Goal: Task Accomplishment & Management: Manage account settings

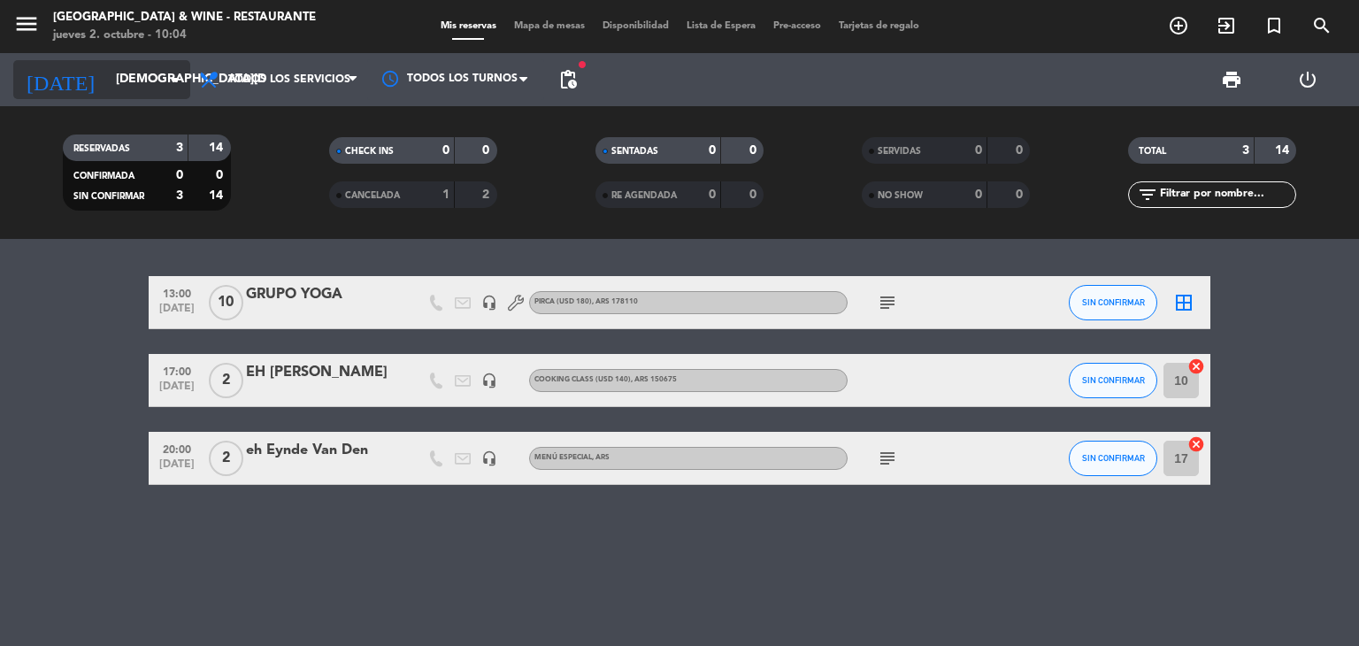
click at [107, 81] on input "[DEMOGRAPHIC_DATA][DATE]" at bounding box center [191, 80] width 168 height 32
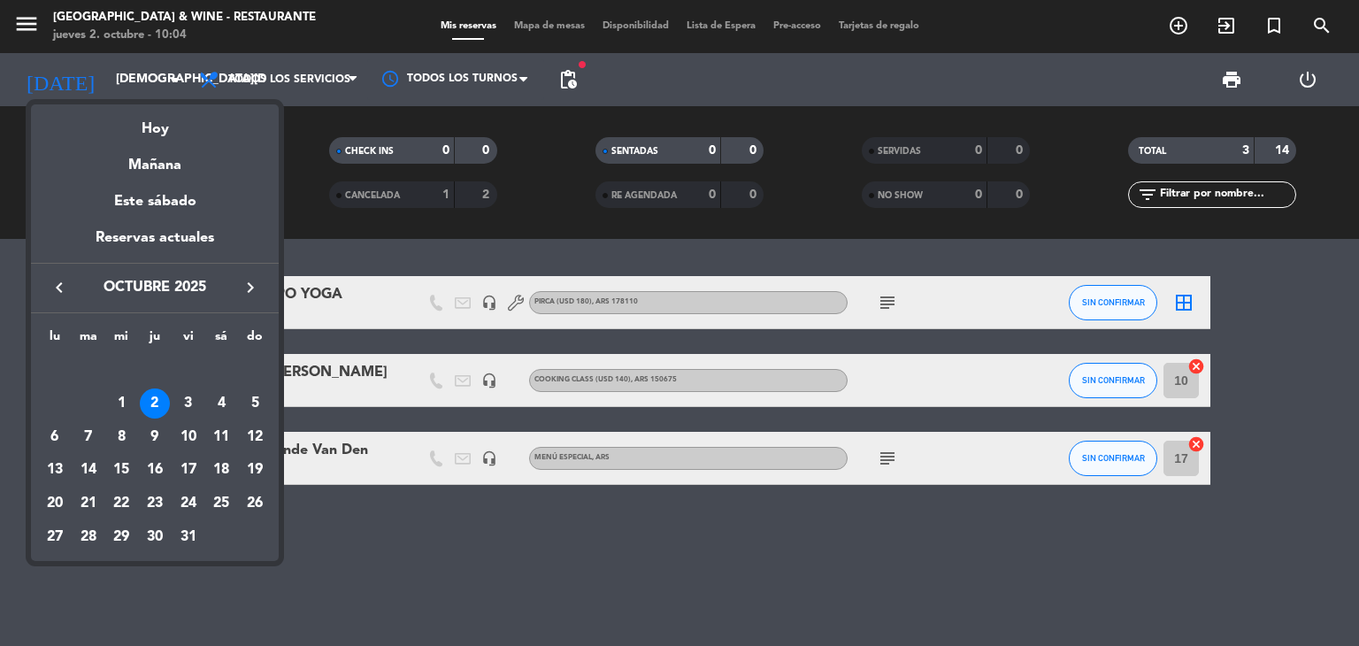
click at [246, 286] on icon "keyboard_arrow_right" at bounding box center [250, 287] width 21 height 21
click at [88, 504] on div "23" at bounding box center [88, 503] width 30 height 30
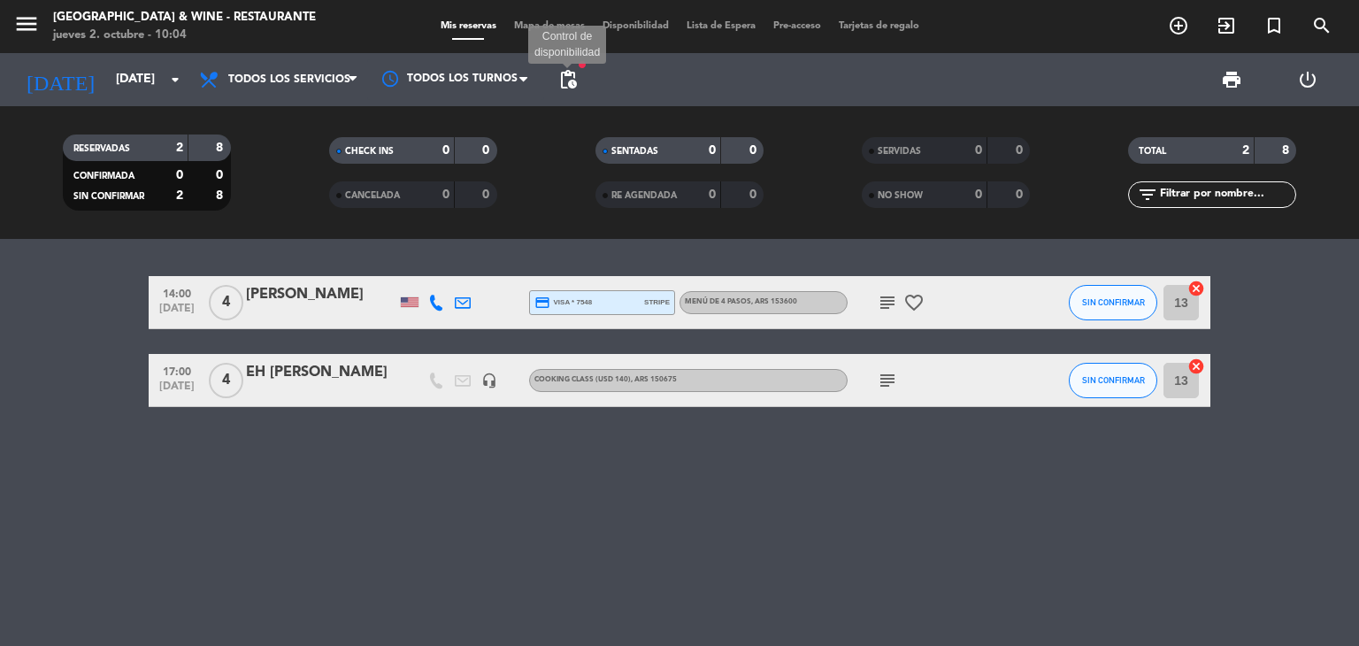
click at [565, 85] on span "pending_actions" at bounding box center [568, 79] width 21 height 21
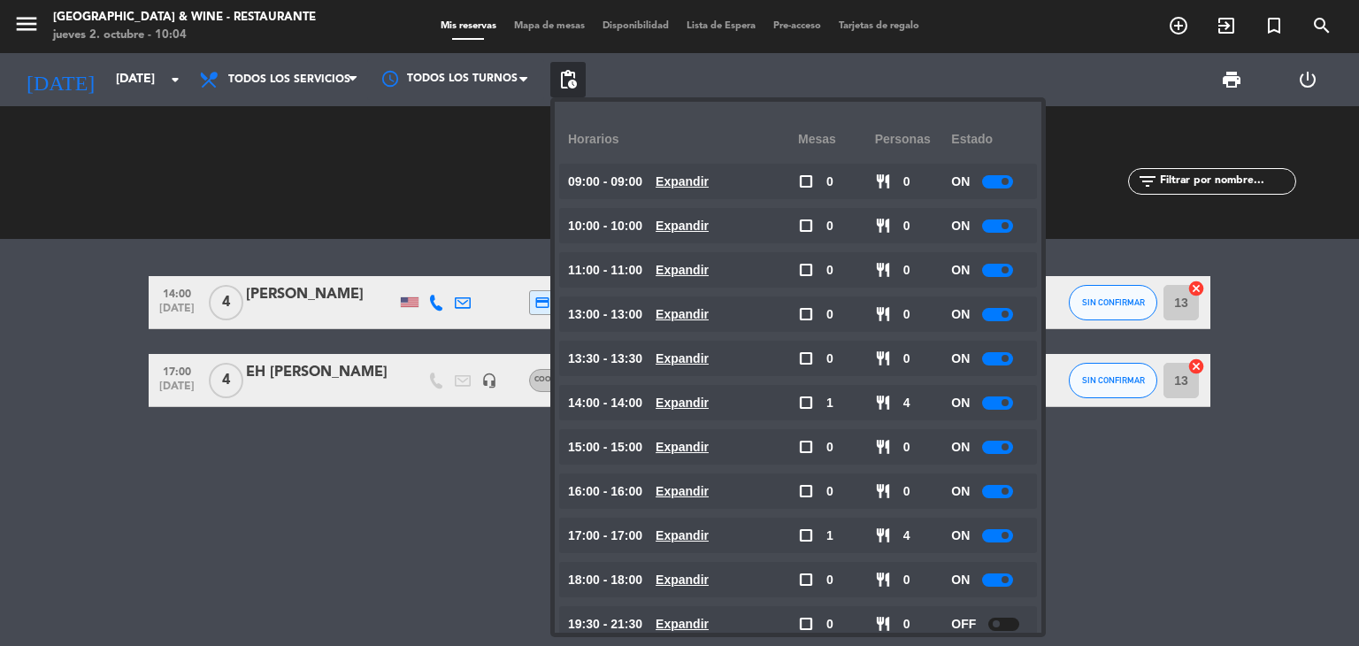
click at [991, 402] on div at bounding box center [997, 402] width 31 height 13
click at [107, 91] on input "[DATE]" at bounding box center [191, 80] width 168 height 32
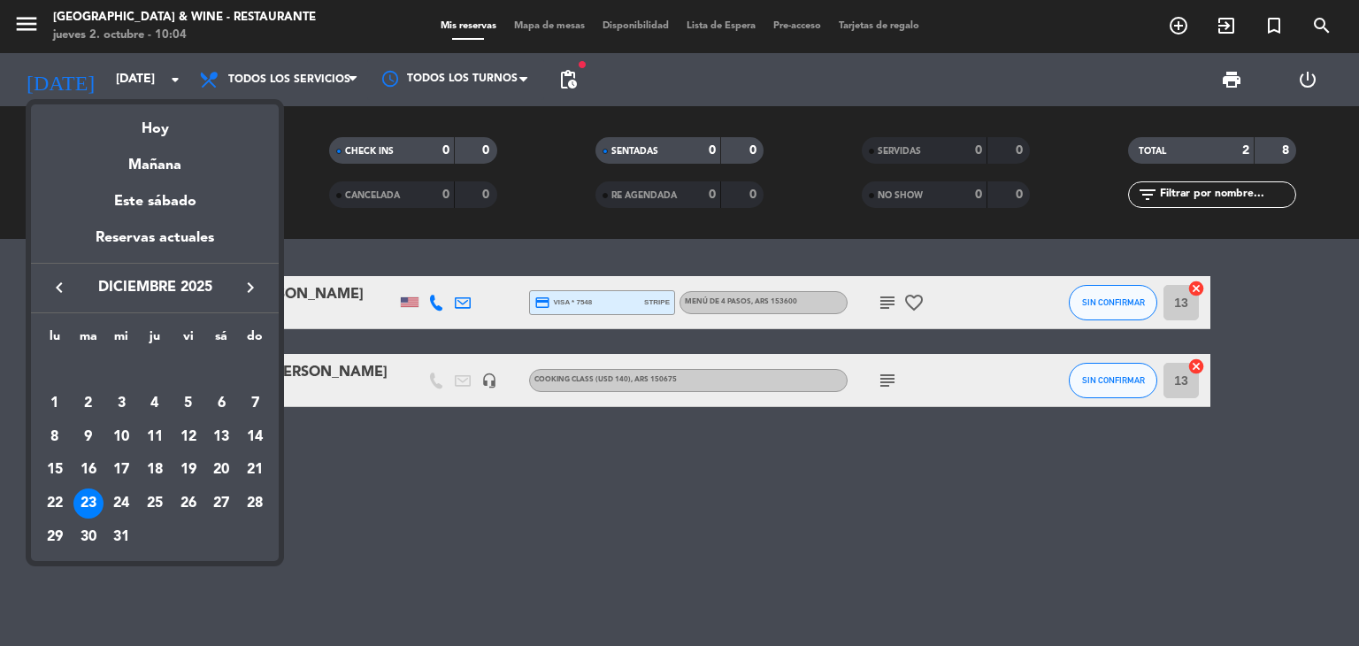
click at [14, 24] on div at bounding box center [679, 323] width 1359 height 646
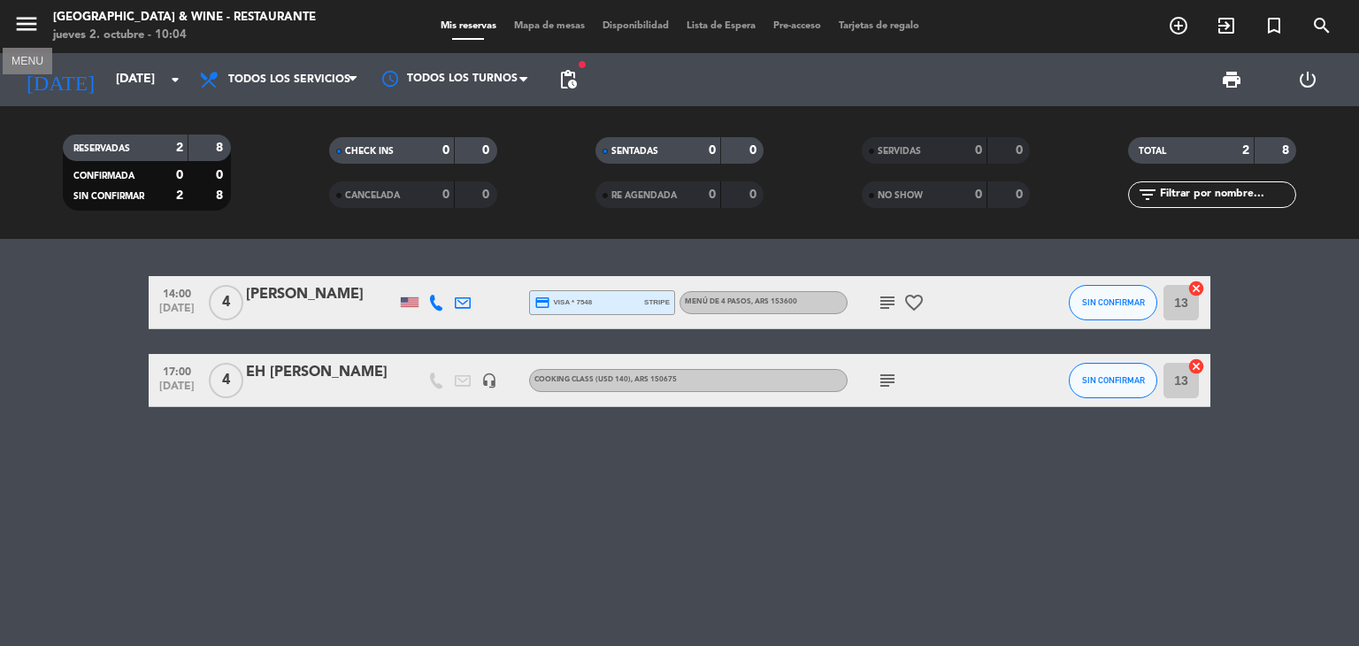
click at [17, 24] on icon "menu" at bounding box center [26, 24] width 27 height 27
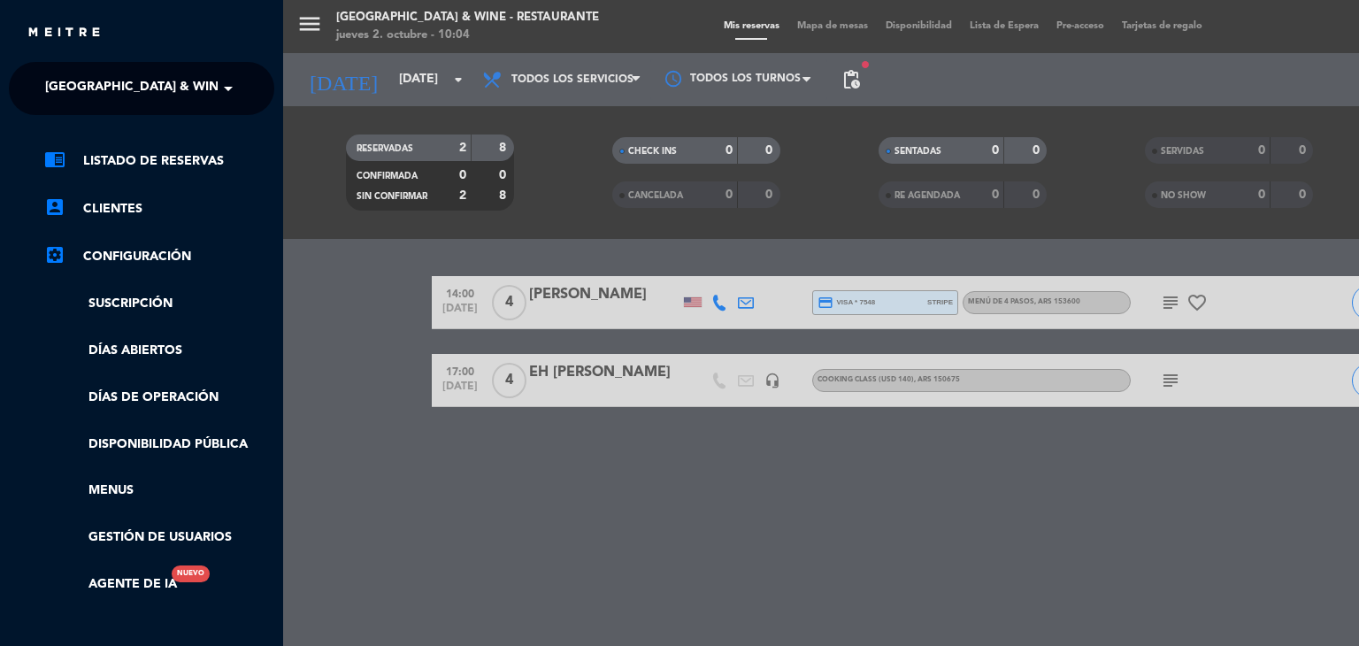
click at [192, 81] on span "[GEOGRAPHIC_DATA] & Wine - Restaurante" at bounding box center [185, 88] width 281 height 37
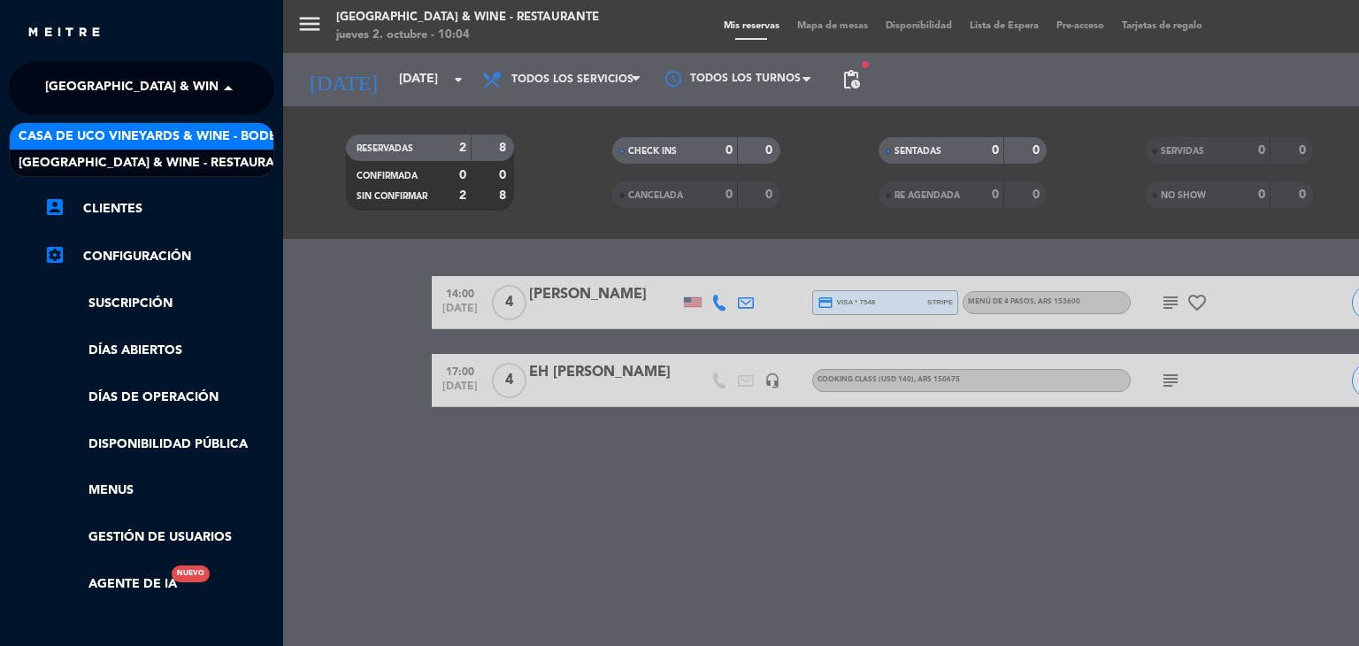
click at [193, 139] on span "Casa de Uco Vineyards & Wine - Bodega" at bounding box center [157, 137] width 277 height 20
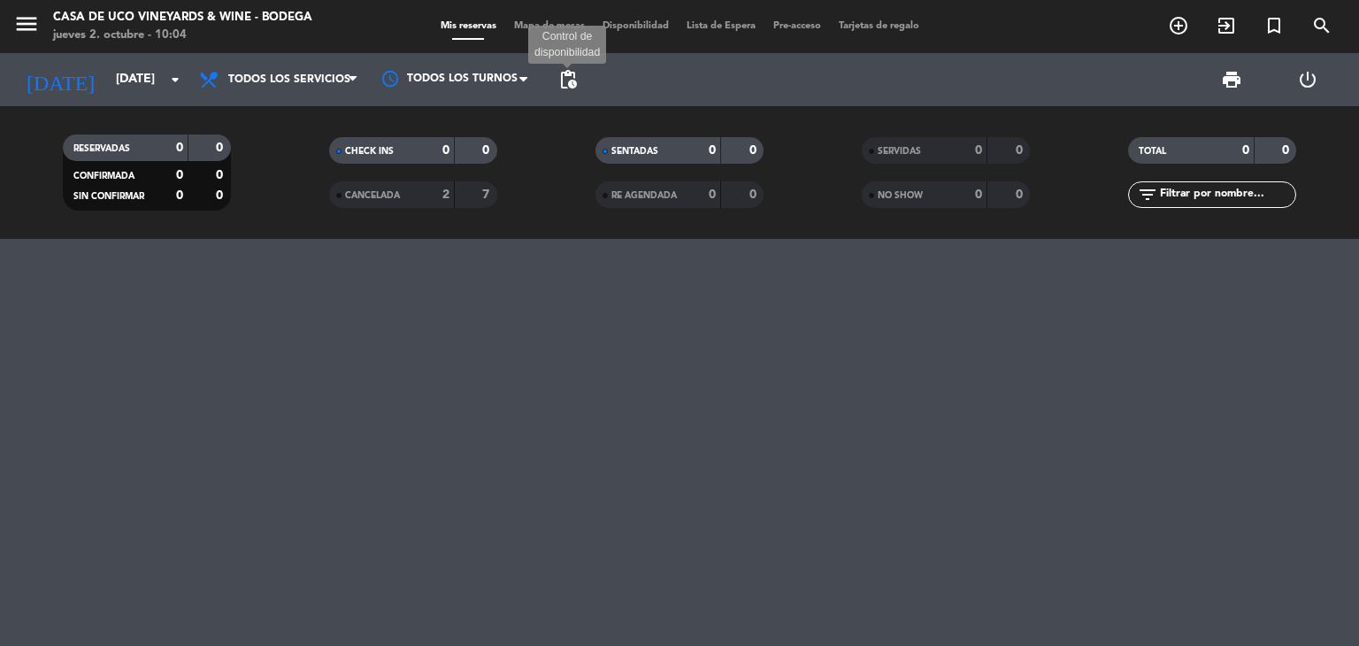
click at [571, 87] on span "pending_actions" at bounding box center [568, 79] width 21 height 21
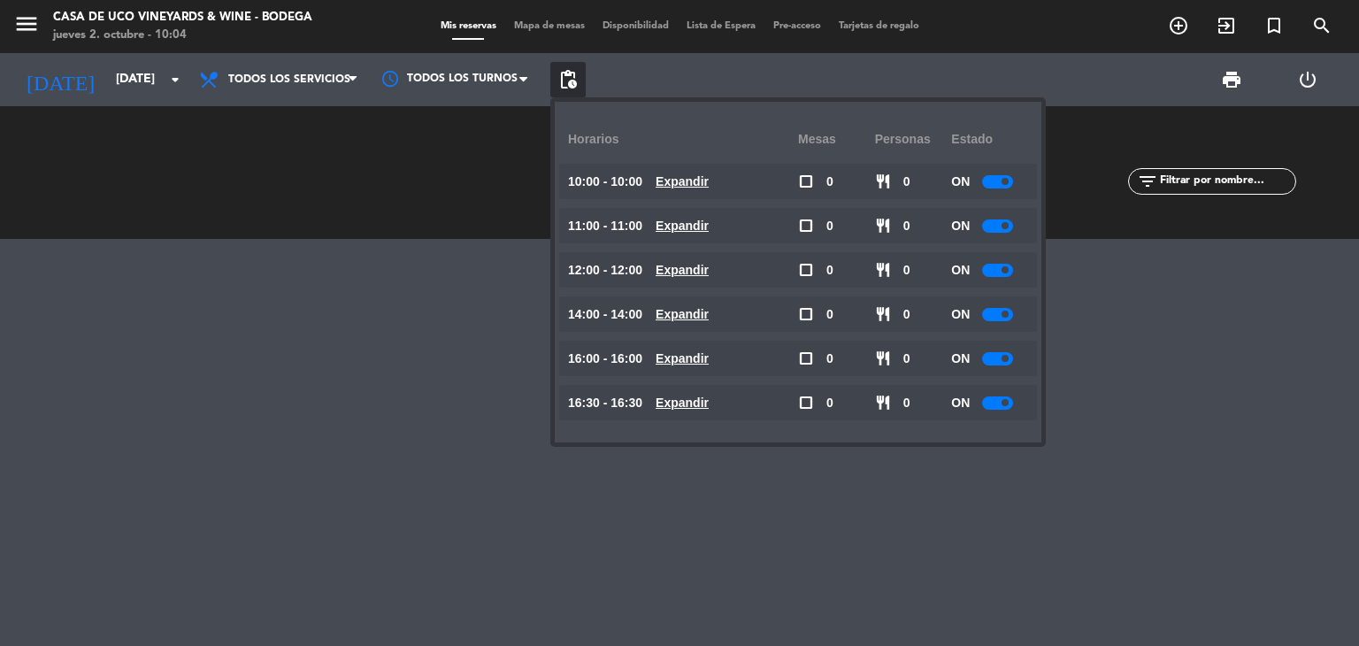
click at [1004, 363] on div at bounding box center [997, 358] width 31 height 13
click at [998, 316] on div at bounding box center [997, 314] width 31 height 13
click at [1001, 269] on div at bounding box center [997, 270] width 31 height 13
click at [998, 272] on div at bounding box center [997, 270] width 31 height 13
click at [175, 82] on icon "arrow_drop_down" at bounding box center [175, 79] width 21 height 21
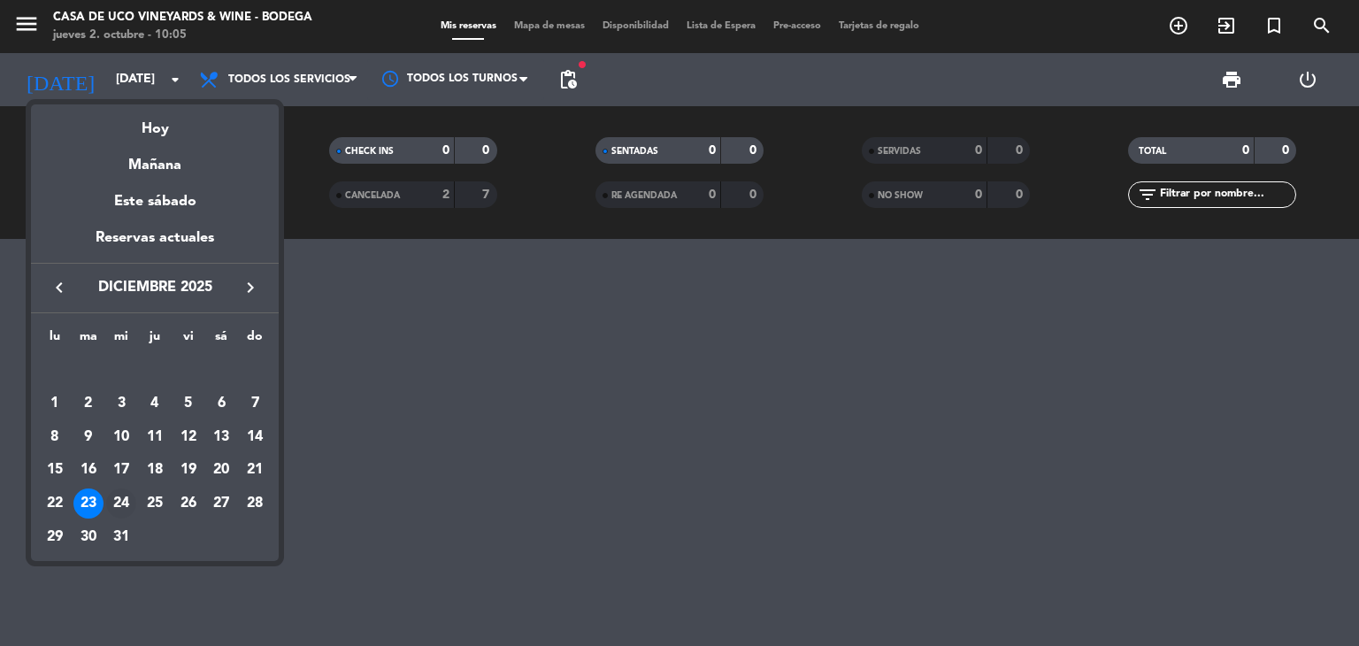
click at [117, 500] on div "24" at bounding box center [121, 503] width 30 height 30
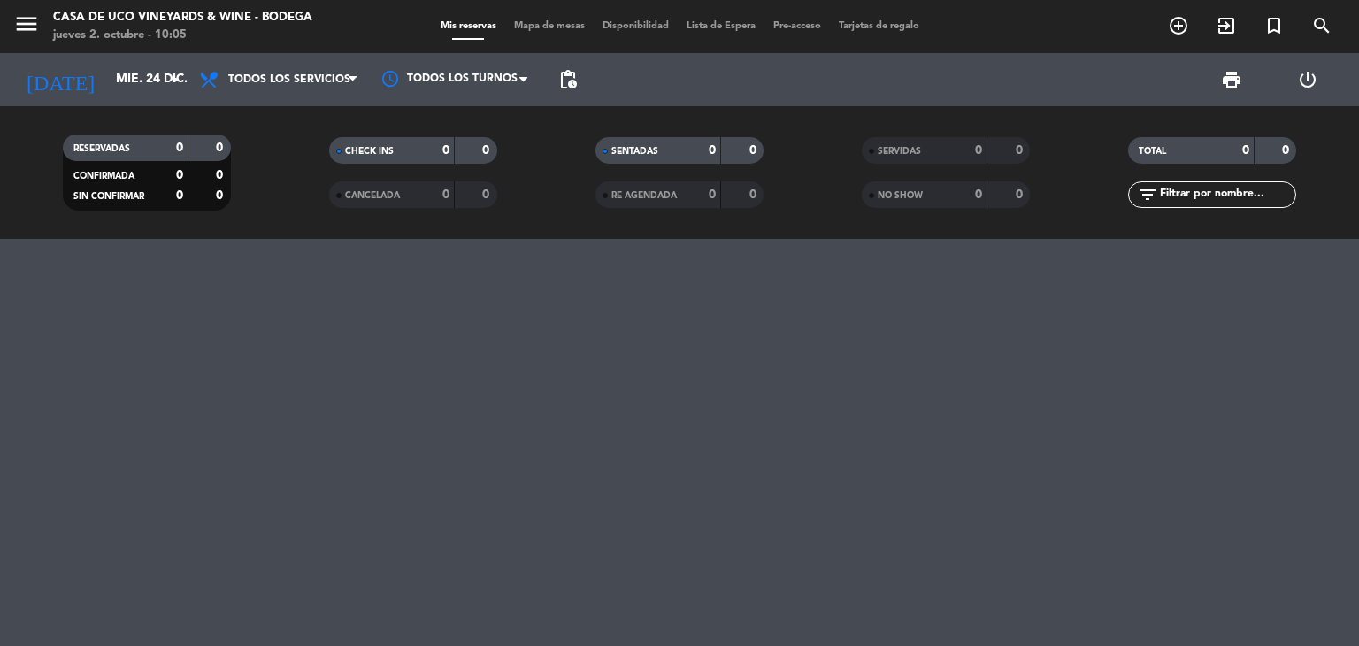
click at [567, 93] on span "pending_actions" at bounding box center [567, 79] width 35 height 35
click at [567, 80] on span "pending_actions" at bounding box center [568, 79] width 21 height 21
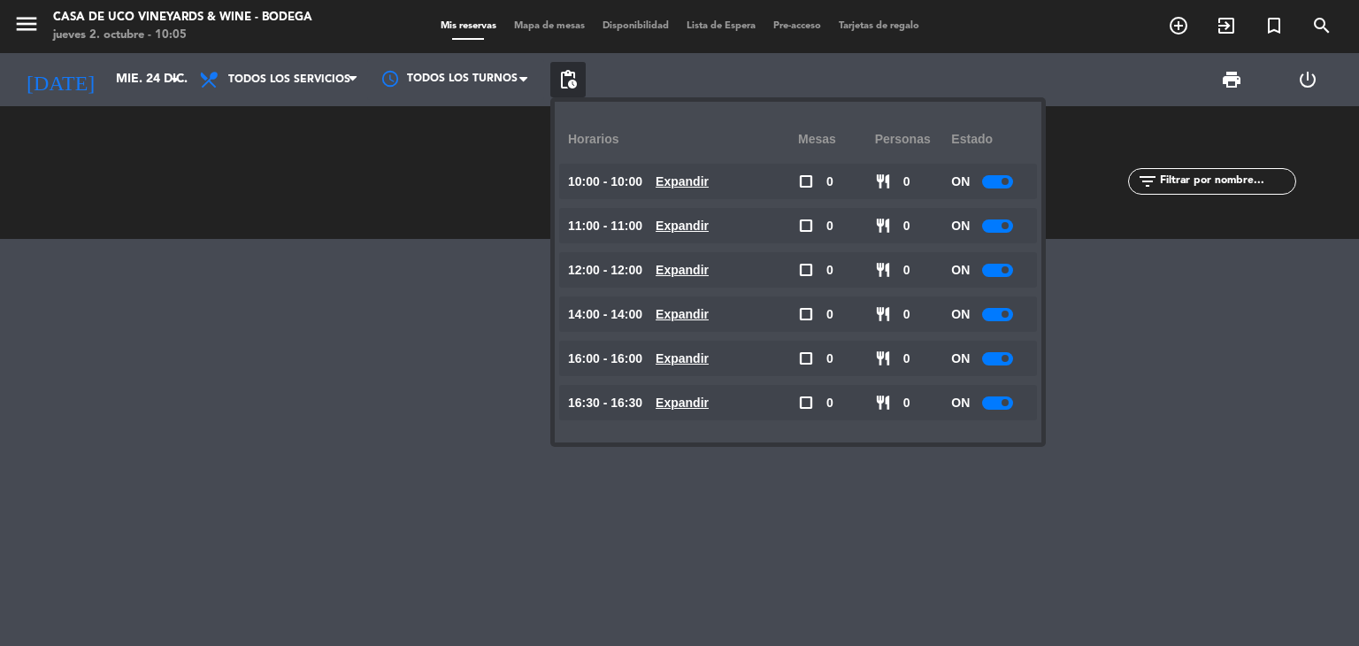
click at [1003, 359] on div at bounding box center [997, 358] width 31 height 13
click at [1007, 399] on span at bounding box center [1005, 402] width 7 height 7
click at [998, 305] on div "ON" at bounding box center [989, 313] width 77 height 35
click at [1002, 316] on div at bounding box center [997, 314] width 31 height 13
click at [1003, 324] on div "ON" at bounding box center [989, 313] width 77 height 35
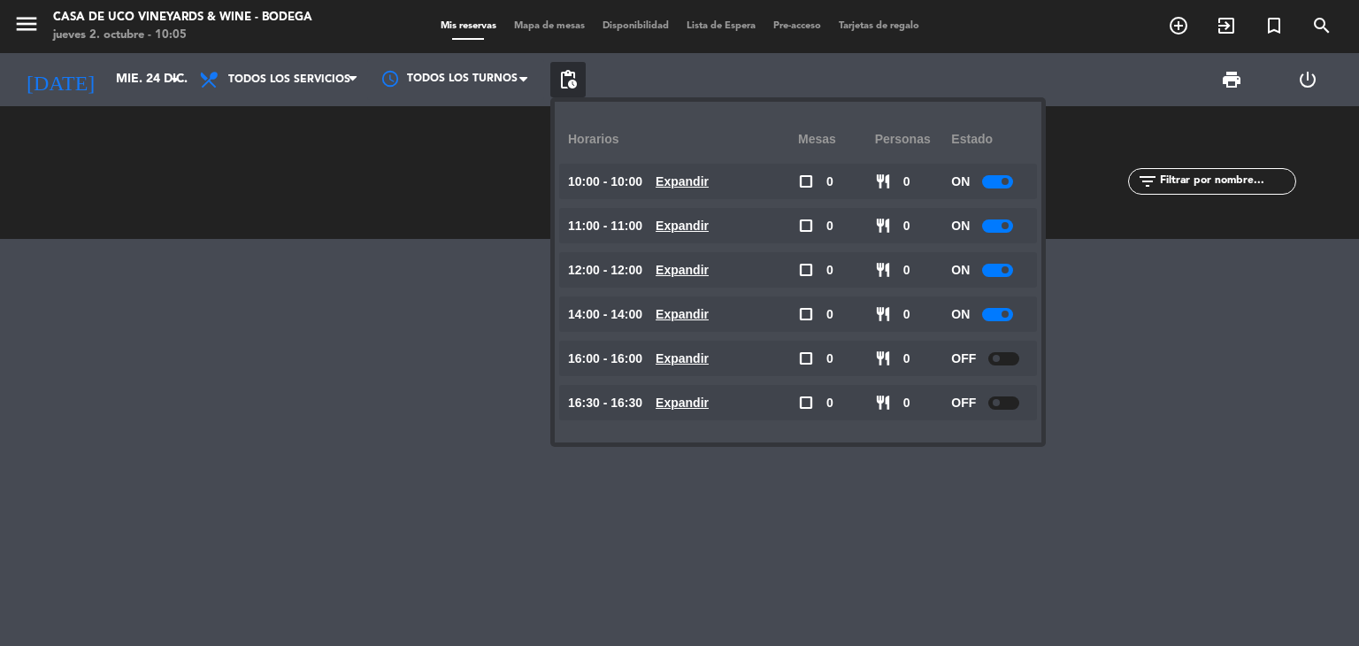
click at [1004, 315] on span at bounding box center [1005, 314] width 7 height 7
click at [1000, 258] on div "ON" at bounding box center [989, 269] width 77 height 35
click at [1004, 265] on div at bounding box center [997, 270] width 31 height 13
click at [1005, 227] on span at bounding box center [1005, 225] width 7 height 7
click at [1007, 222] on span at bounding box center [1005, 225] width 7 height 7
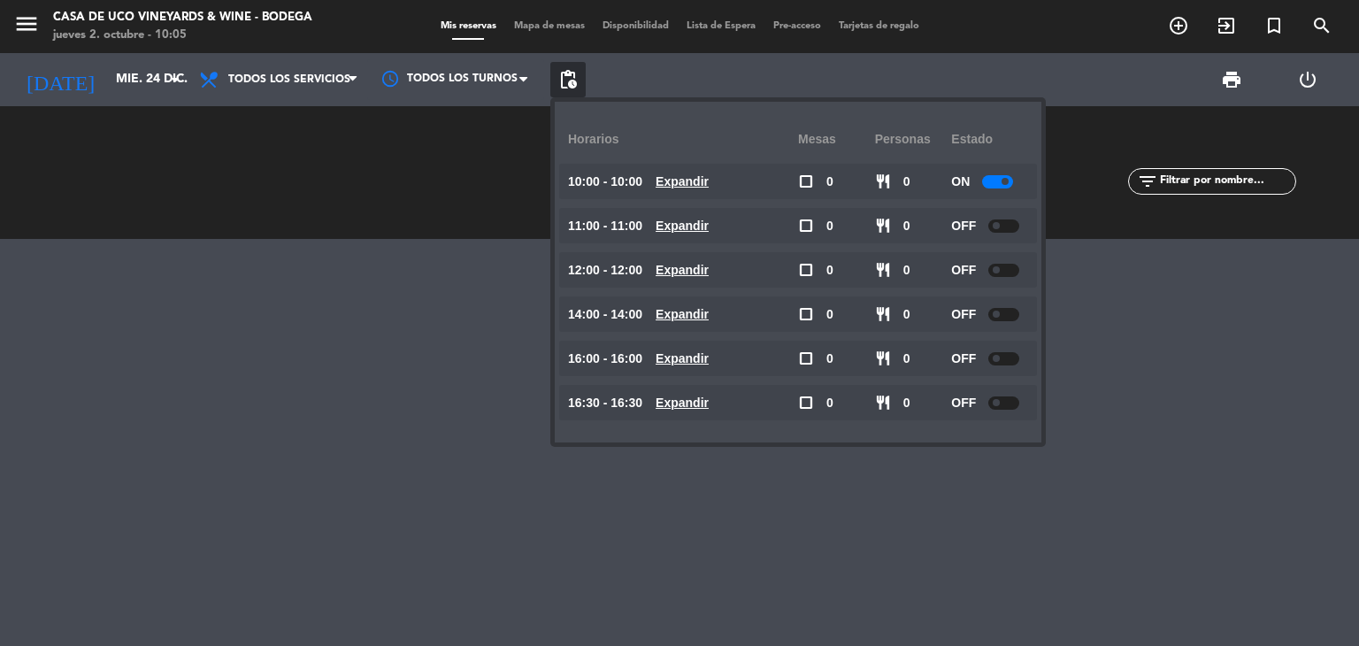
click at [1000, 181] on div at bounding box center [997, 181] width 31 height 13
click at [1005, 179] on span at bounding box center [1005, 181] width 7 height 7
click at [110, 92] on input "mié. 24 dic." at bounding box center [191, 80] width 168 height 32
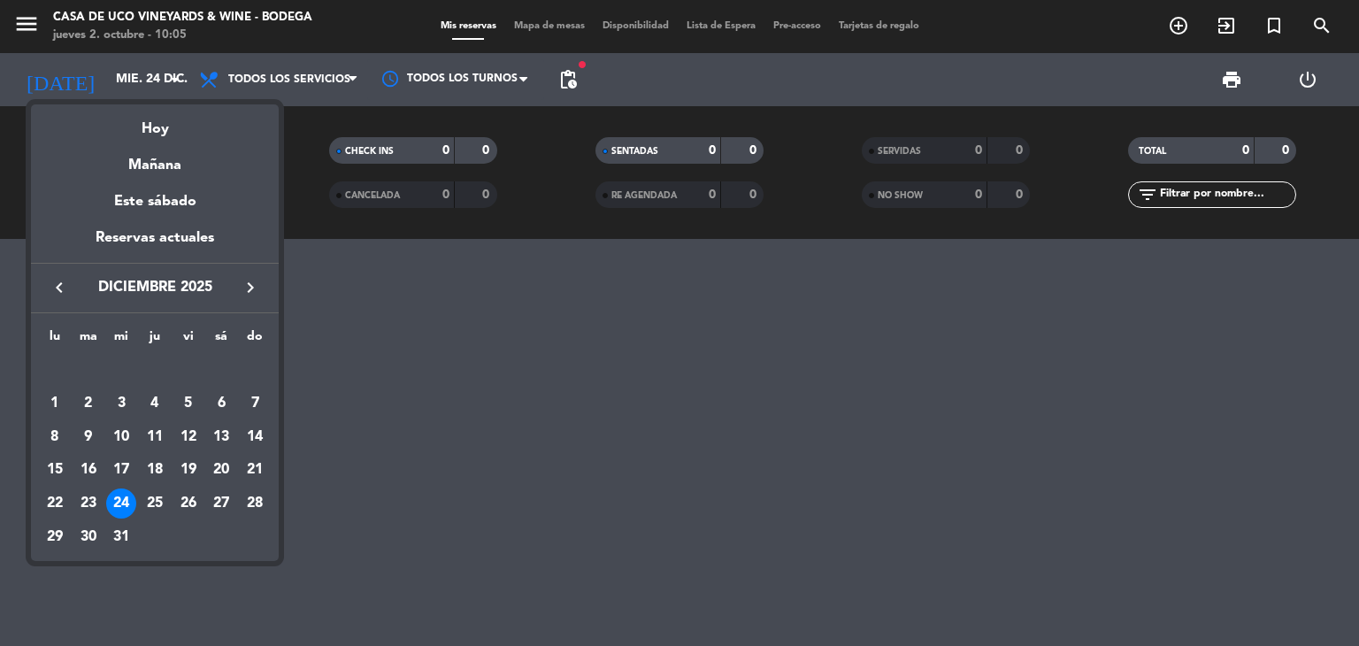
click at [18, 27] on div at bounding box center [679, 323] width 1359 height 646
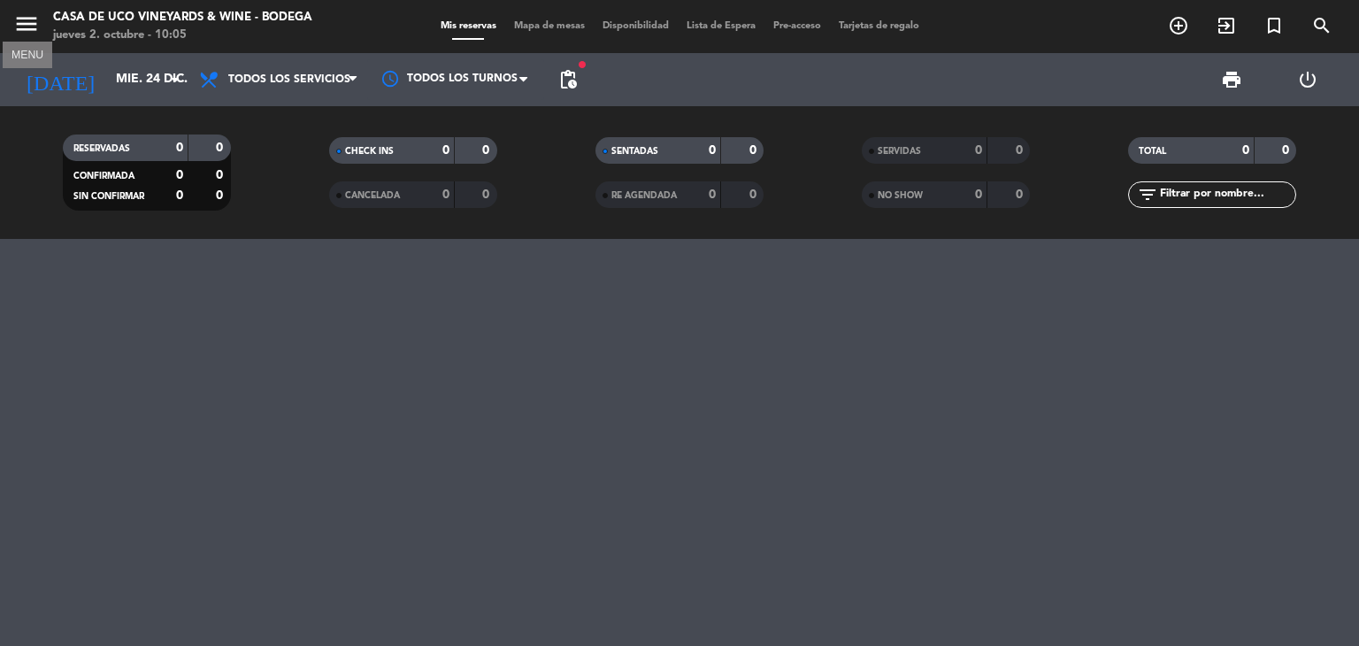
click at [29, 22] on icon "menu" at bounding box center [26, 24] width 27 height 27
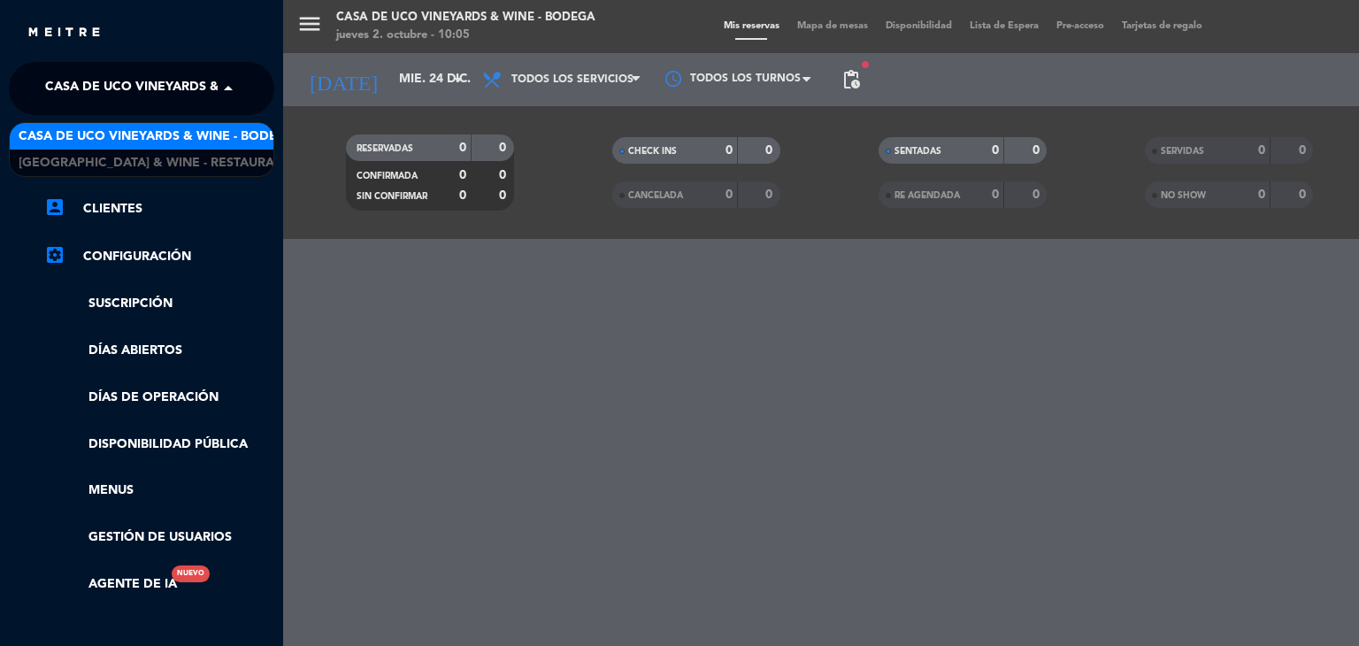
click at [180, 71] on span "Casa de Uco Vineyards & Wine - Bodega" at bounding box center [183, 88] width 277 height 37
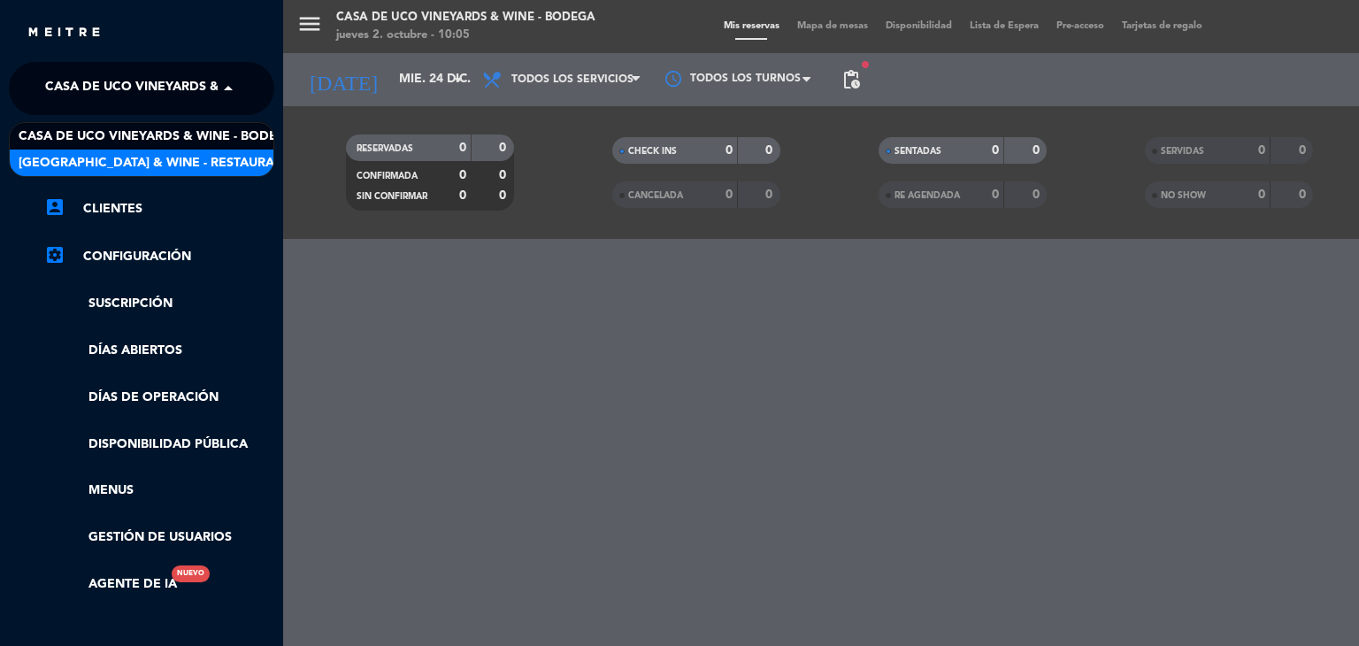
click at [183, 158] on span "[GEOGRAPHIC_DATA] & Wine - Restaurante" at bounding box center [159, 163] width 281 height 20
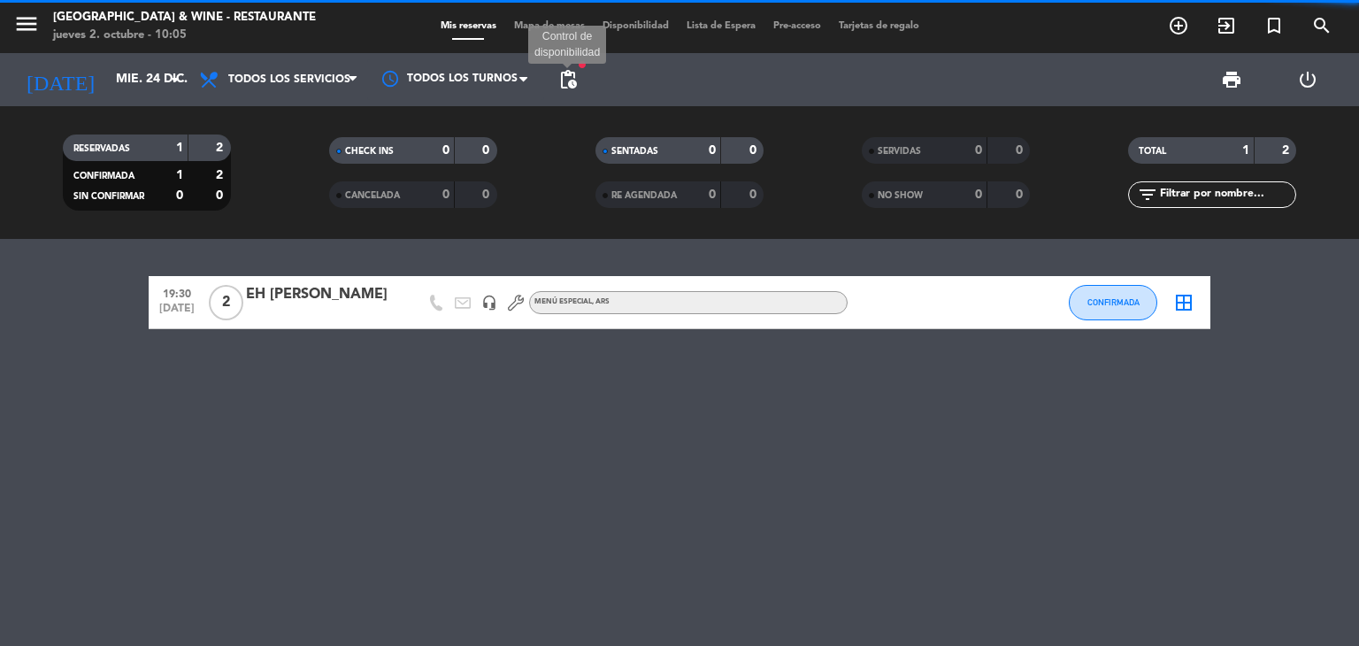
click at [573, 80] on span "pending_actions" at bounding box center [568, 79] width 21 height 21
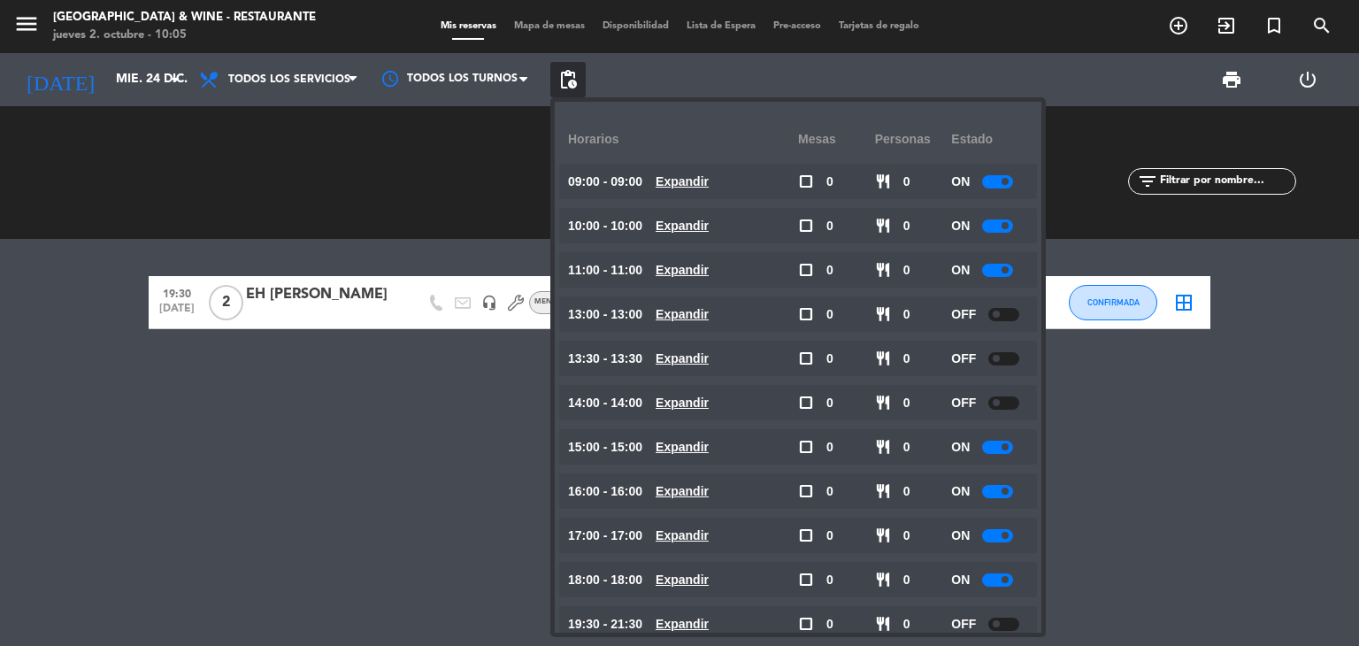
click at [76, 187] on div "RESERVADAS 1 2 CONFIRMADA 1 2 SIN CONFIRMAR 0 0" at bounding box center [146, 172] width 266 height 97
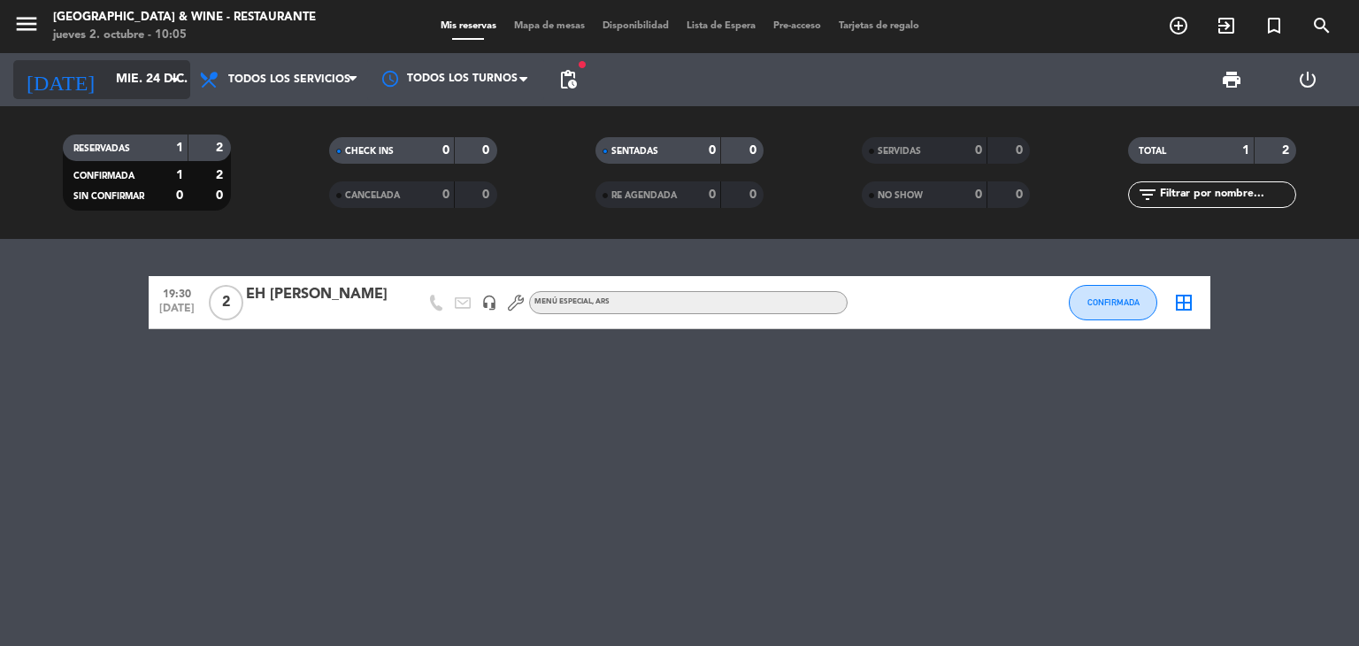
click at [107, 89] on input "mié. 24 dic." at bounding box center [191, 80] width 168 height 32
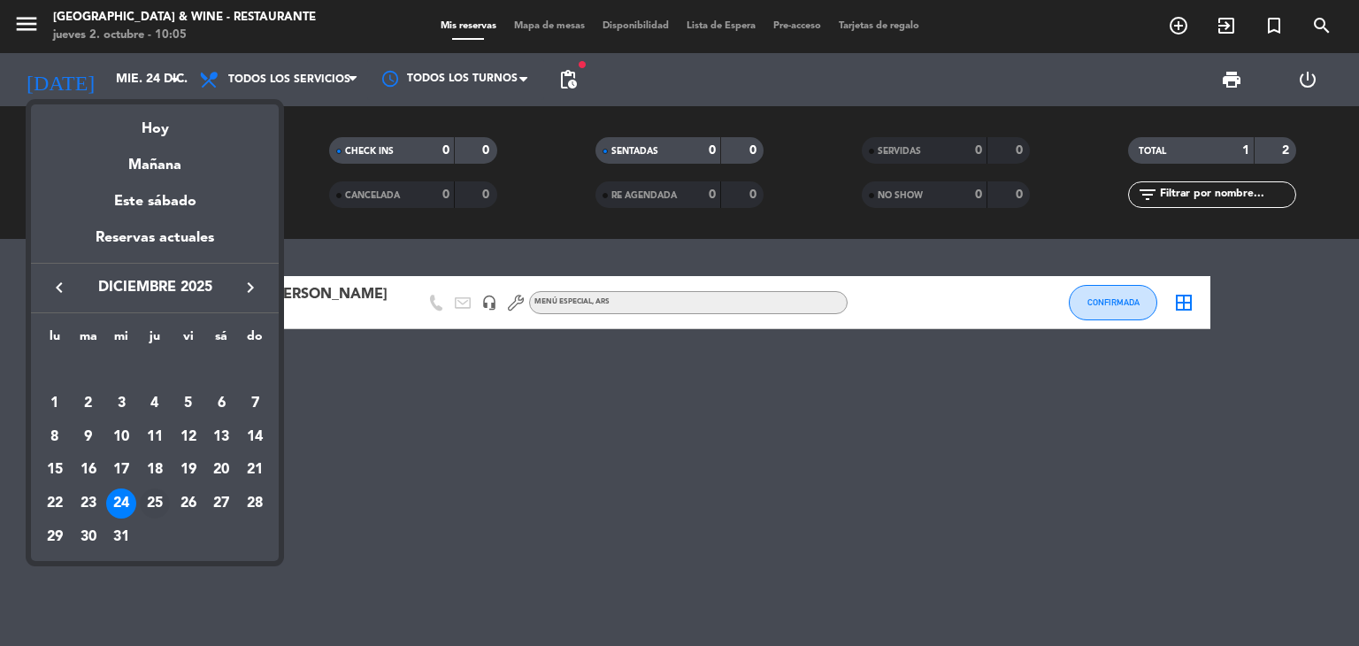
click at [150, 500] on div "25" at bounding box center [155, 503] width 30 height 30
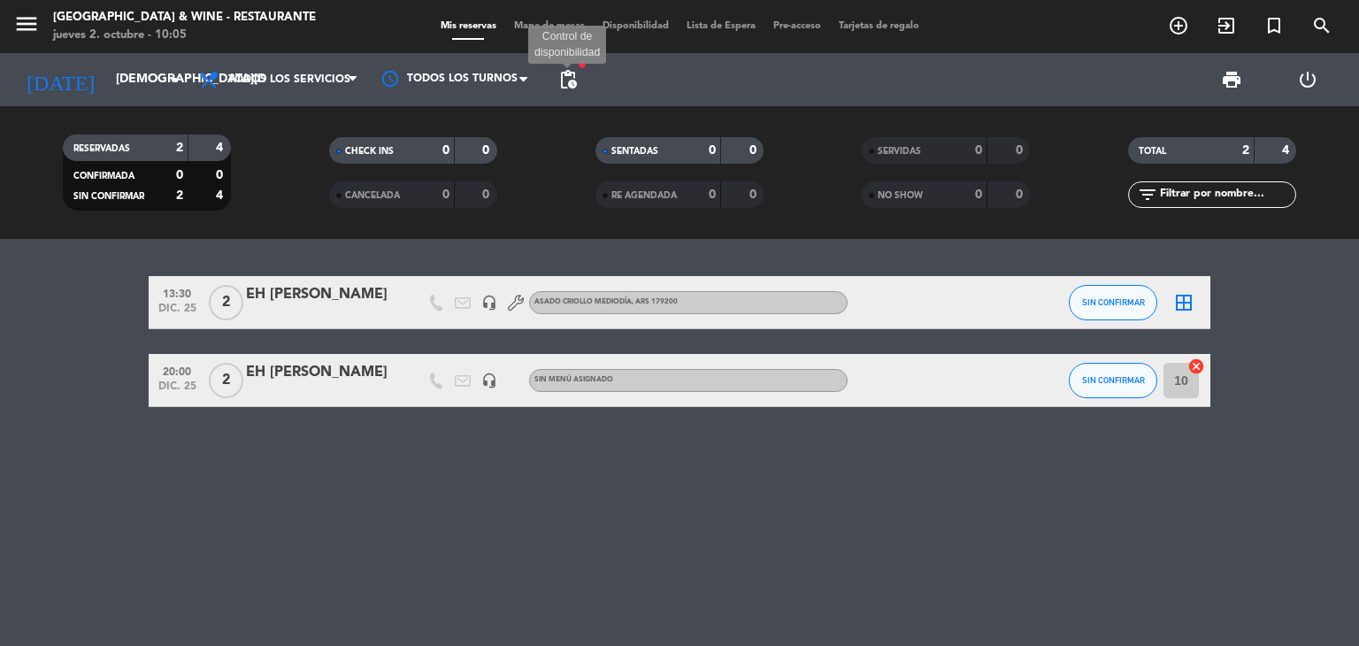
click at [573, 75] on span "pending_actions" at bounding box center [568, 79] width 21 height 21
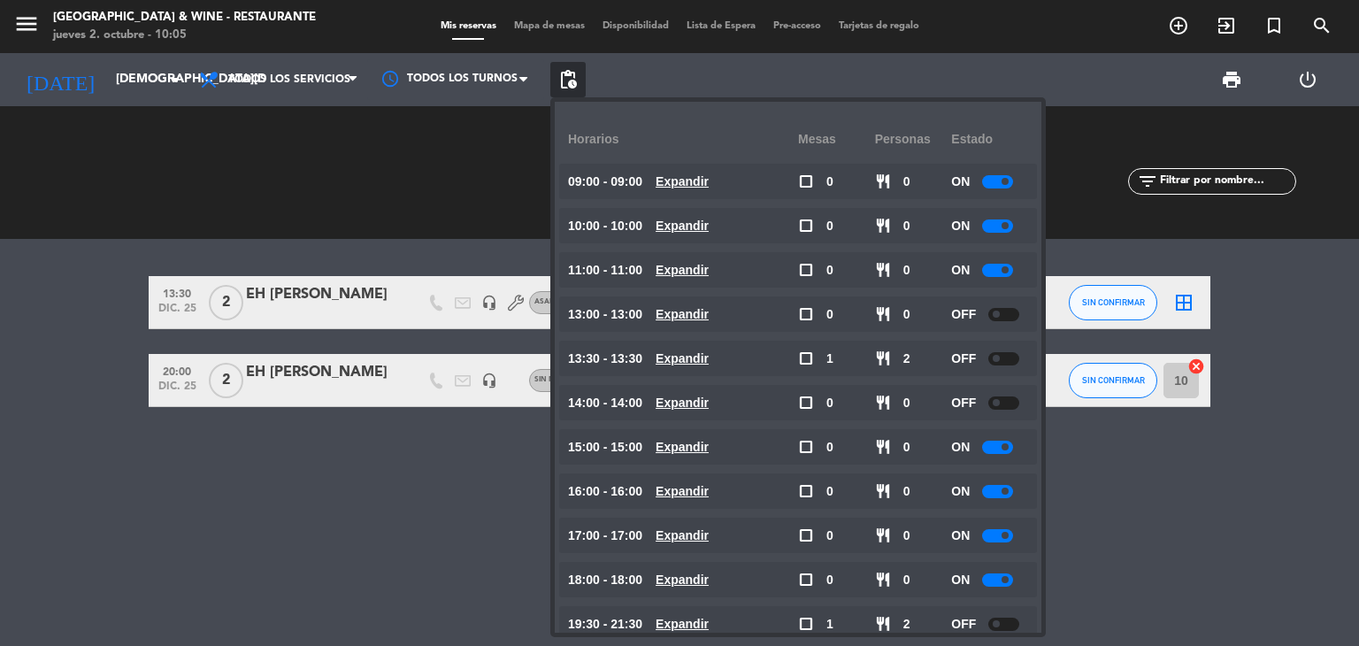
click at [63, 141] on div "RESERVADAS 2 4 CONFIRMADA 0 0 SIN CONFIRMAR 2 4" at bounding box center [146, 172] width 266 height 97
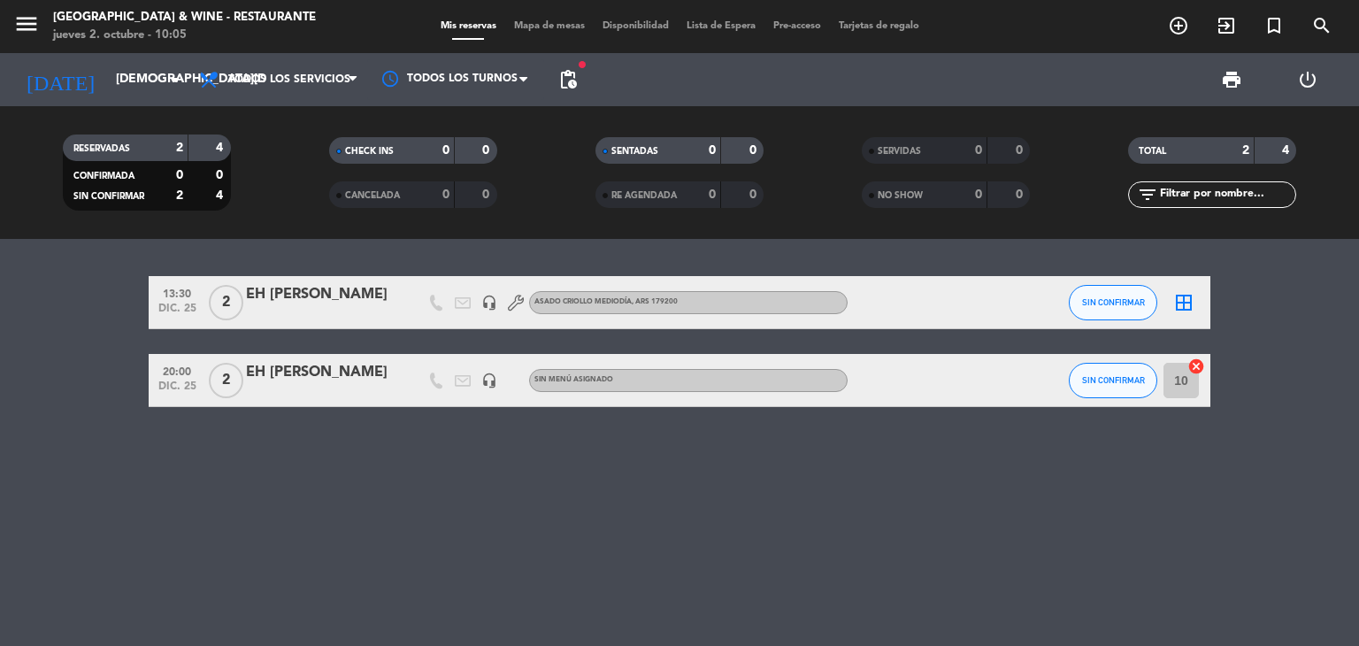
click at [35, 18] on icon "menu" at bounding box center [26, 24] width 27 height 27
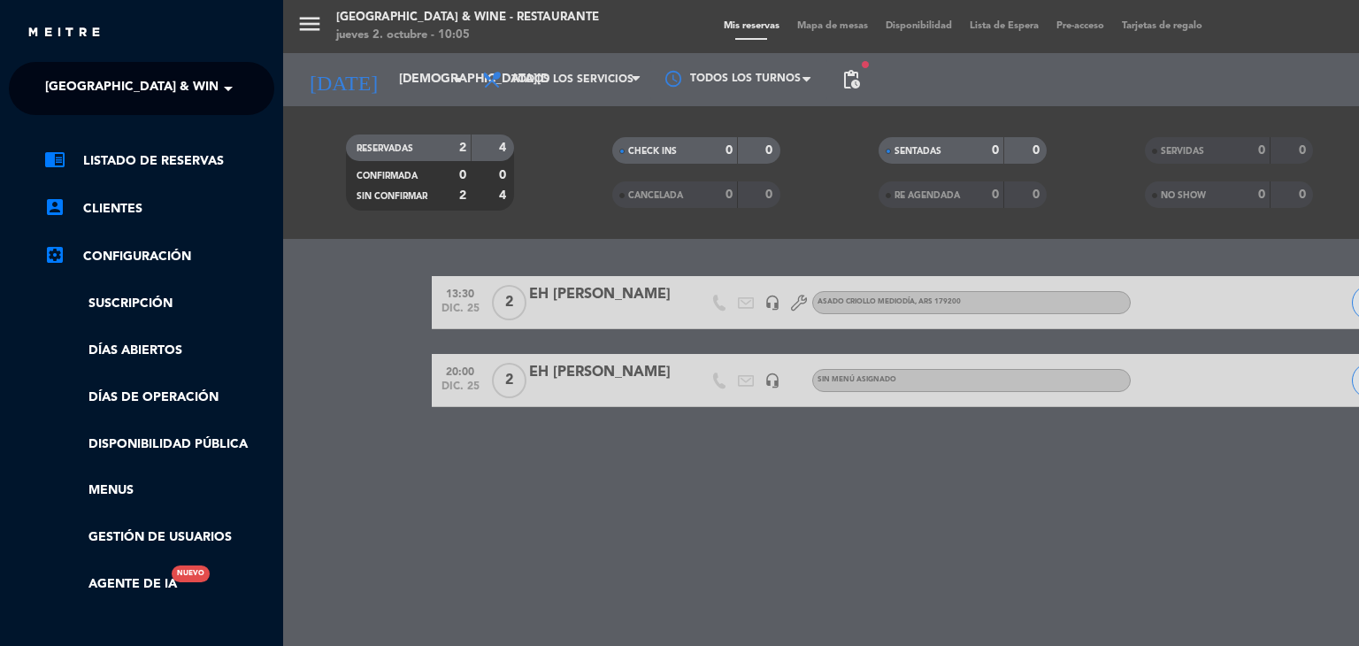
click at [110, 96] on span "[GEOGRAPHIC_DATA] & Wine - Restaurante" at bounding box center [185, 88] width 281 height 37
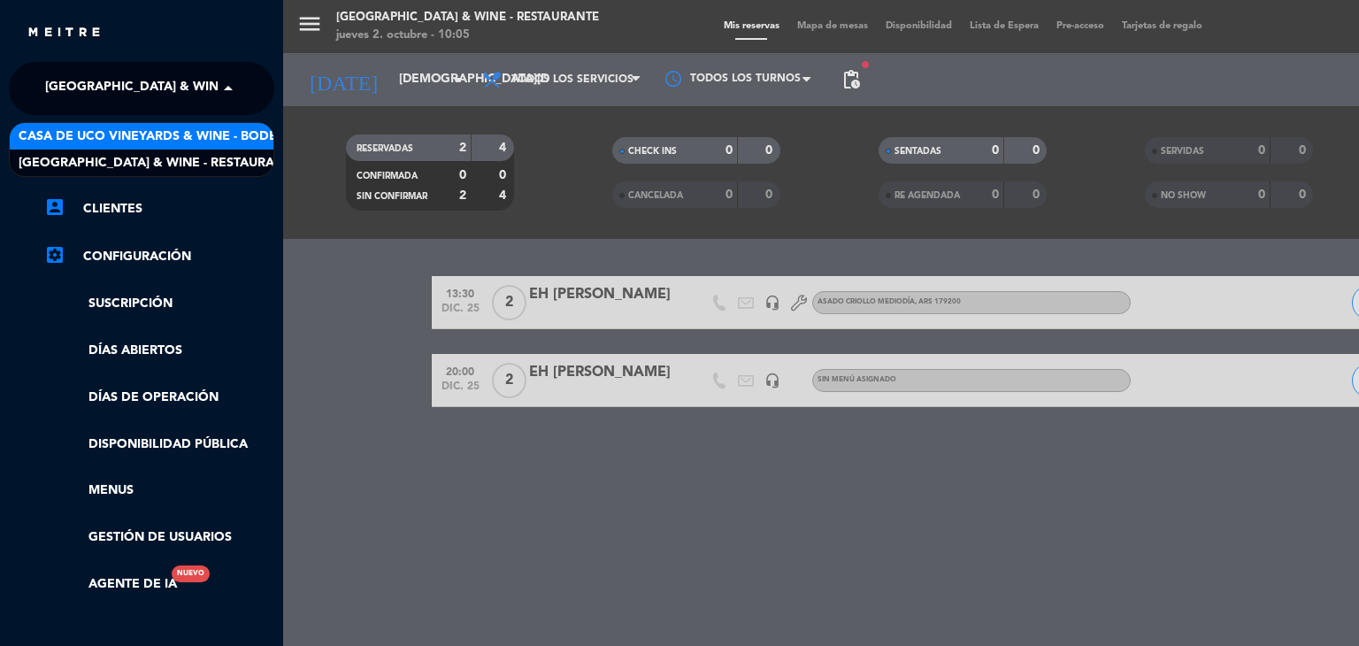
click at [191, 138] on span "Casa de Uco Vineyards & Wine - Bodega" at bounding box center [157, 137] width 277 height 20
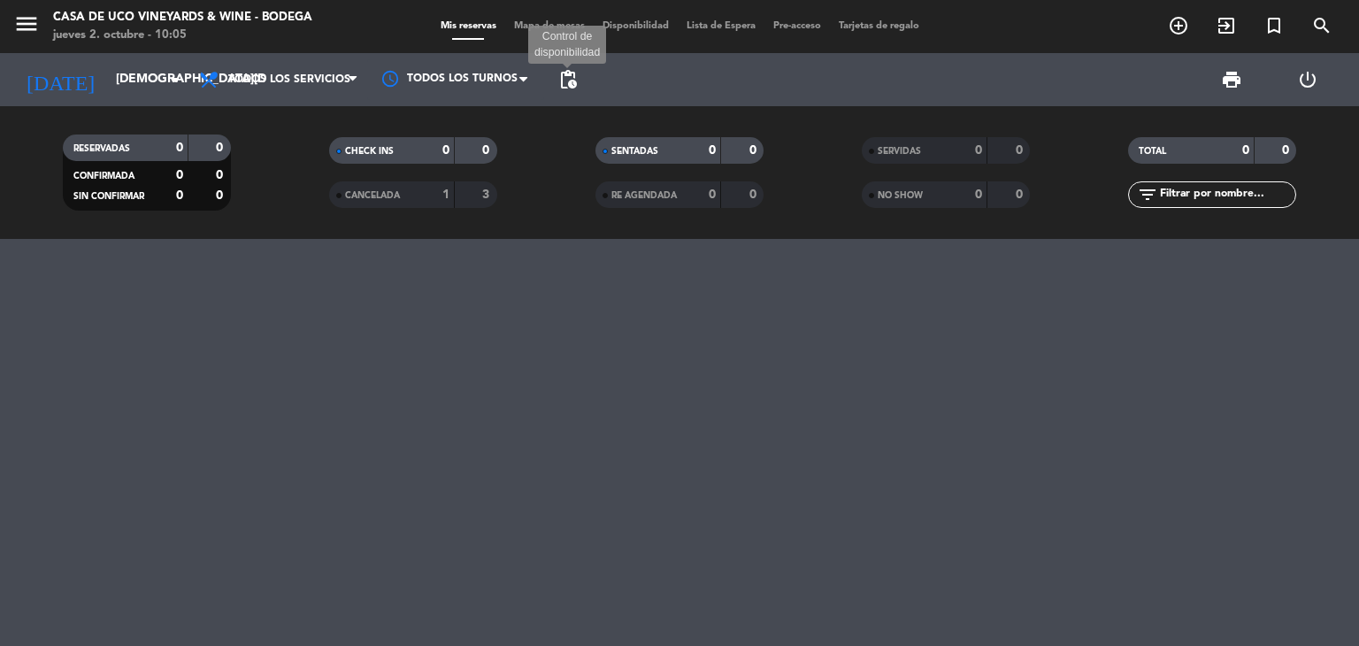
click at [575, 80] on span "pending_actions" at bounding box center [568, 79] width 21 height 21
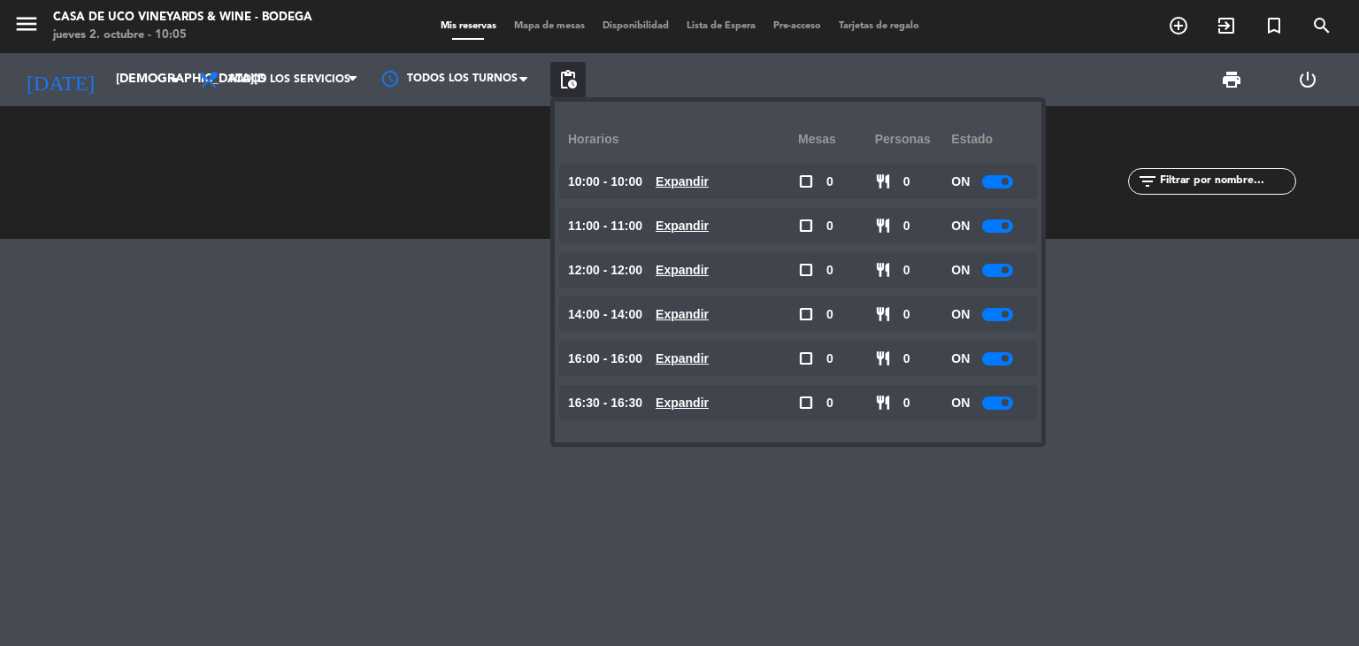
click at [996, 409] on div "ON" at bounding box center [989, 402] width 77 height 35
click at [1005, 363] on div at bounding box center [997, 358] width 31 height 13
click at [1006, 399] on span at bounding box center [1005, 402] width 7 height 7
click at [1009, 319] on div at bounding box center [997, 314] width 31 height 13
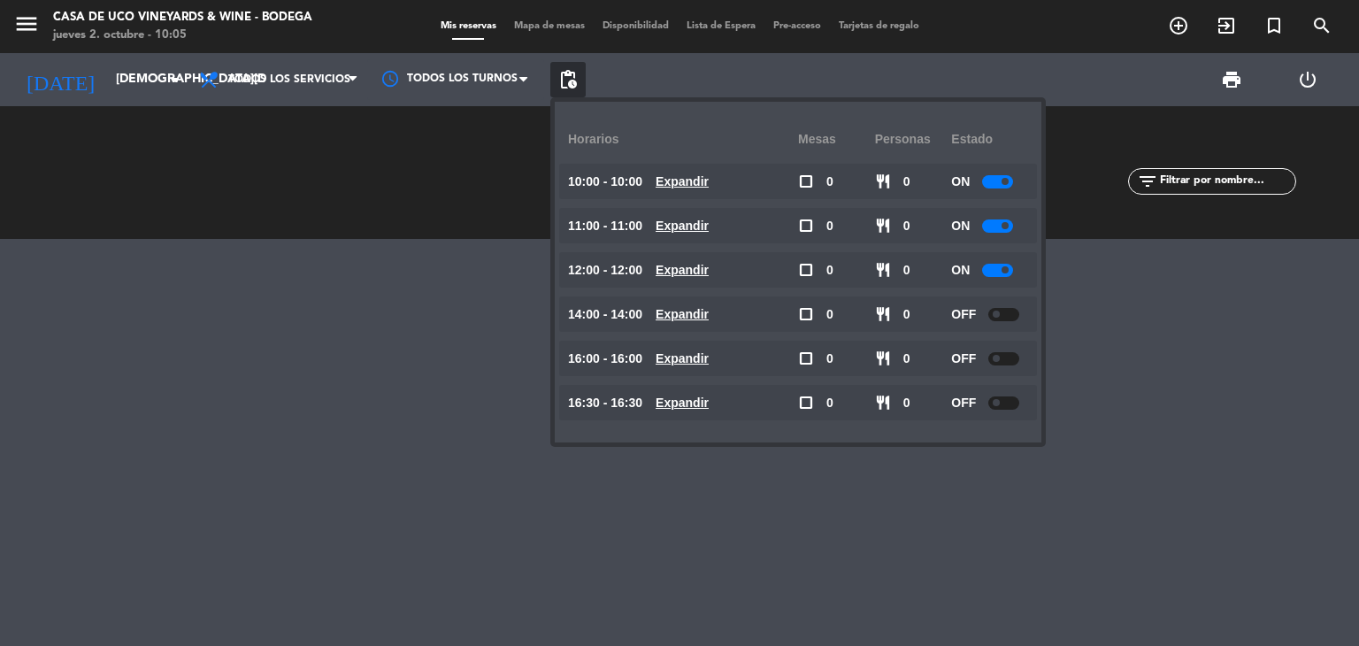
click at [1011, 312] on div at bounding box center [1003, 314] width 31 height 13
click at [1008, 266] on span at bounding box center [1005, 269] width 7 height 7
click at [1008, 265] on div at bounding box center [997, 270] width 31 height 13
click at [1008, 227] on div at bounding box center [997, 225] width 31 height 13
click at [1008, 227] on span at bounding box center [1005, 225] width 7 height 7
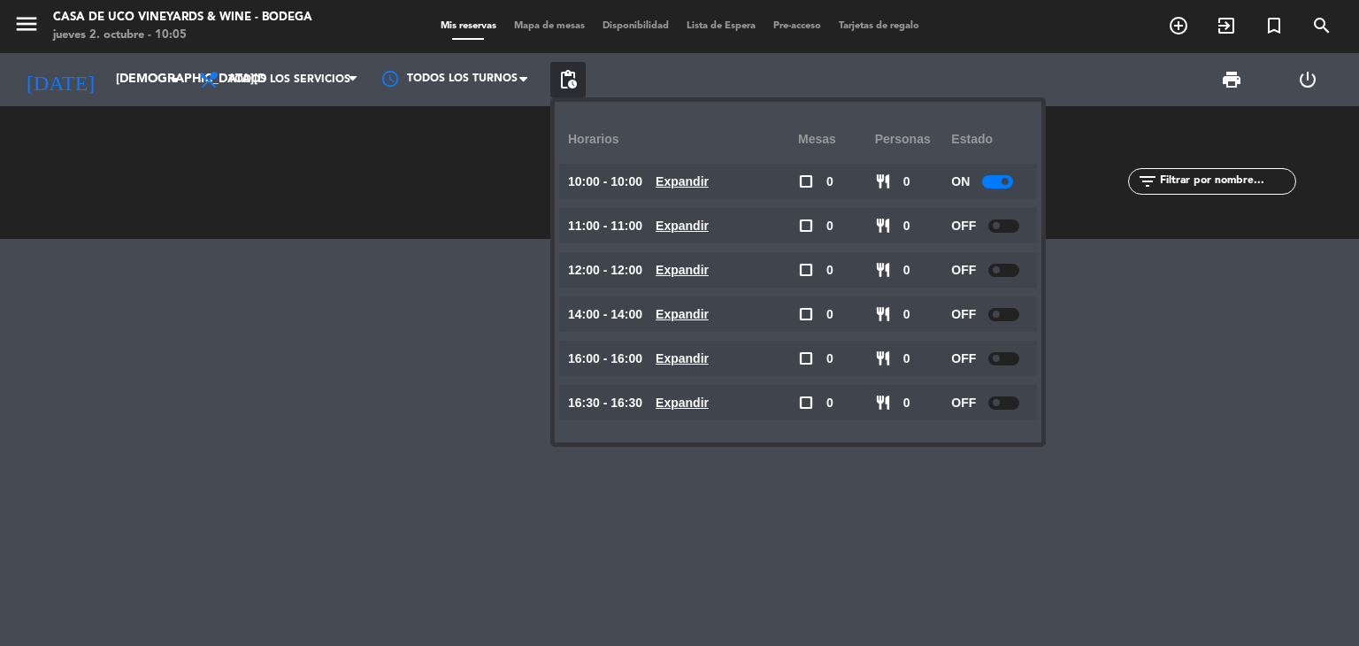
click at [1008, 227] on div at bounding box center [1003, 225] width 31 height 13
click at [1009, 173] on div "ON" at bounding box center [989, 181] width 77 height 35
click at [1009, 176] on div at bounding box center [997, 181] width 31 height 13
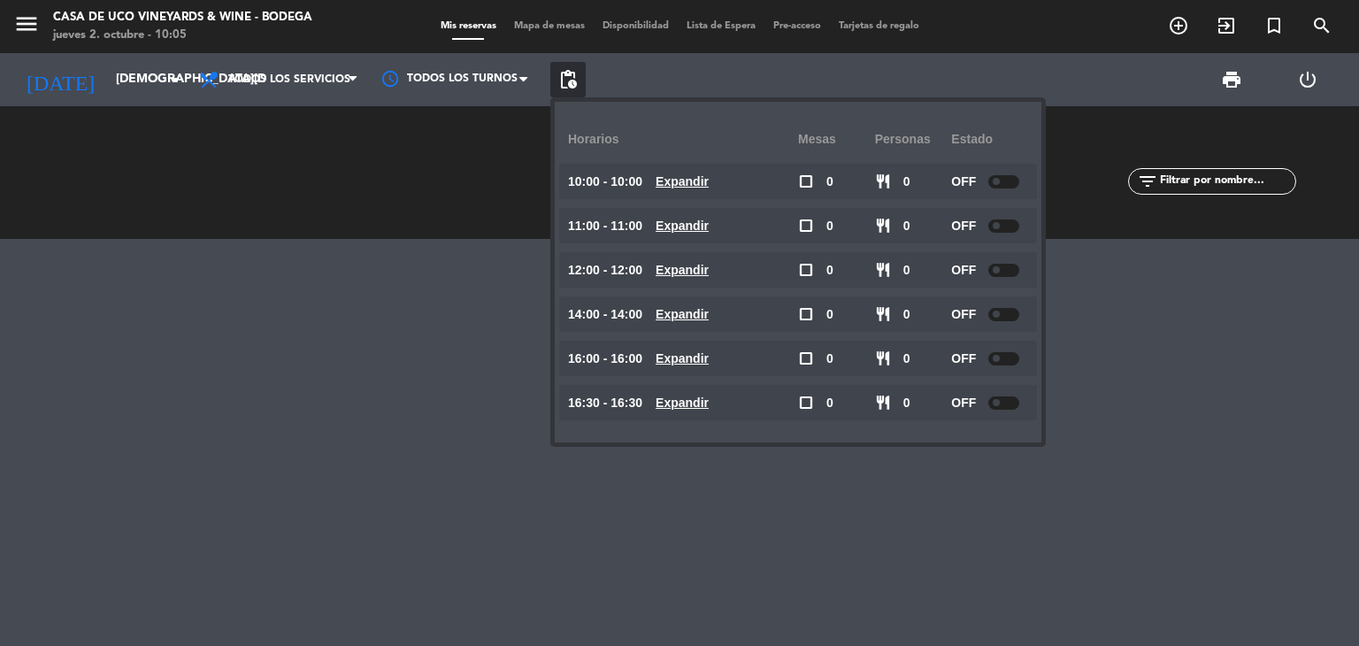
click at [1009, 176] on div at bounding box center [1003, 181] width 31 height 13
click at [116, 84] on input "[DEMOGRAPHIC_DATA][DATE]" at bounding box center [191, 80] width 168 height 32
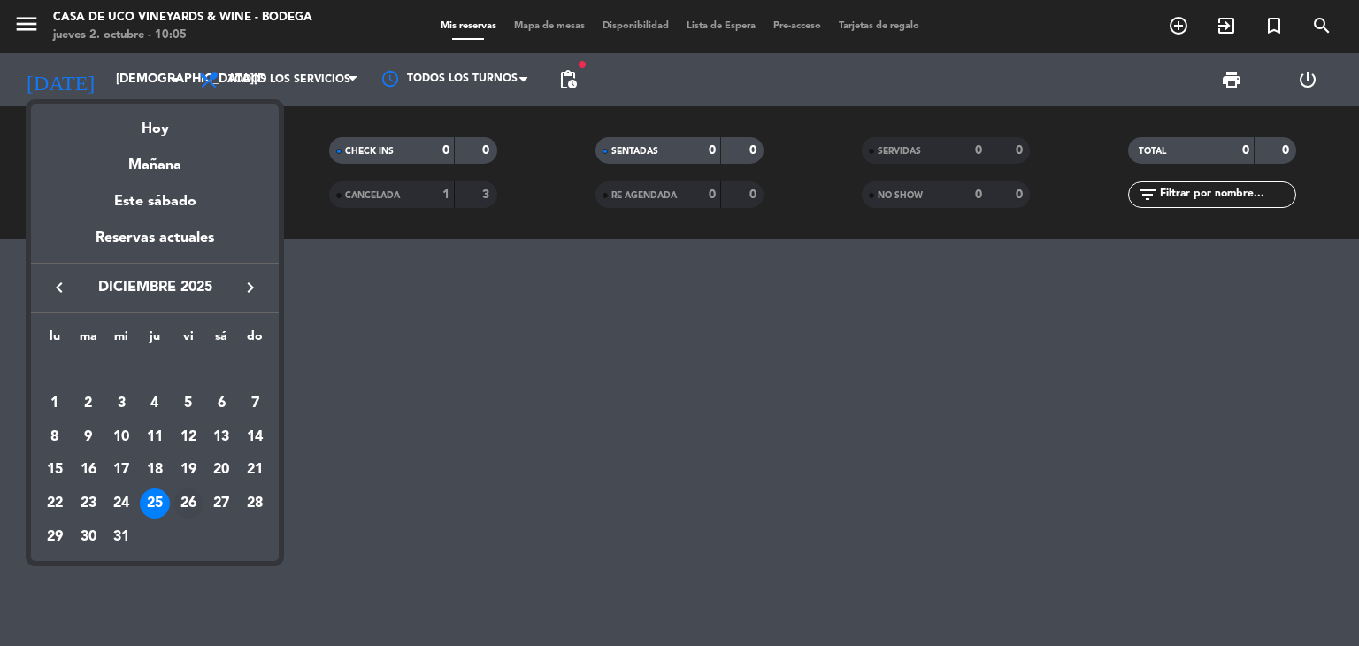
click at [188, 500] on div "26" at bounding box center [188, 503] width 30 height 30
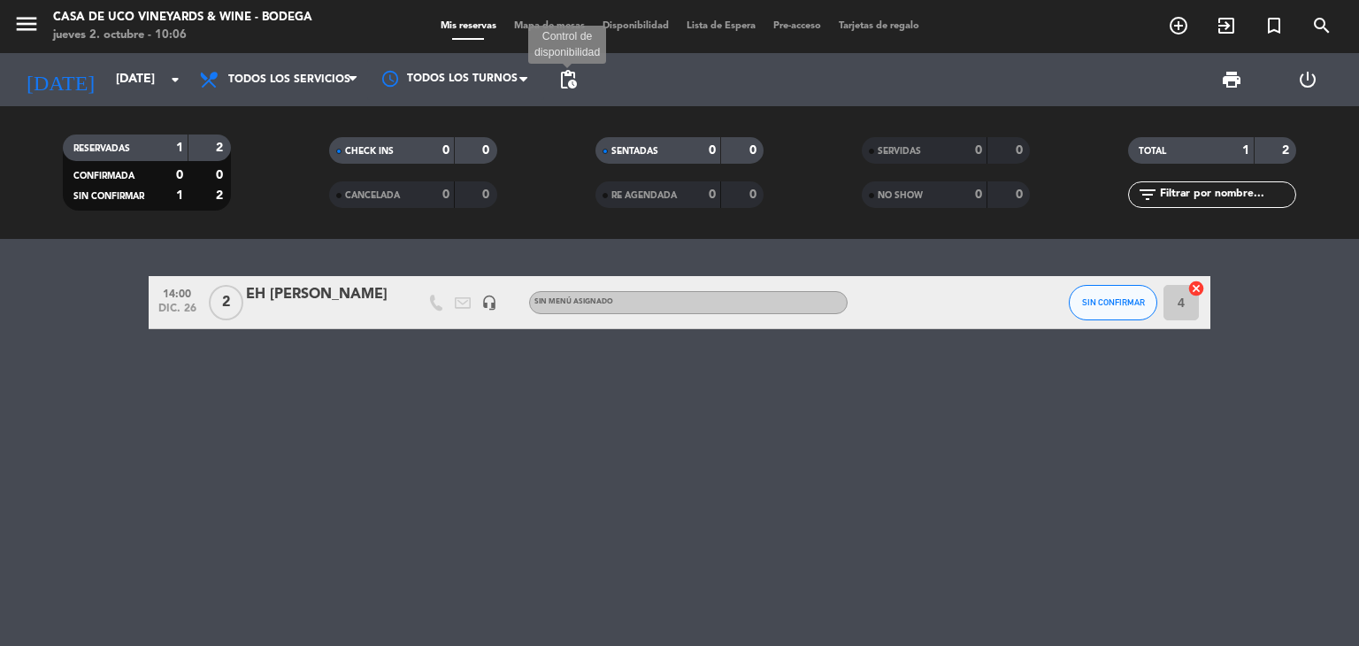
drag, startPoint x: 575, startPoint y: 75, endPoint x: 579, endPoint y: 93, distance: 18.0
click at [575, 76] on span "pending_actions" at bounding box center [568, 79] width 21 height 21
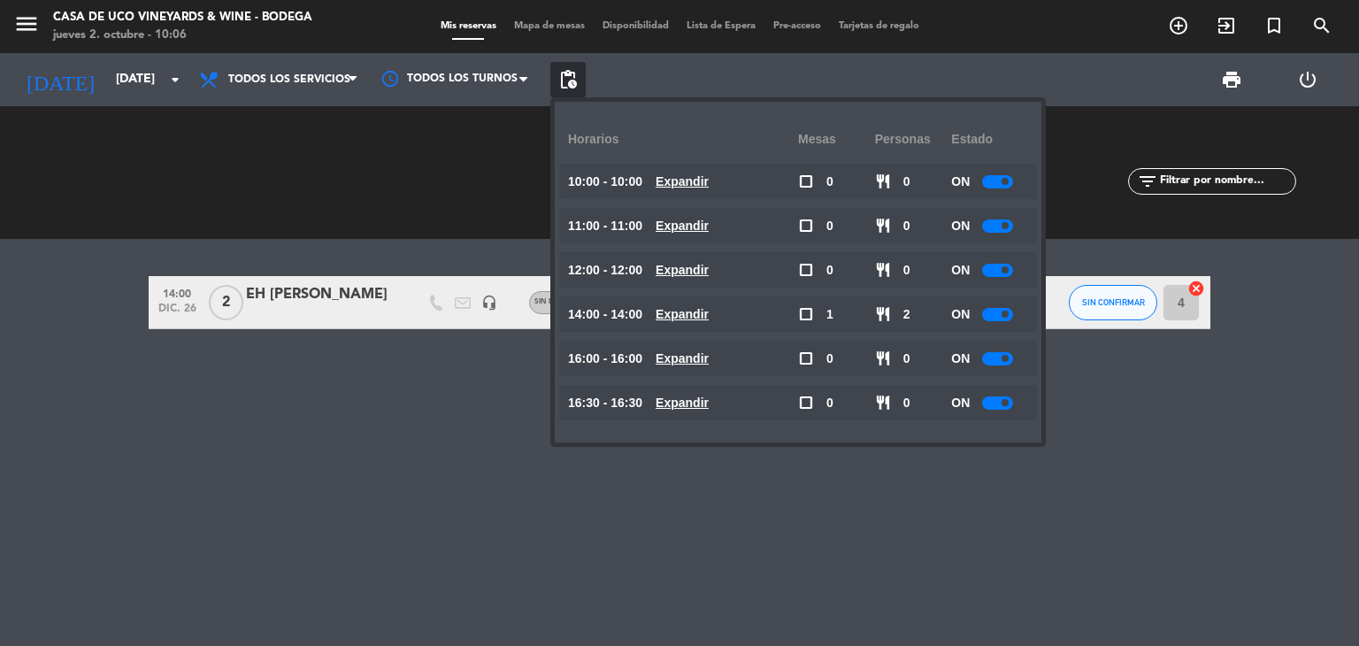
click at [998, 404] on div at bounding box center [997, 402] width 31 height 13
click at [1002, 355] on div at bounding box center [997, 358] width 31 height 13
click at [1001, 358] on div at bounding box center [997, 358] width 31 height 13
click at [107, 77] on input "[DATE]" at bounding box center [191, 80] width 168 height 32
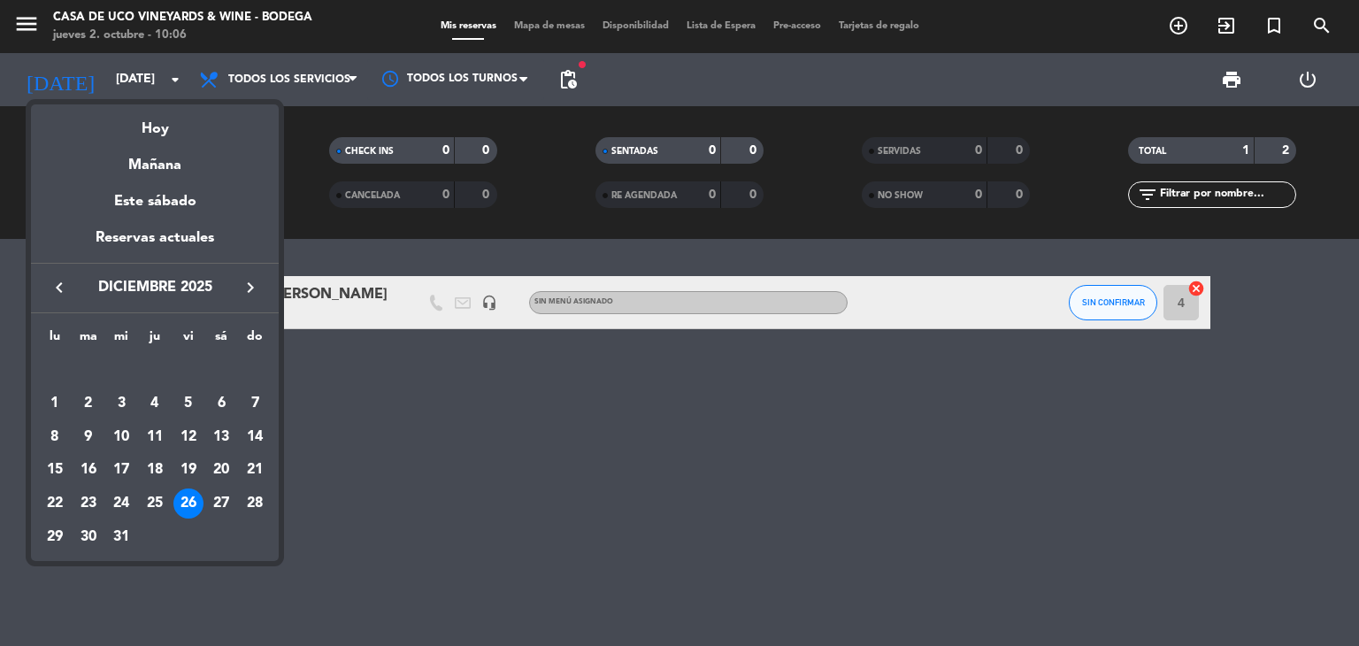
click at [15, 12] on div at bounding box center [679, 323] width 1359 height 646
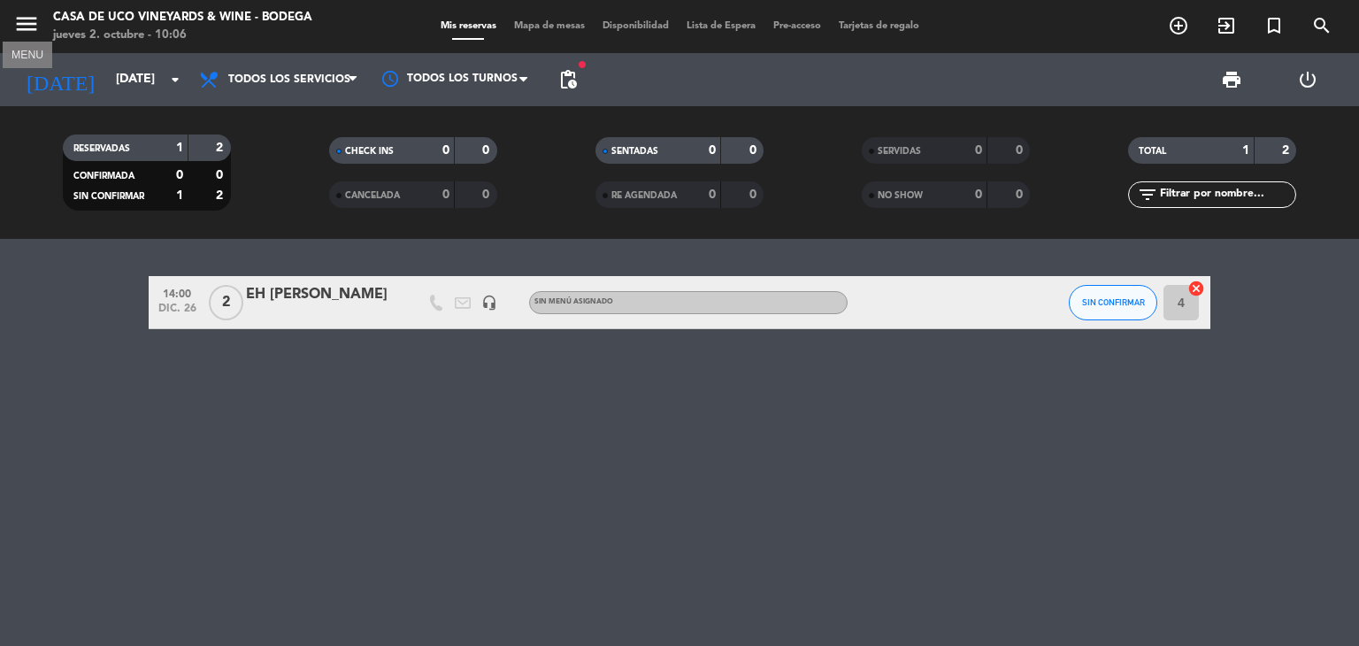
click at [24, 29] on icon "menu" at bounding box center [26, 24] width 27 height 27
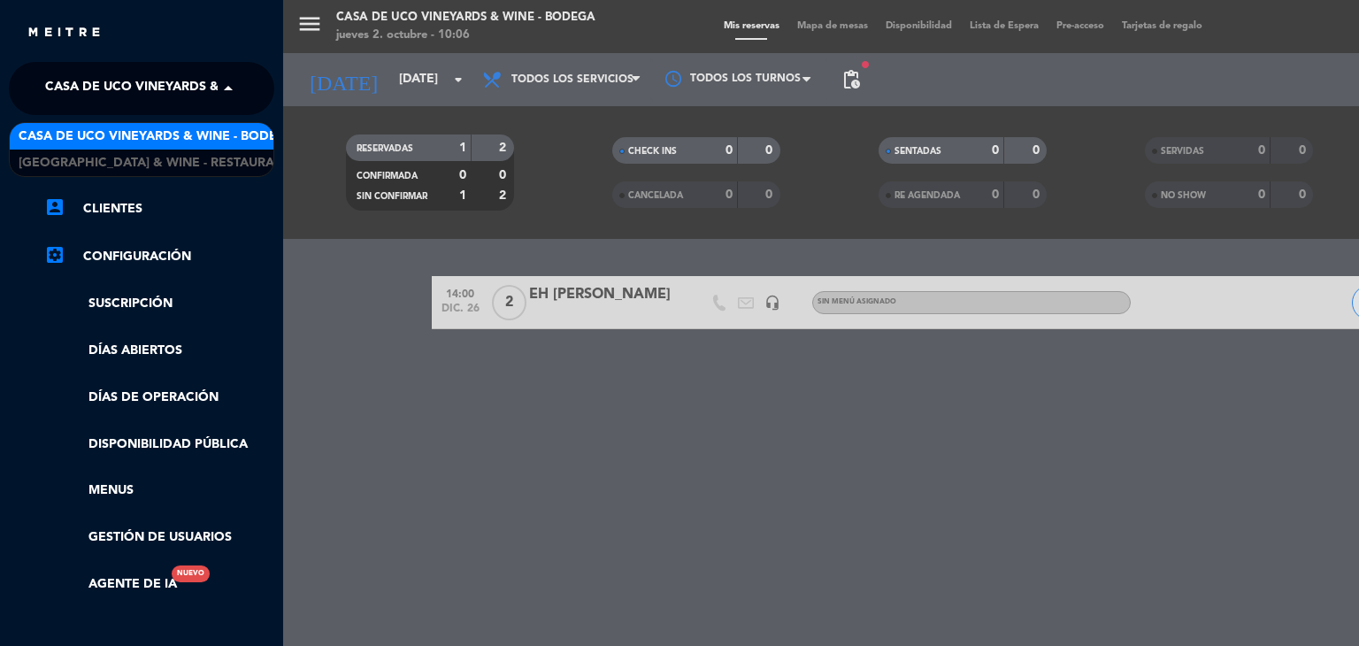
click at [173, 82] on span "Casa de Uco Vineyards & Wine - Bodega" at bounding box center [183, 88] width 277 height 37
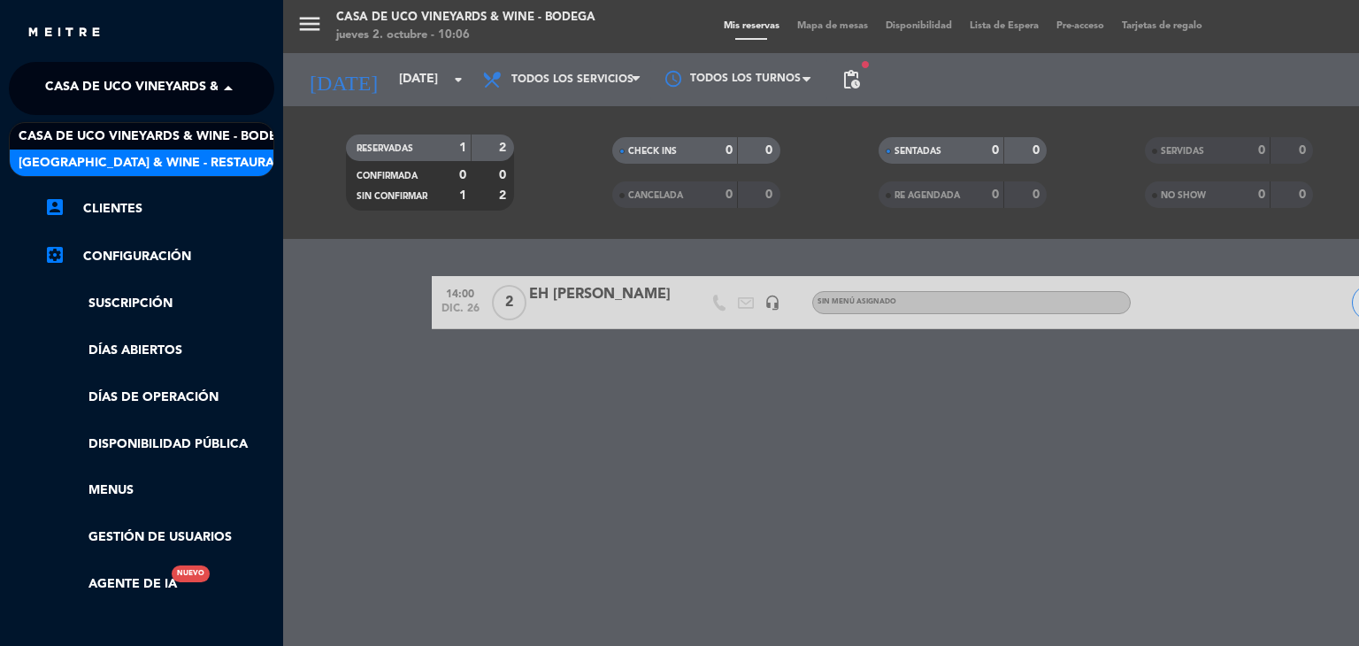
click at [209, 169] on span "[GEOGRAPHIC_DATA] & Wine - Restaurante" at bounding box center [159, 163] width 281 height 20
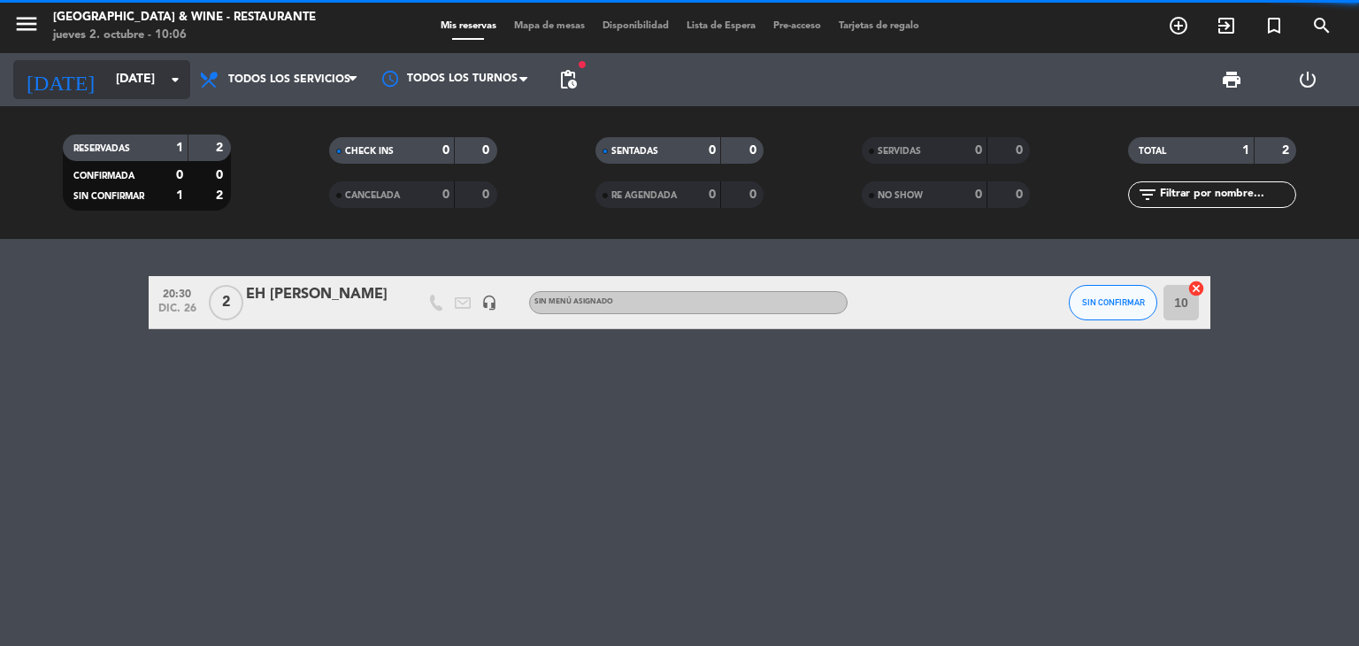
click at [145, 79] on input "[DATE]" at bounding box center [191, 80] width 168 height 32
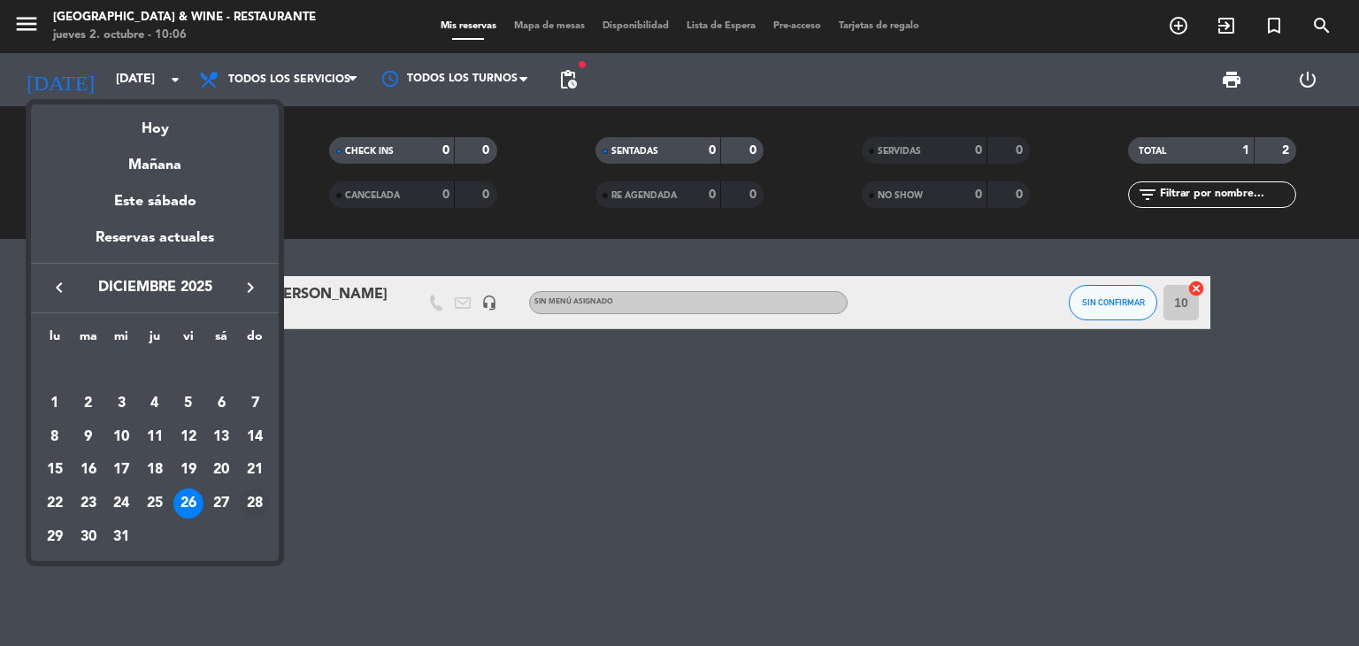
click at [257, 498] on div "28" at bounding box center [255, 503] width 30 height 30
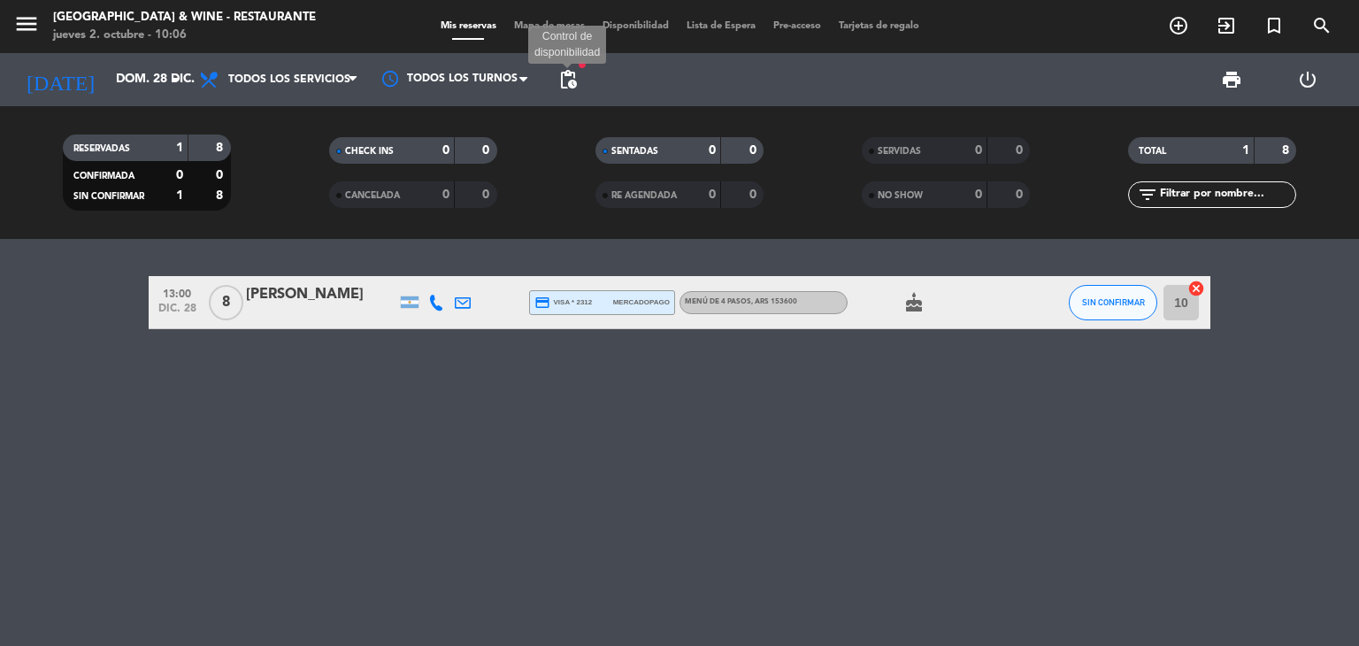
click at [574, 79] on span "pending_actions" at bounding box center [568, 79] width 21 height 21
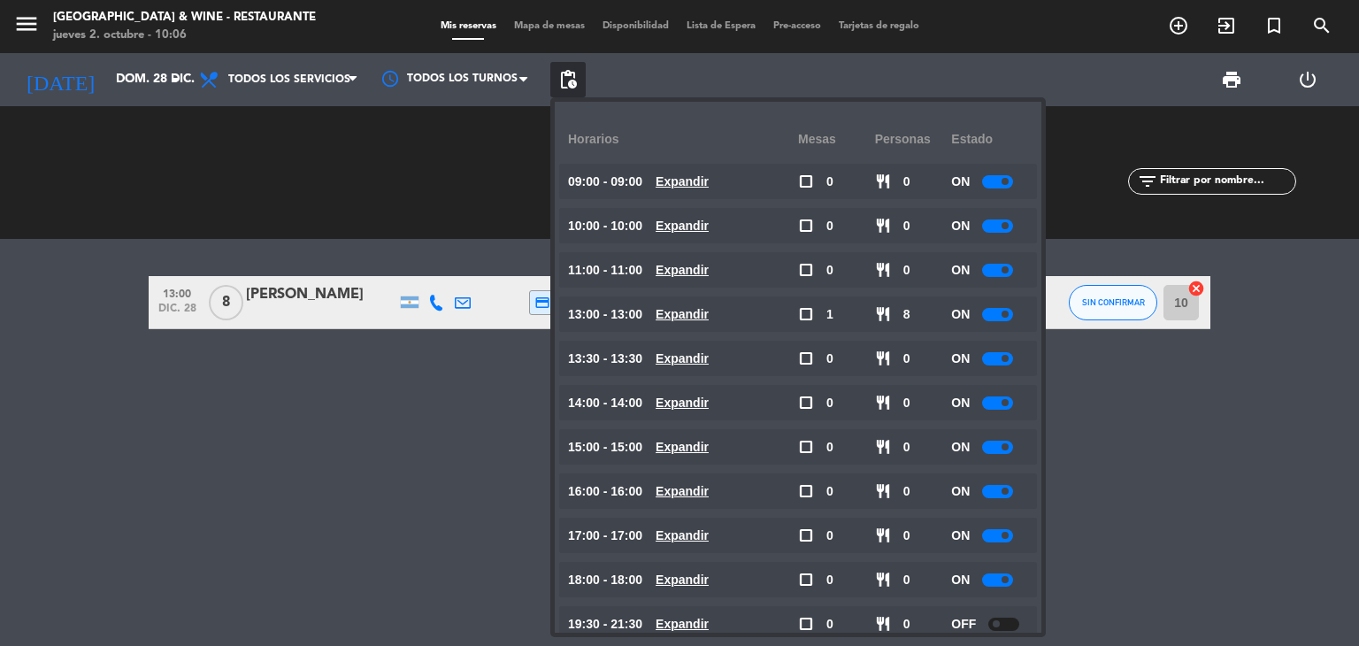
click at [1008, 314] on span at bounding box center [1005, 314] width 7 height 7
click at [1000, 273] on div at bounding box center [997, 270] width 31 height 13
click at [1004, 354] on div at bounding box center [997, 358] width 31 height 13
click at [1004, 397] on div at bounding box center [997, 402] width 31 height 13
click at [107, 85] on input "dom. 28 dic." at bounding box center [191, 80] width 168 height 32
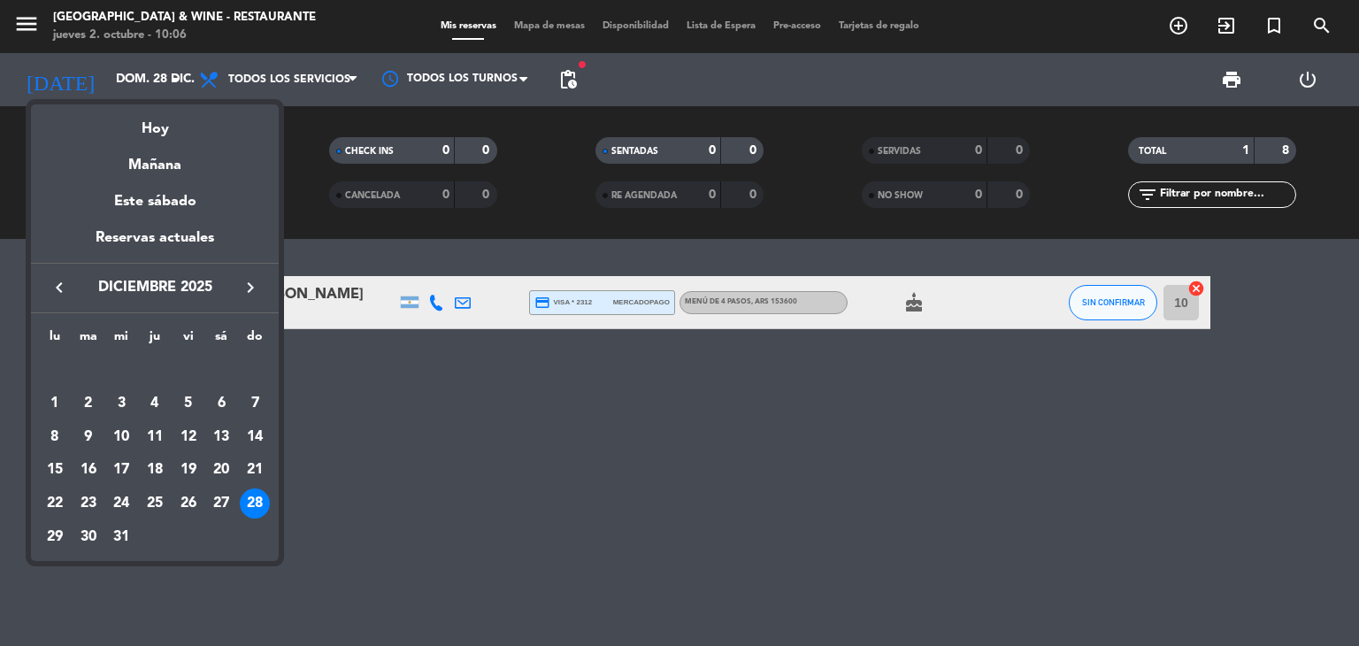
click at [41, 26] on div at bounding box center [679, 323] width 1359 height 646
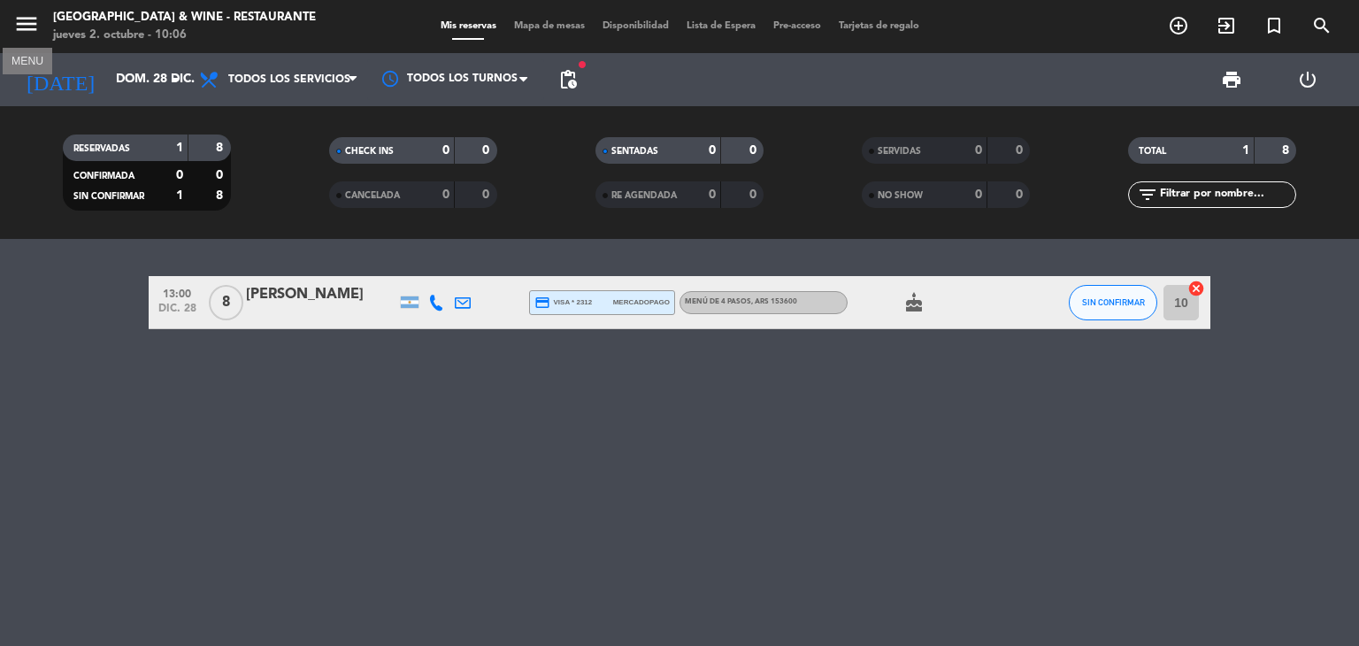
click at [27, 22] on icon "menu" at bounding box center [26, 24] width 27 height 27
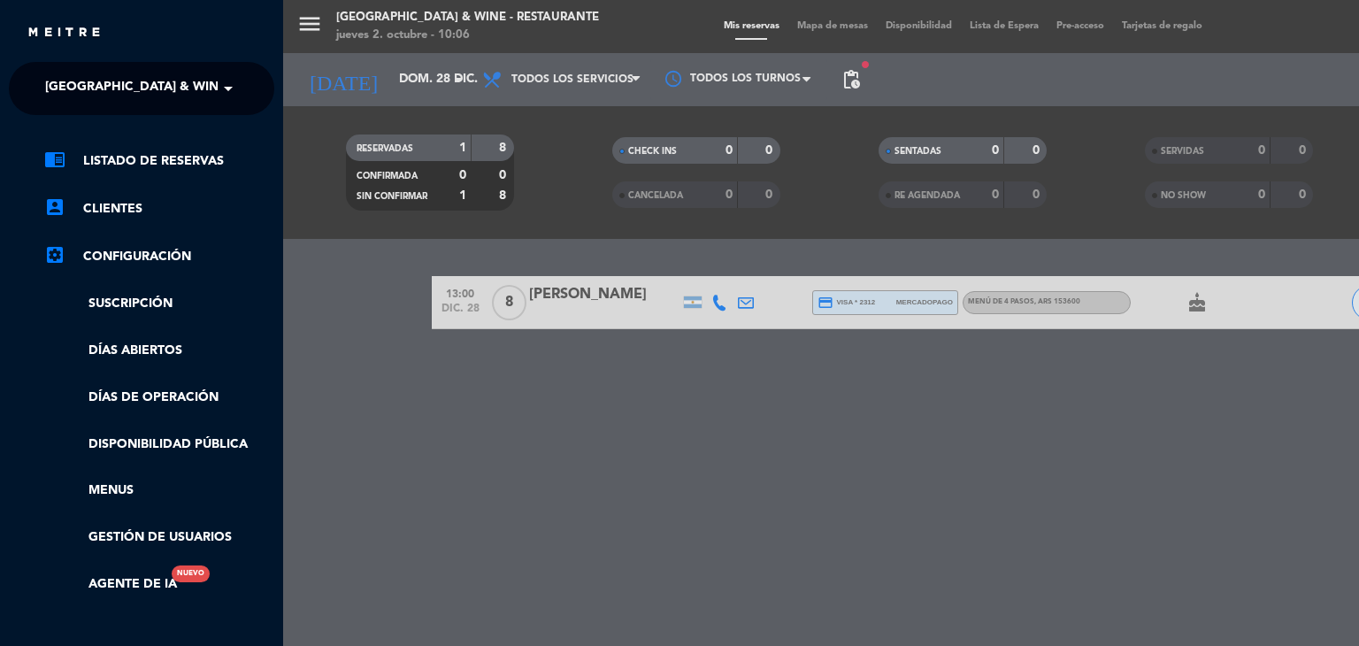
click at [227, 87] on span at bounding box center [233, 88] width 30 height 37
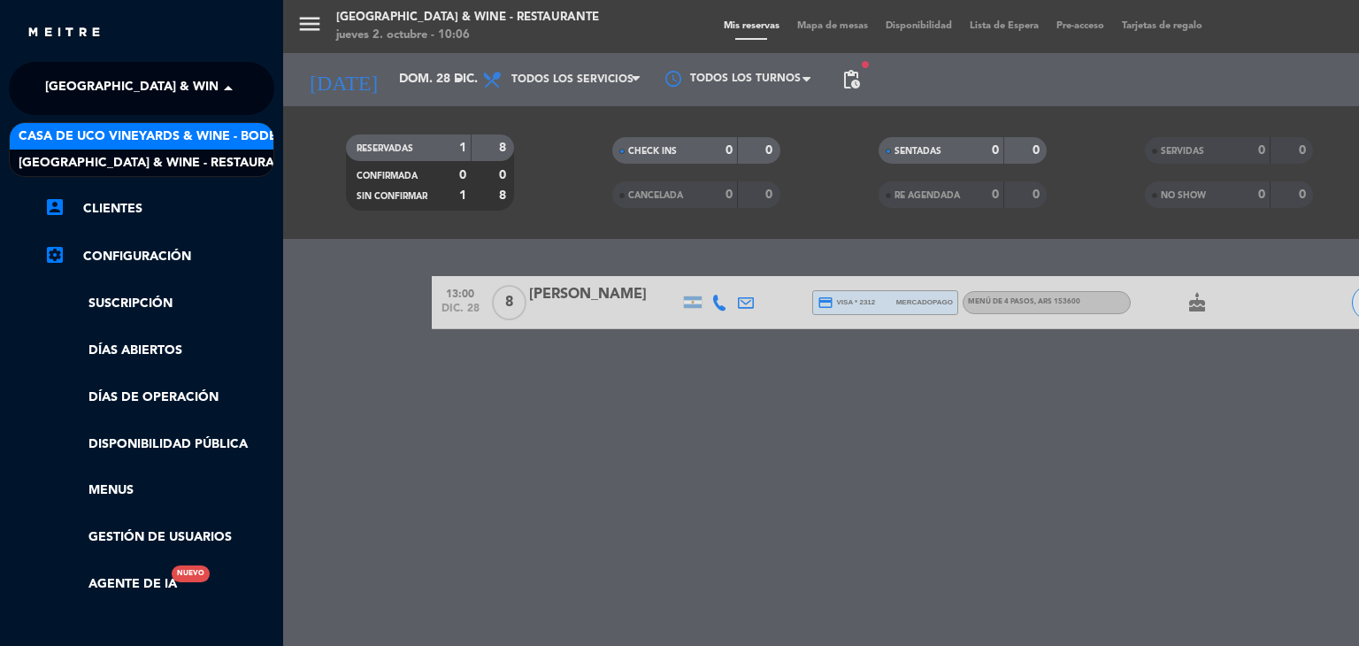
click at [237, 128] on span "Casa de Uco Vineyards & Wine - Bodega" at bounding box center [157, 137] width 277 height 20
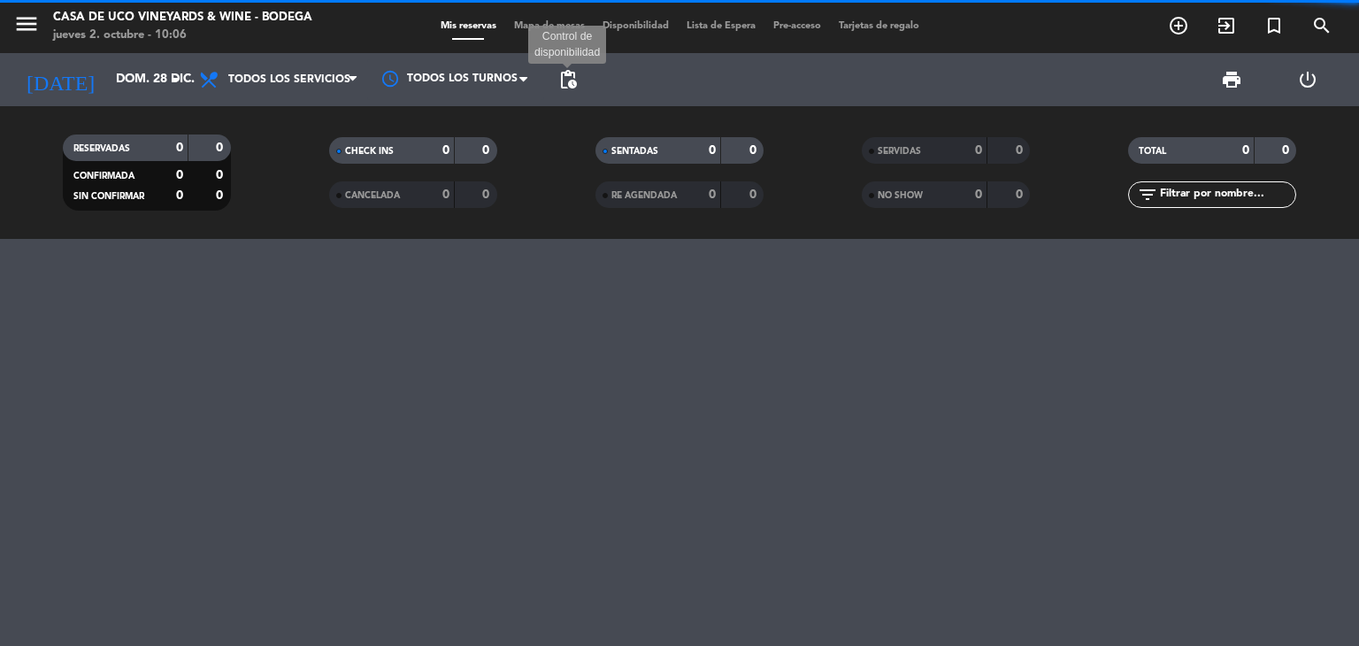
click at [566, 76] on span "pending_actions" at bounding box center [568, 79] width 21 height 21
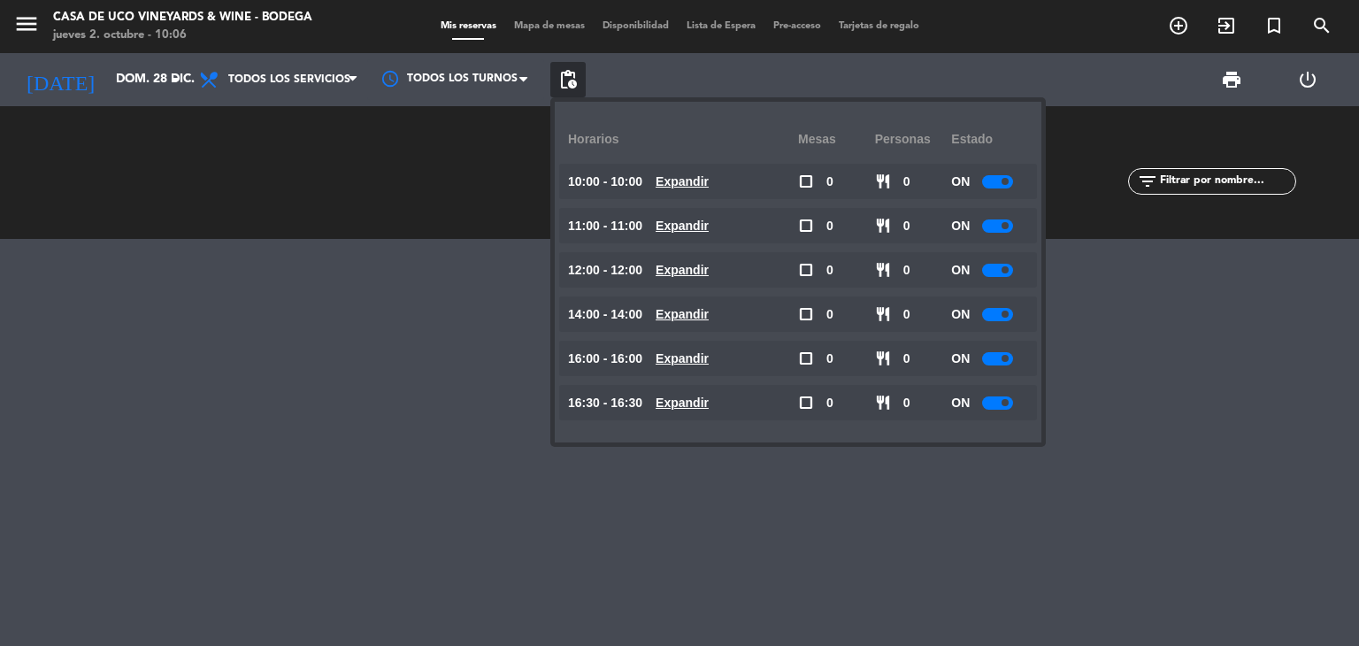
click at [998, 358] on div at bounding box center [997, 358] width 31 height 13
click at [1007, 404] on span at bounding box center [1005, 402] width 7 height 7
click at [116, 74] on input "dom. 28 dic." at bounding box center [191, 80] width 168 height 32
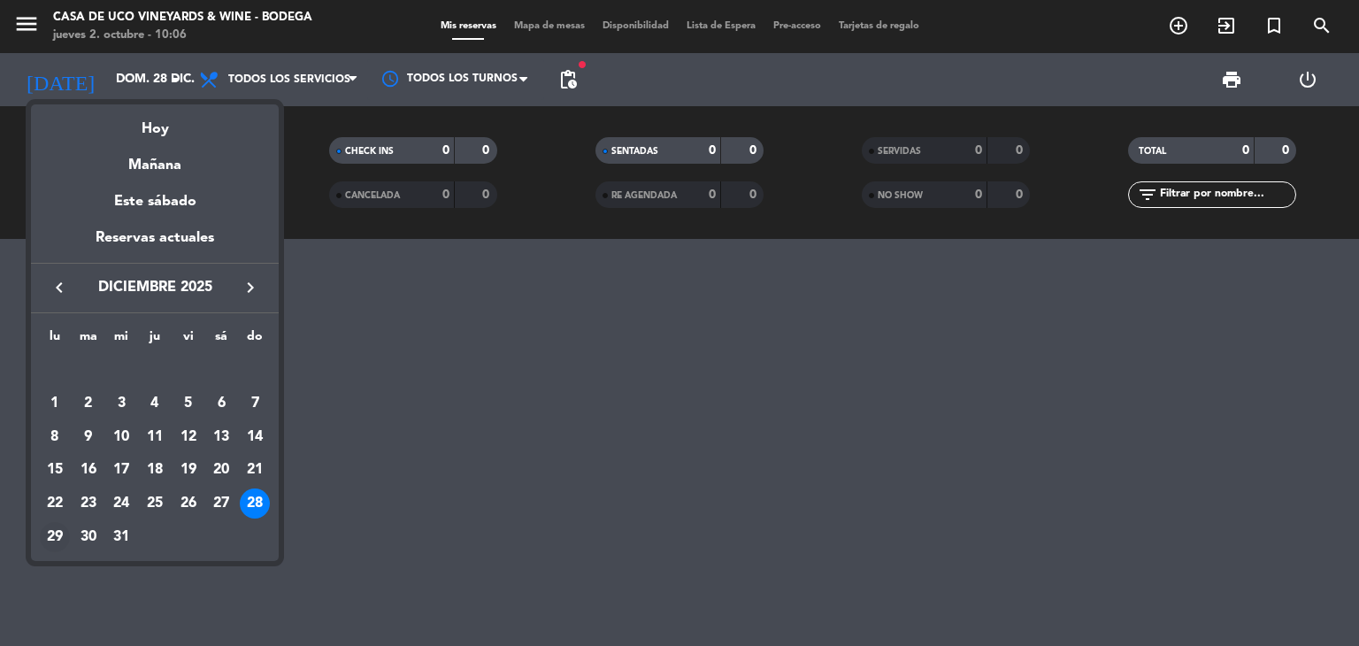
click at [46, 532] on div "29" at bounding box center [55, 537] width 30 height 30
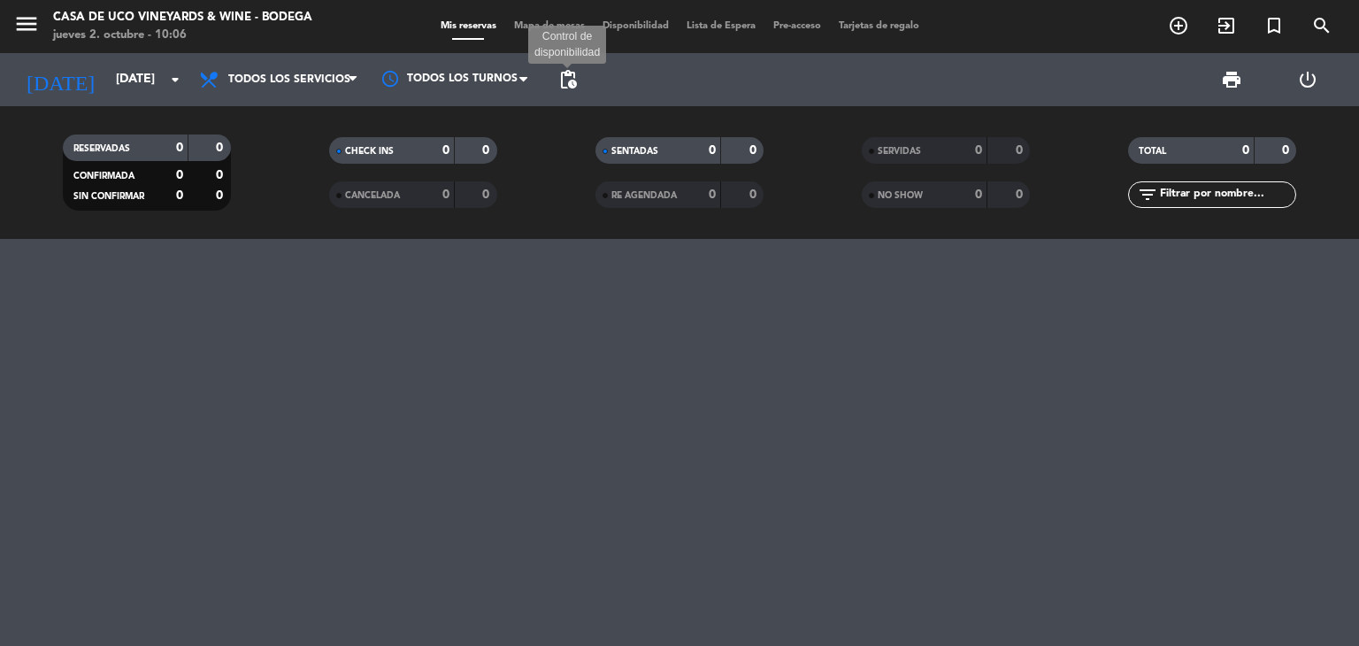
click at [563, 79] on span "pending_actions" at bounding box center [568, 79] width 21 height 21
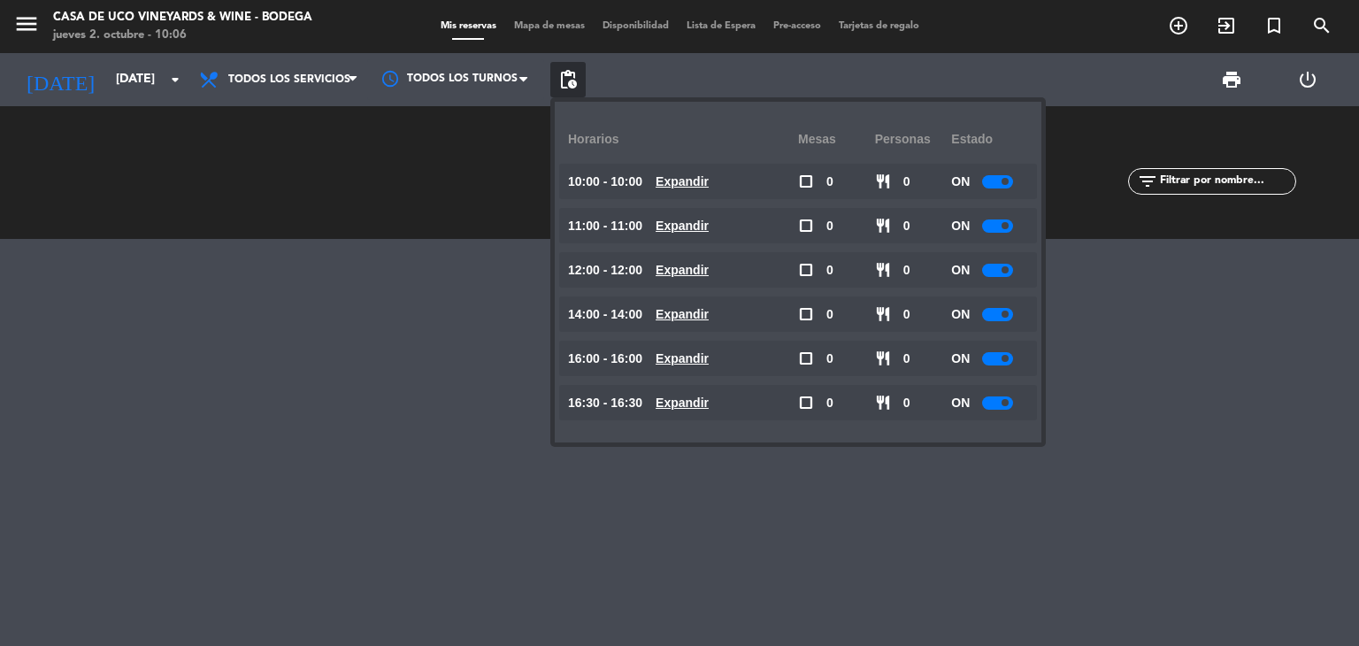
click at [1011, 399] on div at bounding box center [997, 402] width 31 height 13
click at [1011, 357] on div at bounding box center [997, 358] width 31 height 13
click at [107, 84] on input "[DATE]" at bounding box center [191, 80] width 168 height 32
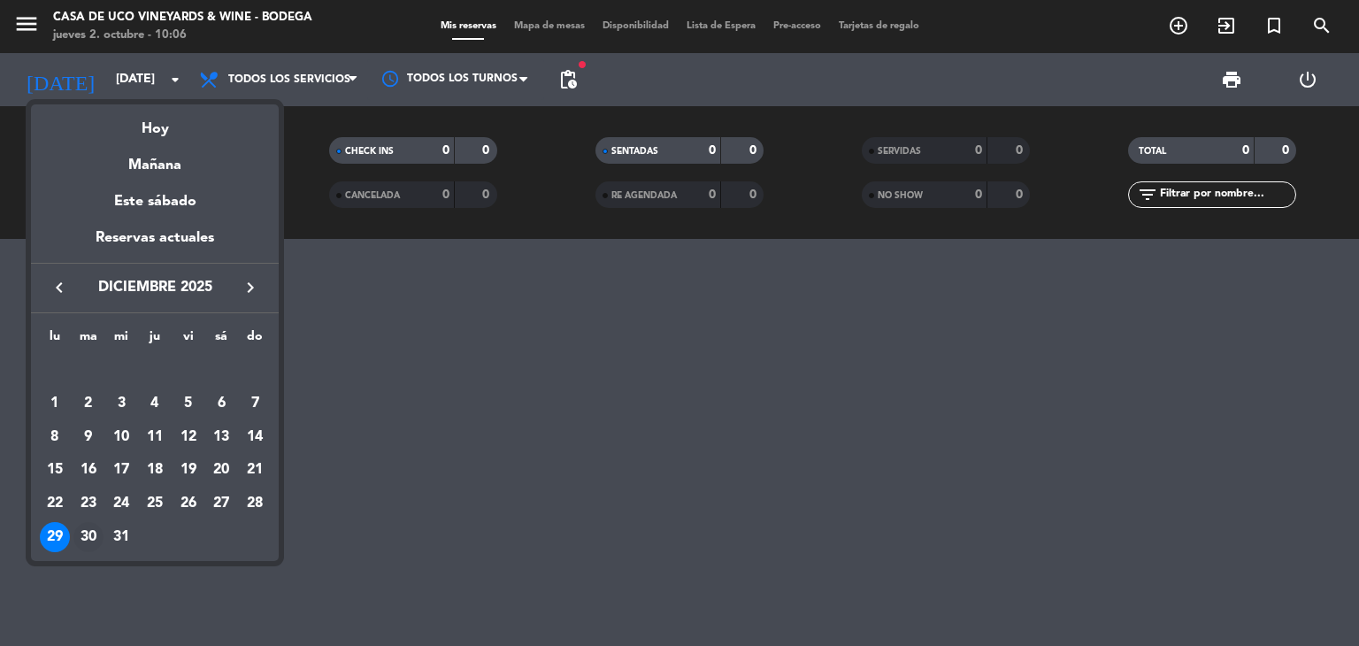
click at [97, 528] on div "30" at bounding box center [88, 537] width 30 height 30
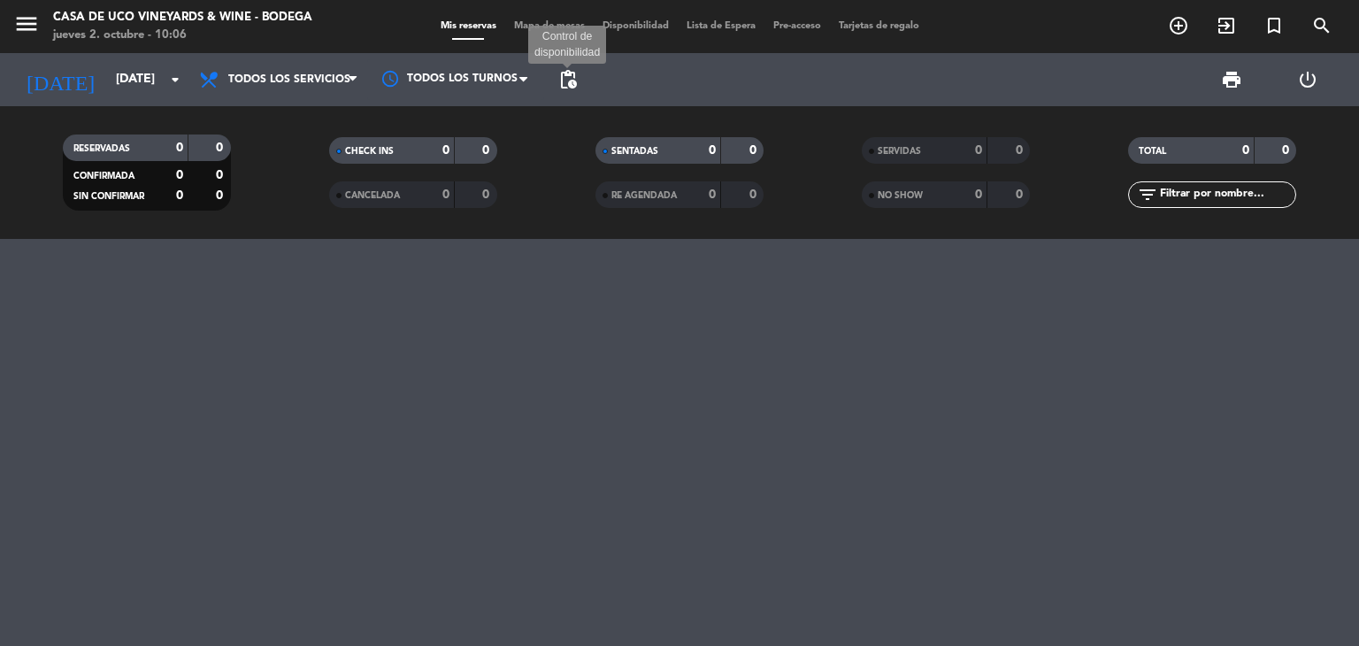
click at [559, 76] on span "pending_actions" at bounding box center [568, 79] width 21 height 21
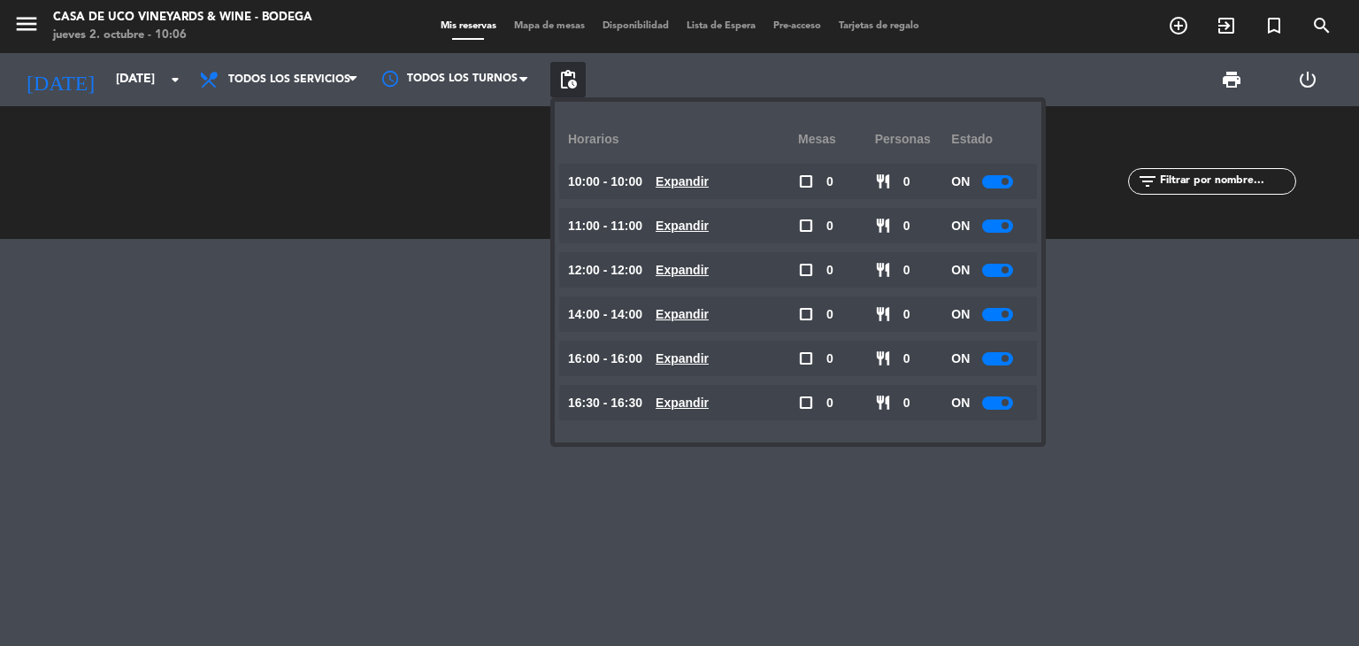
click at [996, 358] on div at bounding box center [997, 358] width 31 height 13
click at [1006, 314] on span at bounding box center [1005, 314] width 7 height 7
click at [1015, 310] on div at bounding box center [1003, 314] width 31 height 13
click at [1003, 398] on div at bounding box center [997, 402] width 31 height 13
drag, startPoint x: 1005, startPoint y: 312, endPoint x: 1018, endPoint y: 350, distance: 40.0
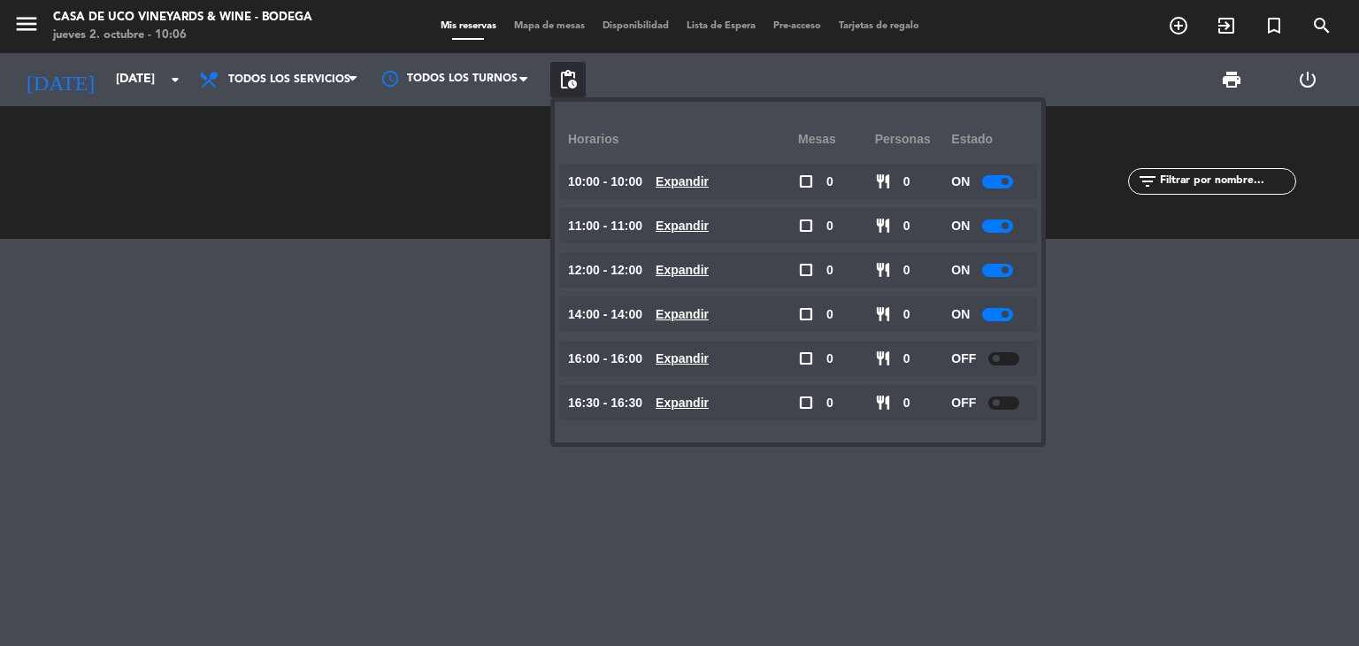
click at [1005, 312] on span at bounding box center [1005, 314] width 7 height 7
click at [107, 79] on input "[DATE]" at bounding box center [191, 80] width 168 height 32
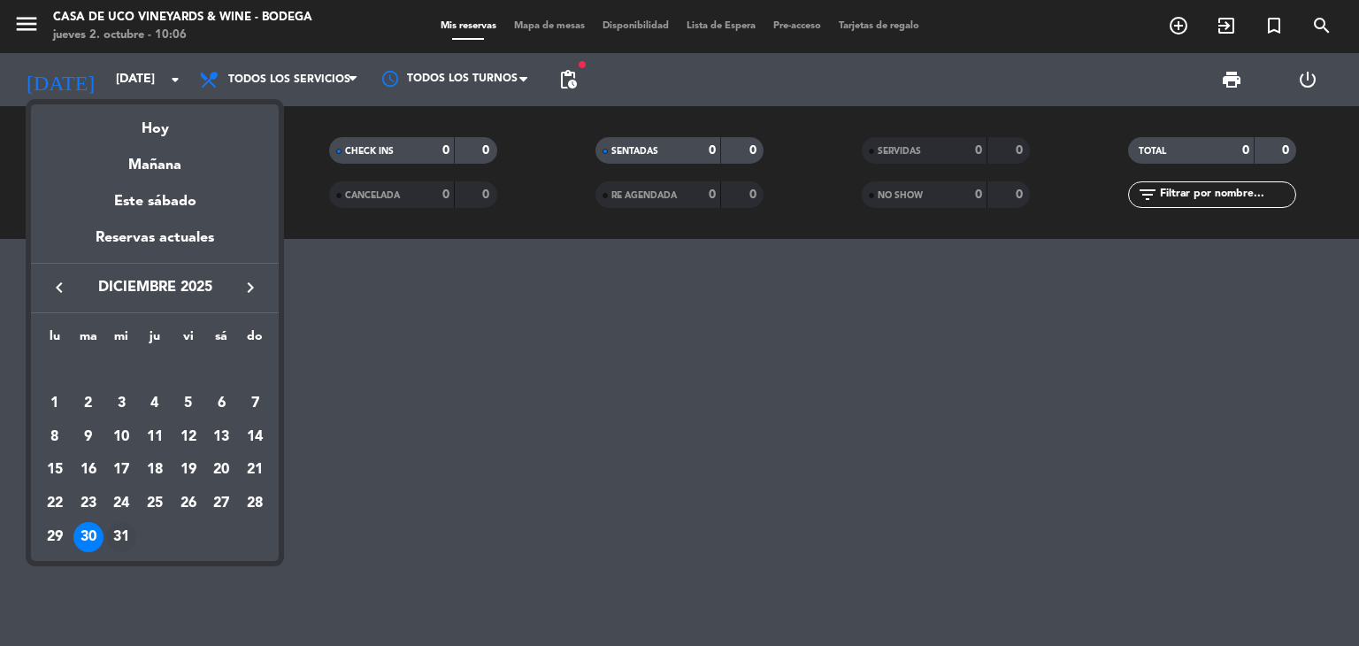
click at [117, 528] on div "31" at bounding box center [121, 537] width 30 height 30
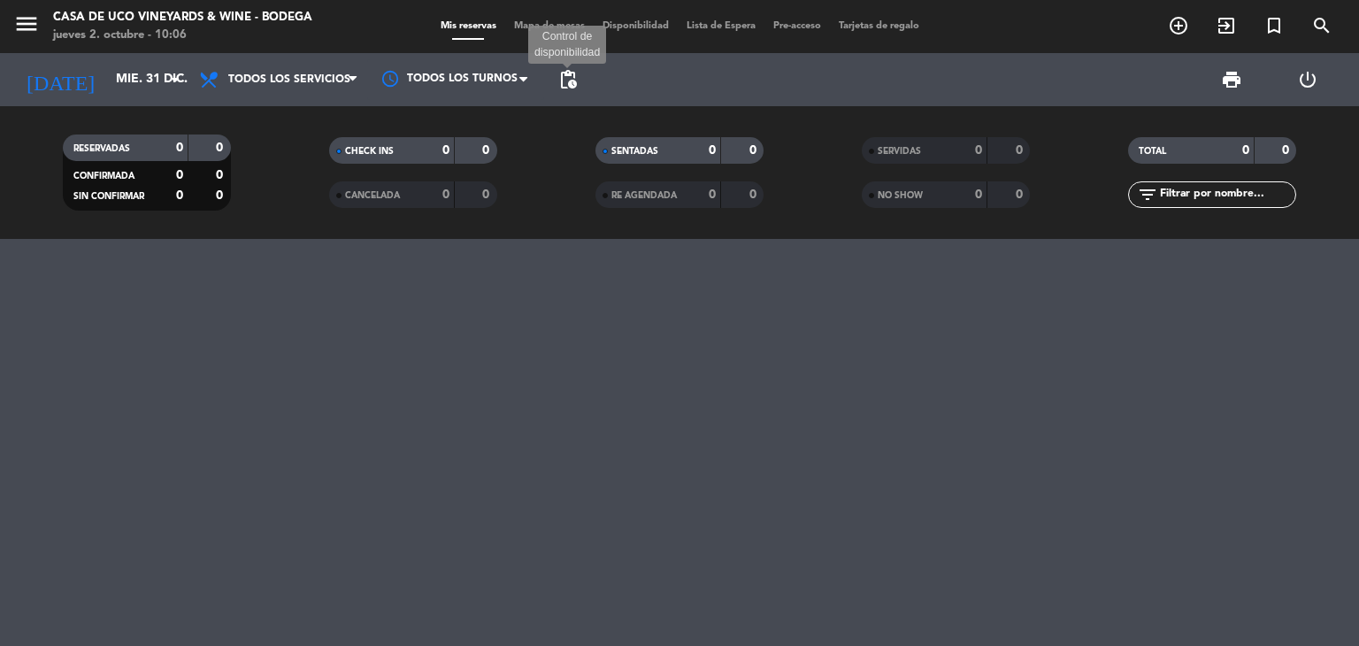
click at [568, 78] on span "pending_actions" at bounding box center [568, 79] width 21 height 21
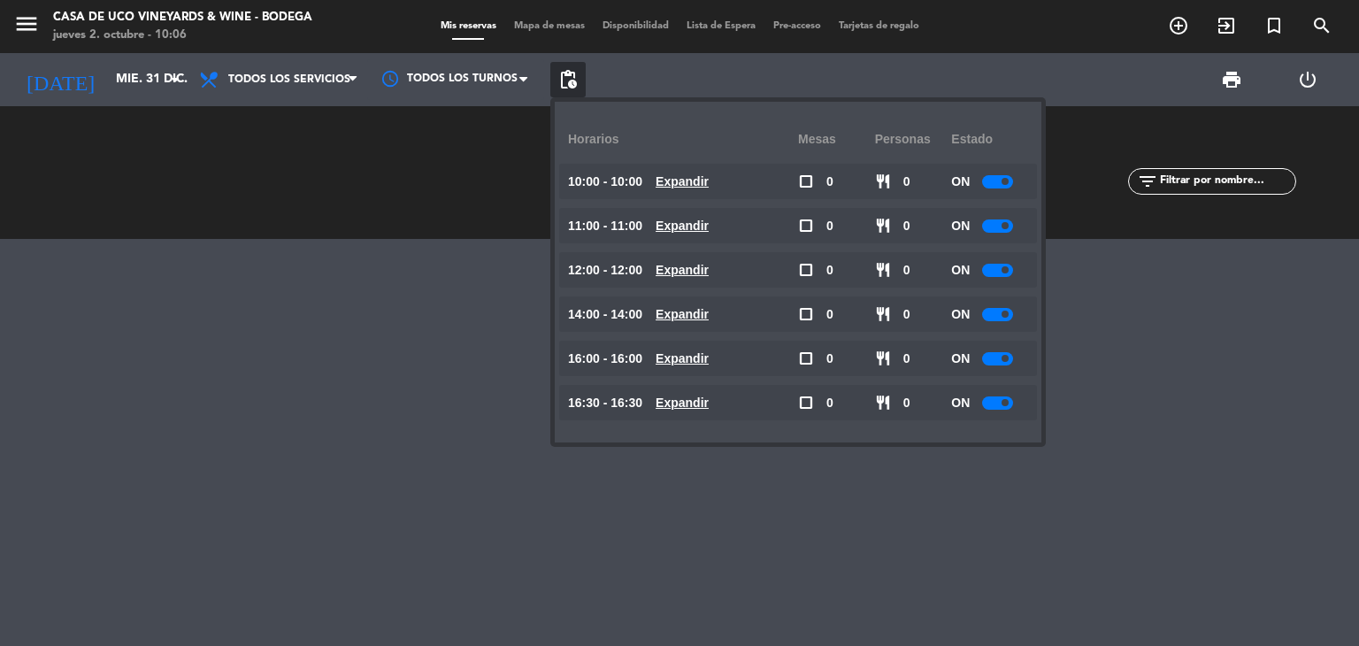
click at [992, 402] on div at bounding box center [997, 402] width 31 height 13
click at [1006, 362] on div at bounding box center [997, 358] width 31 height 13
click at [1006, 359] on span at bounding box center [1005, 358] width 7 height 7
click at [1005, 318] on div at bounding box center [997, 314] width 31 height 13
click at [1004, 264] on div at bounding box center [997, 270] width 31 height 13
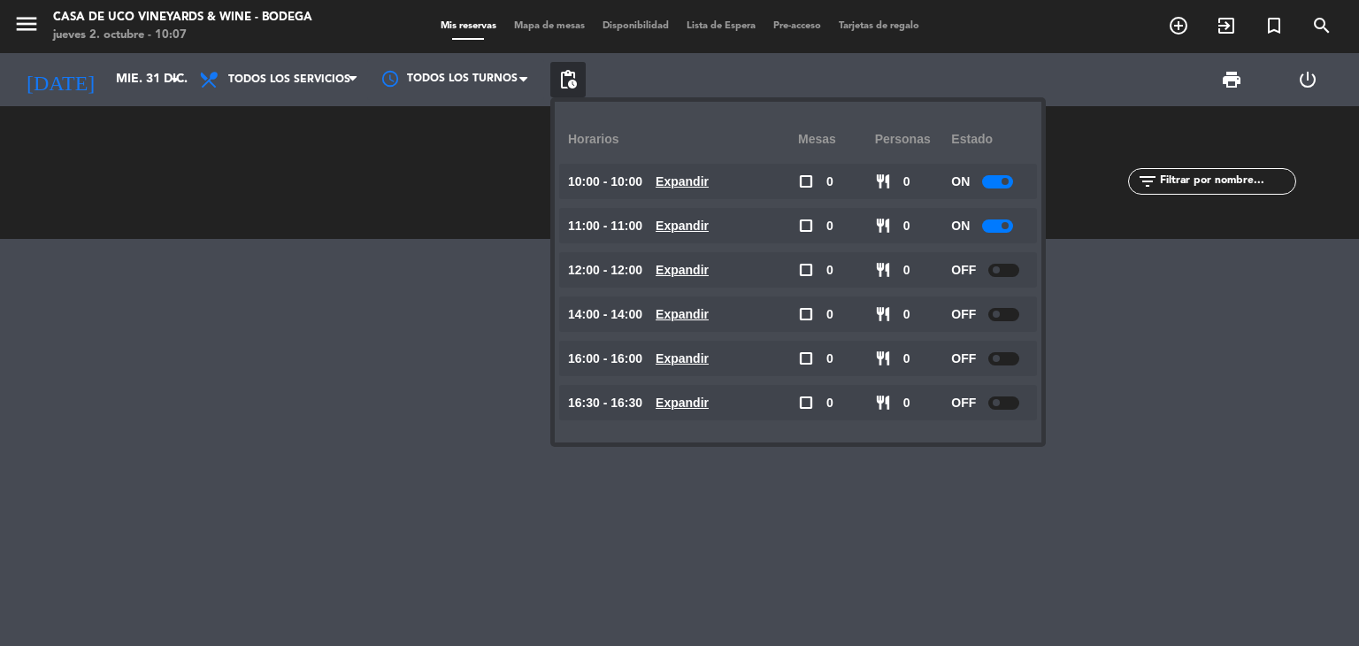
click at [1009, 220] on div at bounding box center [997, 225] width 31 height 13
click at [1010, 230] on div at bounding box center [997, 225] width 31 height 13
click at [1009, 181] on span at bounding box center [1005, 181] width 7 height 7
click at [131, 91] on input "mié. 31 dic." at bounding box center [191, 80] width 168 height 32
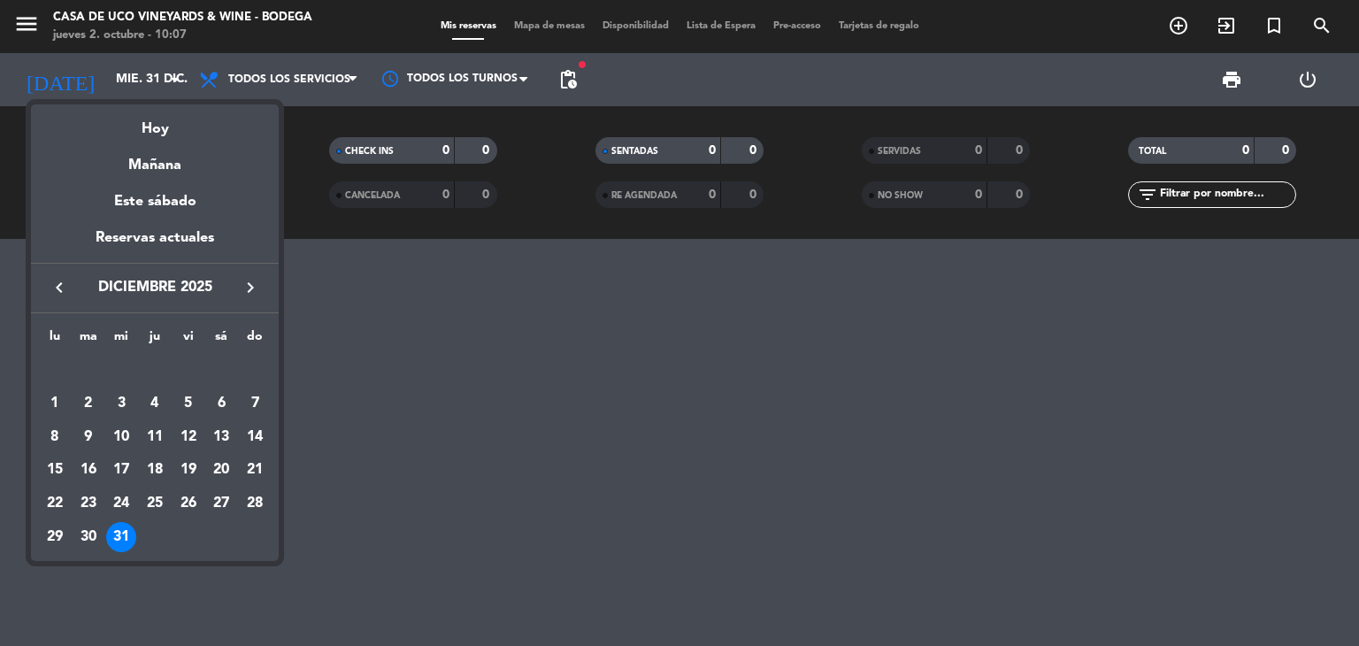
click at [262, 287] on button "keyboard_arrow_right" at bounding box center [251, 287] width 32 height 23
click at [154, 363] on div "1" at bounding box center [155, 370] width 30 height 30
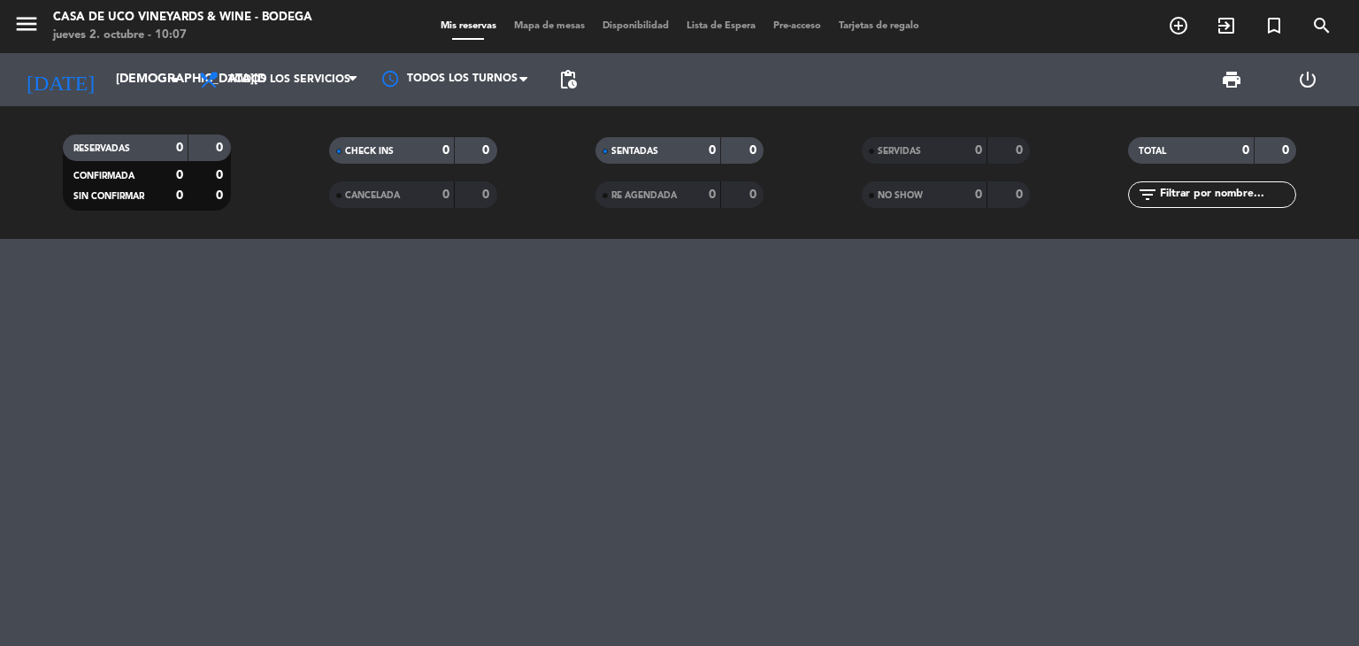
click at [558, 90] on span "pending_actions" at bounding box center [567, 79] width 35 height 35
click at [566, 83] on span "pending_actions" at bounding box center [568, 79] width 21 height 21
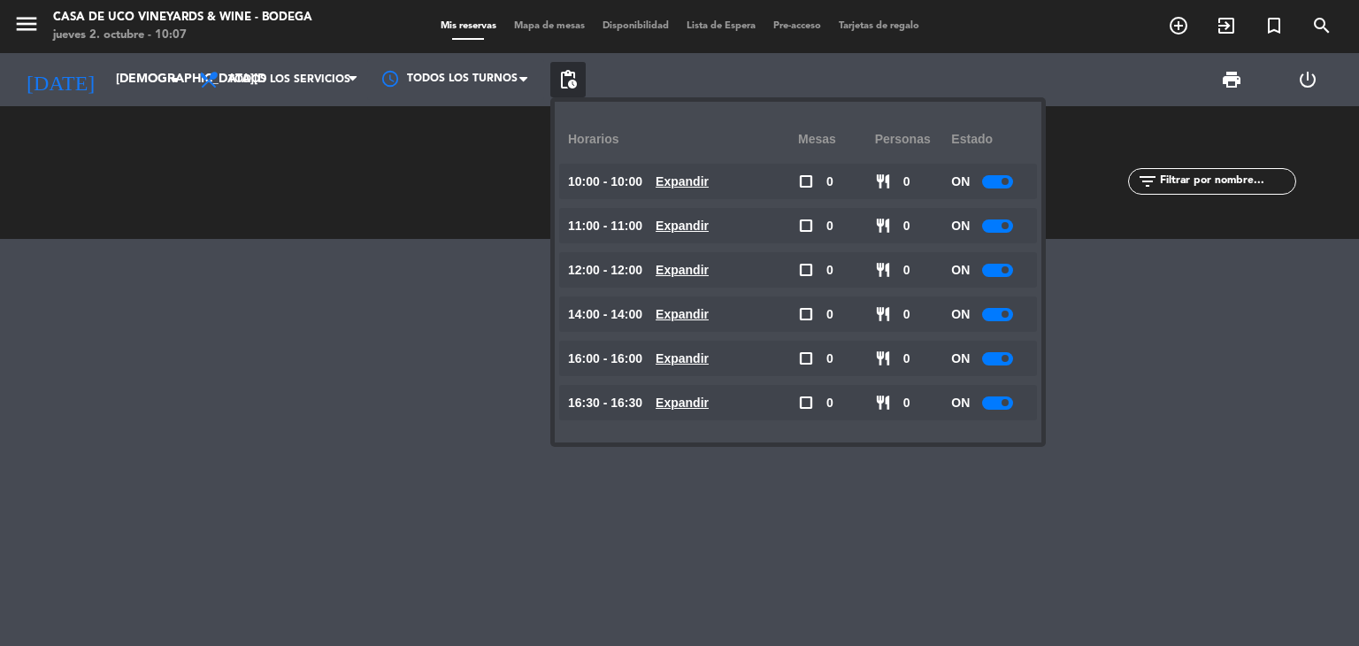
click at [1002, 399] on div at bounding box center [997, 402] width 31 height 13
click at [1011, 361] on div at bounding box center [997, 358] width 31 height 13
click at [1009, 355] on span at bounding box center [1005, 358] width 7 height 7
click at [1005, 312] on span at bounding box center [1005, 314] width 7 height 7
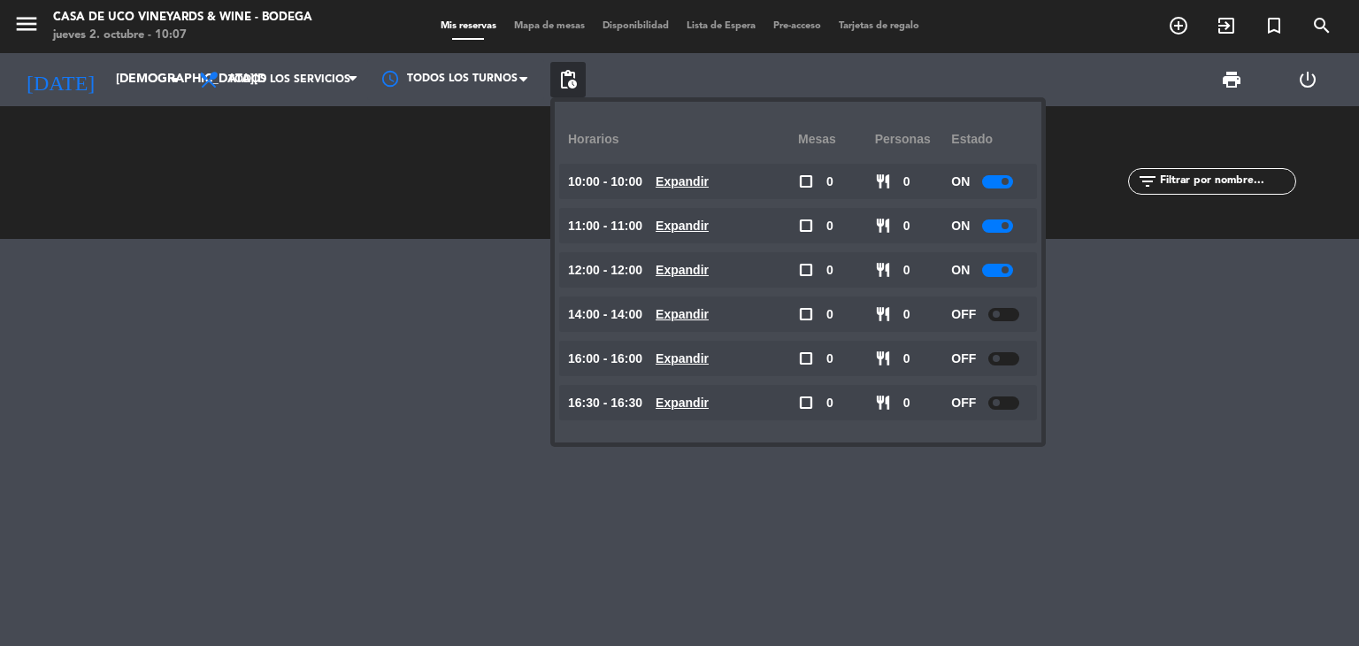
click at [1005, 281] on div "ON" at bounding box center [989, 269] width 77 height 35
click at [1005, 274] on div at bounding box center [997, 270] width 31 height 13
click at [1007, 281] on div "OFF" at bounding box center [989, 269] width 77 height 35
click at [1008, 226] on span at bounding box center [1005, 225] width 7 height 7
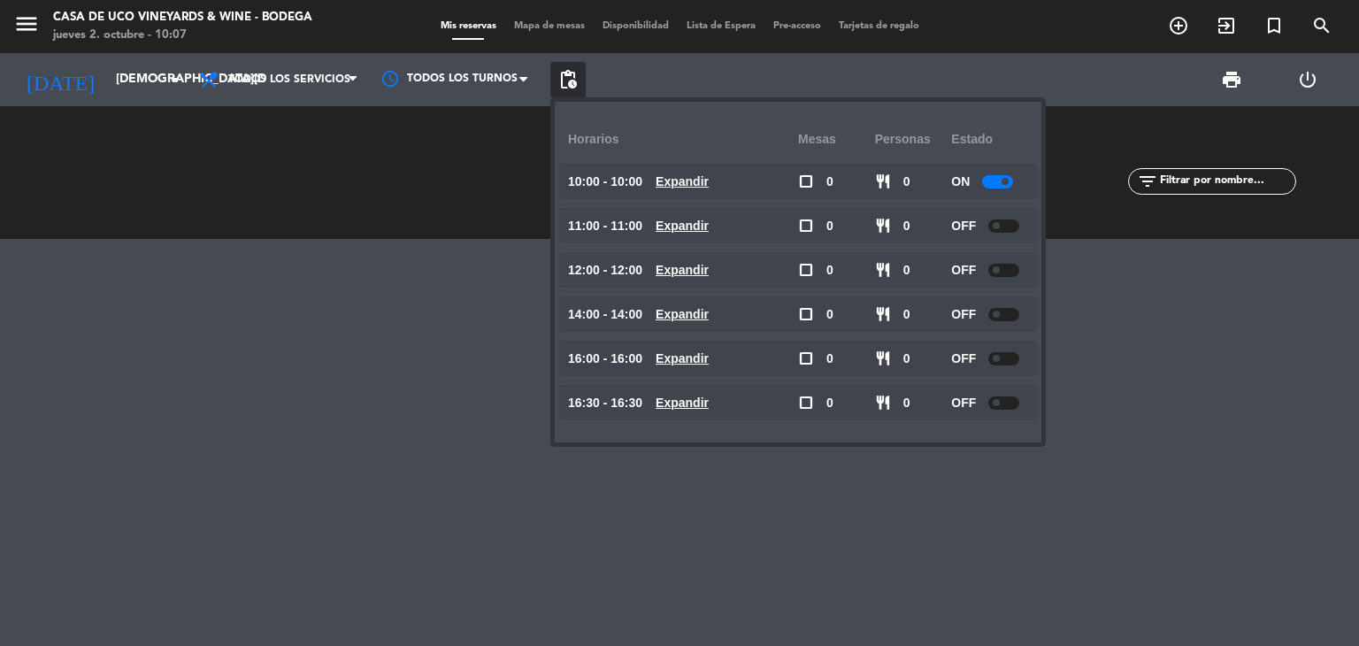
click at [1009, 181] on span at bounding box center [1005, 181] width 7 height 7
click at [130, 208] on div "RESERVADAS 0 0 CONFIRMADA 0 0 SIN CONFIRMAR 0 0" at bounding box center [146, 172] width 266 height 97
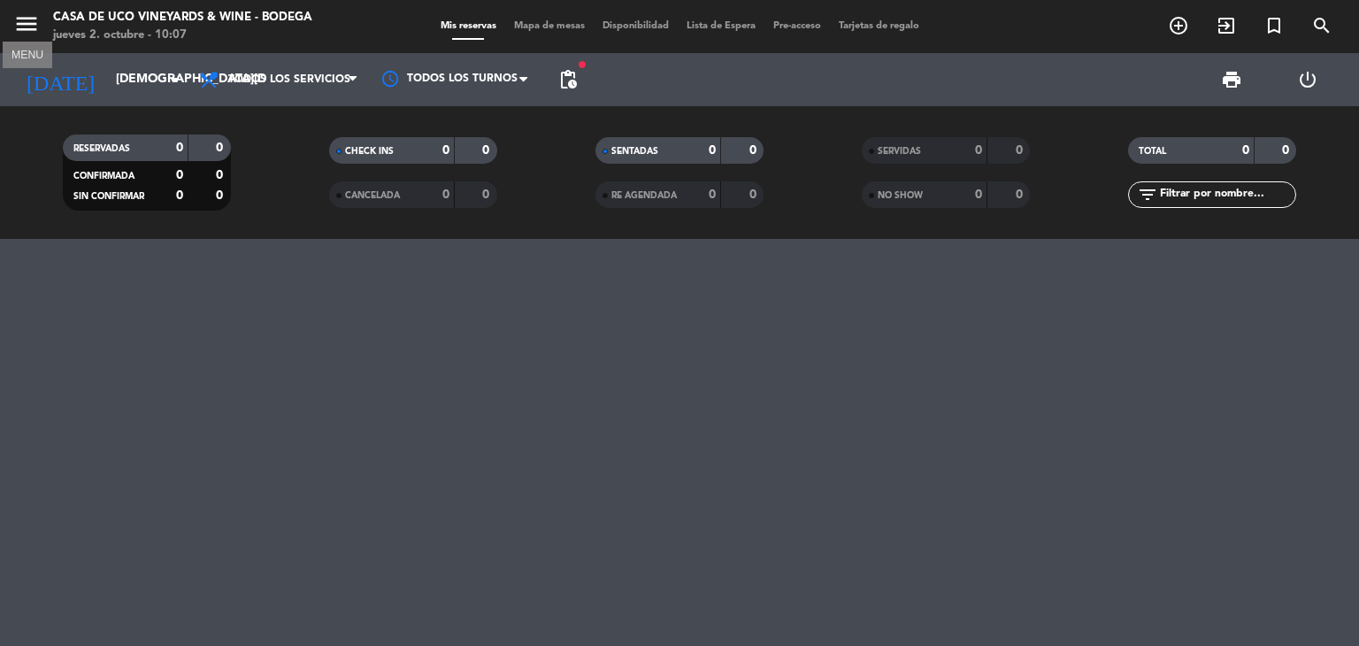
click at [25, 21] on icon "menu" at bounding box center [26, 24] width 27 height 27
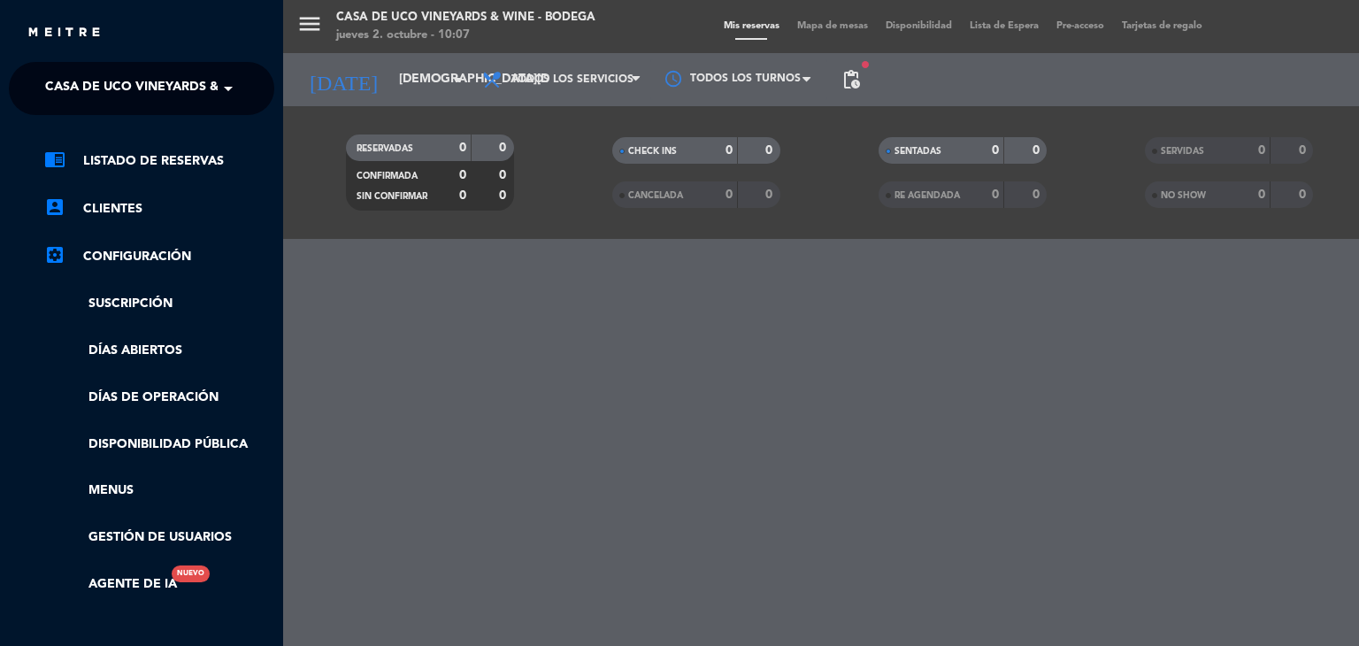
click at [174, 94] on span "Casa de Uco Vineyards & Wine - Bodega" at bounding box center [183, 88] width 277 height 37
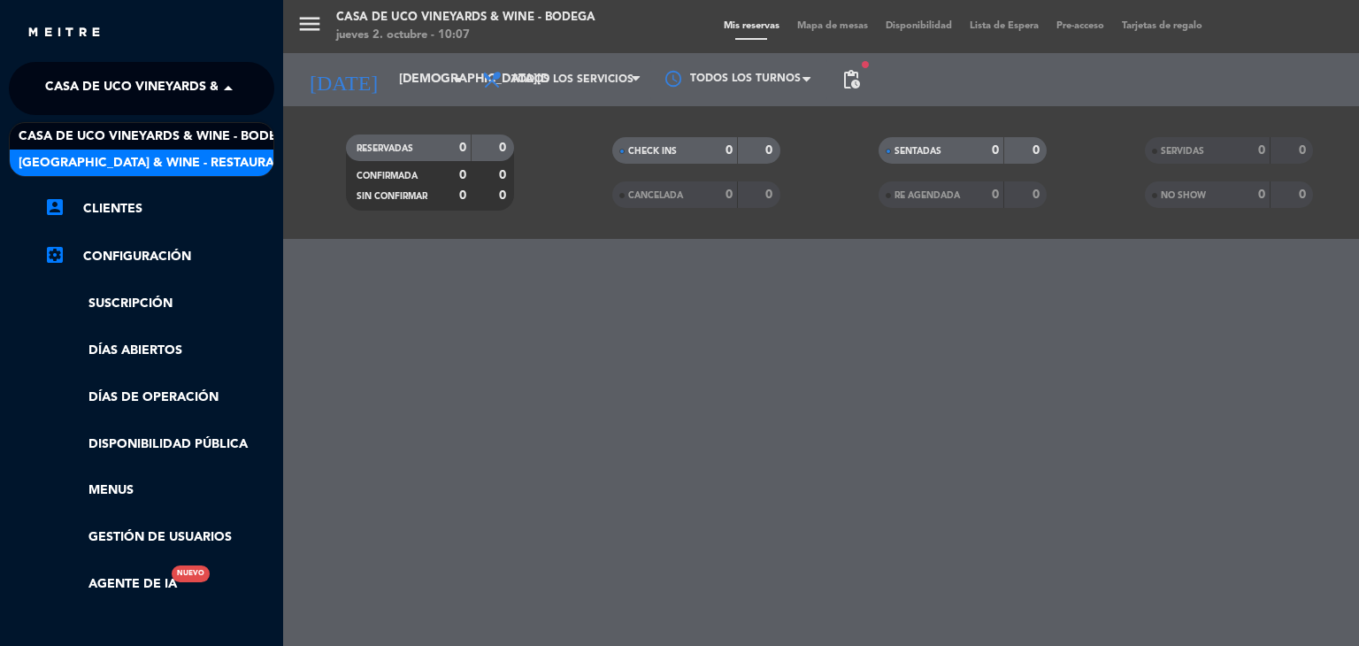
click at [181, 159] on span "[GEOGRAPHIC_DATA] & Wine - Restaurante" at bounding box center [159, 163] width 281 height 20
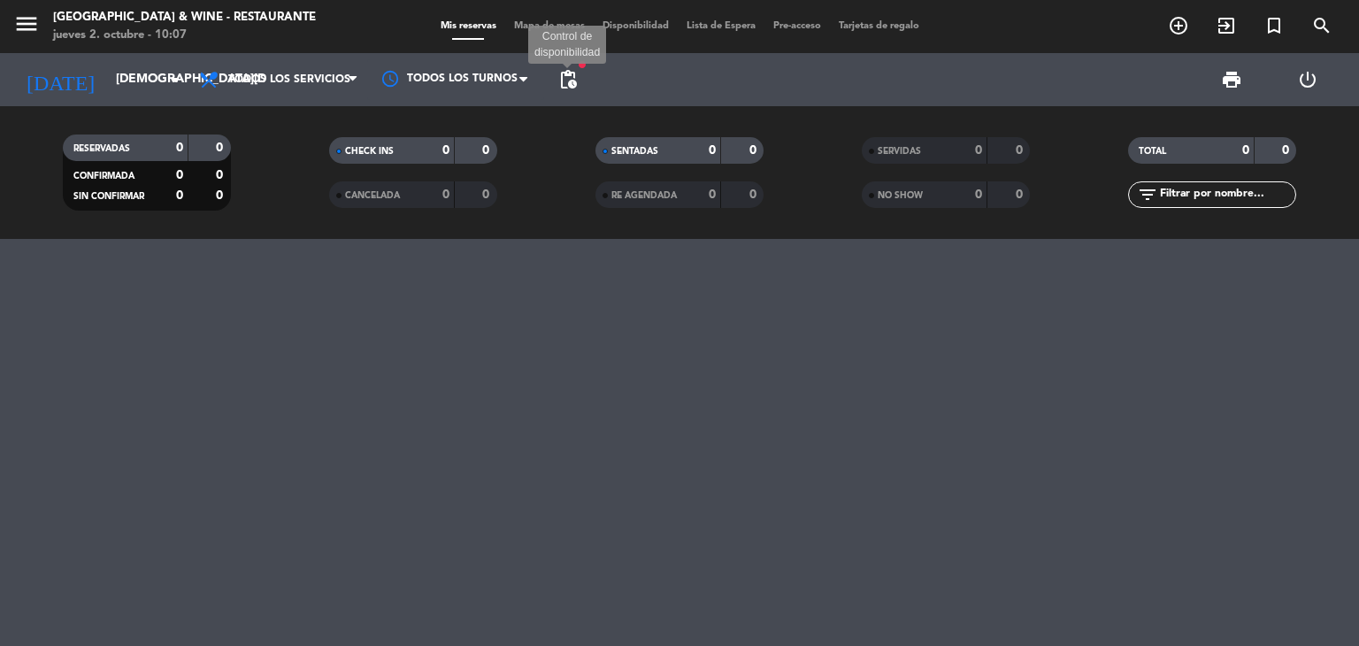
click at [572, 79] on span "pending_actions" at bounding box center [568, 79] width 21 height 21
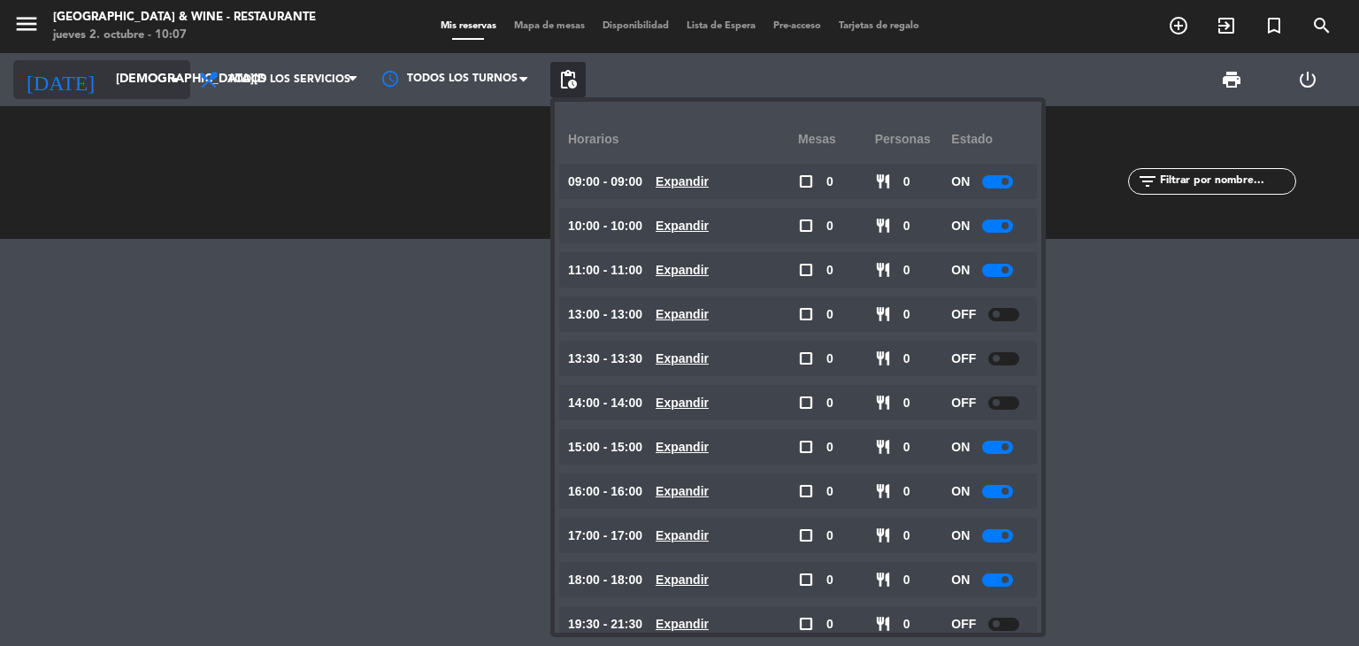
click at [127, 81] on input "[DEMOGRAPHIC_DATA][DATE]" at bounding box center [191, 80] width 168 height 32
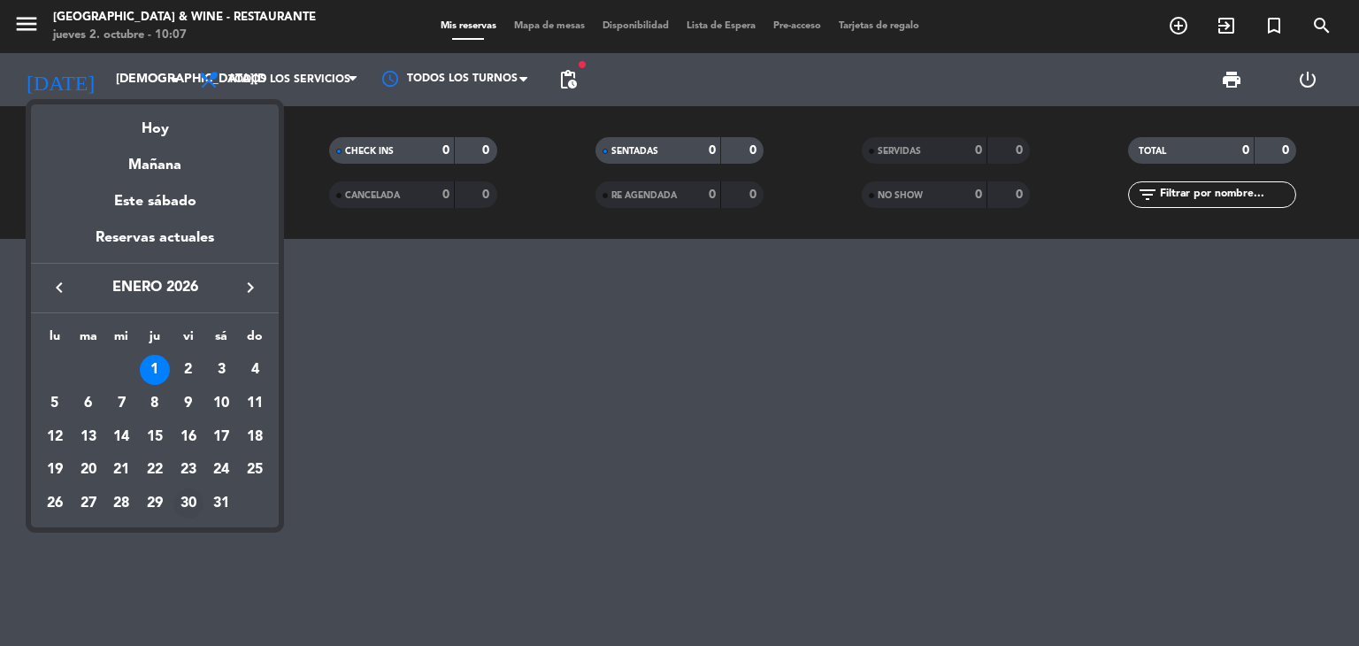
click at [195, 504] on div "30" at bounding box center [188, 503] width 30 height 30
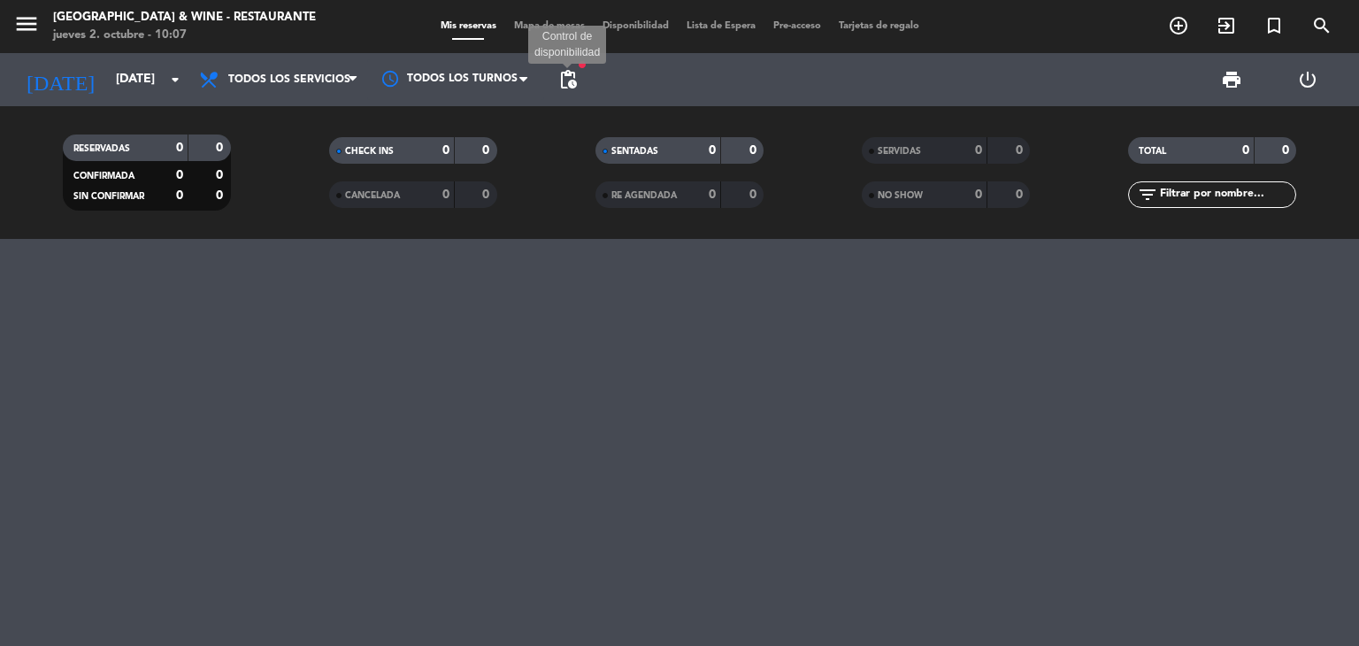
click at [574, 87] on span "pending_actions" at bounding box center [568, 79] width 21 height 21
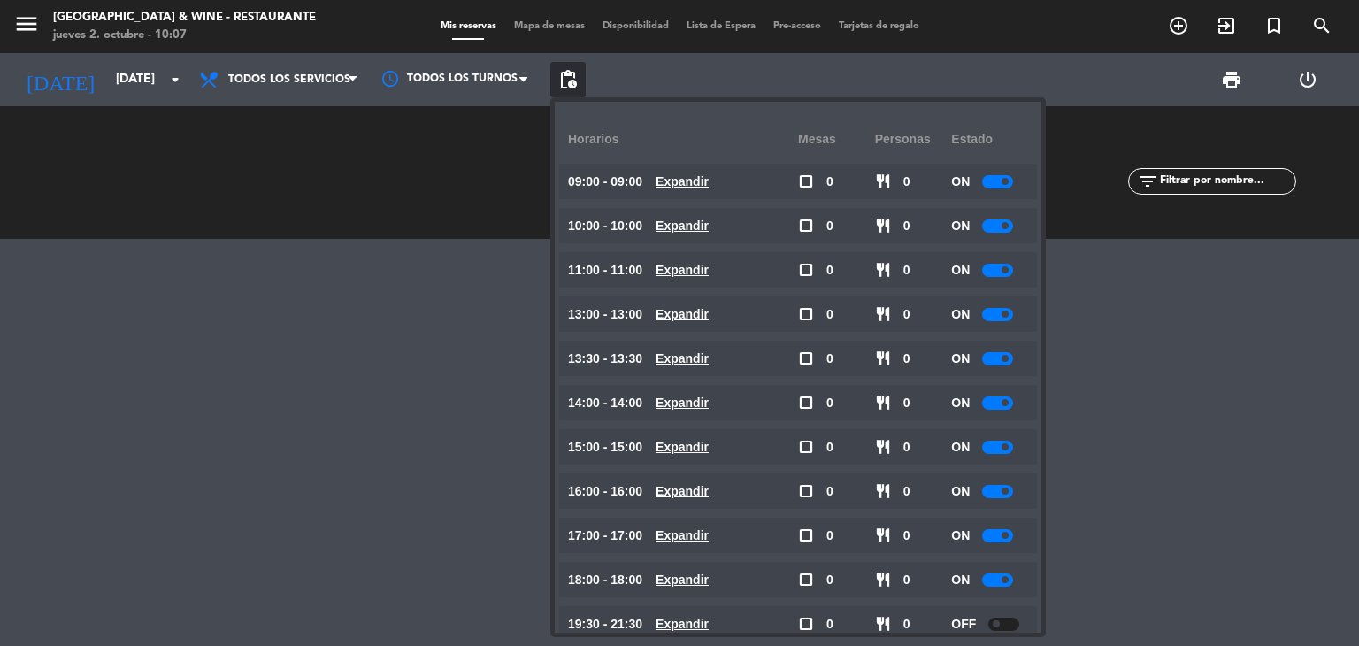
click at [1005, 319] on div at bounding box center [997, 314] width 31 height 13
click at [1002, 365] on div at bounding box center [997, 358] width 31 height 13
click at [1004, 362] on div at bounding box center [997, 358] width 31 height 13
click at [1006, 404] on span at bounding box center [1005, 402] width 7 height 7
click at [1009, 403] on span at bounding box center [1005, 402] width 7 height 7
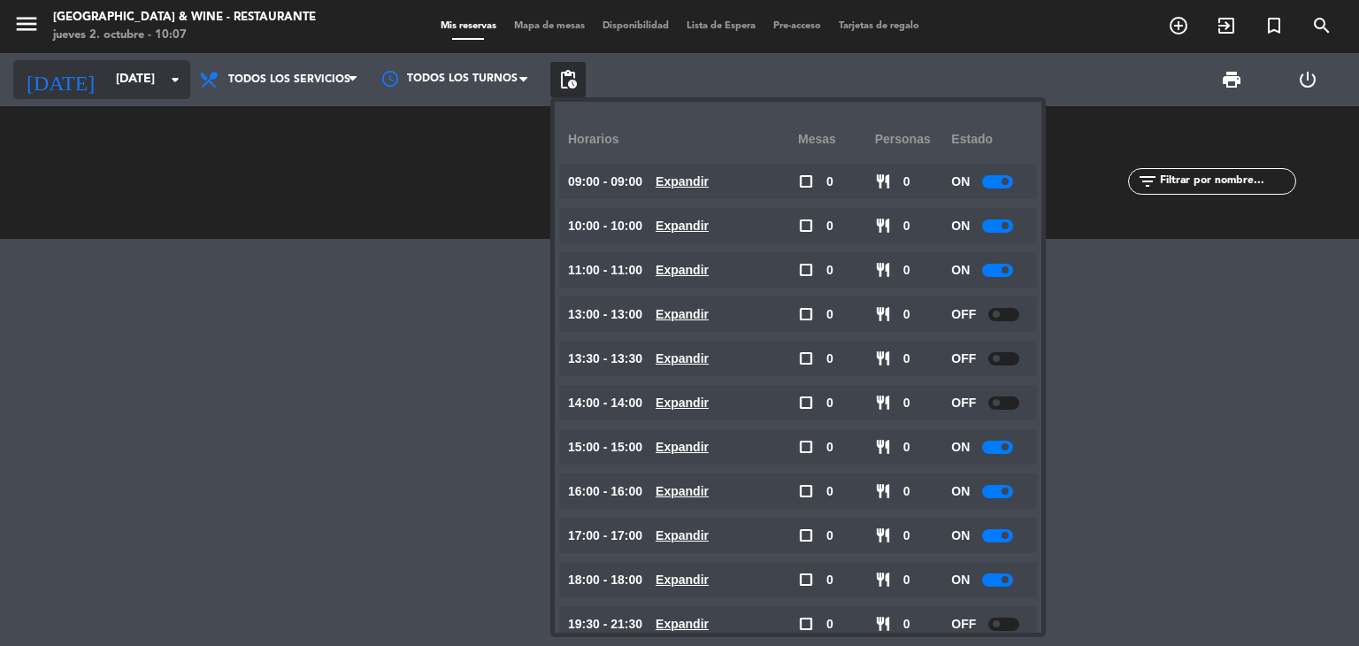
click at [107, 74] on input "[DATE]" at bounding box center [191, 80] width 168 height 32
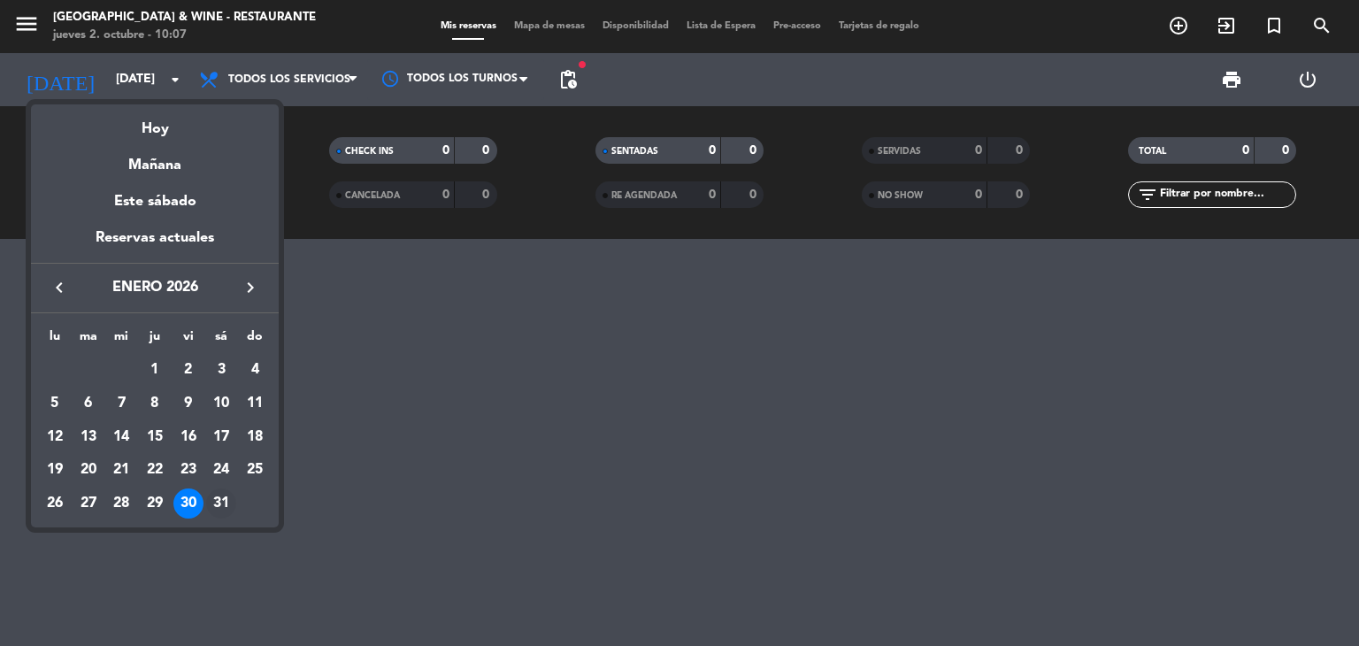
click at [220, 506] on div "31" at bounding box center [221, 503] width 30 height 30
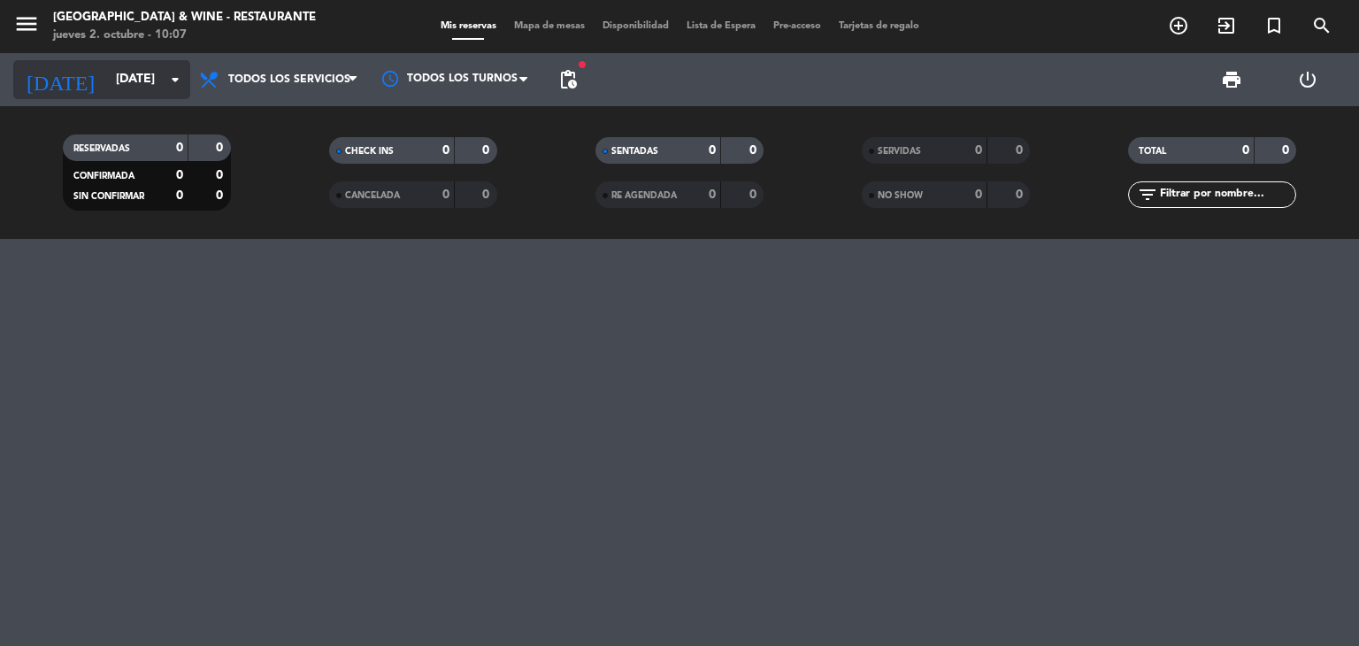
click at [156, 81] on input "[DATE]" at bounding box center [191, 80] width 168 height 32
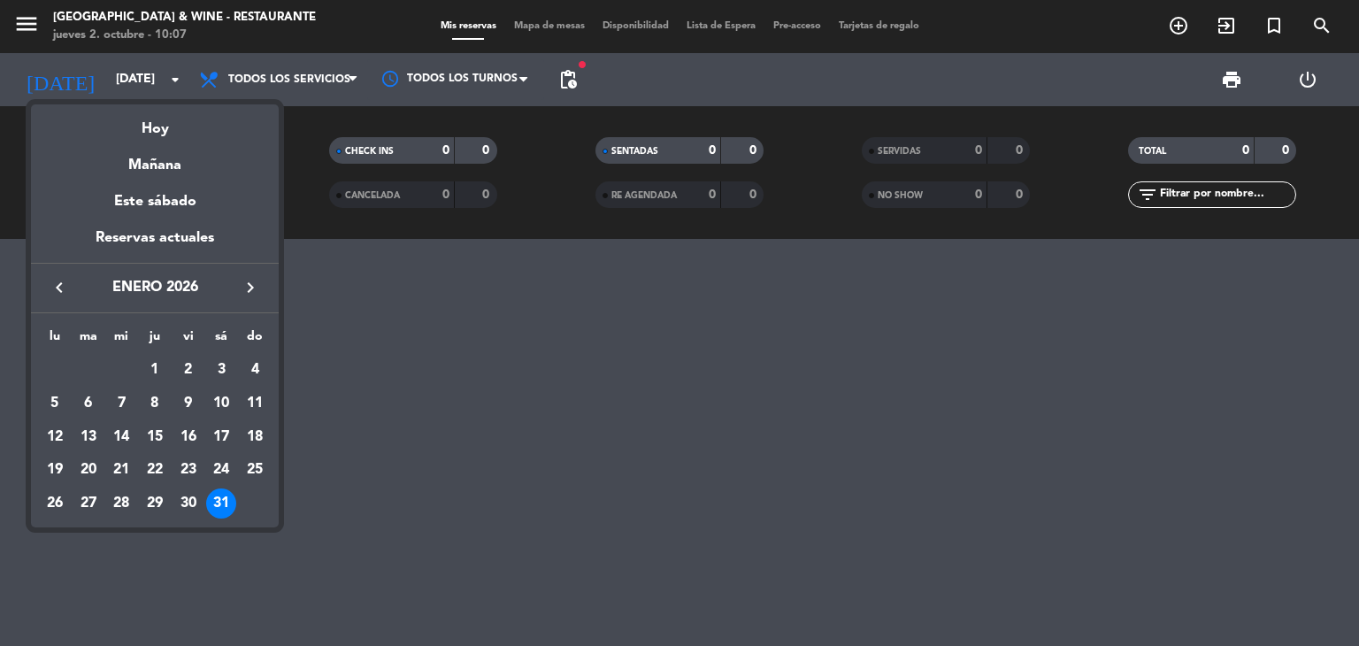
click at [250, 285] on icon "keyboard_arrow_right" at bounding box center [250, 287] width 21 height 21
click at [58, 288] on icon "keyboard_arrow_left" at bounding box center [59, 287] width 21 height 21
click at [157, 365] on div "1" at bounding box center [155, 370] width 30 height 30
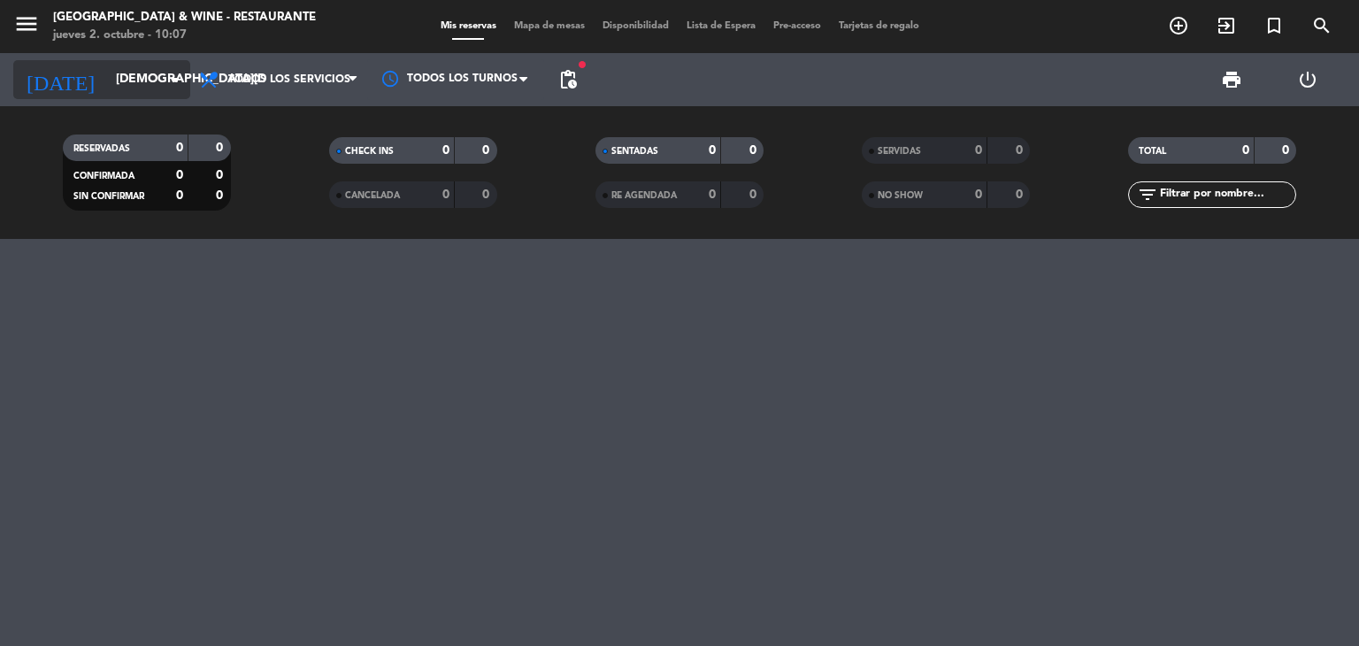
click at [107, 76] on input "[DEMOGRAPHIC_DATA][DATE]" at bounding box center [191, 80] width 168 height 32
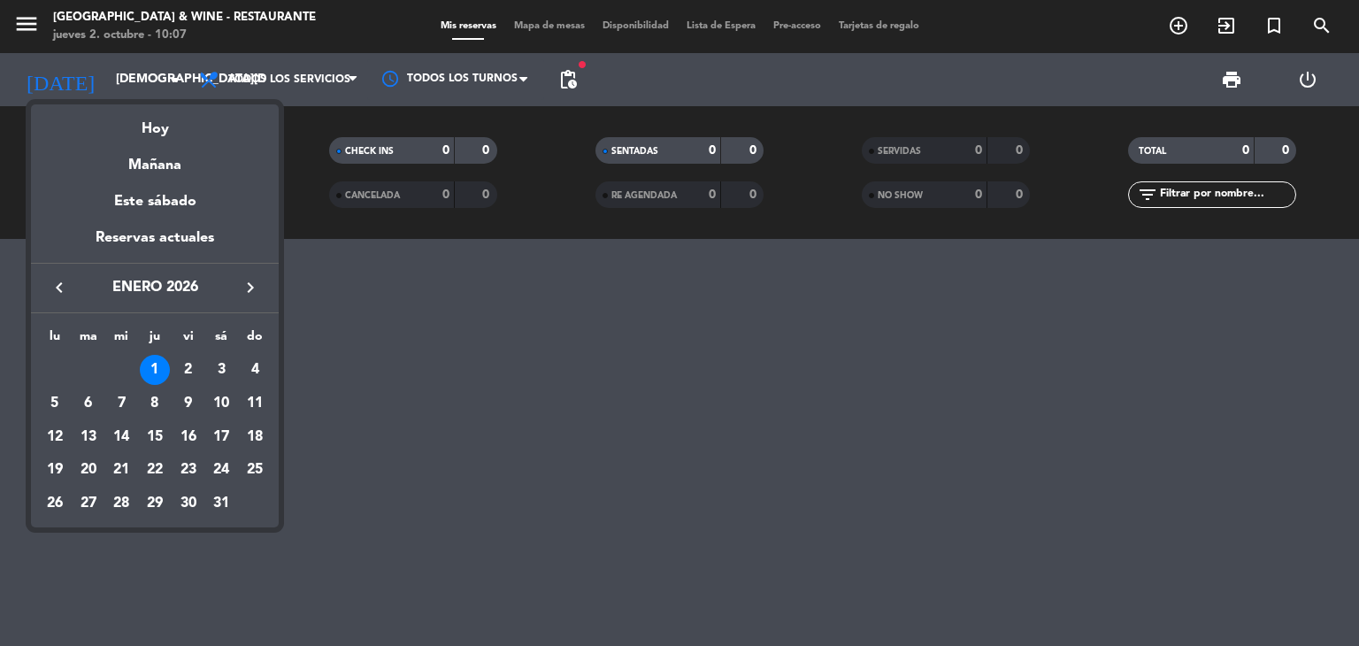
click at [60, 286] on icon "keyboard_arrow_left" at bounding box center [59, 287] width 21 height 21
click at [119, 537] on div "31" at bounding box center [121, 537] width 30 height 30
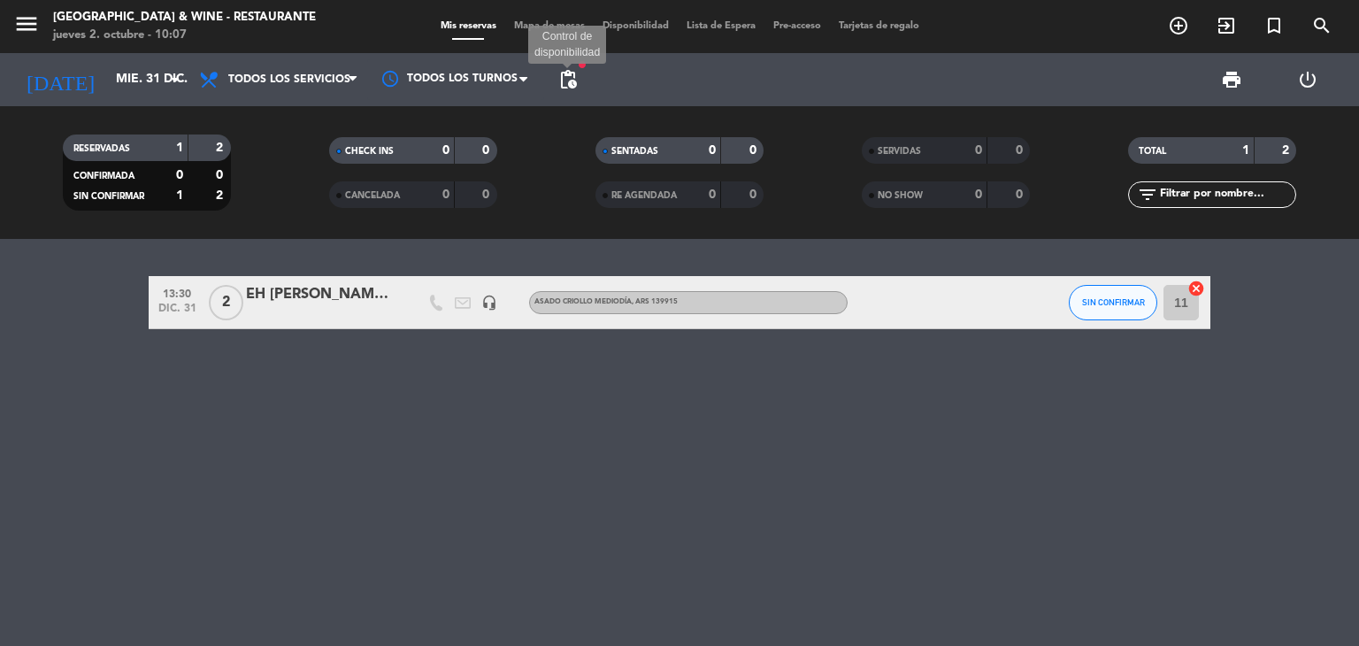
click at [574, 84] on span "pending_actions" at bounding box center [568, 79] width 21 height 21
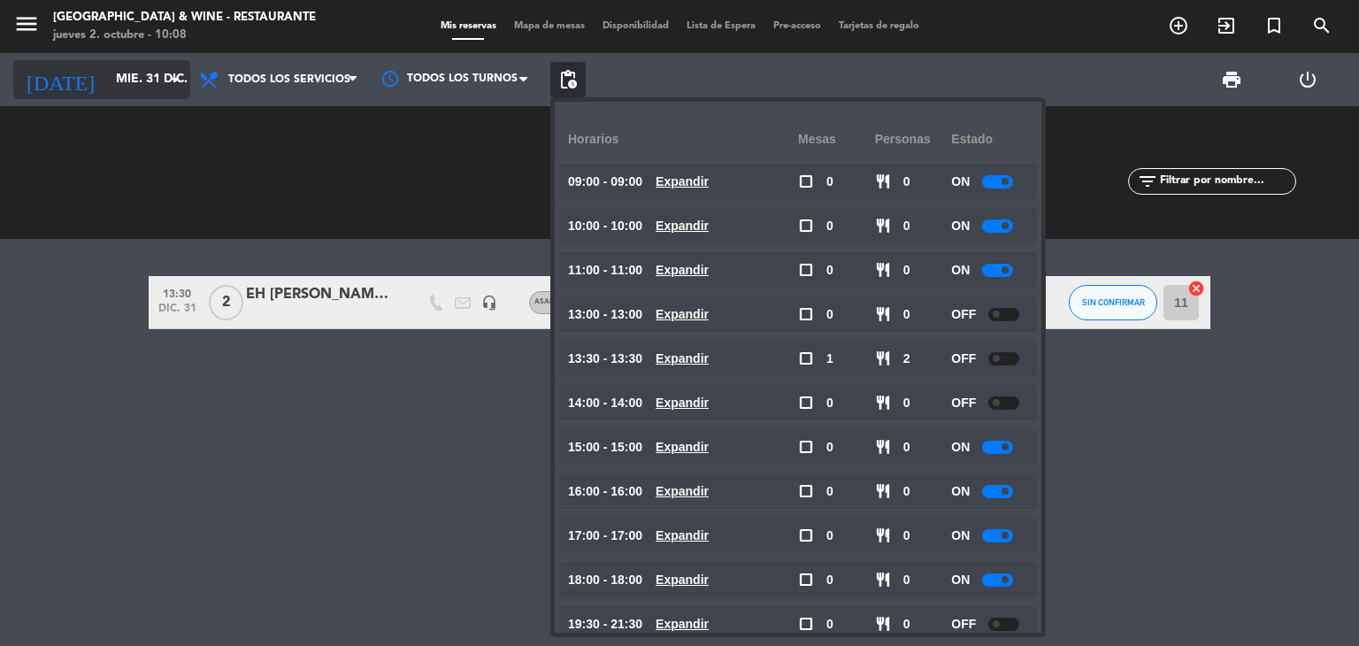
click at [117, 82] on input "mié. 31 dic." at bounding box center [191, 80] width 168 height 32
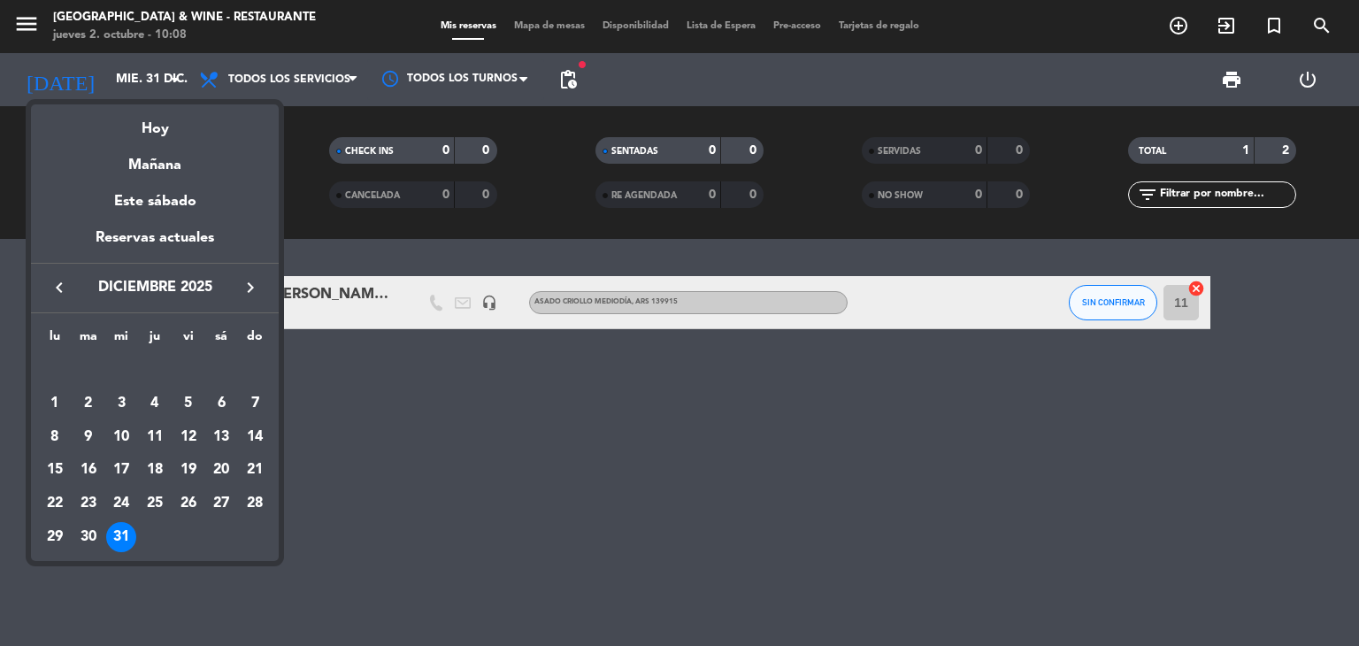
click at [258, 281] on icon "keyboard_arrow_right" at bounding box center [250, 287] width 21 height 21
click at [59, 288] on icon "keyboard_arrow_left" at bounding box center [59, 287] width 21 height 21
click at [23, 33] on div at bounding box center [679, 323] width 1359 height 646
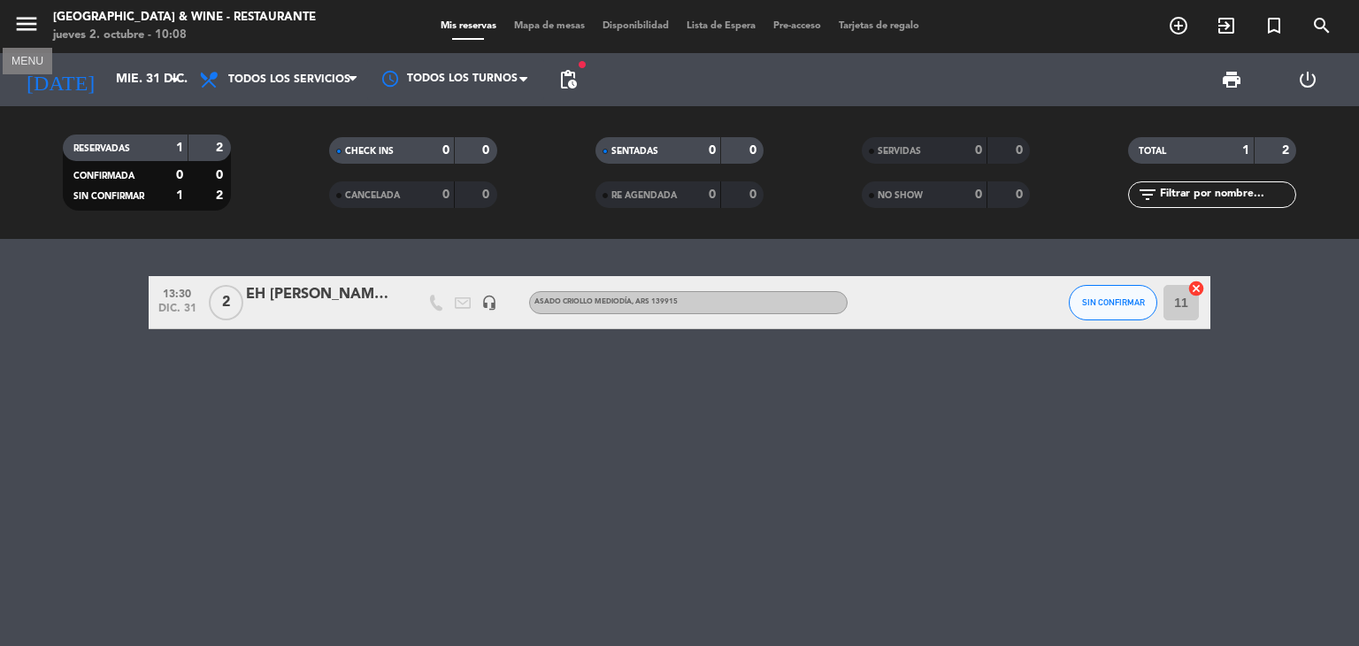
click at [34, 26] on icon "menu" at bounding box center [26, 24] width 27 height 27
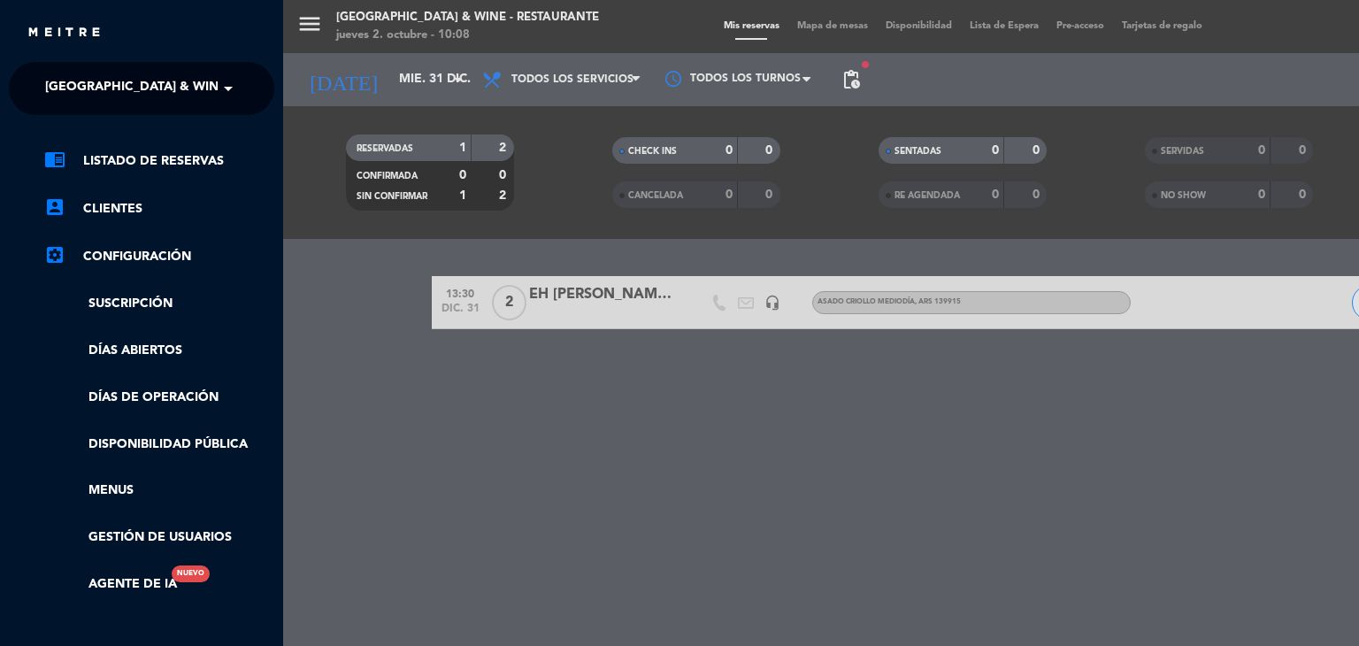
click at [94, 95] on span "[GEOGRAPHIC_DATA] & Wine - Restaurante" at bounding box center [185, 88] width 281 height 37
drag, startPoint x: 952, startPoint y: 428, endPoint x: 951, endPoint y: 387, distance: 41.6
click at [953, 428] on div "menu [GEOGRAPHIC_DATA] & Wine - Restaurante [DATE] 2. octubre - 10:08 Mis reser…" at bounding box center [962, 323] width 1359 height 646
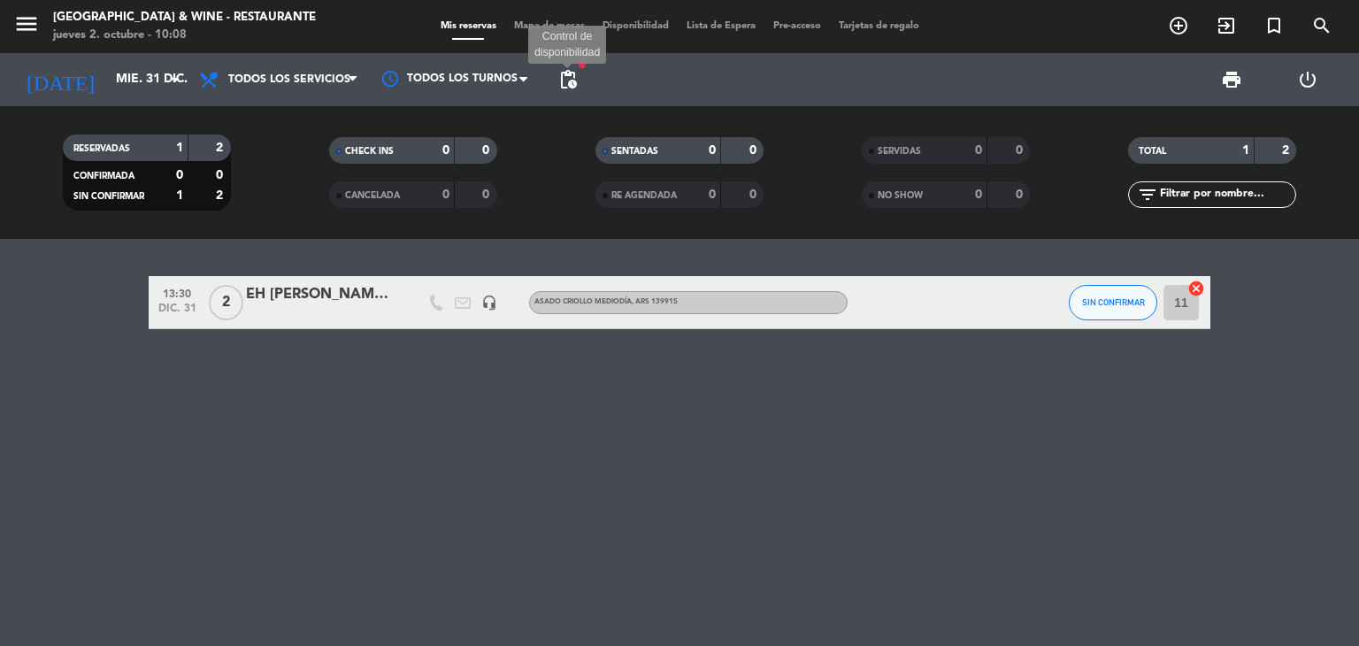
click at [573, 82] on span "pending_actions" at bounding box center [568, 79] width 21 height 21
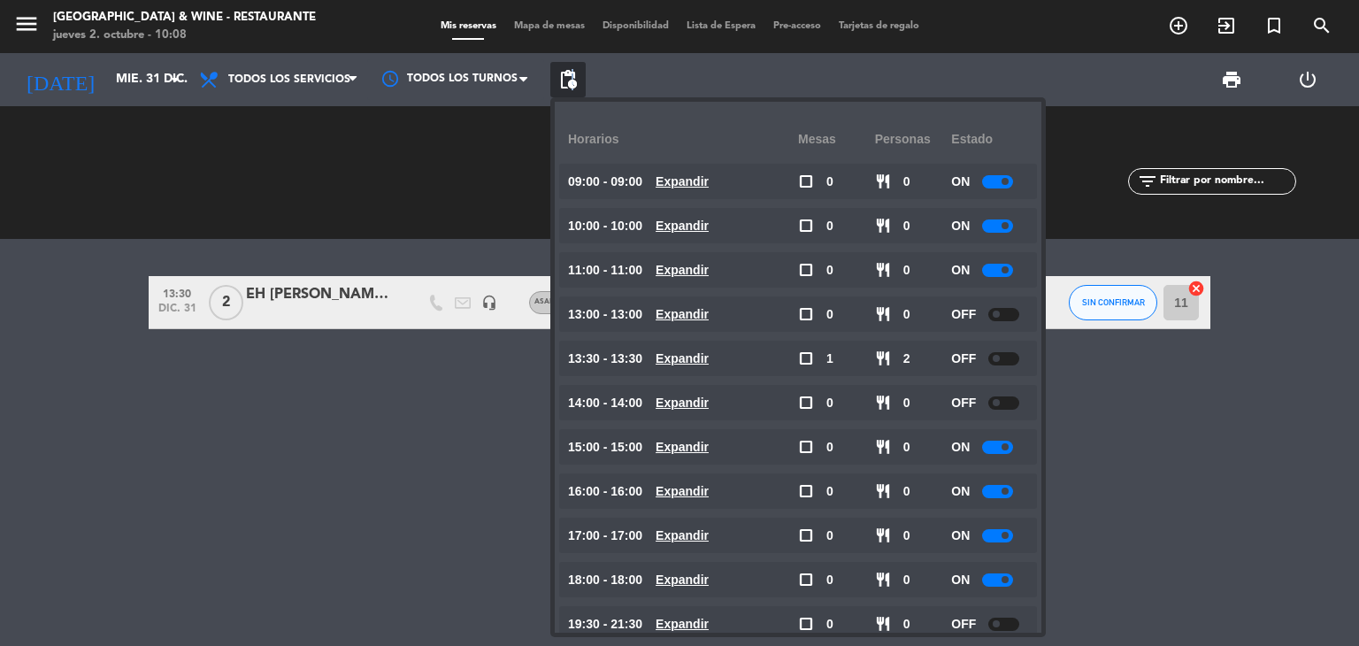
click at [573, 82] on span "pending_actions" at bounding box center [568, 79] width 21 height 21
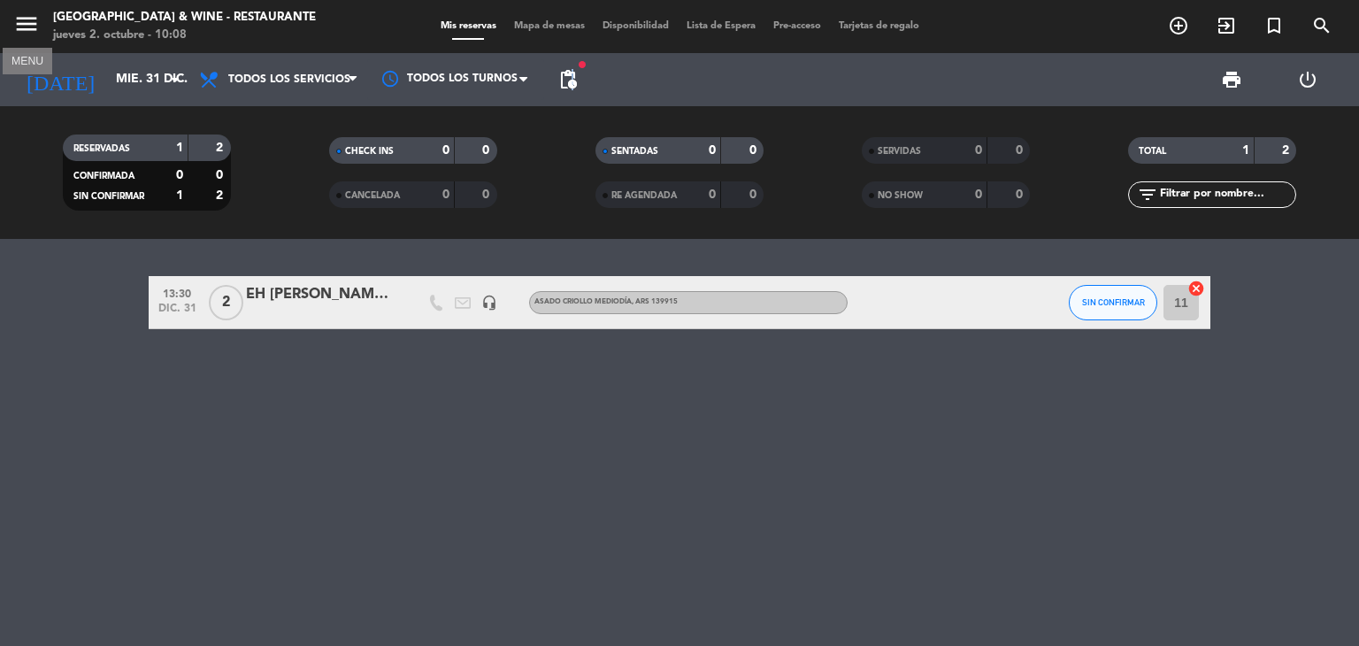
click at [31, 26] on icon "menu" at bounding box center [26, 24] width 27 height 27
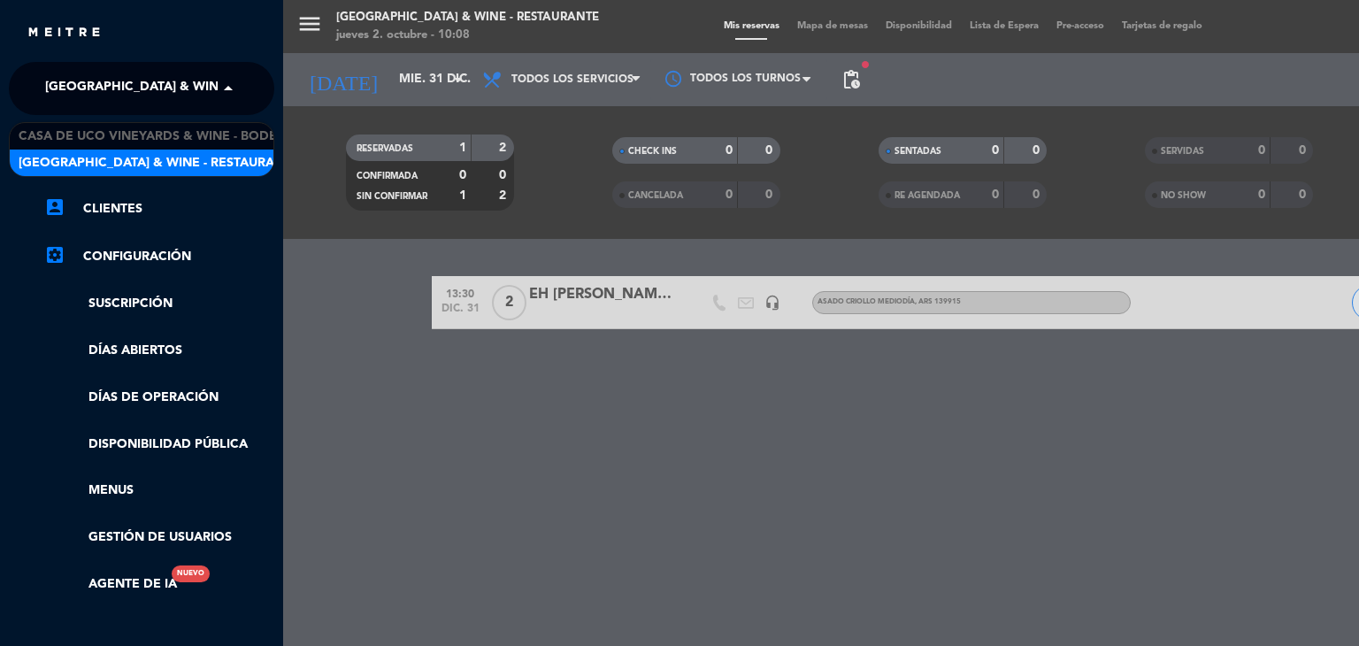
click at [218, 71] on span at bounding box center [233, 88] width 30 height 37
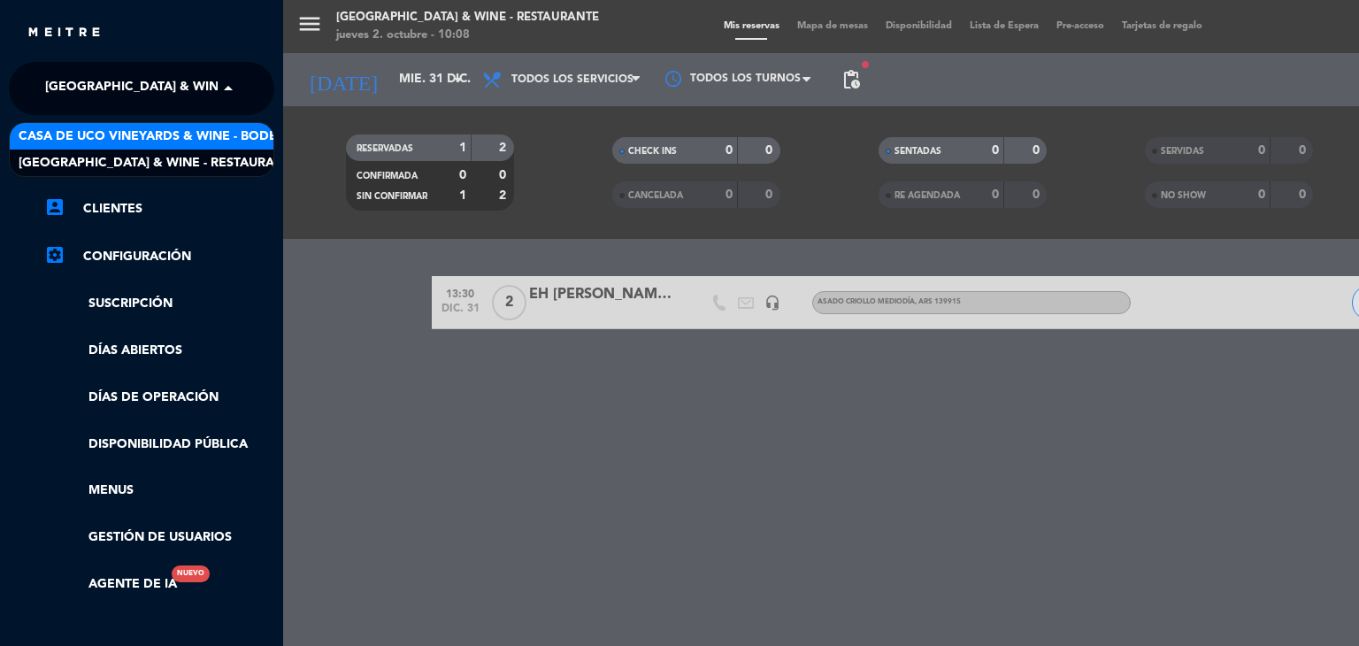
click at [195, 145] on span "Casa de Uco Vineyards & Wine - Bodega" at bounding box center [157, 137] width 277 height 20
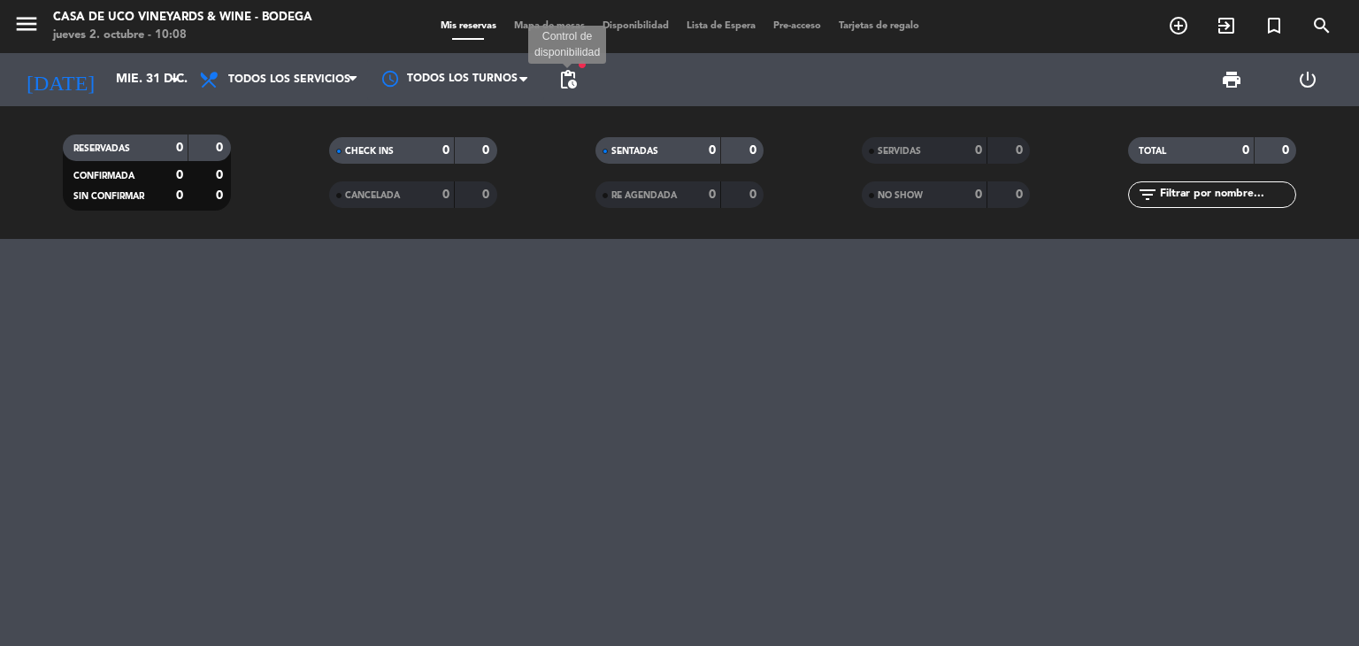
click at [570, 83] on span "pending_actions" at bounding box center [568, 79] width 21 height 21
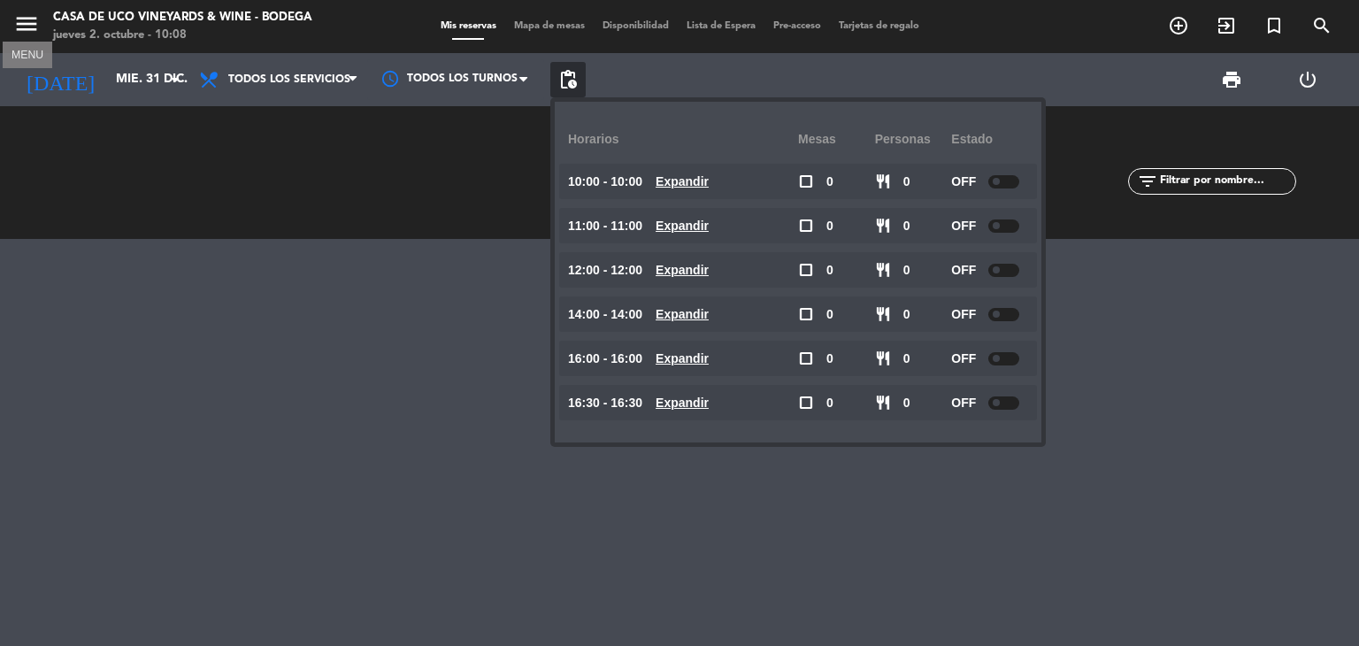
click at [25, 26] on icon "menu" at bounding box center [26, 24] width 27 height 27
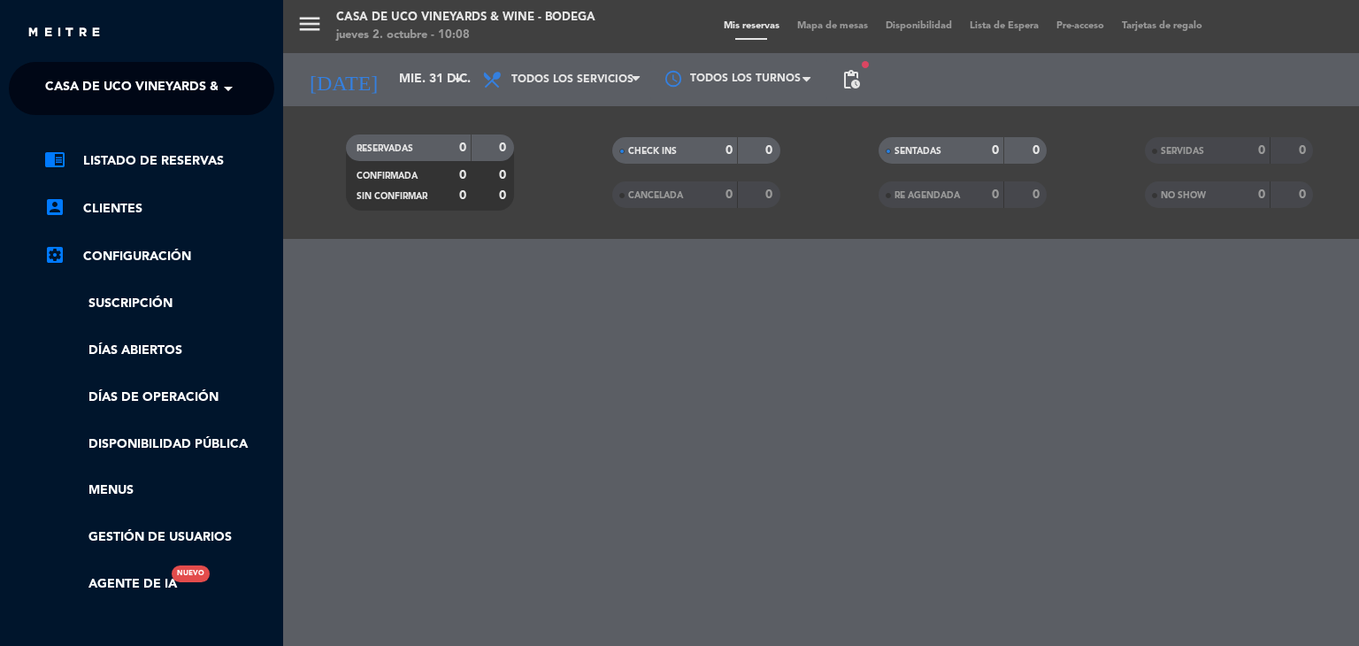
click at [154, 85] on span "Casa de Uco Vineyards & Wine - Bodega" at bounding box center [183, 88] width 277 height 37
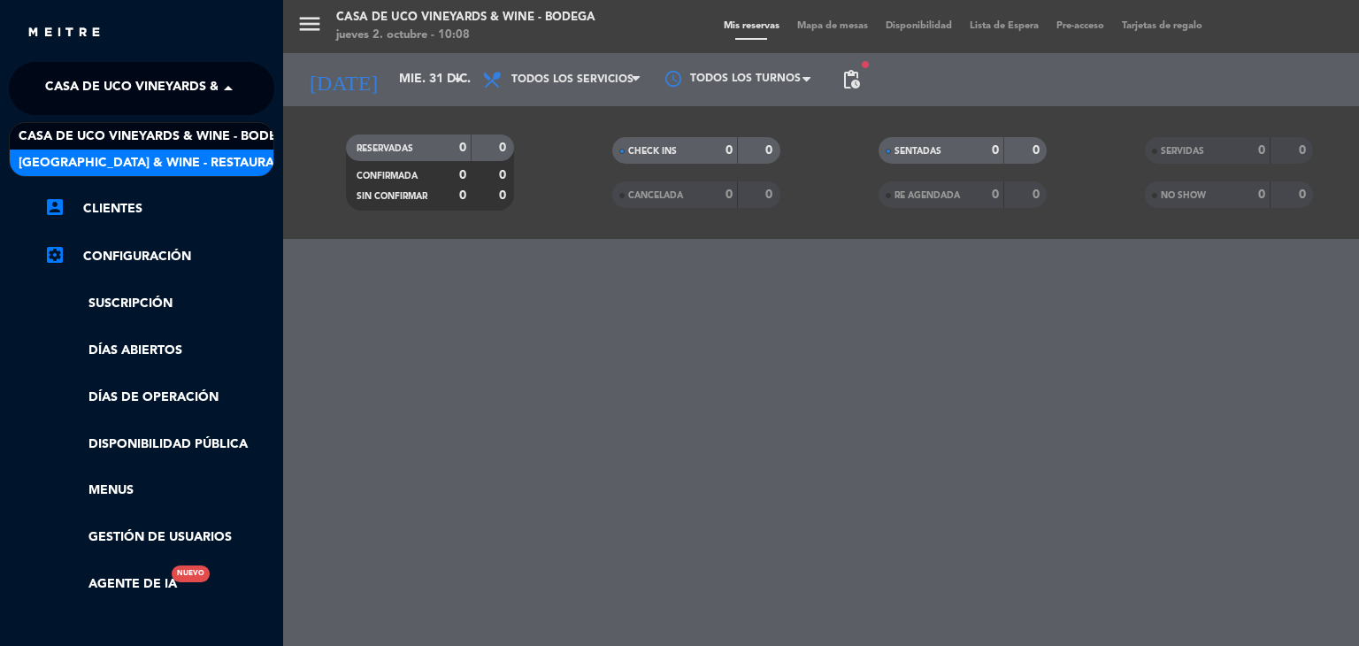
click at [159, 160] on span "[GEOGRAPHIC_DATA] & Wine - Restaurante" at bounding box center [159, 163] width 281 height 20
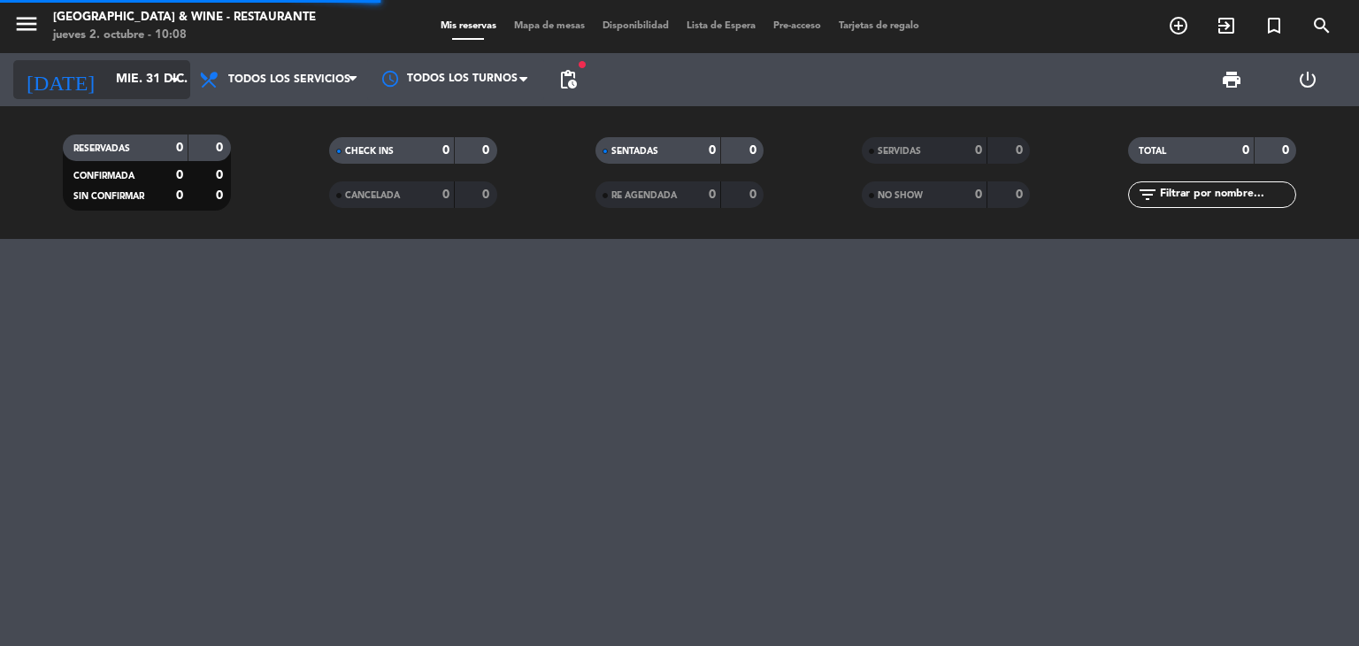
click at [140, 83] on input "mié. 31 dic." at bounding box center [191, 80] width 168 height 32
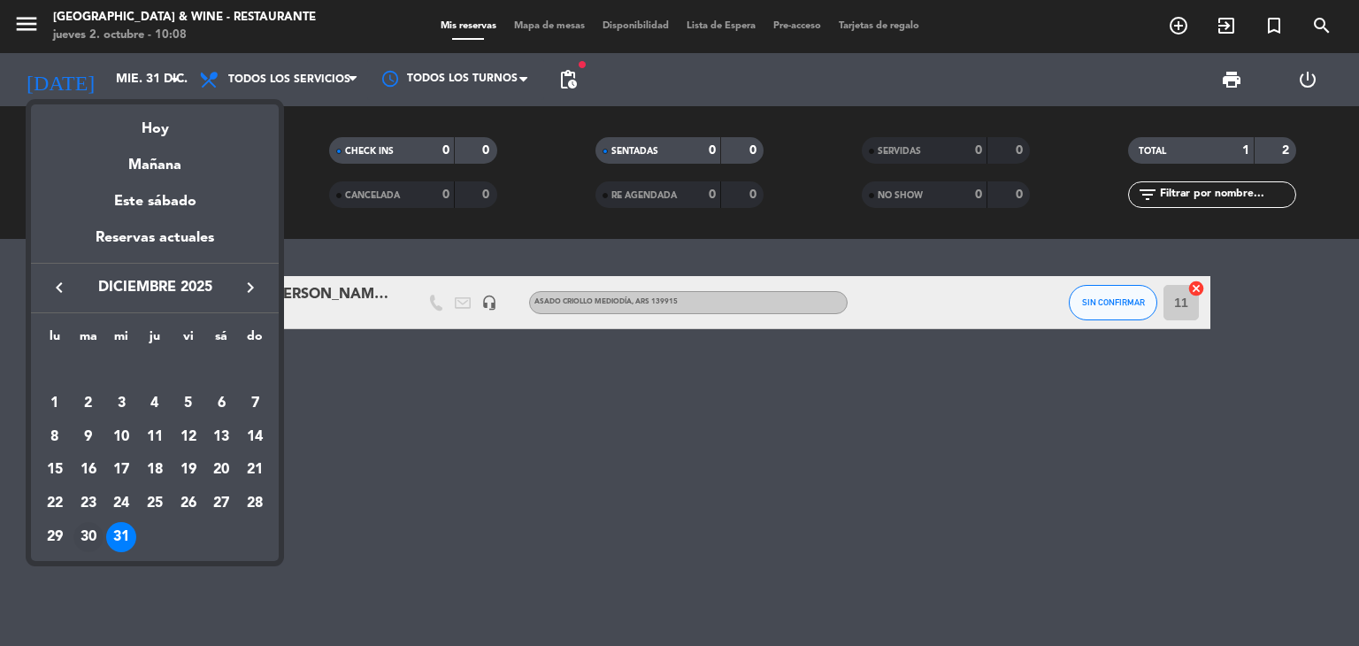
click at [98, 532] on div "30" at bounding box center [88, 537] width 30 height 30
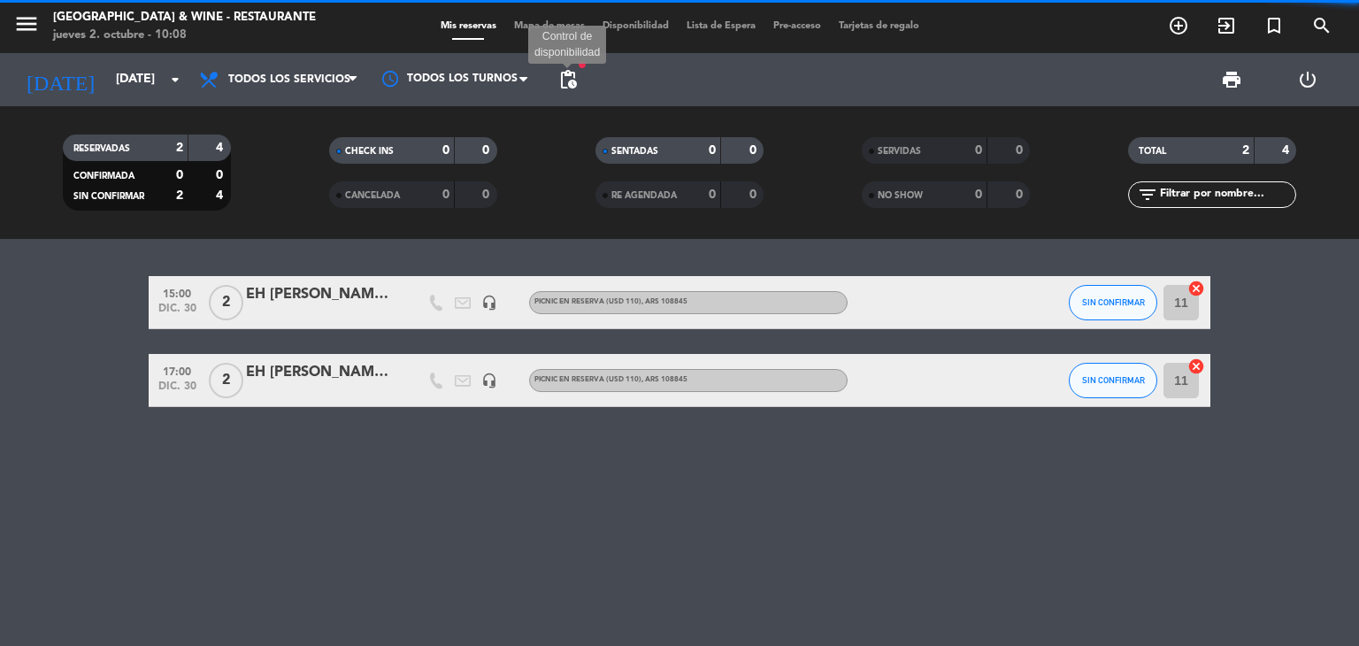
drag, startPoint x: 562, startPoint y: 78, endPoint x: 573, endPoint y: 77, distance: 10.7
click at [563, 77] on span "pending_actions" at bounding box center [568, 79] width 21 height 21
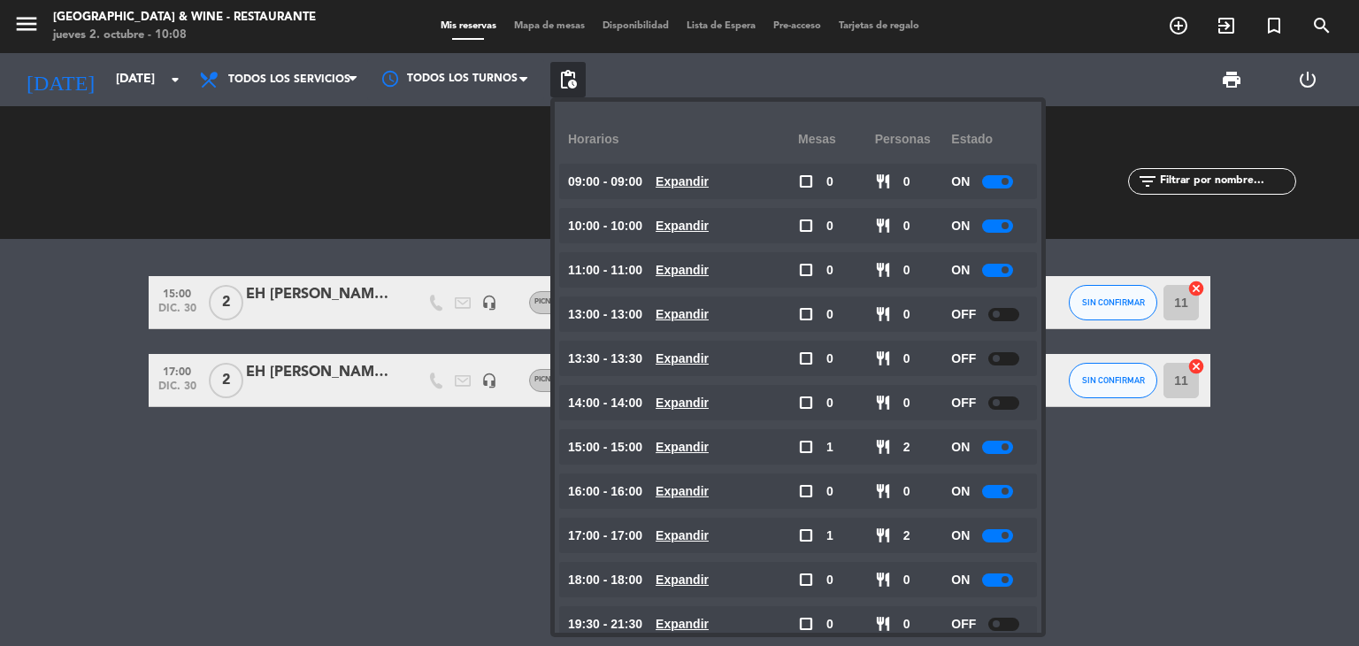
click at [381, 213] on div "CHECK INS 0 0 CANCELADA 0 0" at bounding box center [413, 172] width 266 height 97
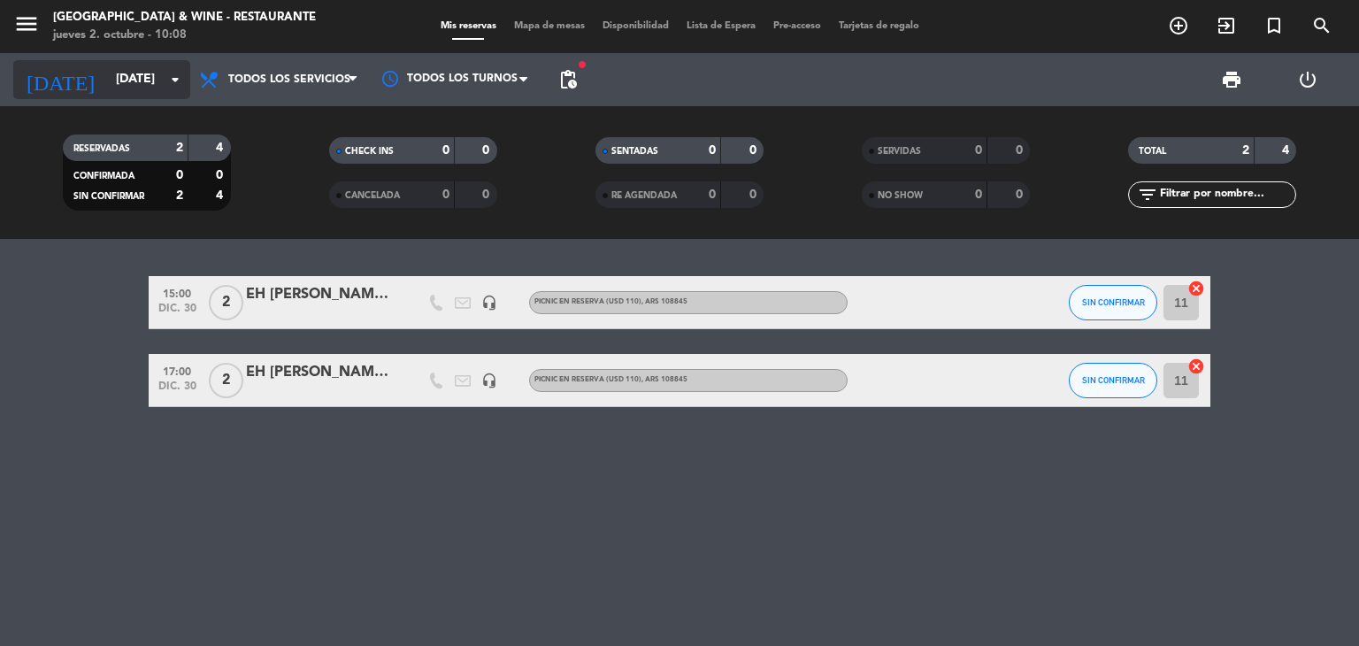
click at [107, 75] on input "[DATE]" at bounding box center [191, 80] width 168 height 32
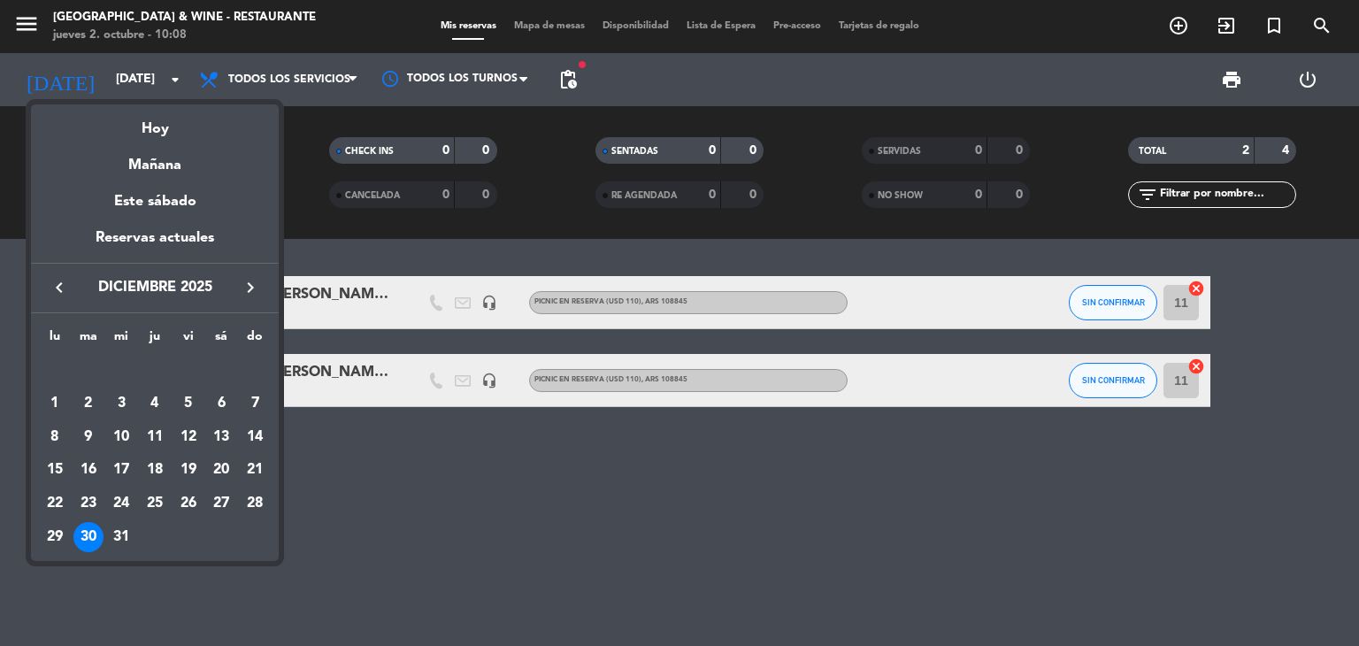
click at [256, 286] on icon "keyboard_arrow_right" at bounding box center [250, 287] width 21 height 21
click at [158, 363] on div "1" at bounding box center [155, 370] width 30 height 30
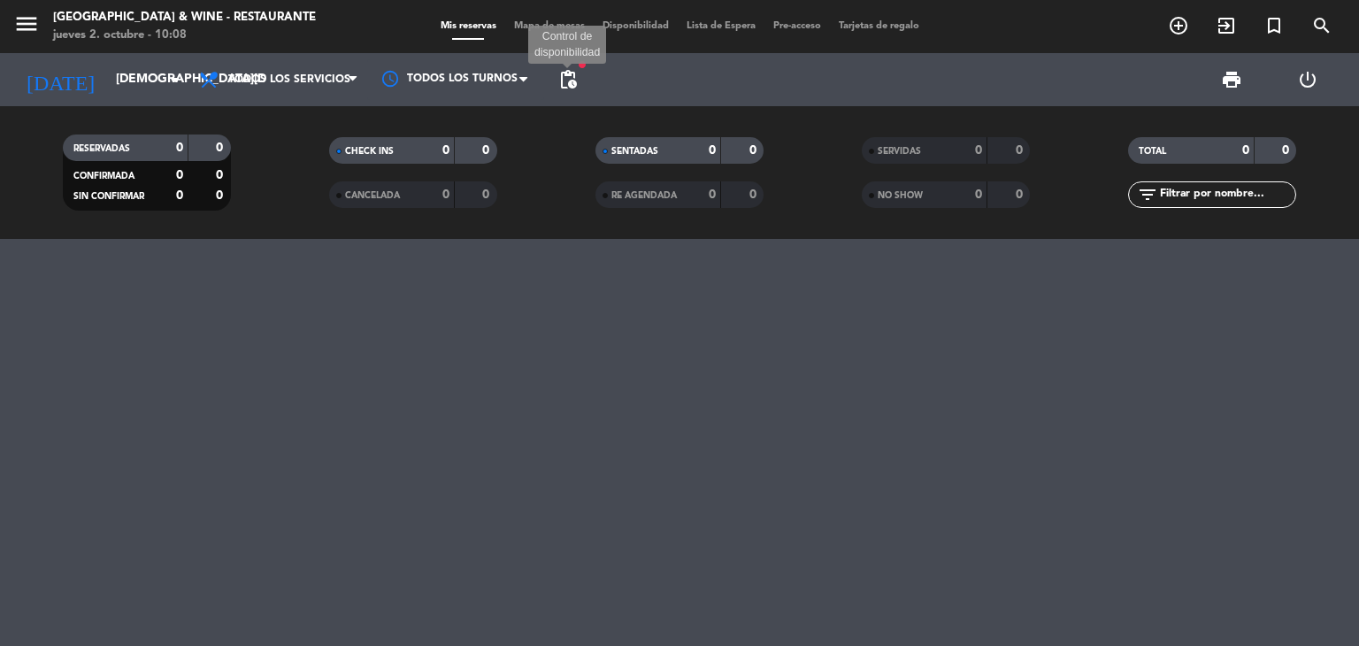
click at [572, 87] on span "pending_actions" at bounding box center [568, 79] width 21 height 21
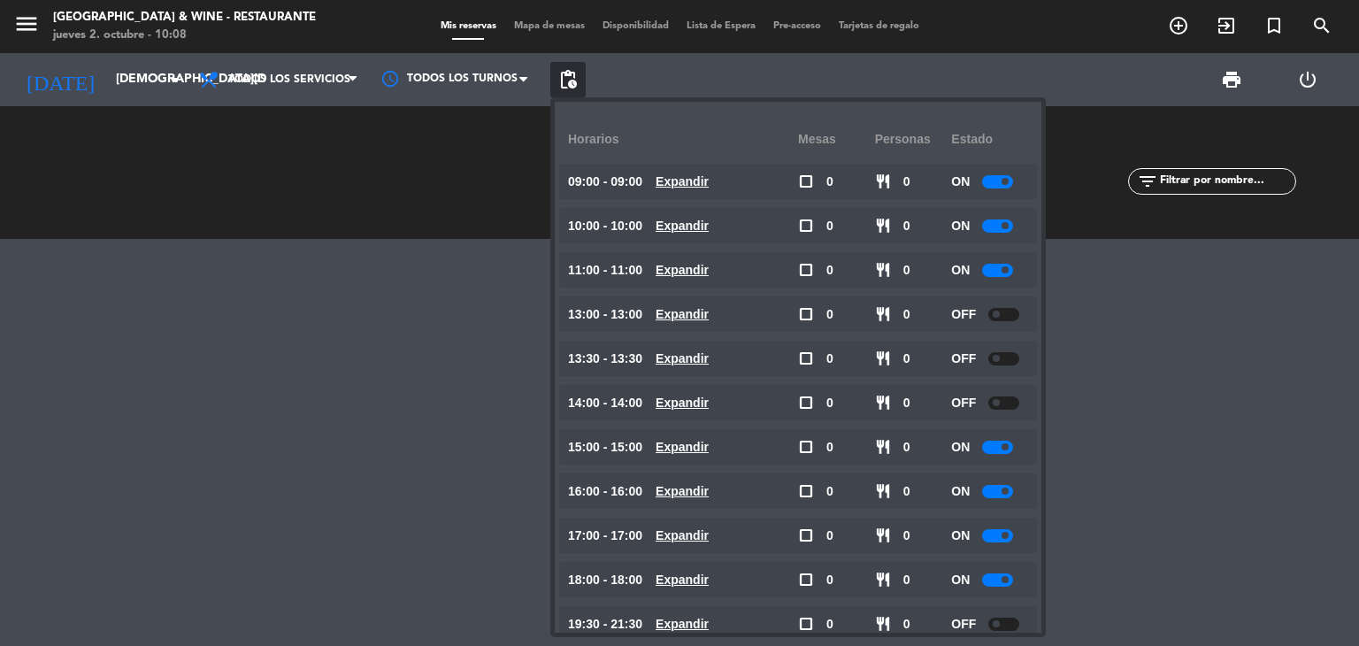
click at [577, 86] on span "pending_actions" at bounding box center [568, 79] width 21 height 21
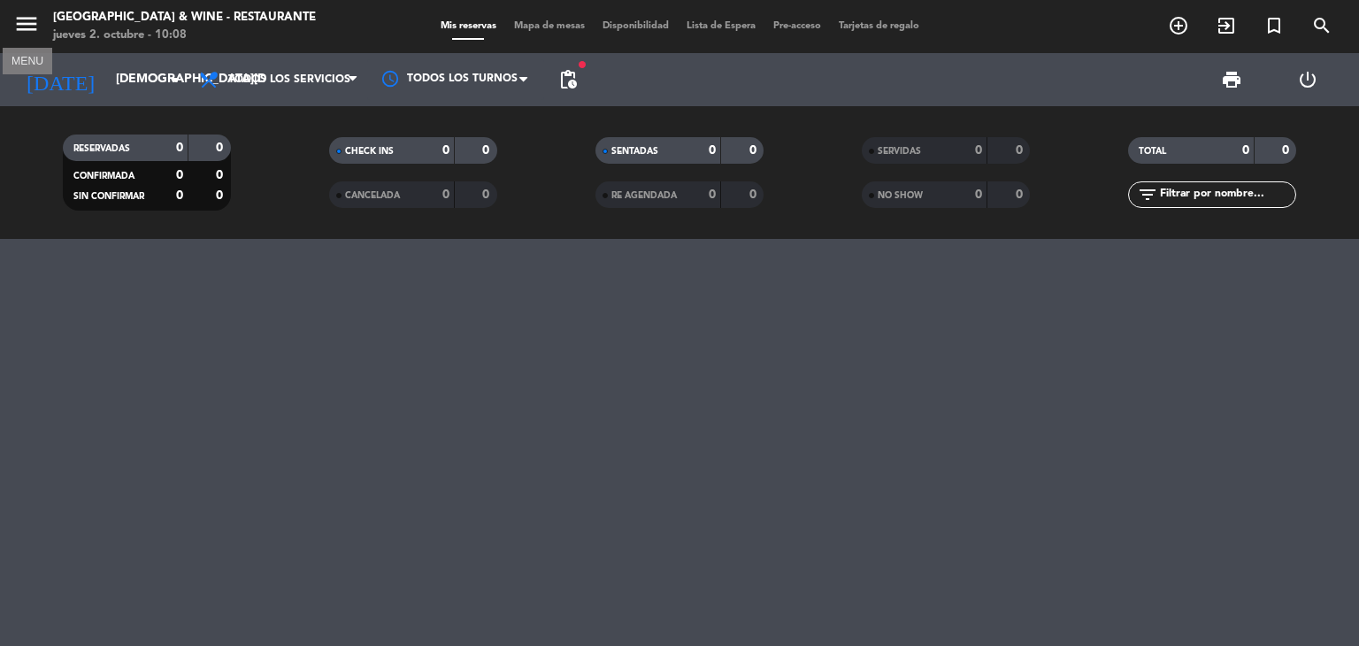
click at [28, 26] on icon "menu" at bounding box center [26, 24] width 27 height 27
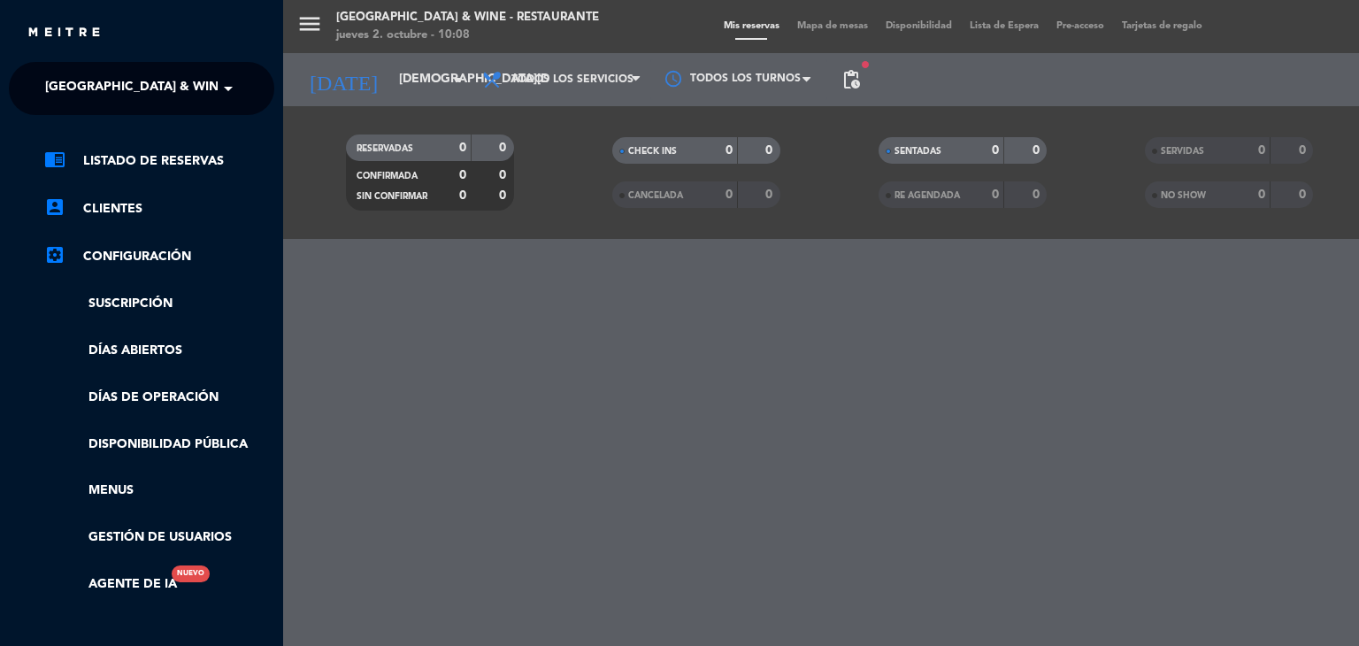
click at [136, 85] on span "[GEOGRAPHIC_DATA] & Wine - Restaurante" at bounding box center [185, 88] width 281 height 37
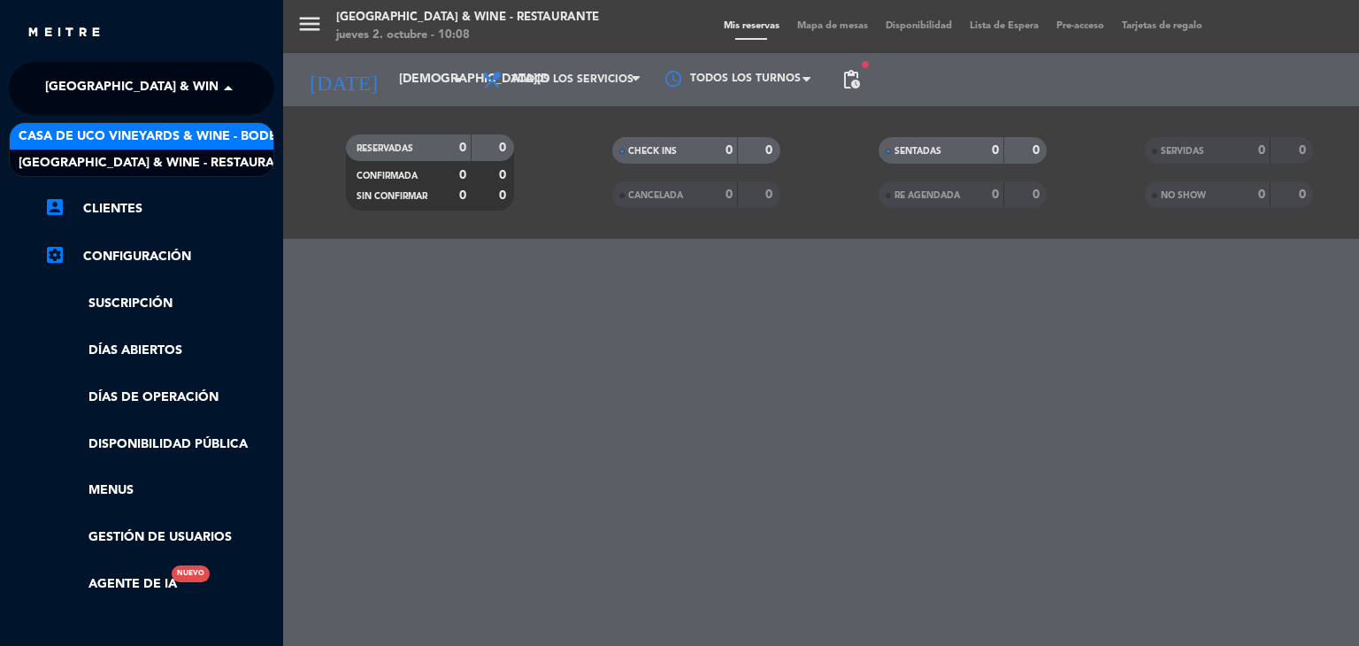
click at [183, 135] on span "Casa de Uco Vineyards & Wine - Bodega" at bounding box center [157, 137] width 277 height 20
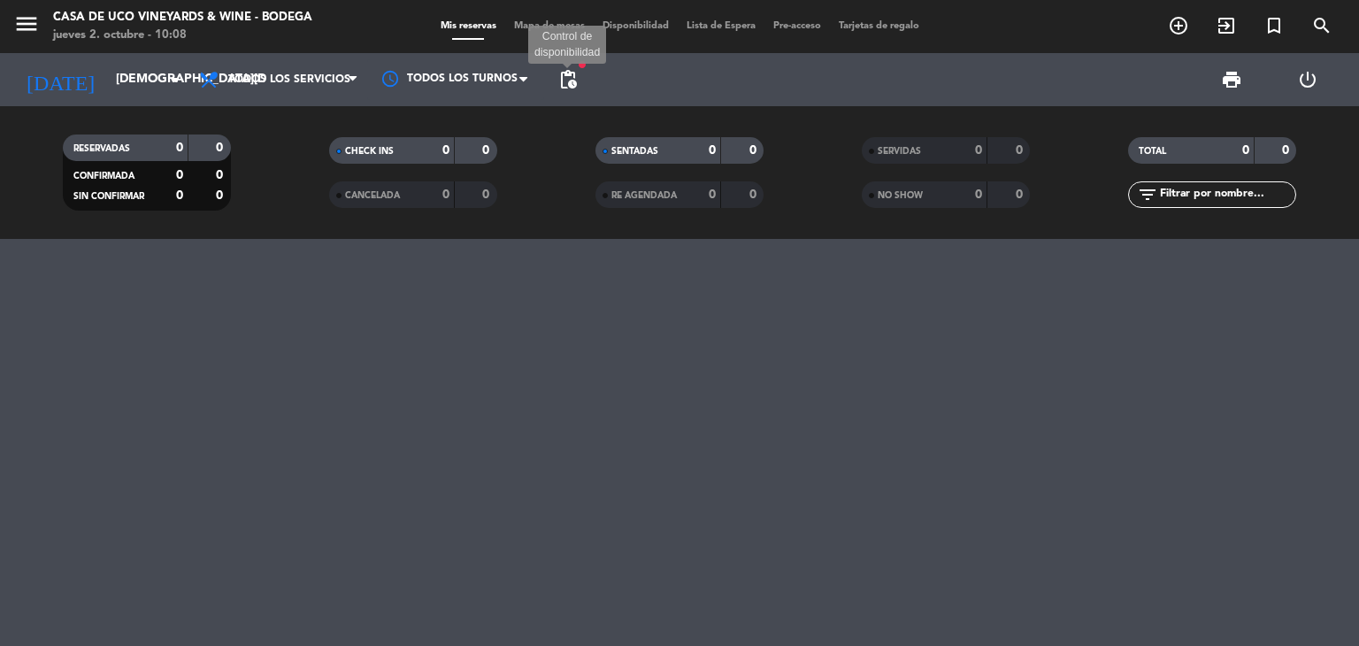
click at [568, 85] on span "pending_actions" at bounding box center [568, 79] width 21 height 21
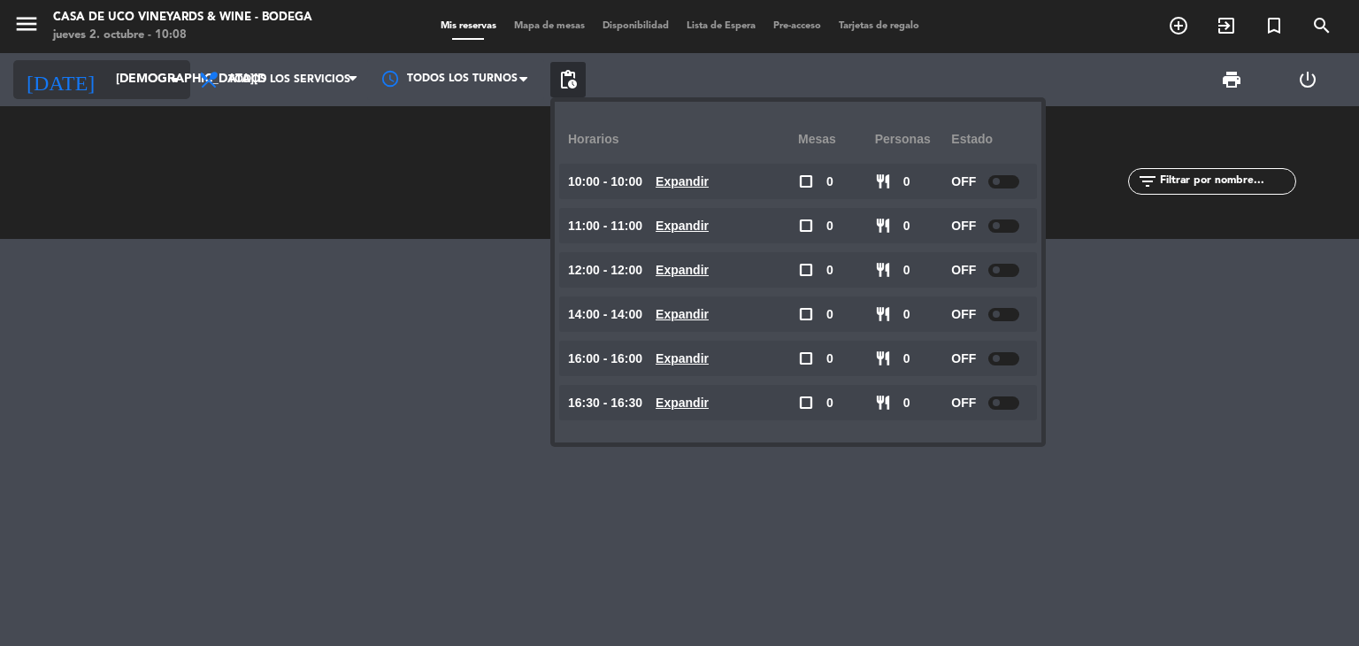
click at [107, 88] on input "[DEMOGRAPHIC_DATA][DATE]" at bounding box center [191, 80] width 168 height 32
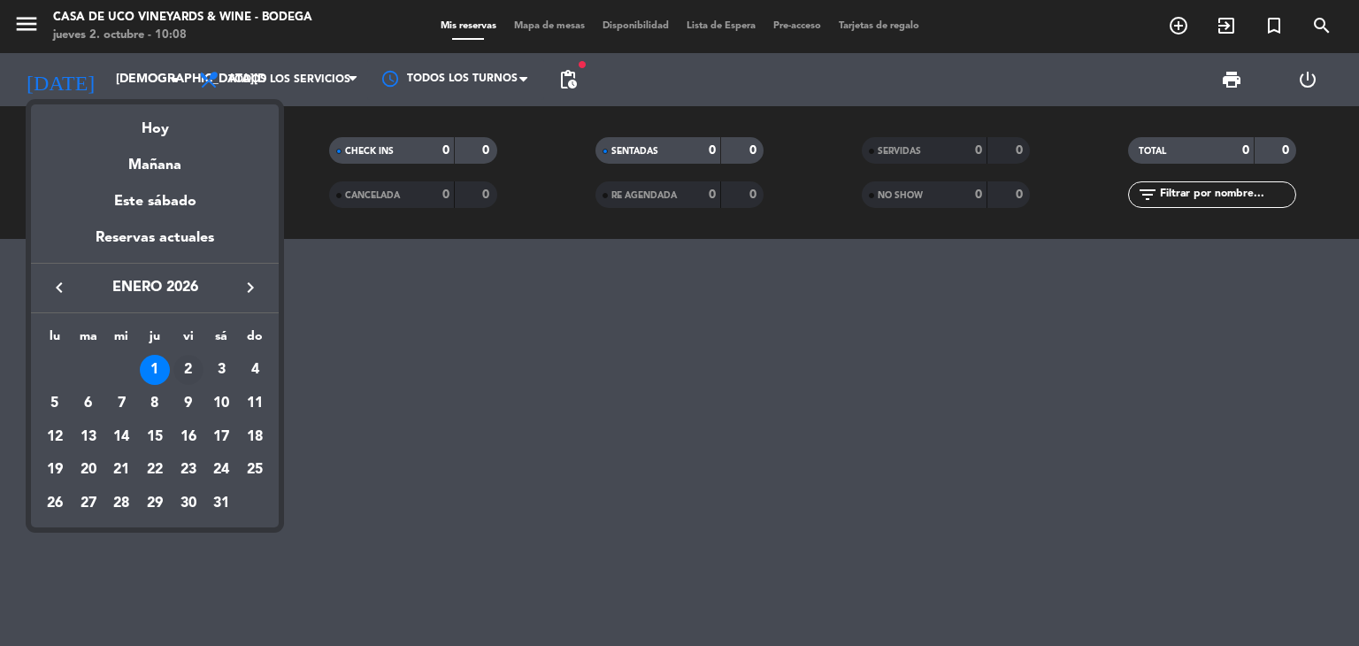
click at [188, 364] on div "2" at bounding box center [188, 370] width 30 height 30
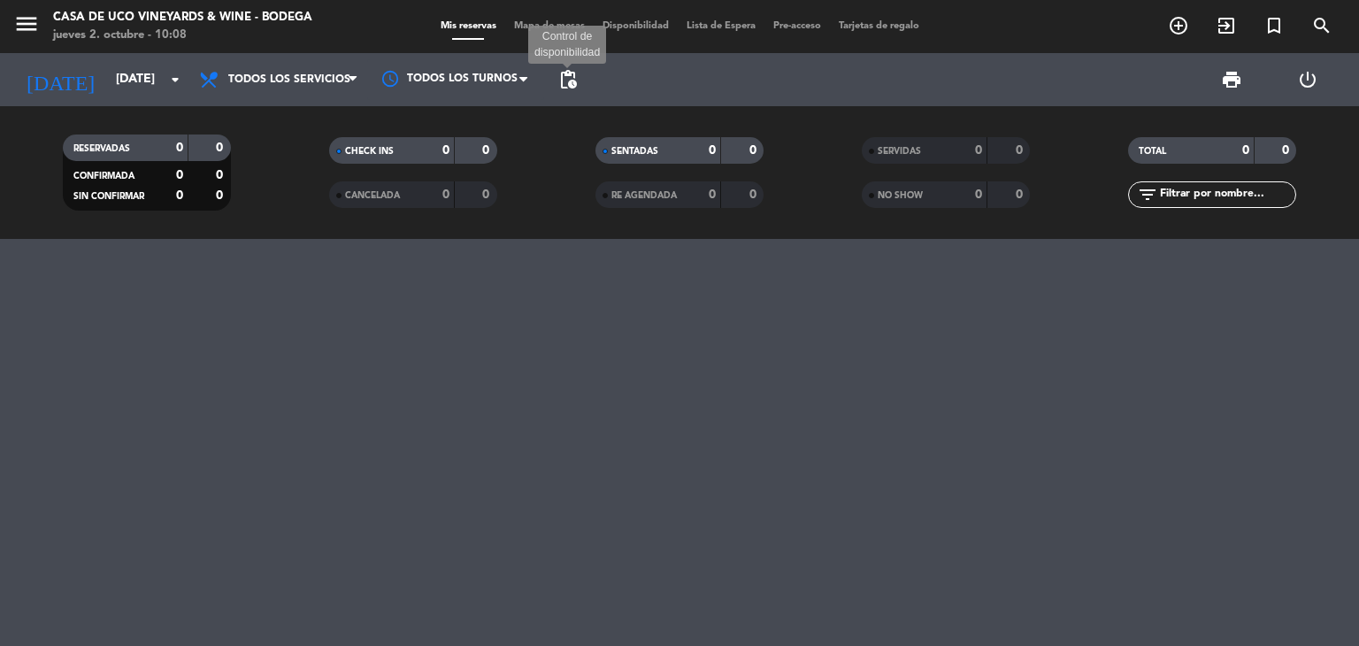
click at [577, 77] on span "pending_actions" at bounding box center [568, 79] width 21 height 21
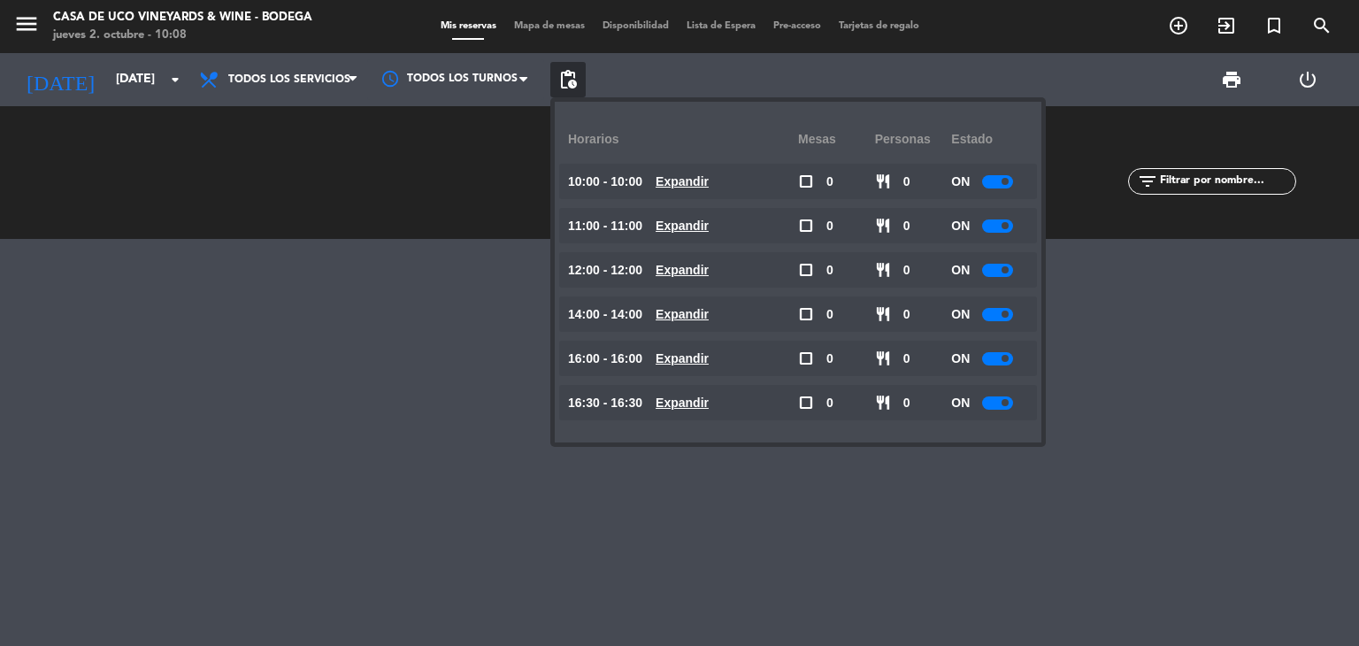
click at [1003, 404] on div at bounding box center [997, 402] width 31 height 13
click at [1005, 356] on span at bounding box center [1005, 358] width 7 height 7
click at [1006, 312] on span at bounding box center [1005, 314] width 7 height 7
click at [1011, 317] on div at bounding box center [997, 314] width 31 height 13
click at [1006, 264] on div at bounding box center [997, 270] width 31 height 13
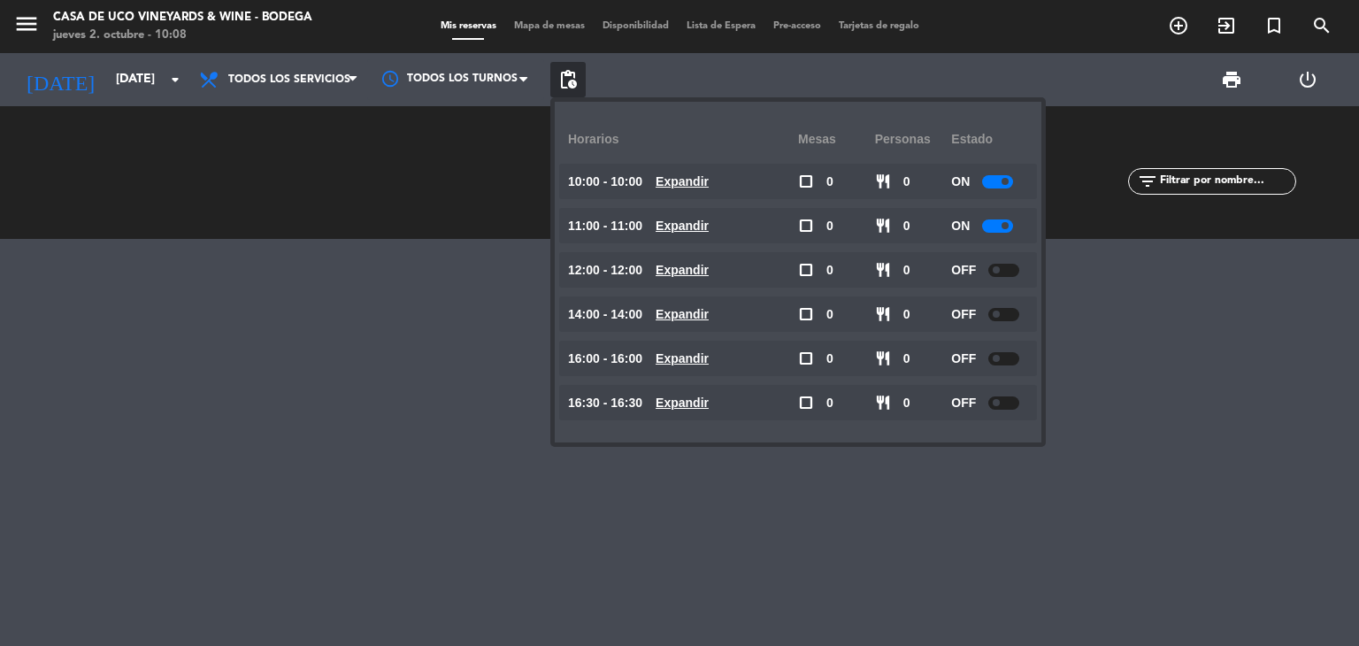
click at [1005, 230] on div at bounding box center [997, 225] width 31 height 13
click at [107, 84] on input "[DATE]" at bounding box center [191, 80] width 168 height 32
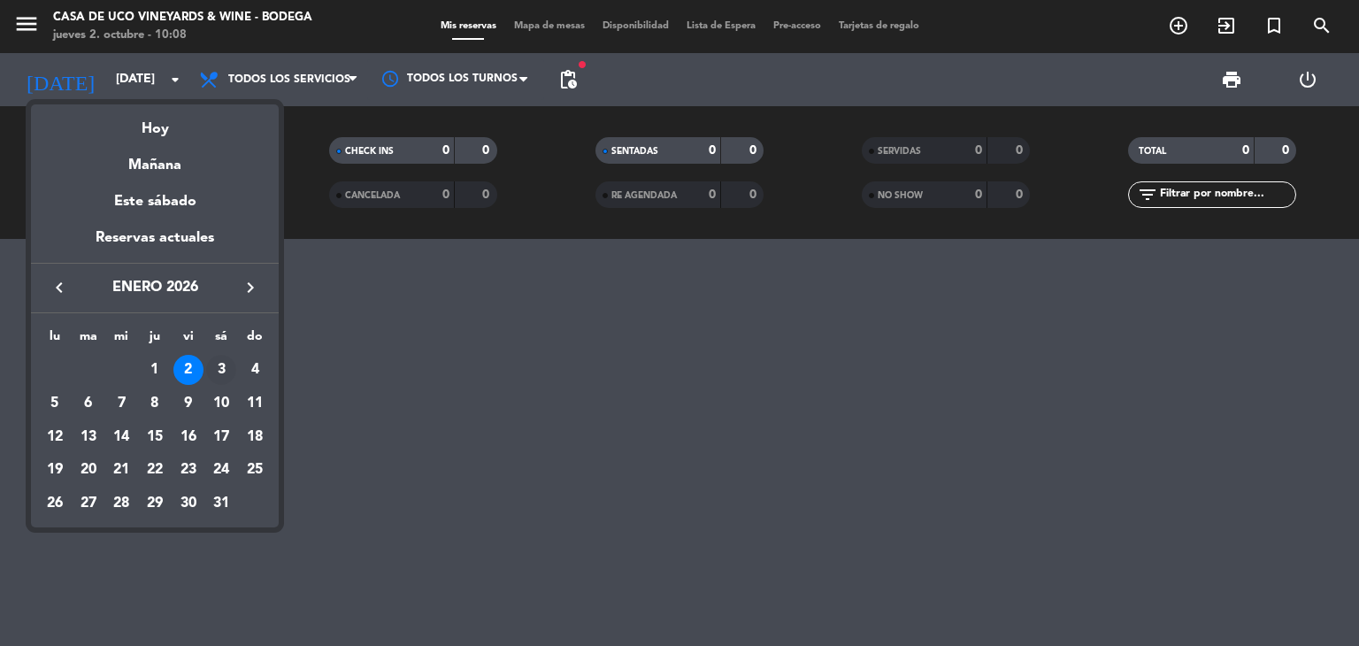
click at [210, 366] on div "3" at bounding box center [221, 370] width 30 height 30
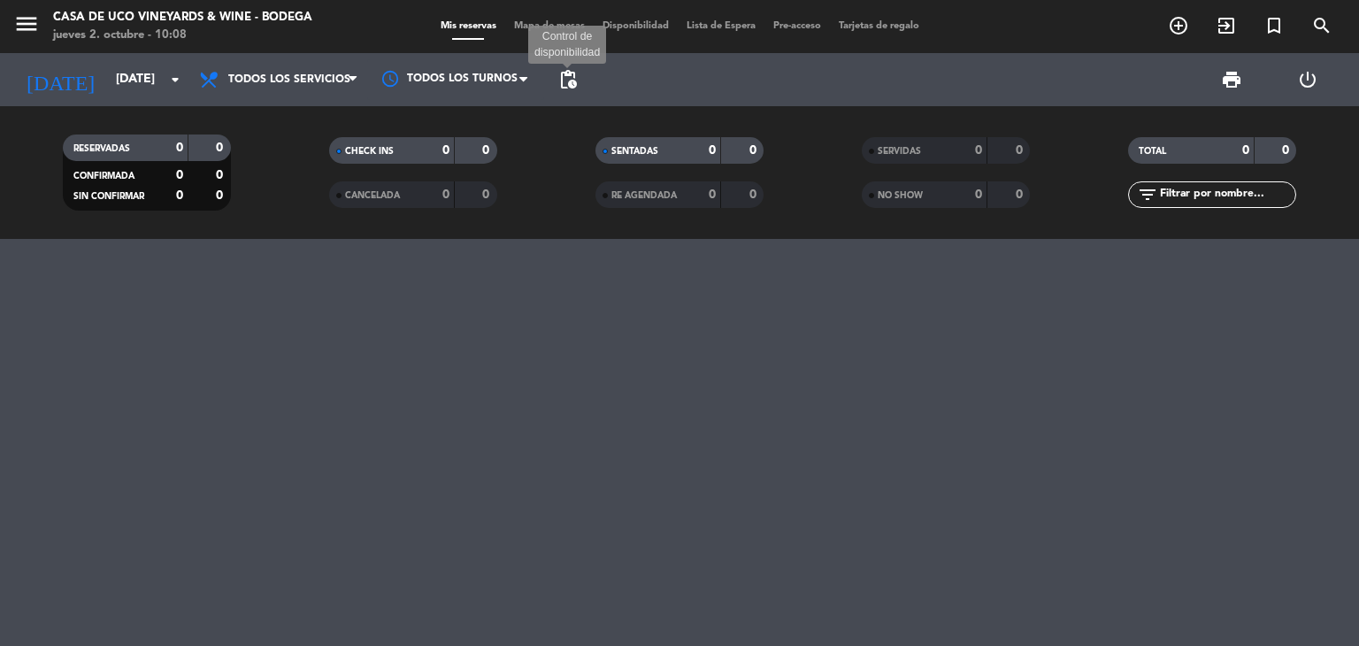
click at [577, 84] on span "pending_actions" at bounding box center [568, 79] width 21 height 21
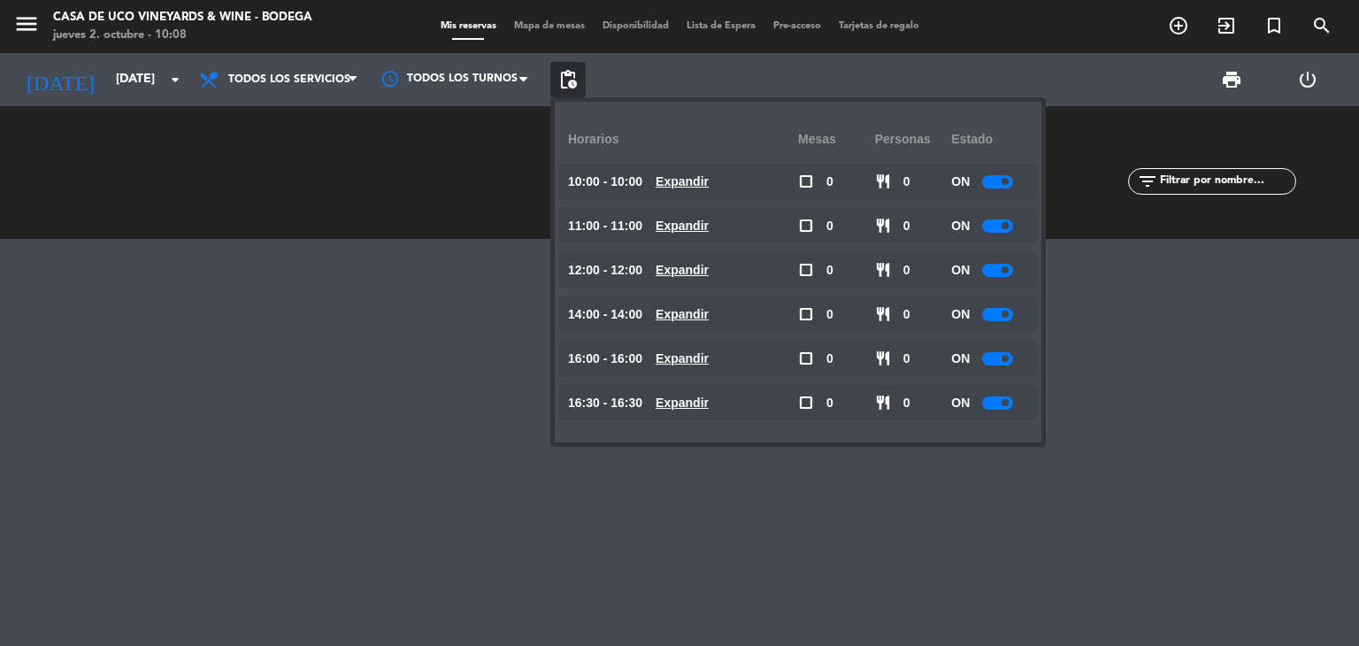
click at [999, 404] on div at bounding box center [997, 402] width 31 height 13
click at [1011, 352] on div at bounding box center [997, 358] width 31 height 13
click at [266, 71] on span "Todos los servicios" at bounding box center [278, 79] width 177 height 39
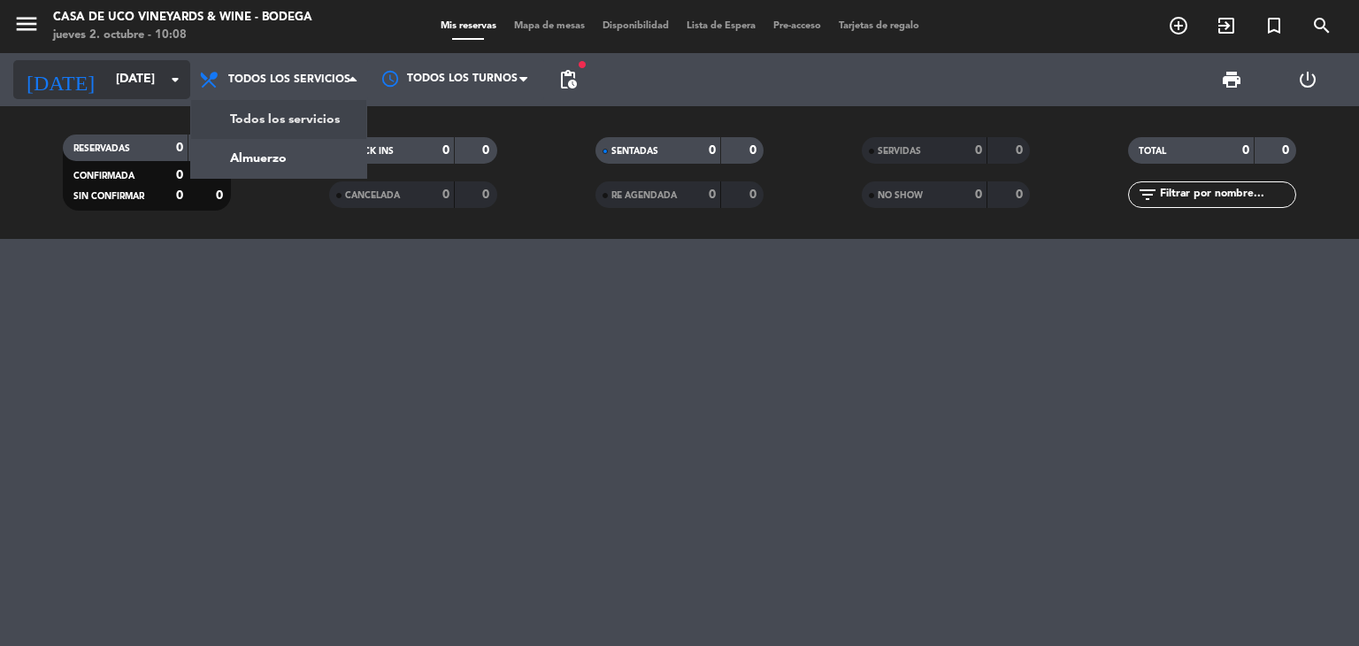
click at [107, 80] on input "[DATE]" at bounding box center [191, 80] width 168 height 32
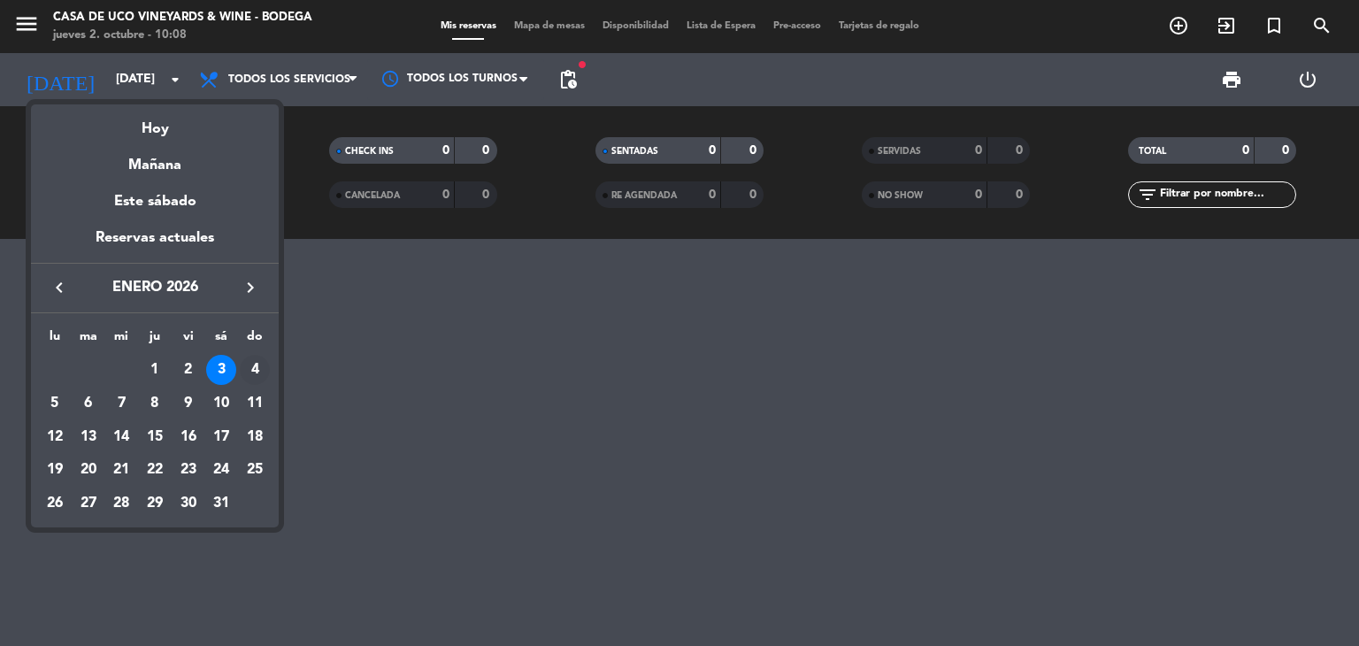
click at [253, 358] on div "4" at bounding box center [255, 370] width 30 height 30
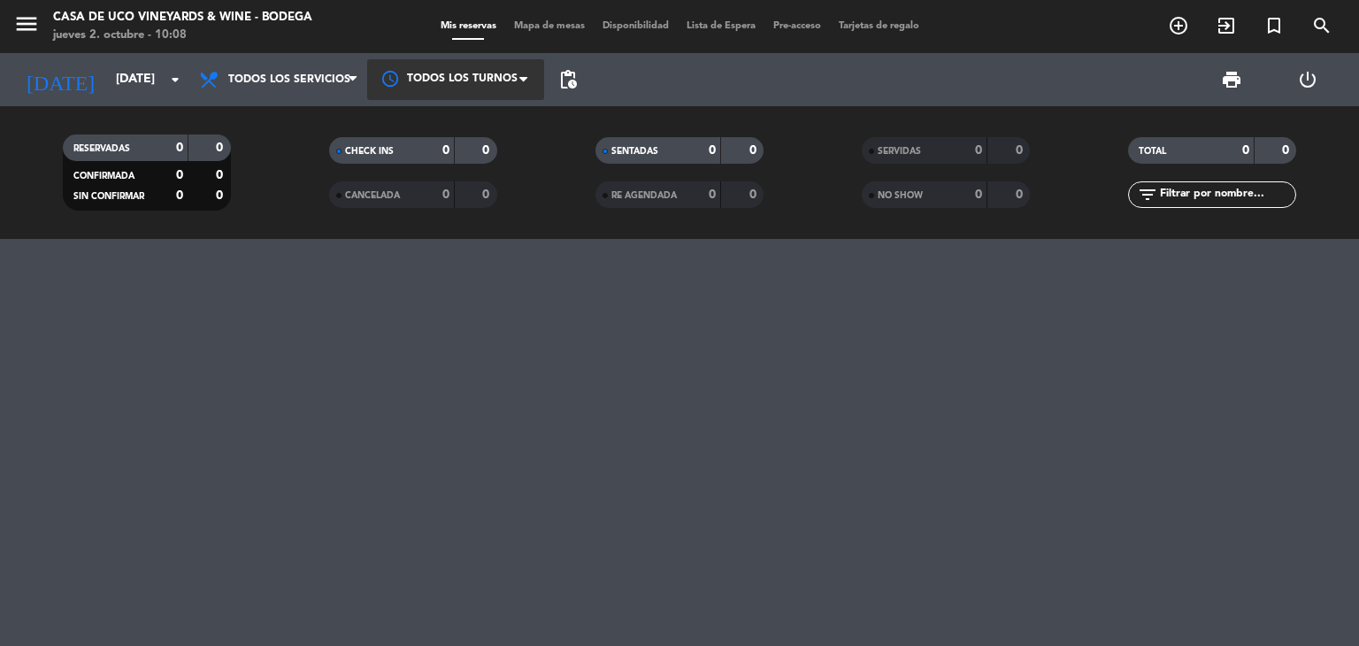
click at [541, 79] on div at bounding box center [455, 79] width 177 height 40
click at [560, 75] on span "pending_actions" at bounding box center [568, 79] width 21 height 21
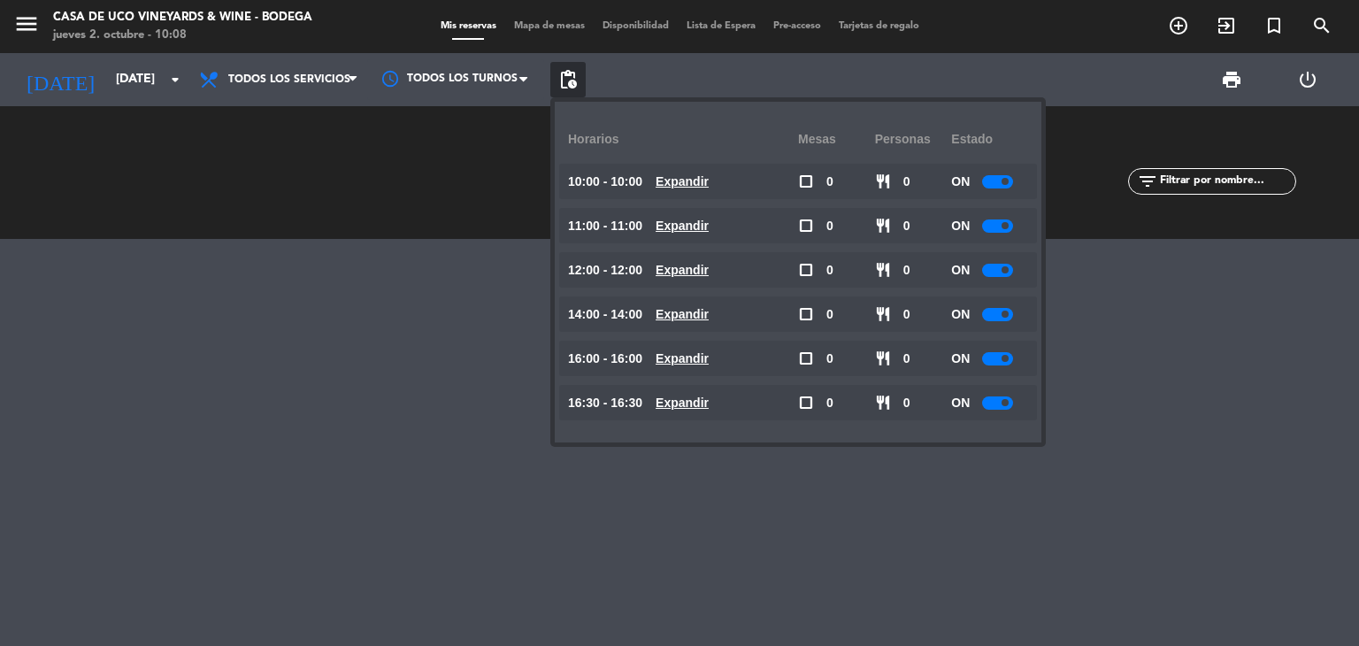
click at [991, 396] on div at bounding box center [997, 402] width 31 height 13
click at [1002, 353] on div at bounding box center [997, 358] width 31 height 13
click at [1004, 358] on span at bounding box center [1005, 358] width 7 height 7
click at [107, 86] on input "[DATE]" at bounding box center [191, 80] width 168 height 32
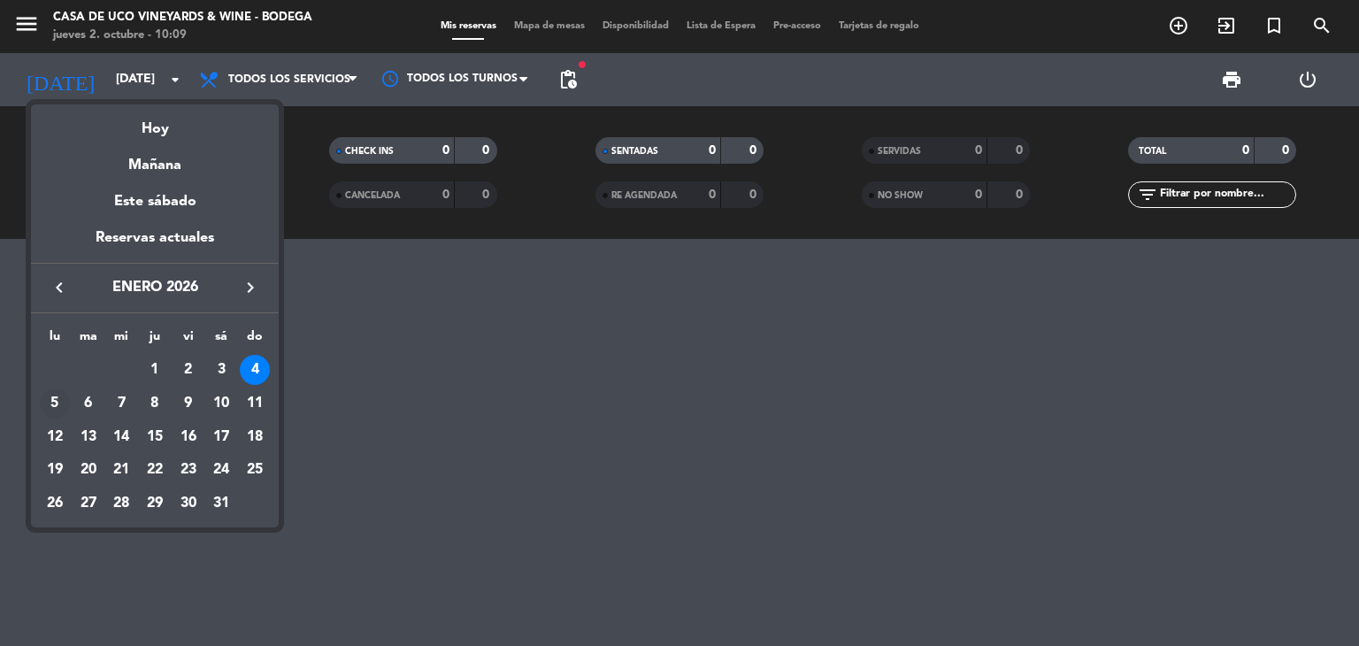
click at [62, 407] on div "5" at bounding box center [55, 403] width 30 height 30
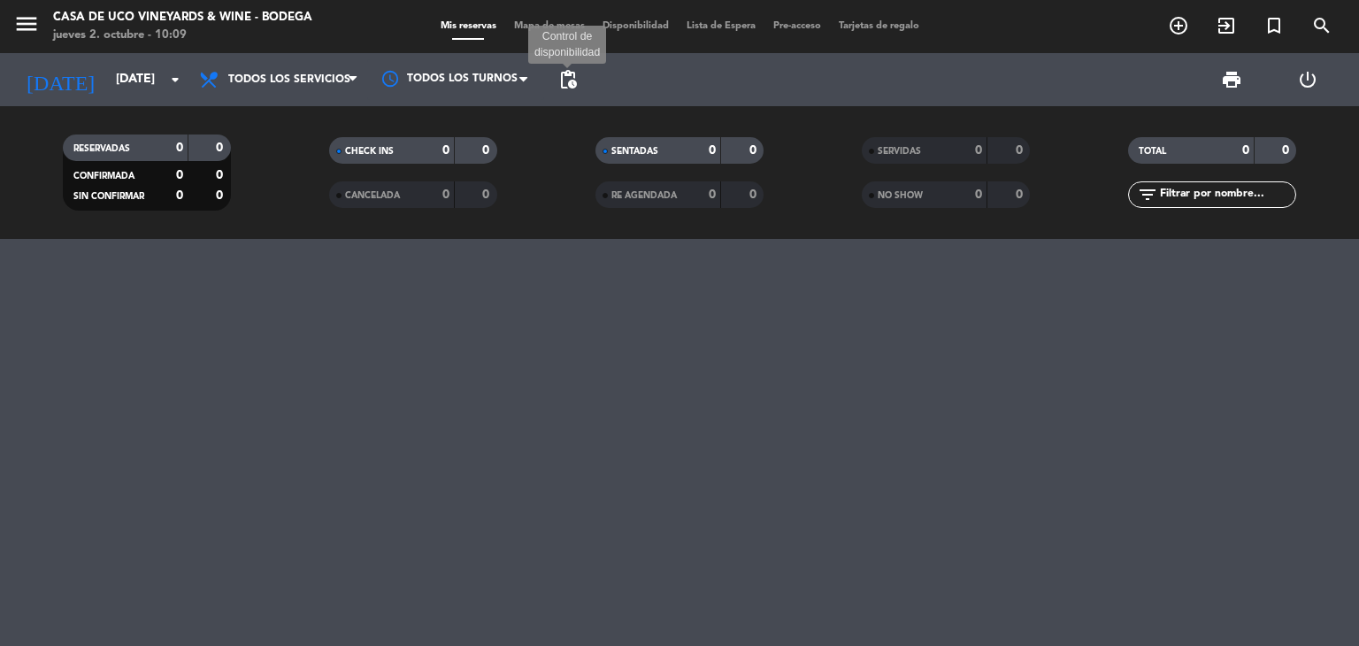
click at [576, 79] on span "pending_actions" at bounding box center [568, 79] width 21 height 21
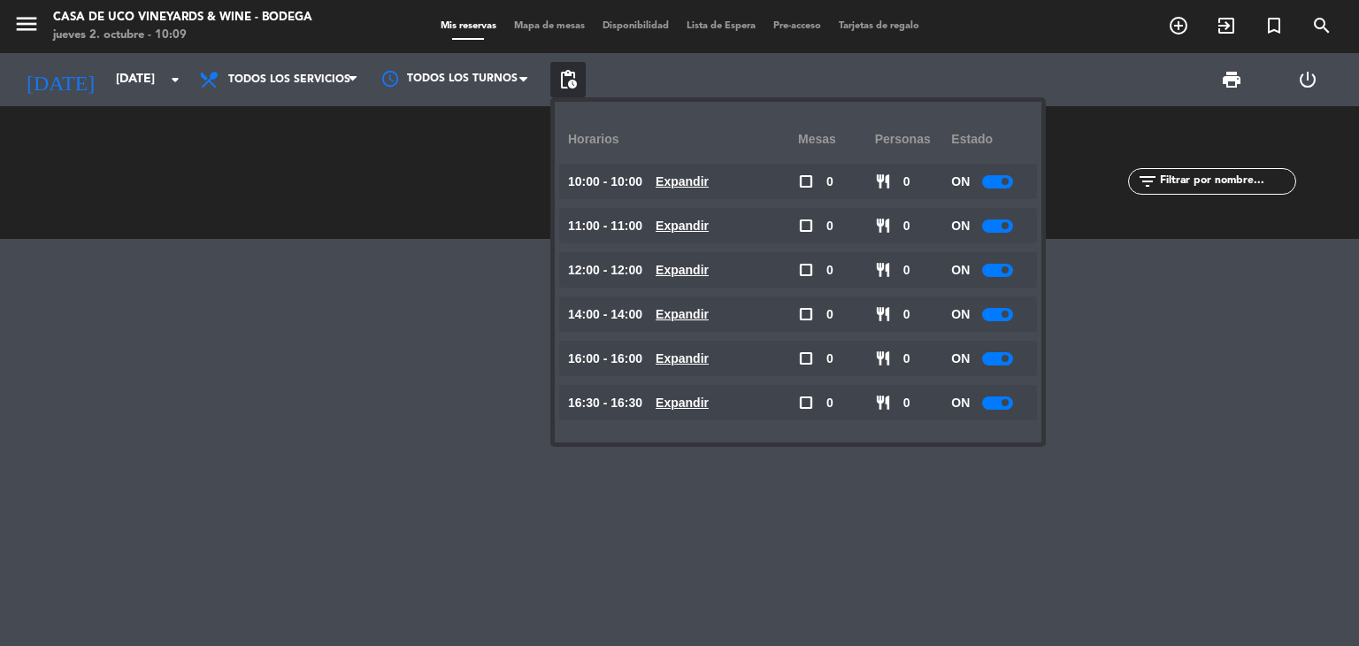
click at [1007, 358] on span at bounding box center [1005, 358] width 7 height 7
click at [1005, 319] on div at bounding box center [997, 314] width 31 height 13
click at [1011, 402] on div at bounding box center [997, 402] width 31 height 13
click at [1007, 314] on div at bounding box center [1003, 314] width 31 height 13
click at [107, 78] on input "[DATE]" at bounding box center [191, 80] width 168 height 32
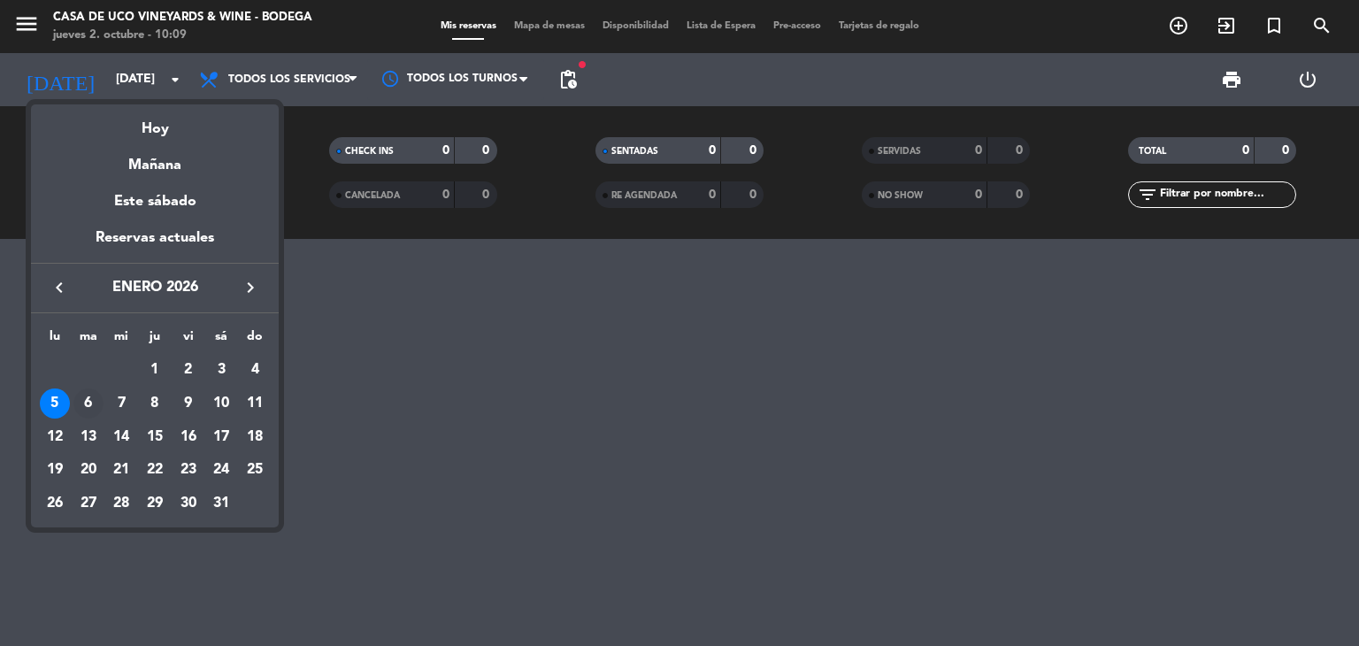
click at [81, 400] on div "6" at bounding box center [88, 403] width 30 height 30
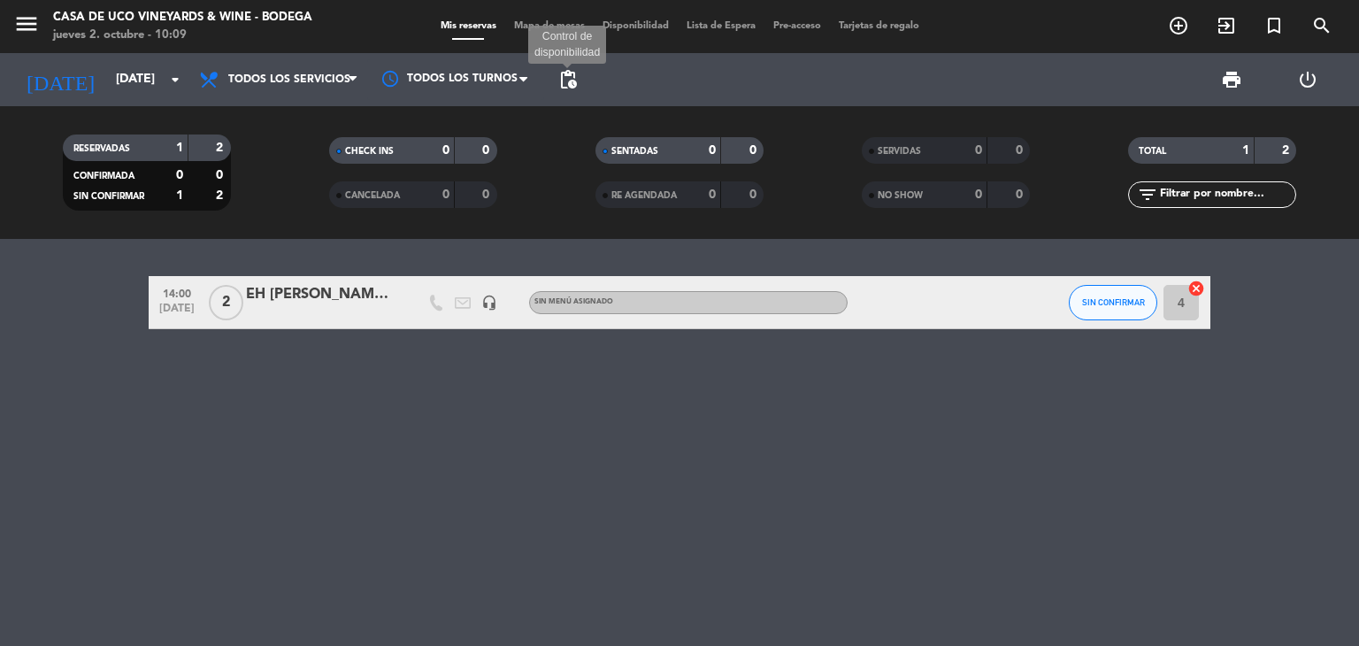
click at [569, 87] on span "pending_actions" at bounding box center [568, 79] width 21 height 21
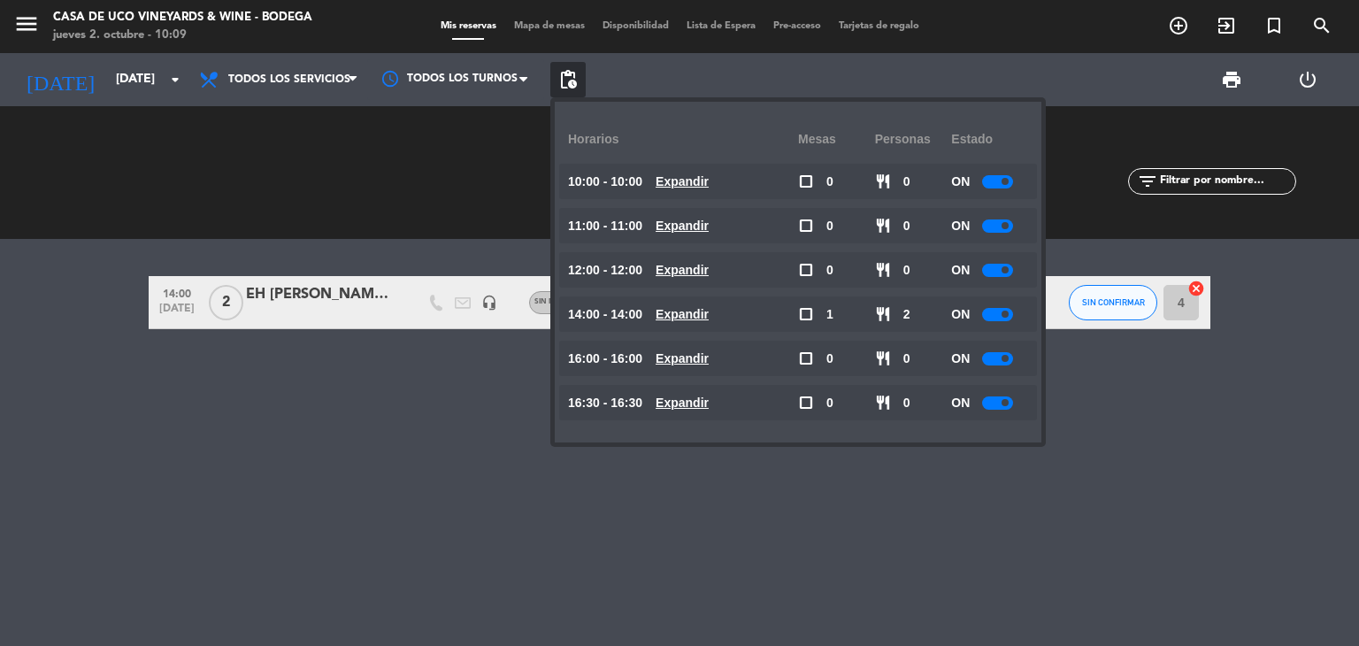
click at [995, 403] on div at bounding box center [997, 402] width 31 height 13
click at [996, 358] on div at bounding box center [997, 358] width 31 height 13
click at [997, 353] on div at bounding box center [997, 358] width 31 height 13
click at [107, 66] on input "[DATE]" at bounding box center [191, 80] width 168 height 32
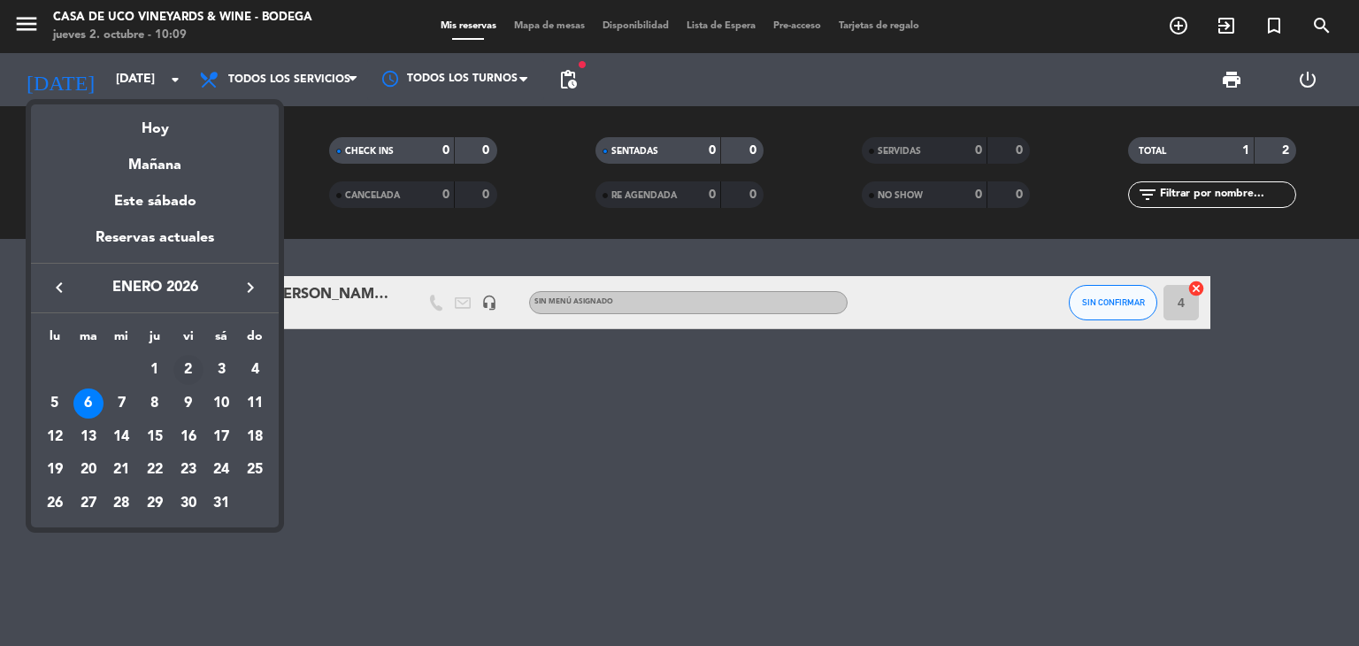
click at [188, 373] on div "2" at bounding box center [188, 370] width 30 height 30
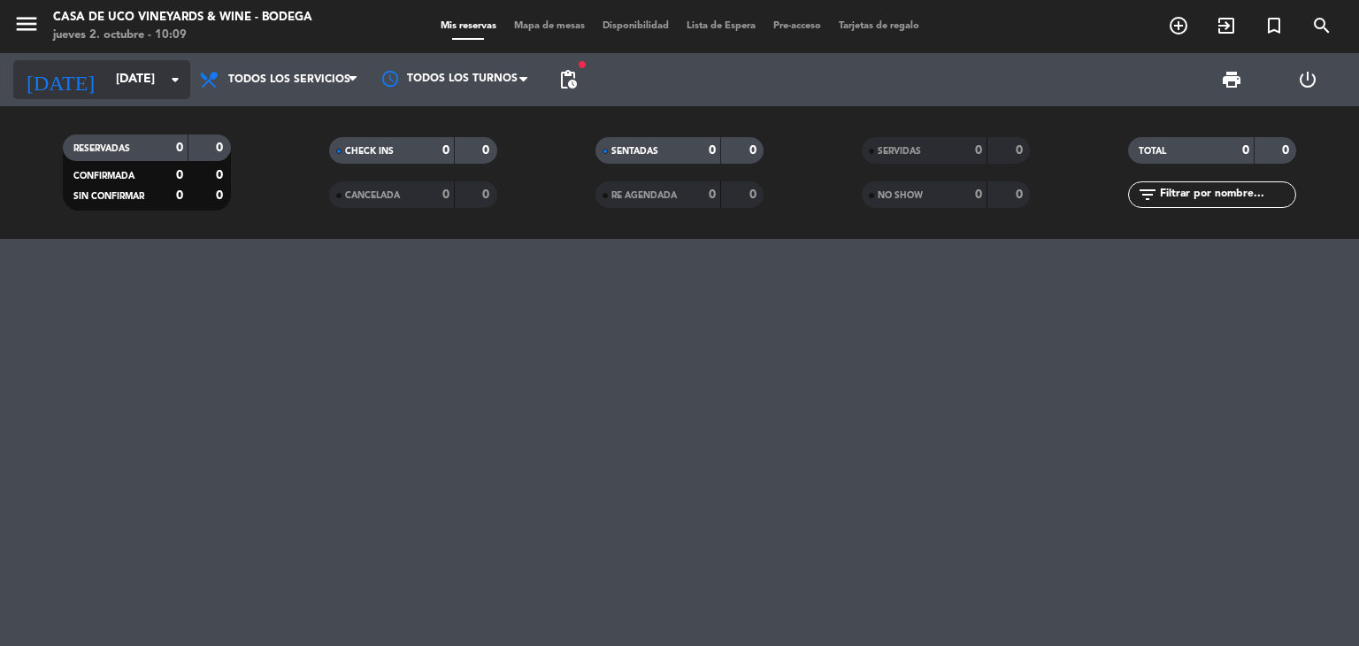
click at [107, 80] on input "[DATE]" at bounding box center [191, 80] width 168 height 32
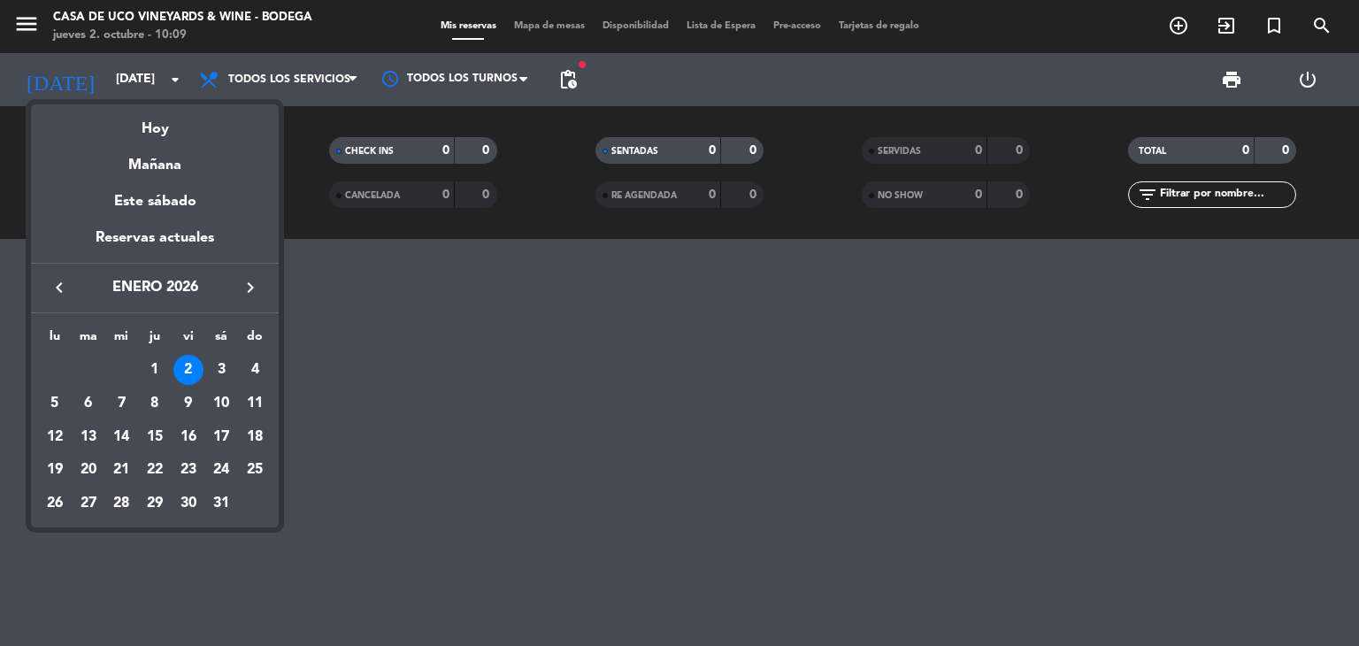
click at [36, 34] on div at bounding box center [679, 323] width 1359 height 646
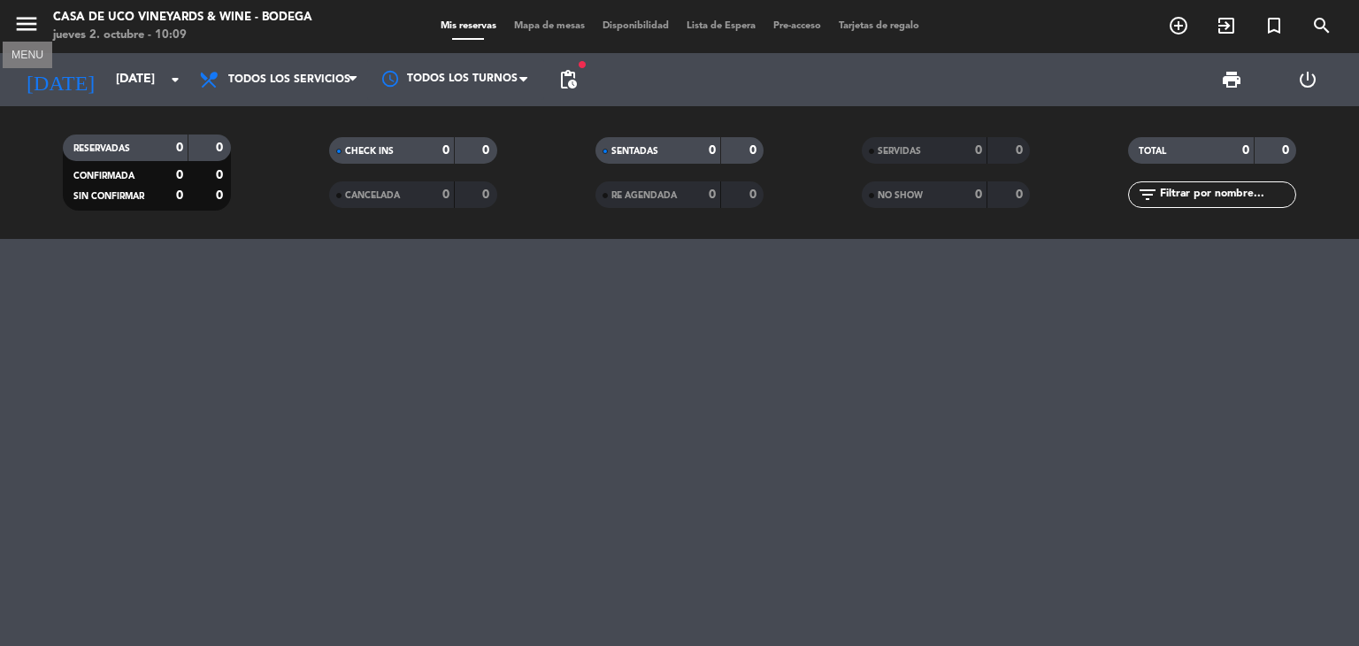
click at [32, 26] on icon "menu" at bounding box center [26, 24] width 27 height 27
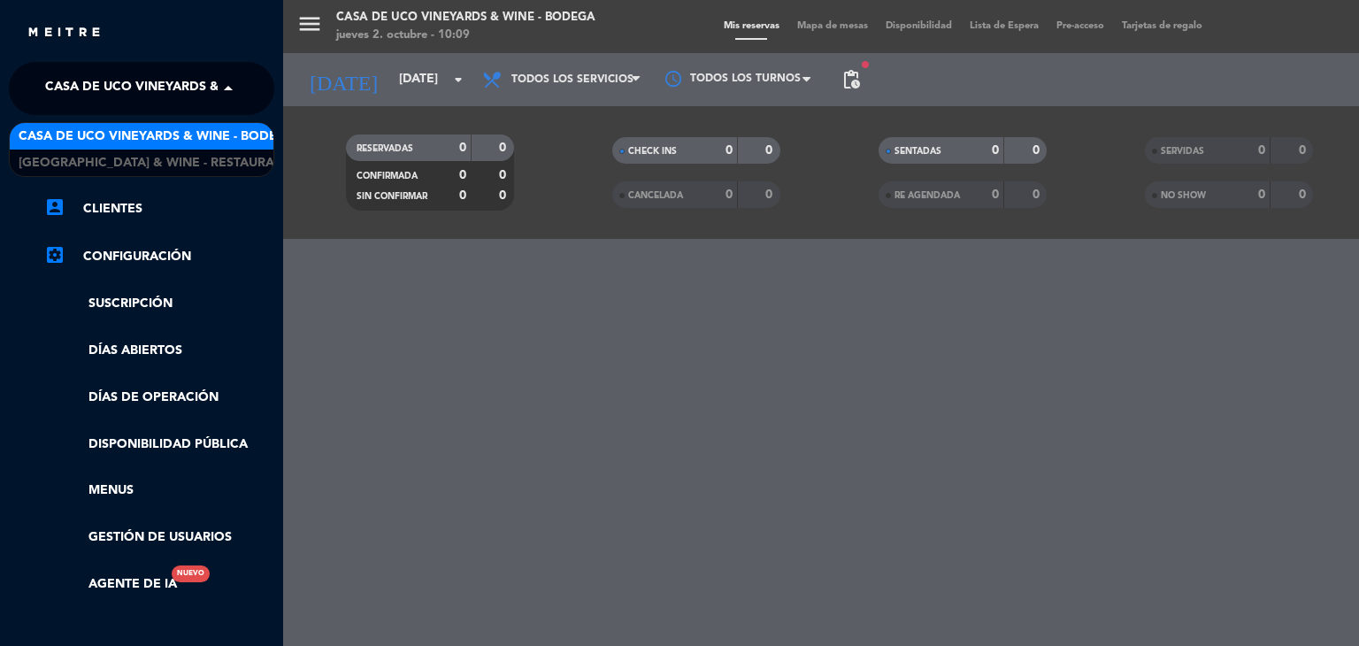
click at [173, 83] on span "Casa de Uco Vineyards & Wine - Bodega" at bounding box center [183, 88] width 277 height 37
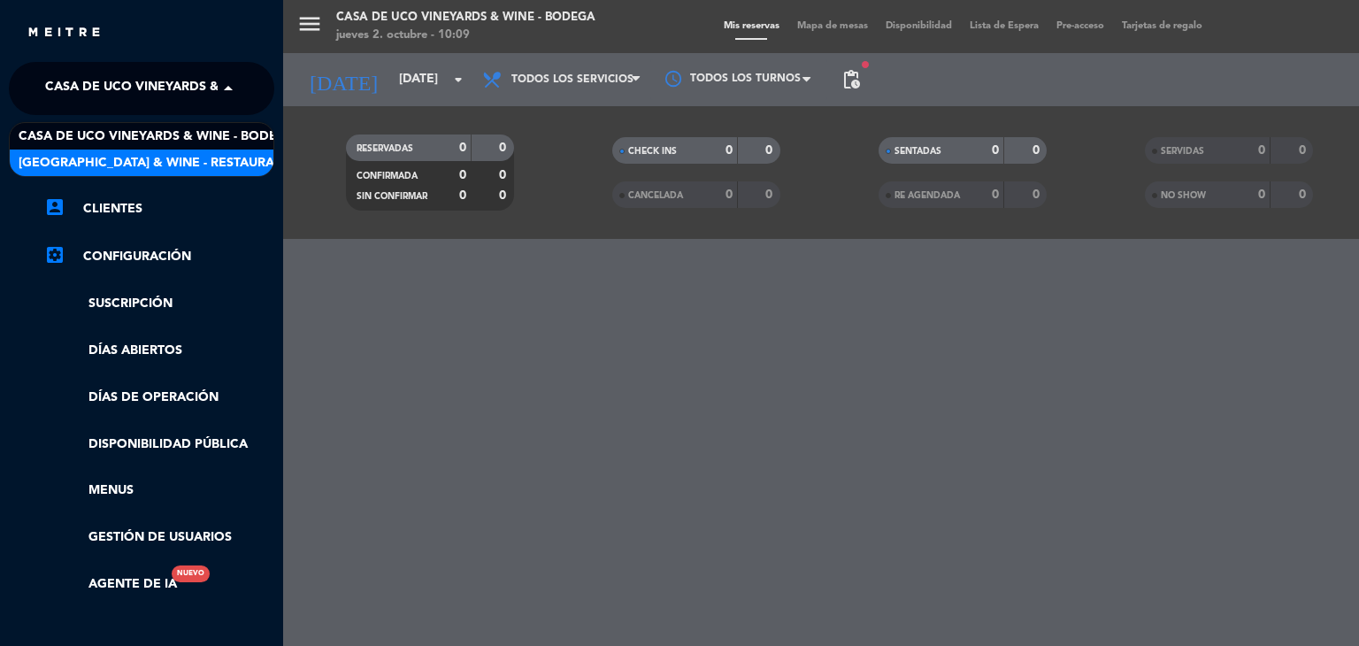
click at [184, 156] on span "[GEOGRAPHIC_DATA] & Wine - Restaurante" at bounding box center [159, 163] width 281 height 20
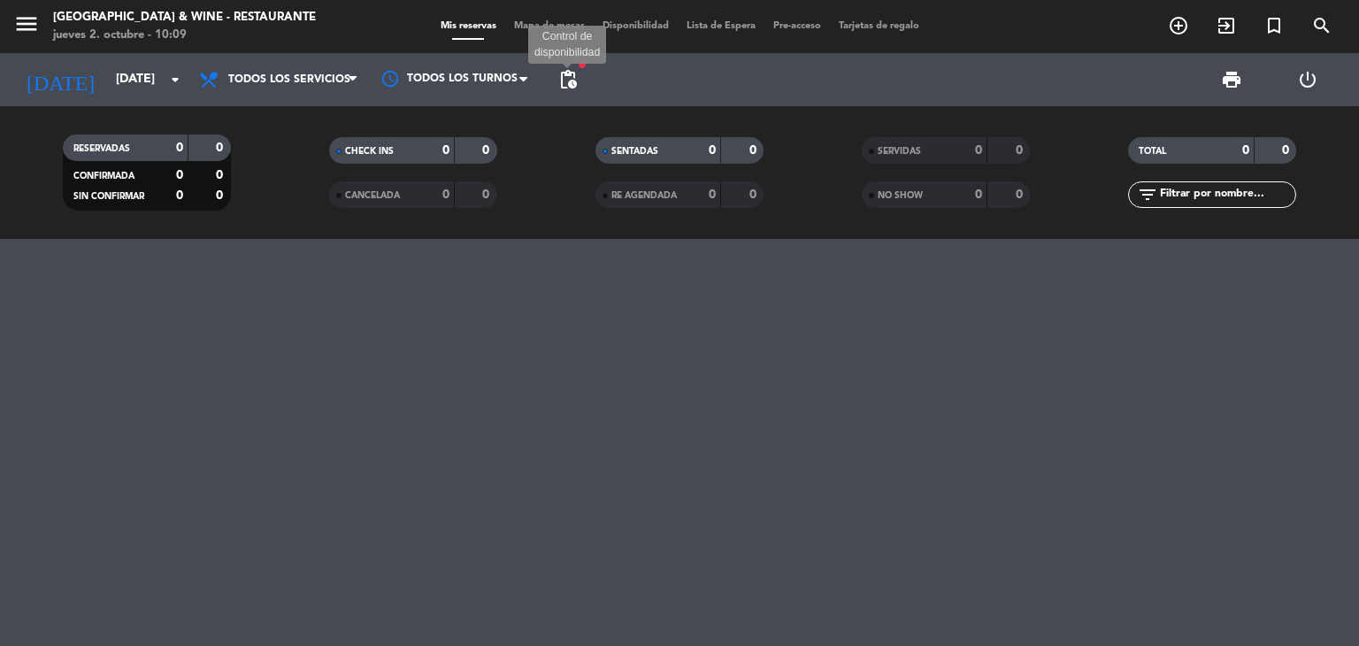
click at [572, 75] on span "pending_actions" at bounding box center [568, 79] width 21 height 21
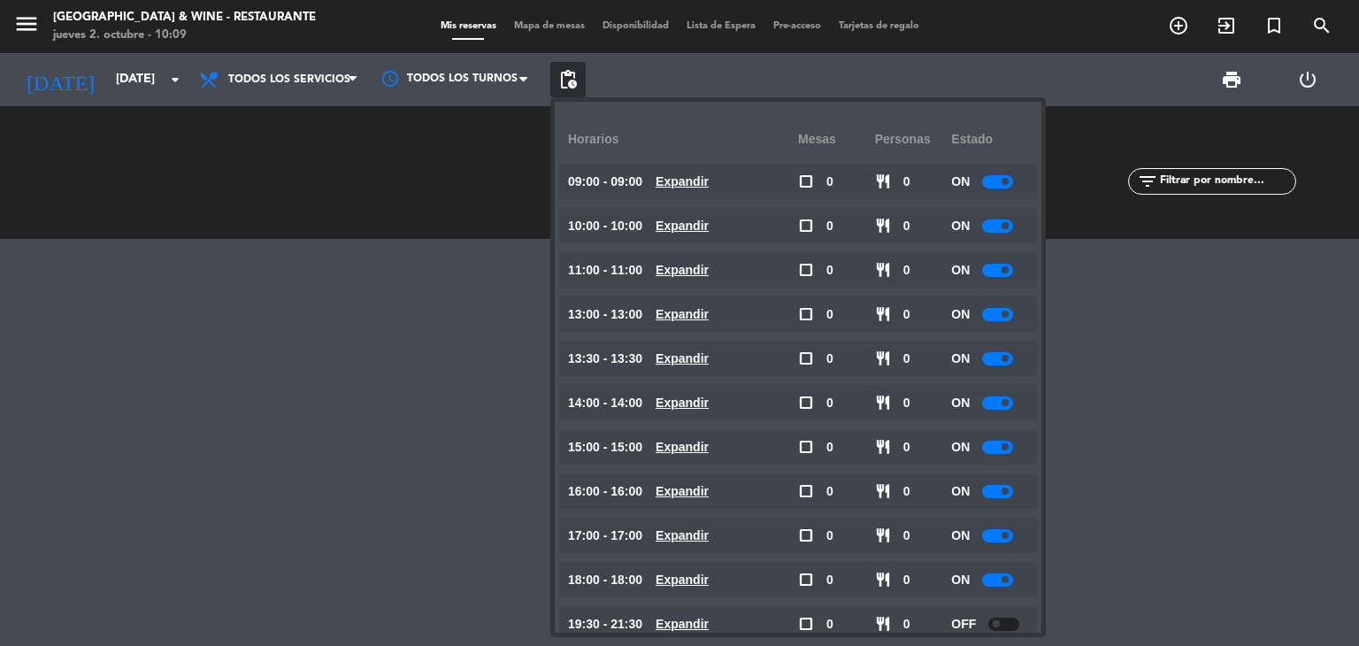
click at [1003, 357] on div at bounding box center [997, 358] width 31 height 13
click at [107, 69] on input "[DATE]" at bounding box center [191, 80] width 168 height 32
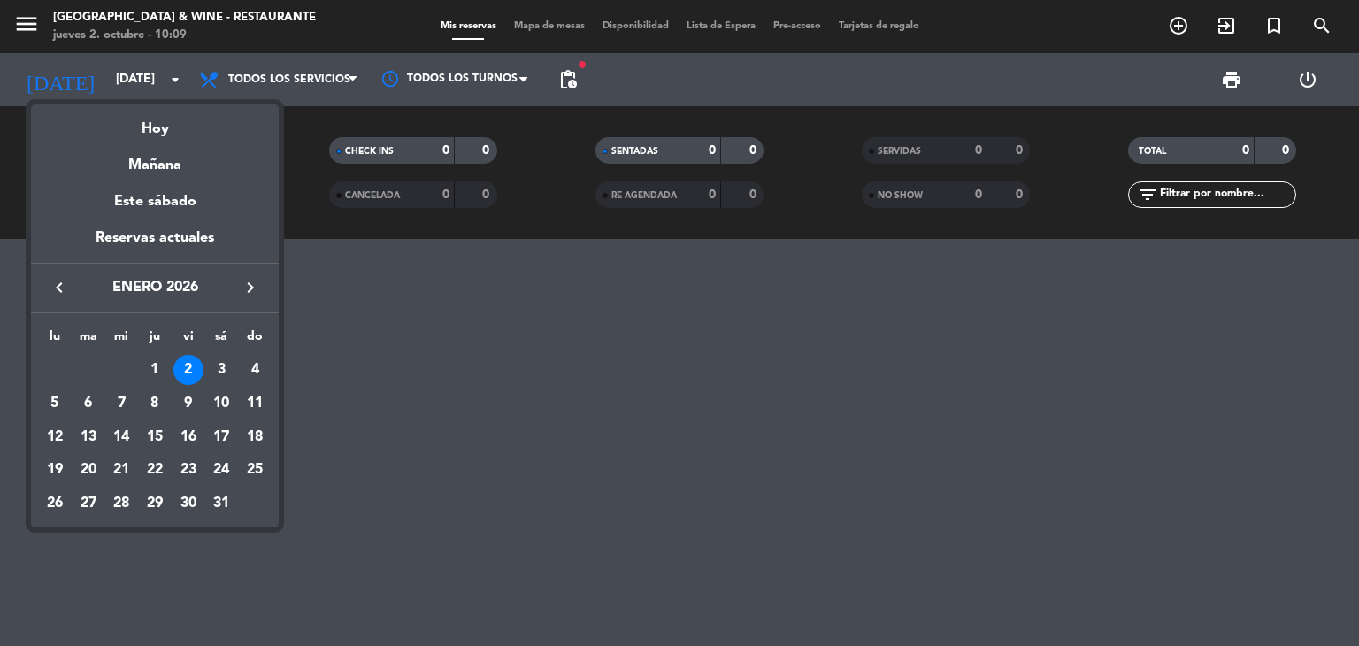
click at [154, 72] on div at bounding box center [679, 323] width 1359 height 646
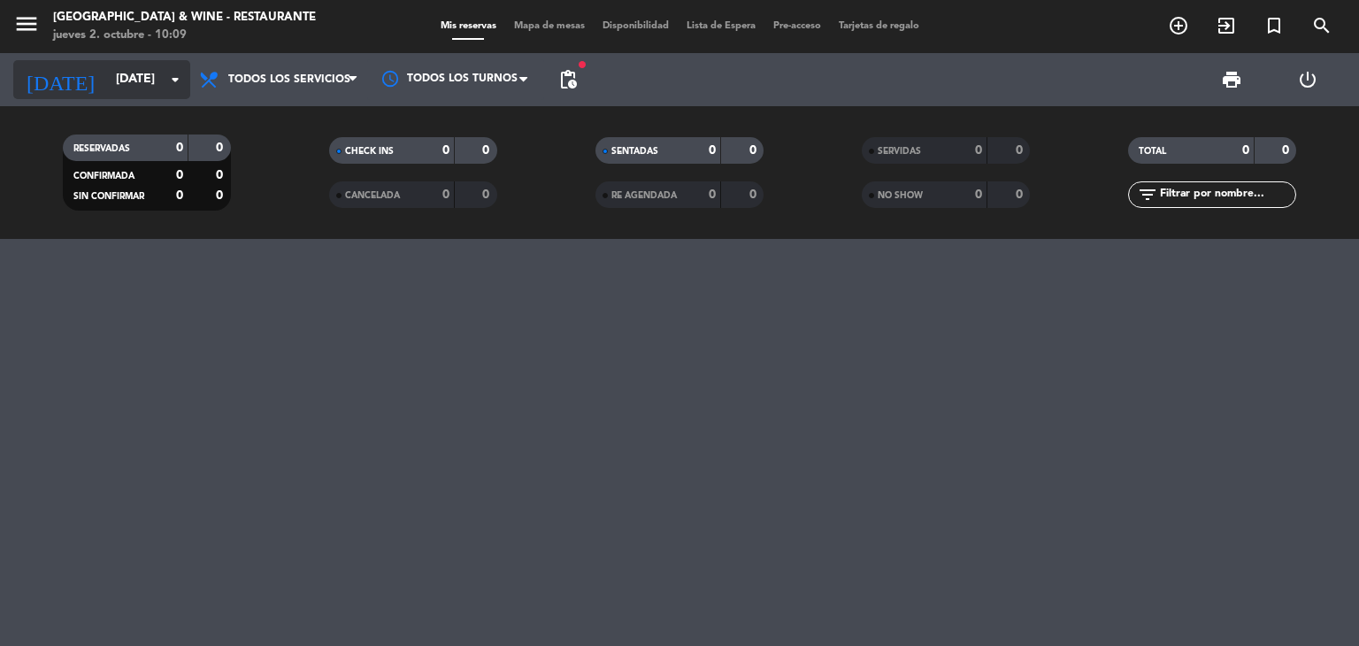
click at [152, 82] on input "[DATE]" at bounding box center [191, 80] width 168 height 32
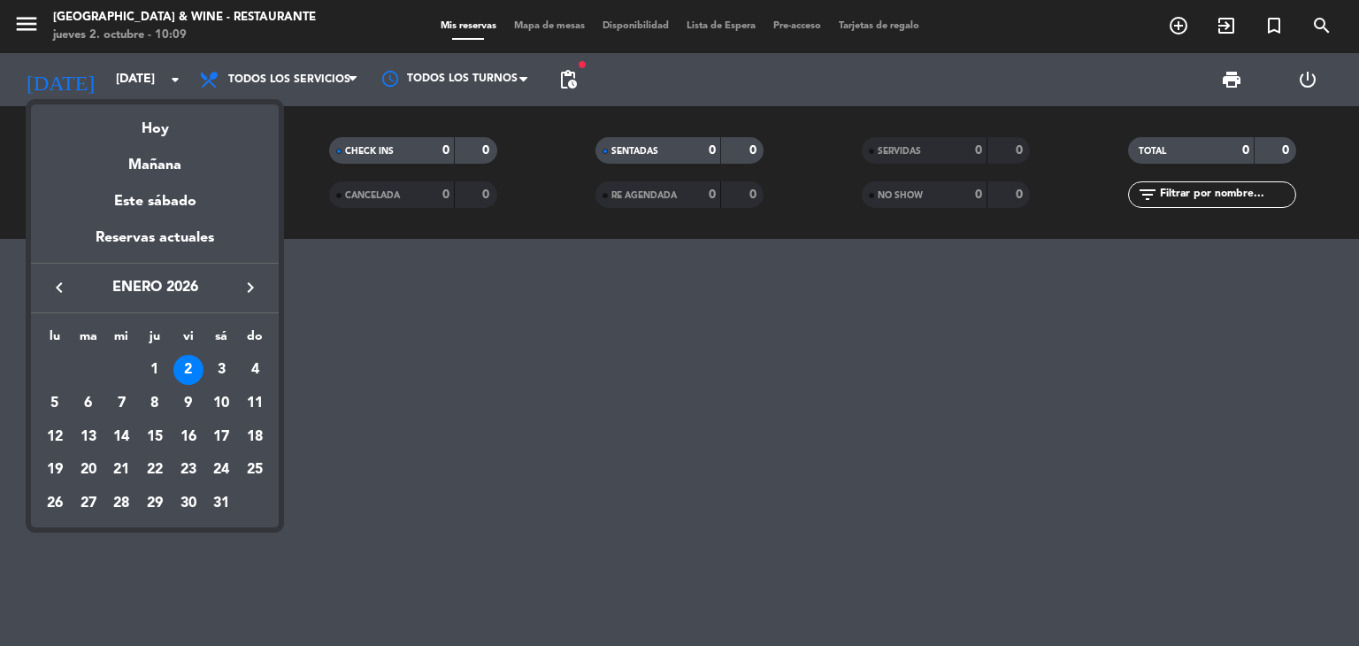
click at [159, 86] on div at bounding box center [679, 323] width 1359 height 646
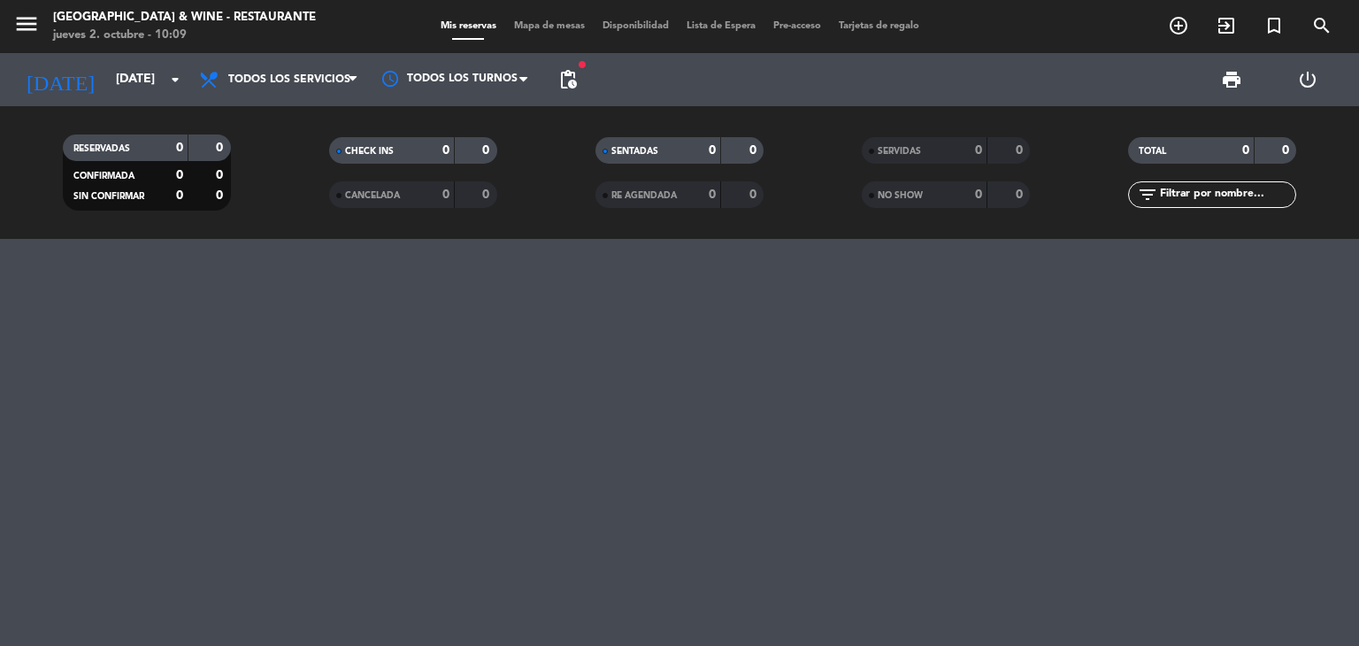
click at [577, 79] on span "pending_actions" at bounding box center [568, 79] width 21 height 21
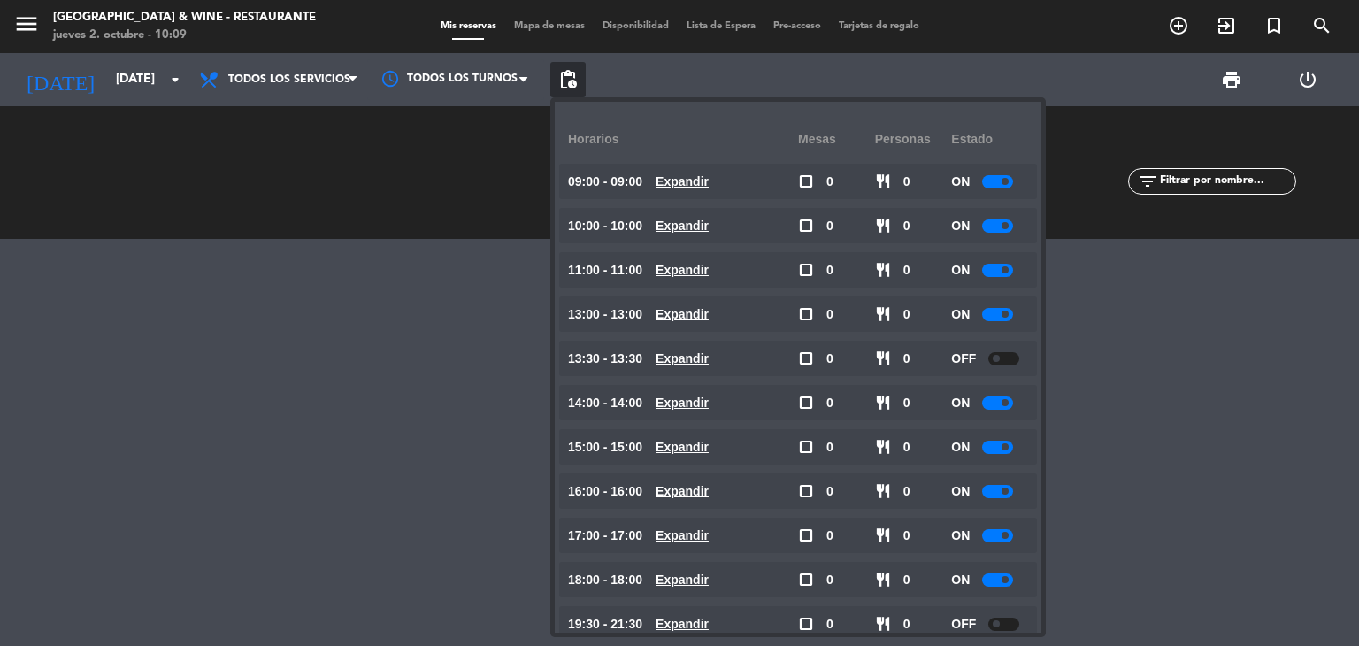
click at [1008, 312] on span at bounding box center [1005, 314] width 7 height 7
click at [1008, 404] on span at bounding box center [1005, 402] width 7 height 7
click at [996, 404] on div at bounding box center [997, 402] width 31 height 13
click at [131, 84] on input "[DATE]" at bounding box center [191, 80] width 168 height 32
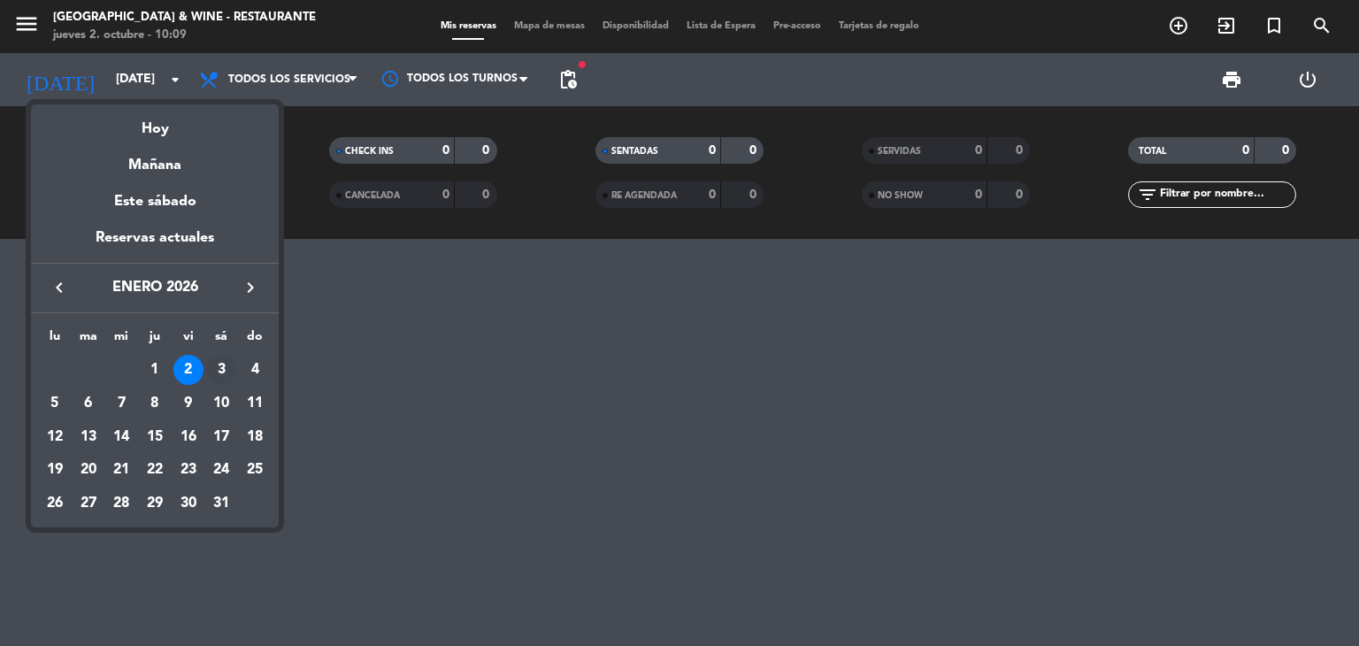
click at [212, 361] on div "3" at bounding box center [221, 370] width 30 height 30
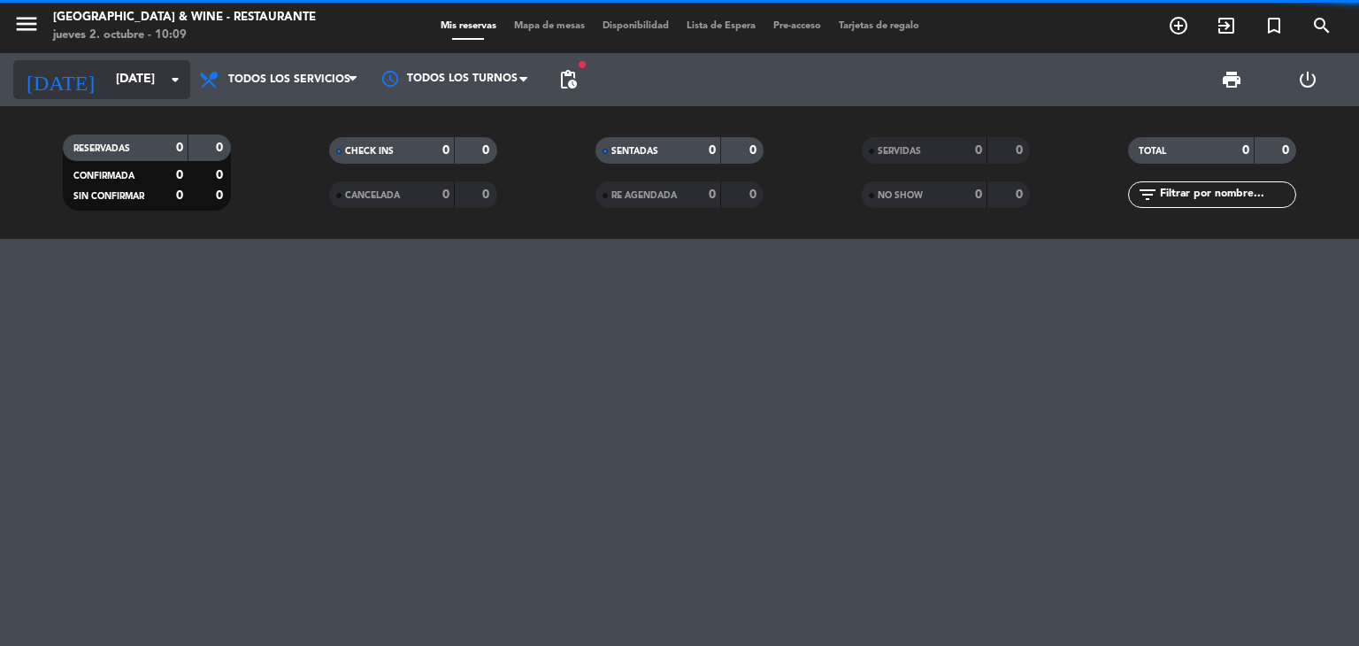
click at [107, 79] on input "[DATE]" at bounding box center [191, 80] width 168 height 32
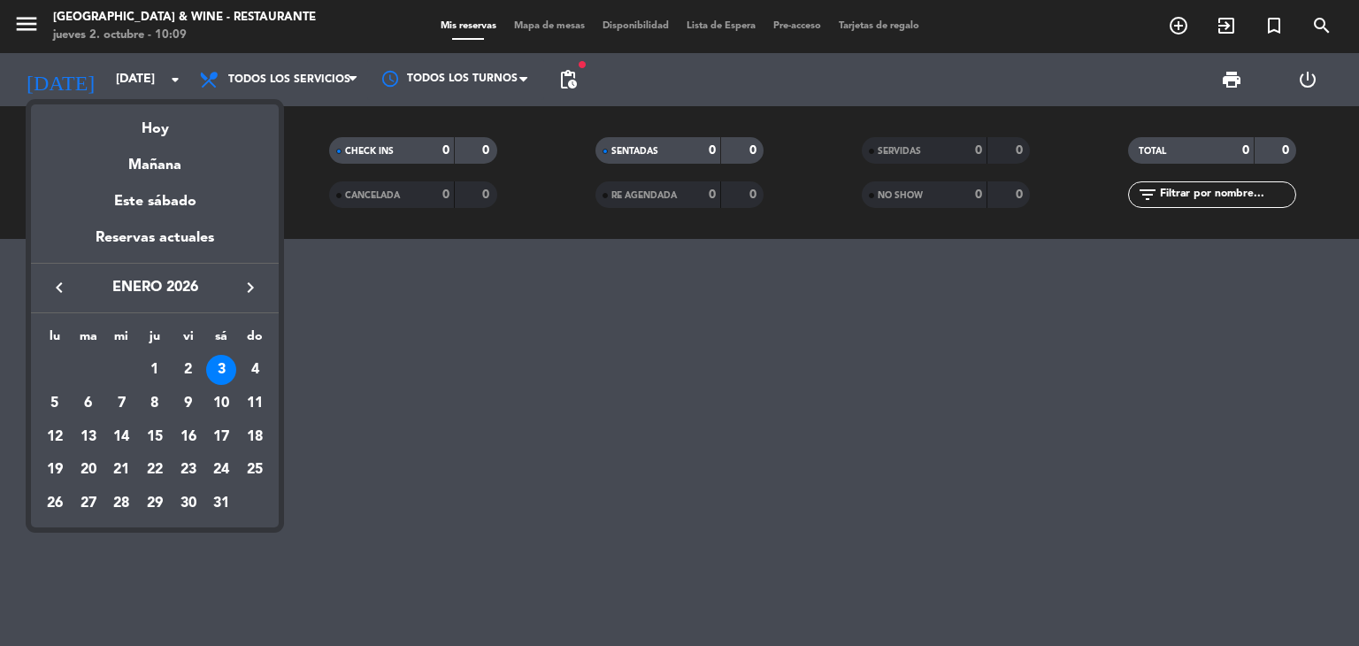
click at [646, 311] on div at bounding box center [679, 323] width 1359 height 646
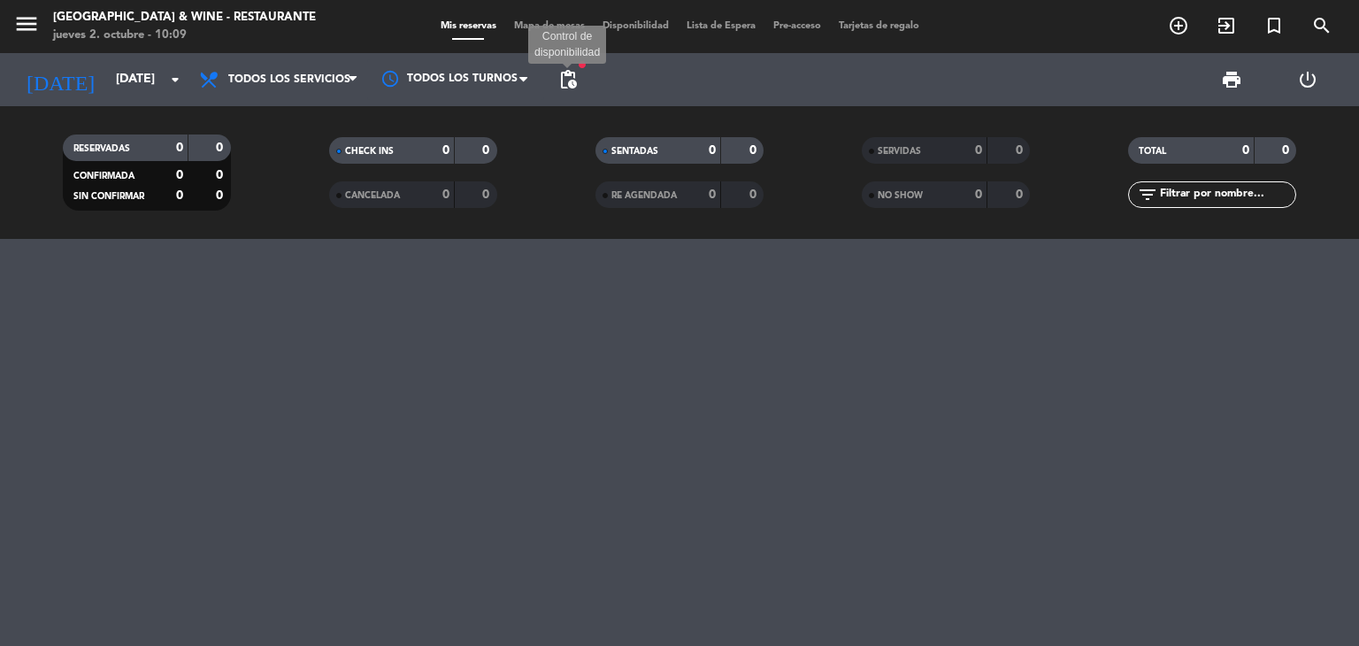
click at [558, 77] on span "pending_actions" at bounding box center [568, 79] width 21 height 21
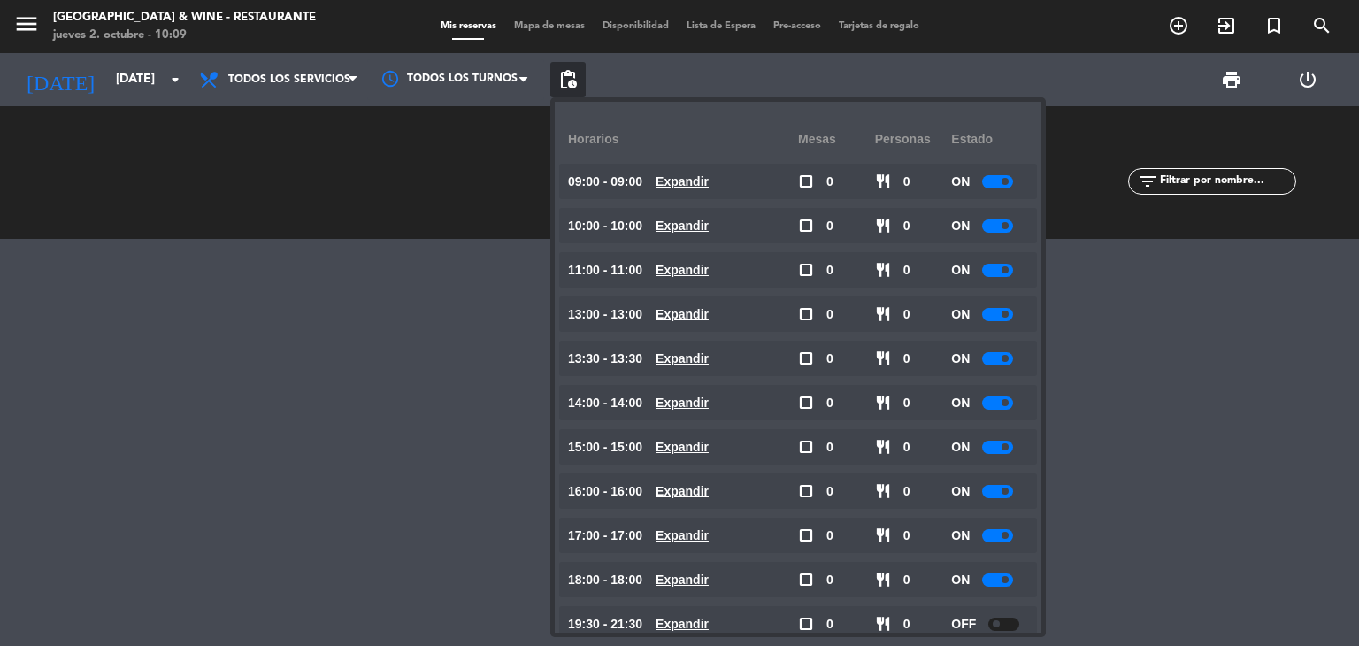
click at [1002, 312] on div at bounding box center [997, 314] width 31 height 13
click at [1005, 363] on div at bounding box center [997, 358] width 31 height 13
click at [1005, 358] on span at bounding box center [1005, 358] width 7 height 7
click at [1009, 404] on span at bounding box center [1005, 402] width 7 height 7
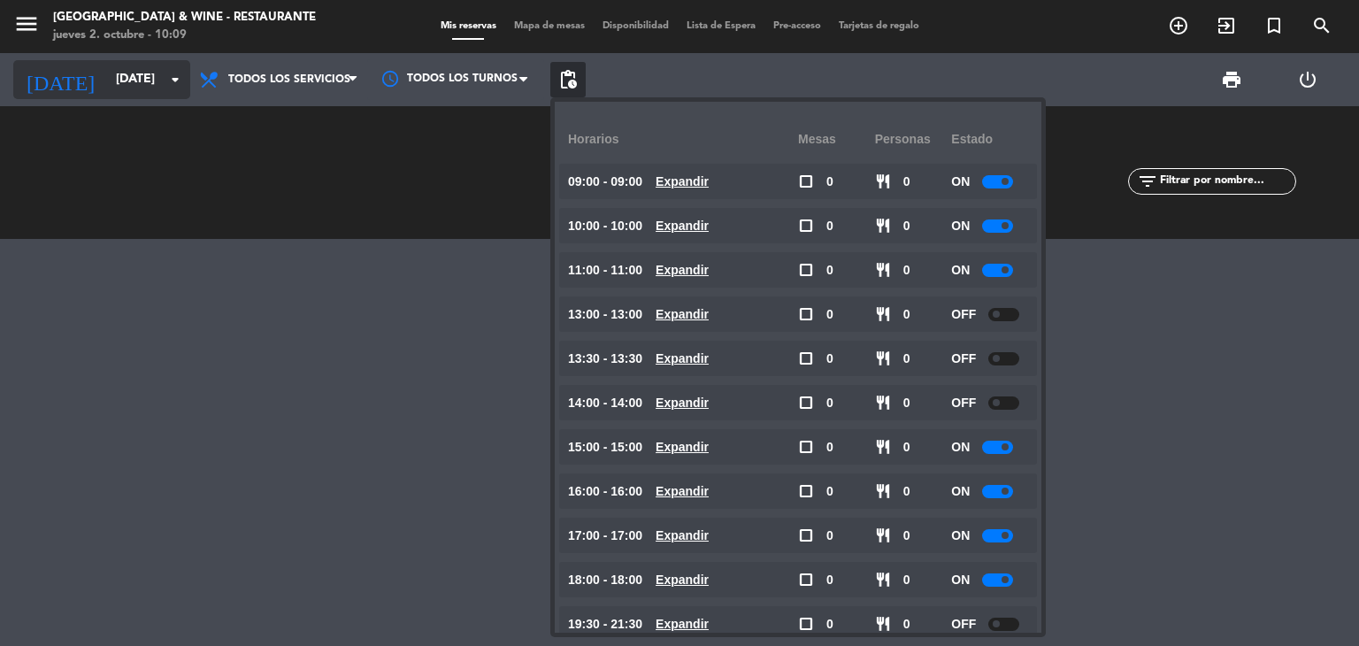
click at [135, 73] on input "[DATE]" at bounding box center [191, 80] width 168 height 32
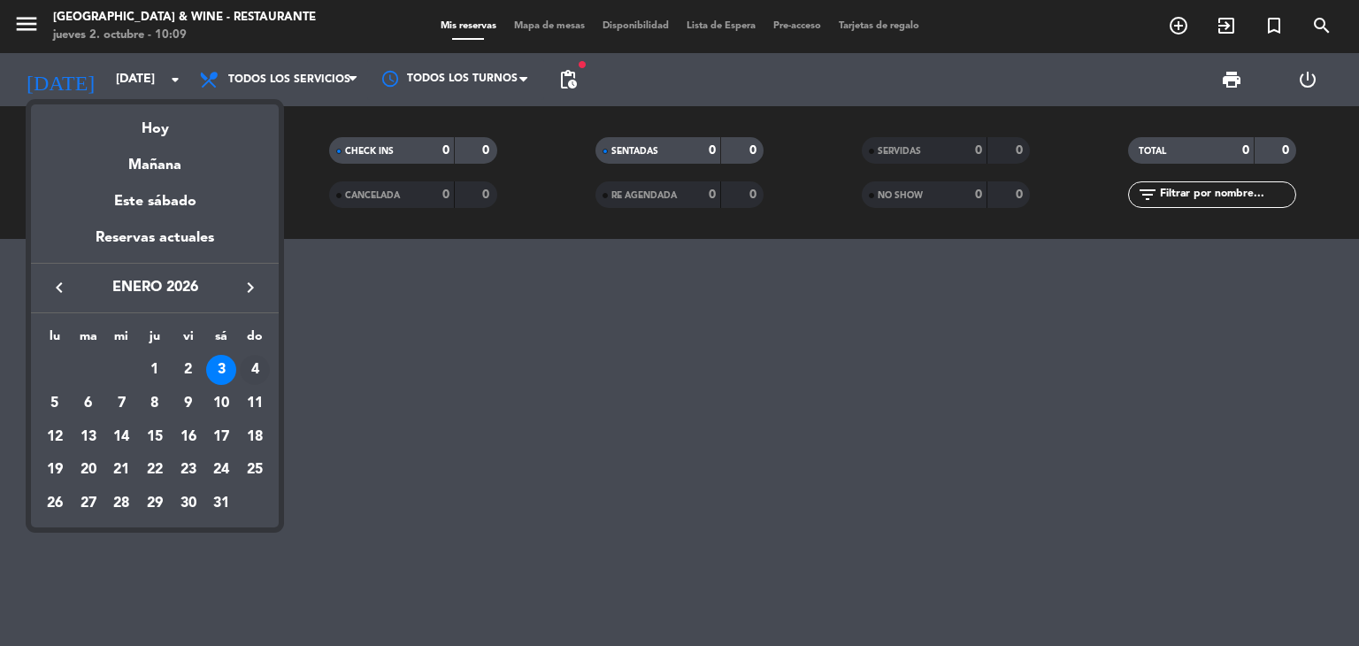
click at [254, 372] on div "4" at bounding box center [255, 370] width 30 height 30
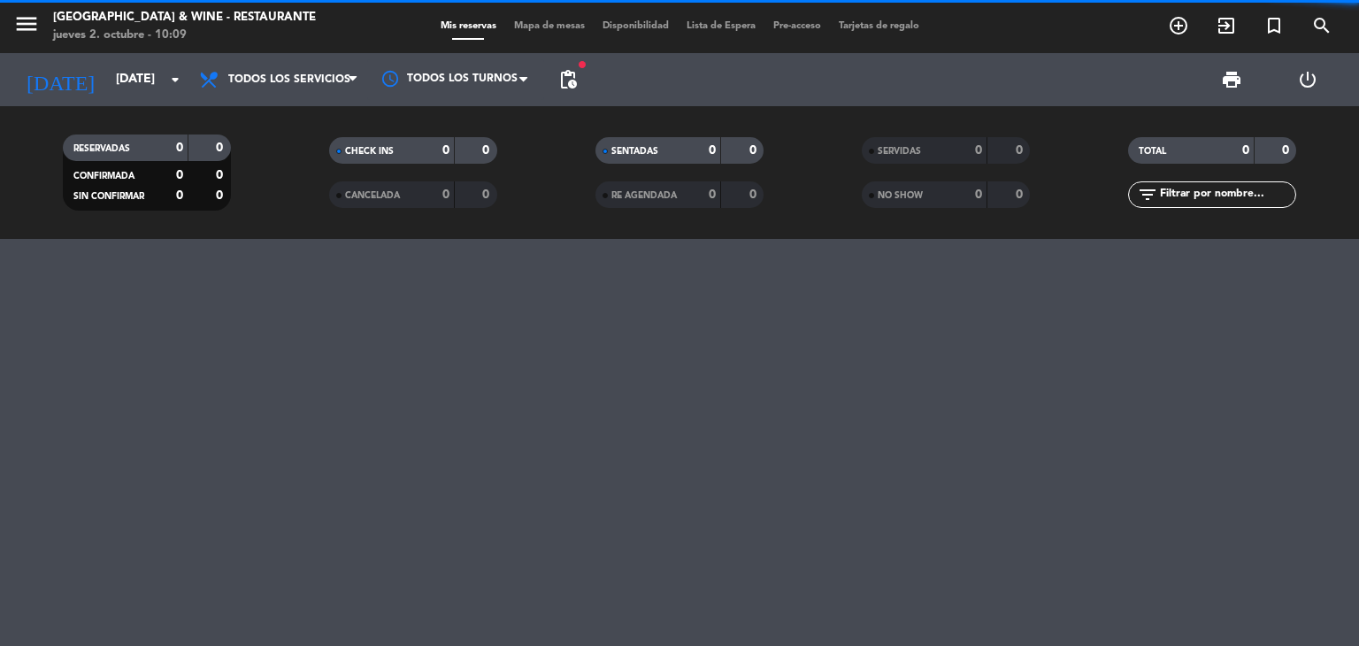
click at [564, 83] on span "pending_actions" at bounding box center [568, 79] width 21 height 21
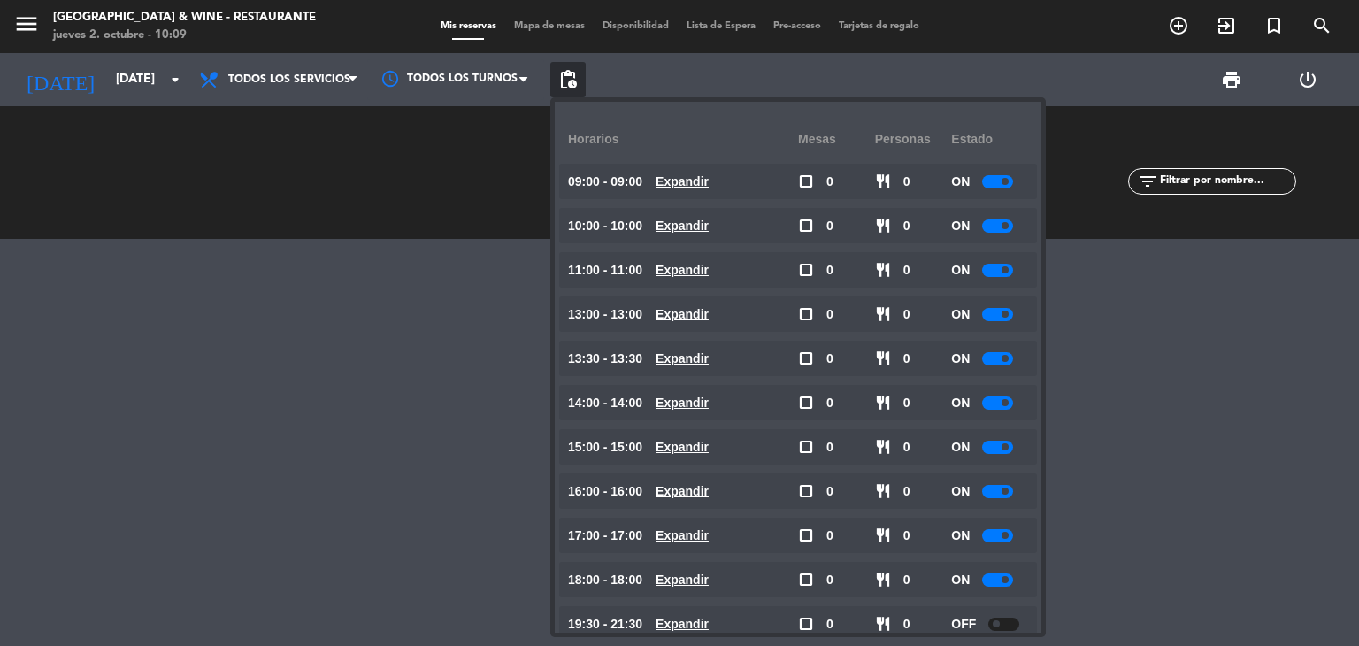
click at [991, 309] on div at bounding box center [997, 314] width 31 height 13
click at [1003, 357] on div at bounding box center [997, 358] width 31 height 13
click at [1004, 352] on div at bounding box center [997, 358] width 31 height 13
click at [1004, 400] on span at bounding box center [1005, 402] width 7 height 7
click at [1002, 400] on div at bounding box center [997, 402] width 31 height 13
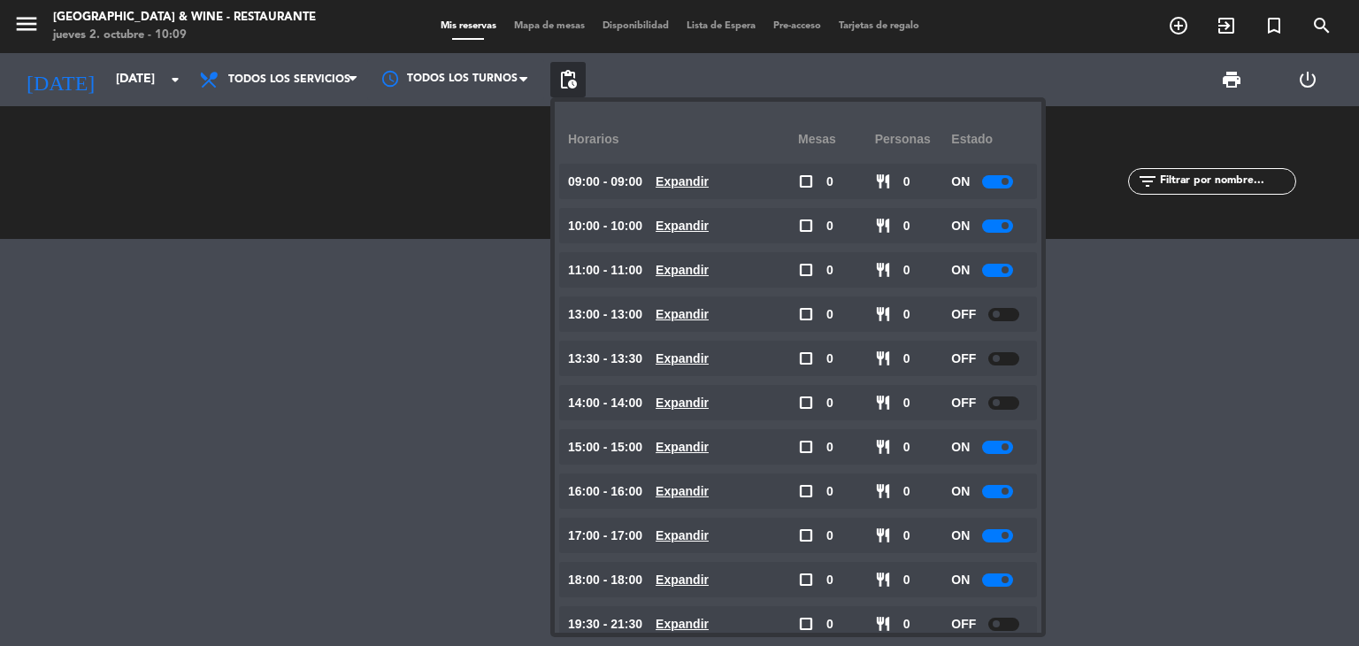
click at [1008, 443] on span at bounding box center [1005, 446] width 7 height 7
click at [107, 91] on input "[DATE]" at bounding box center [191, 80] width 168 height 32
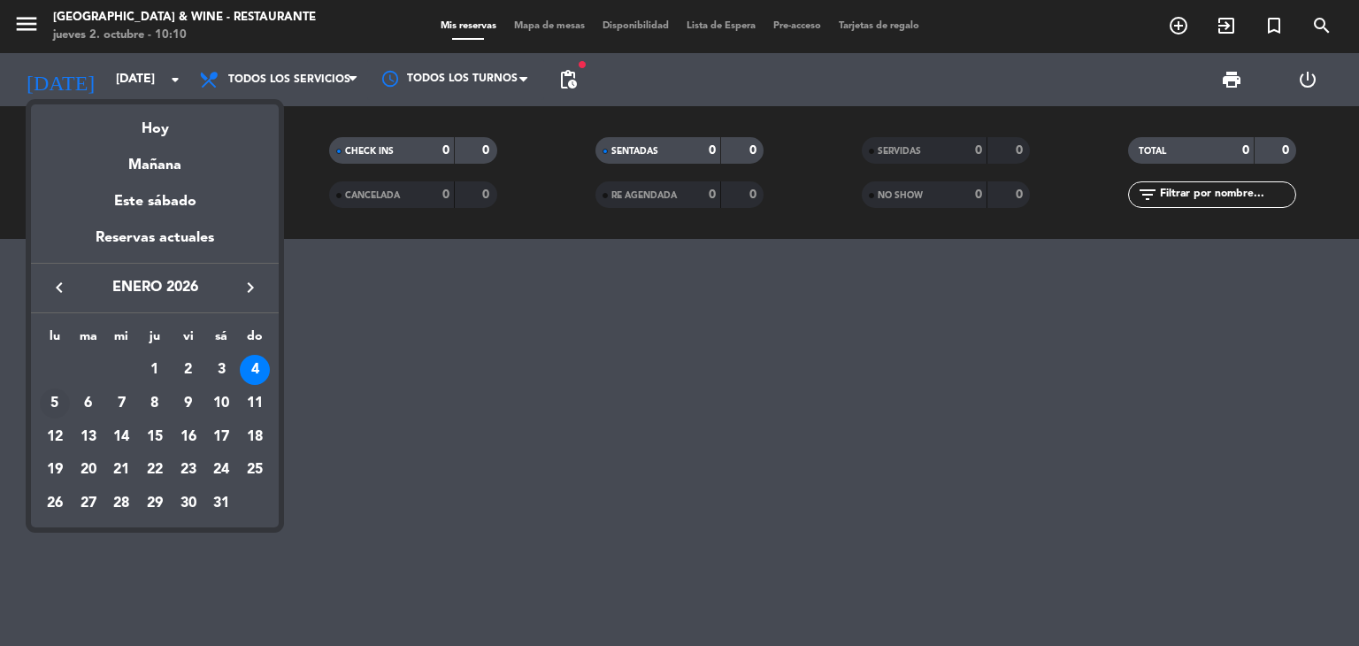
click at [54, 409] on div "5" at bounding box center [55, 403] width 30 height 30
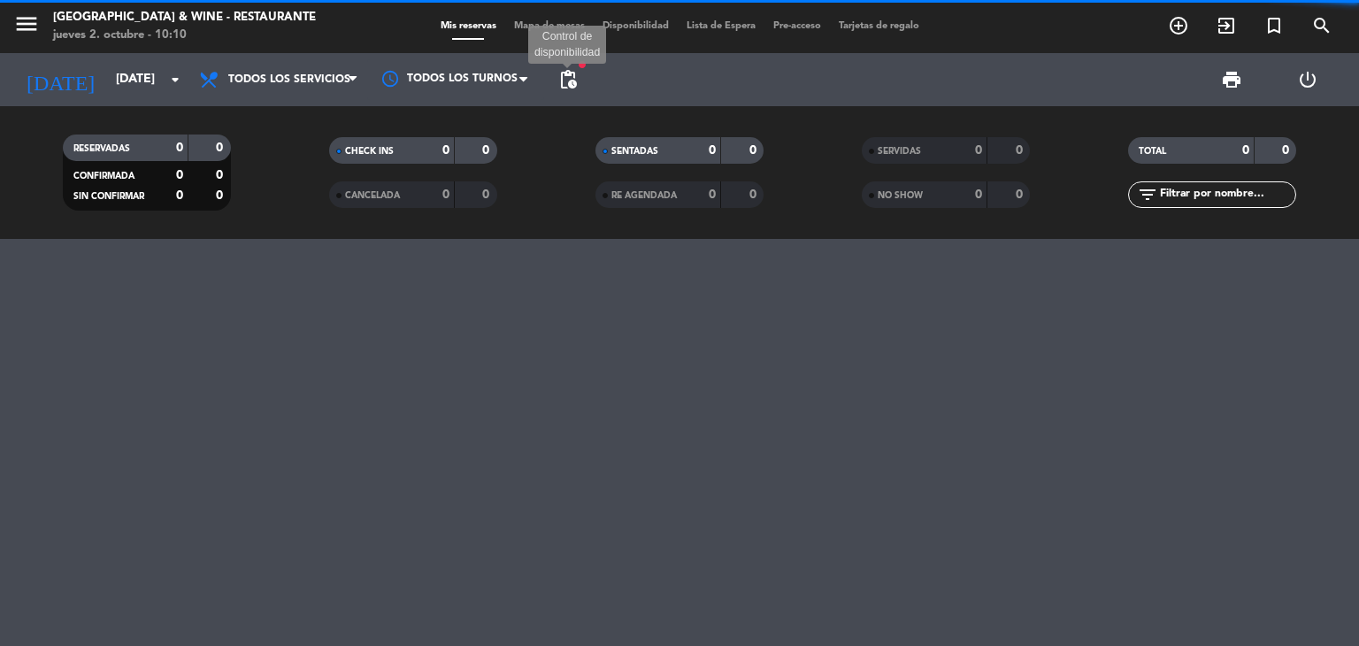
click at [573, 74] on span "pending_actions" at bounding box center [568, 79] width 21 height 21
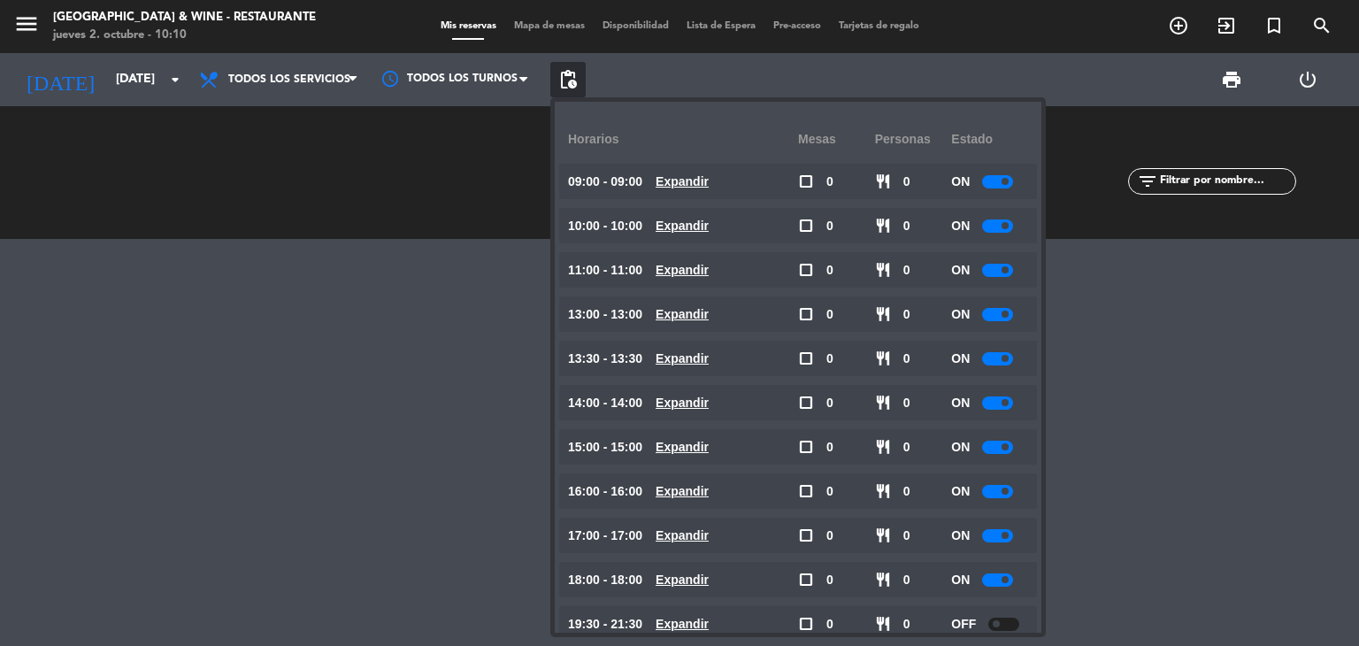
click at [1009, 364] on div at bounding box center [997, 358] width 31 height 13
click at [1002, 312] on div at bounding box center [997, 314] width 31 height 13
click at [1009, 402] on span at bounding box center [1005, 402] width 7 height 7
click at [989, 405] on div at bounding box center [997, 402] width 31 height 13
click at [124, 57] on div "[DATE] [DATE] arrow_drop_down" at bounding box center [101, 79] width 177 height 53
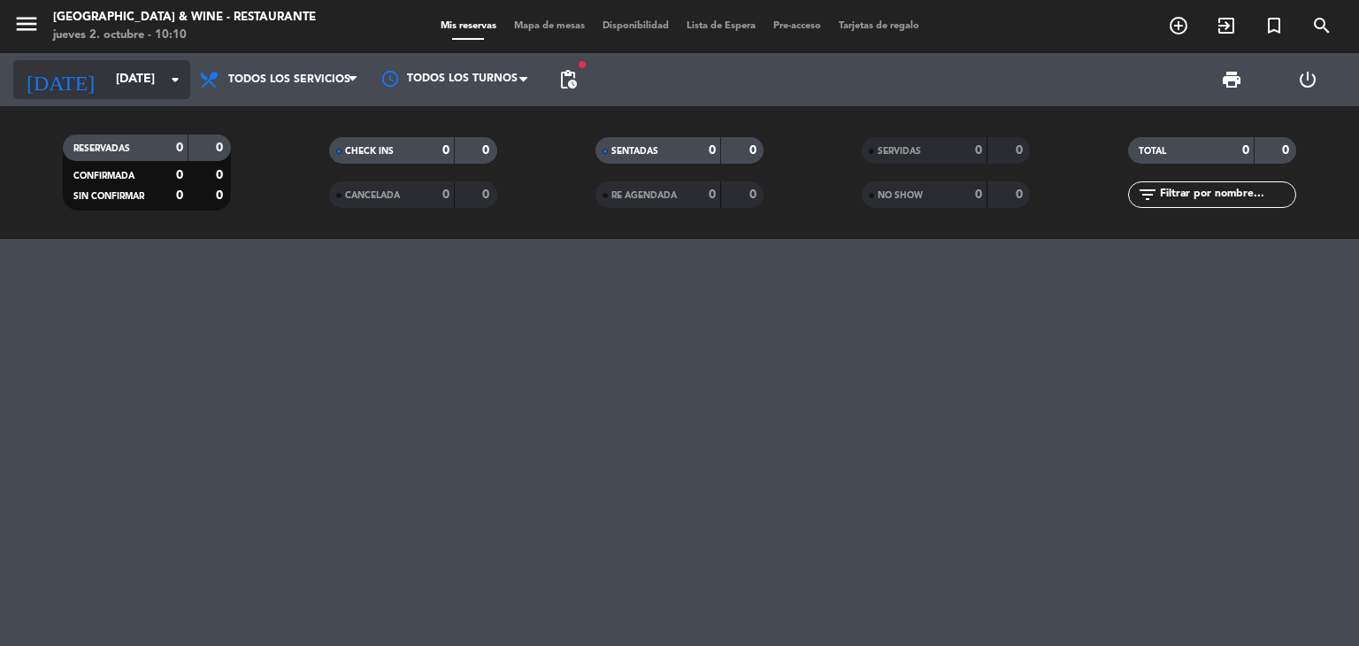
click at [126, 69] on input "[DATE]" at bounding box center [191, 80] width 168 height 32
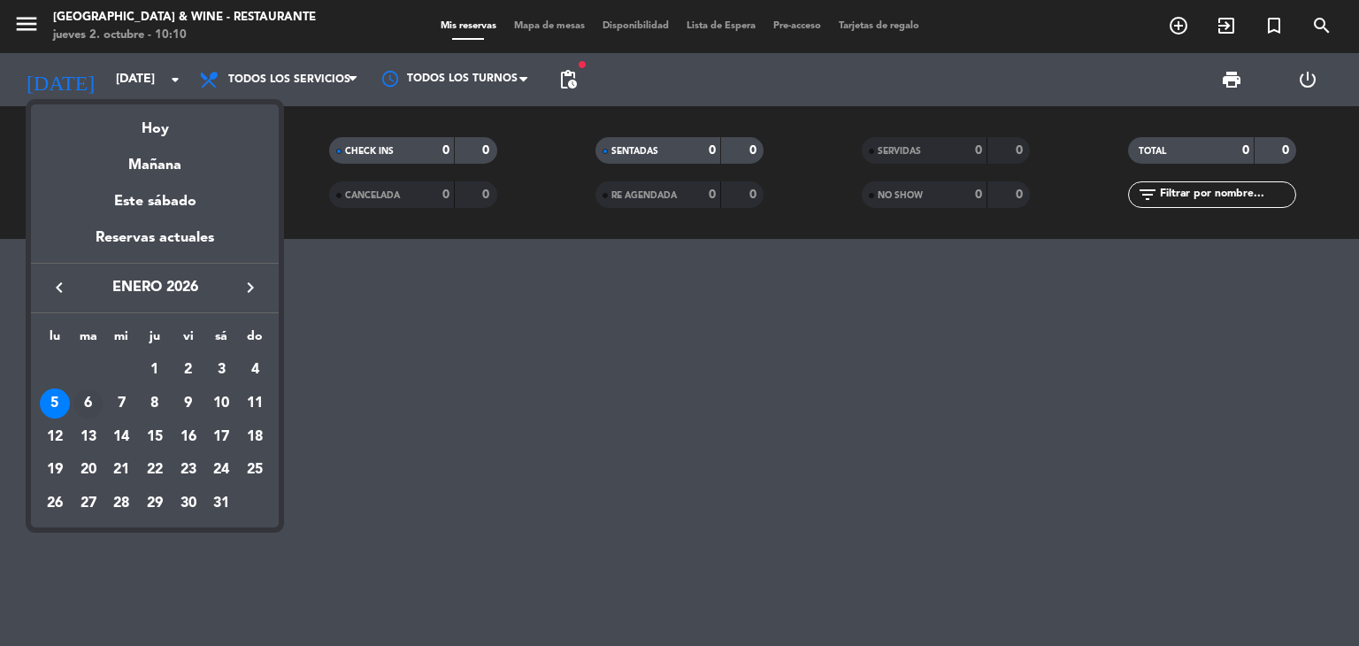
click at [95, 398] on div "6" at bounding box center [88, 403] width 30 height 30
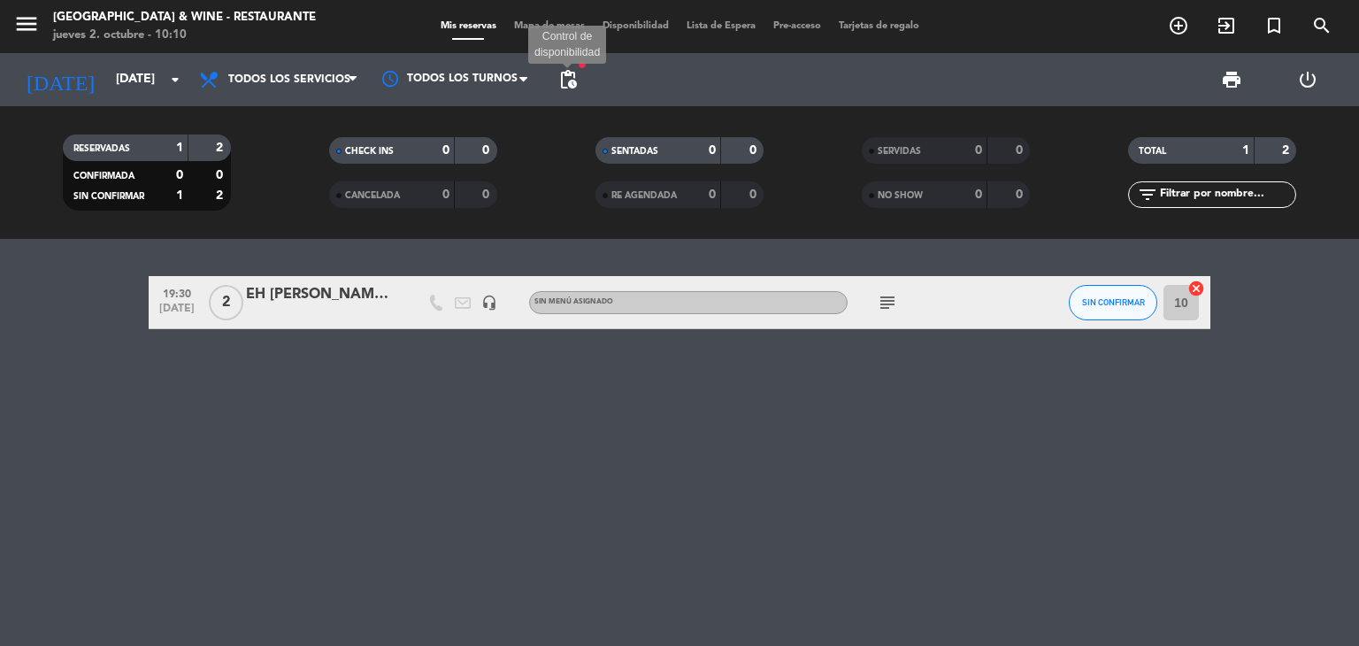
click at [573, 85] on span "pending_actions" at bounding box center [568, 79] width 21 height 21
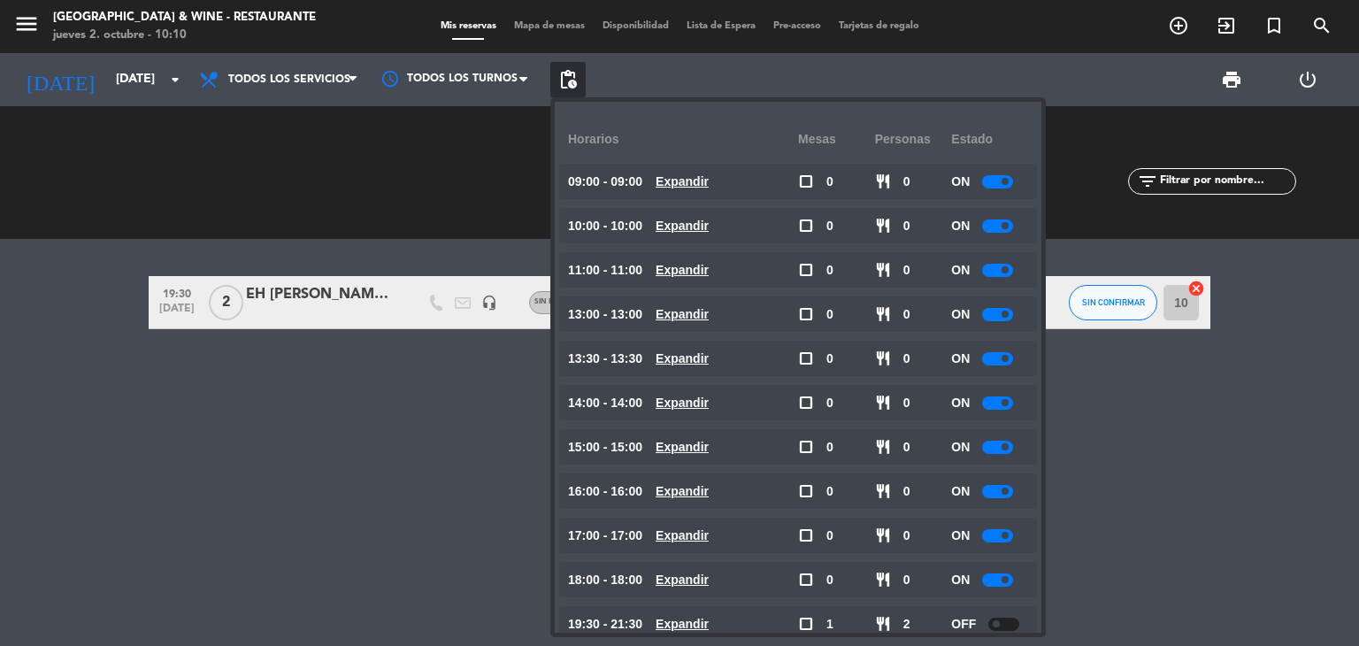
click at [1009, 313] on span at bounding box center [1005, 314] width 7 height 7
click at [1001, 352] on div at bounding box center [997, 358] width 31 height 13
click at [1004, 364] on div at bounding box center [997, 358] width 31 height 13
click at [1000, 404] on div at bounding box center [997, 402] width 31 height 13
click at [1000, 401] on div at bounding box center [997, 402] width 31 height 13
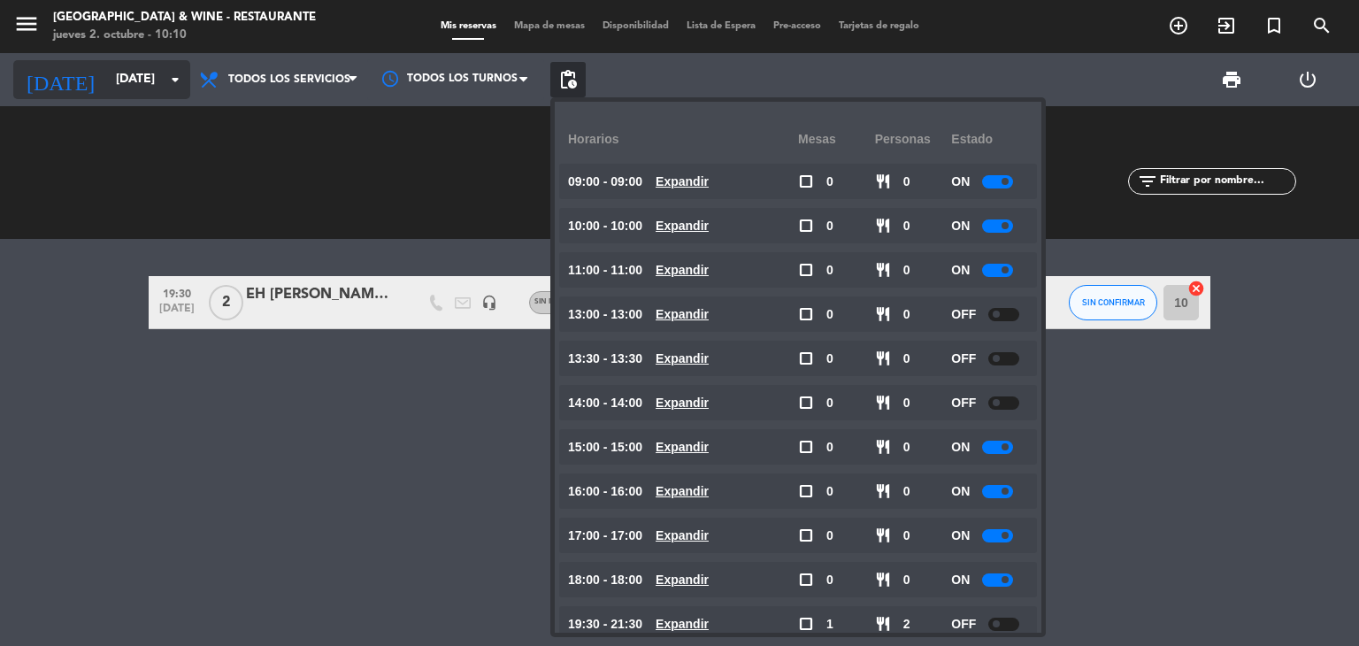
click at [107, 92] on input "[DATE]" at bounding box center [191, 80] width 168 height 32
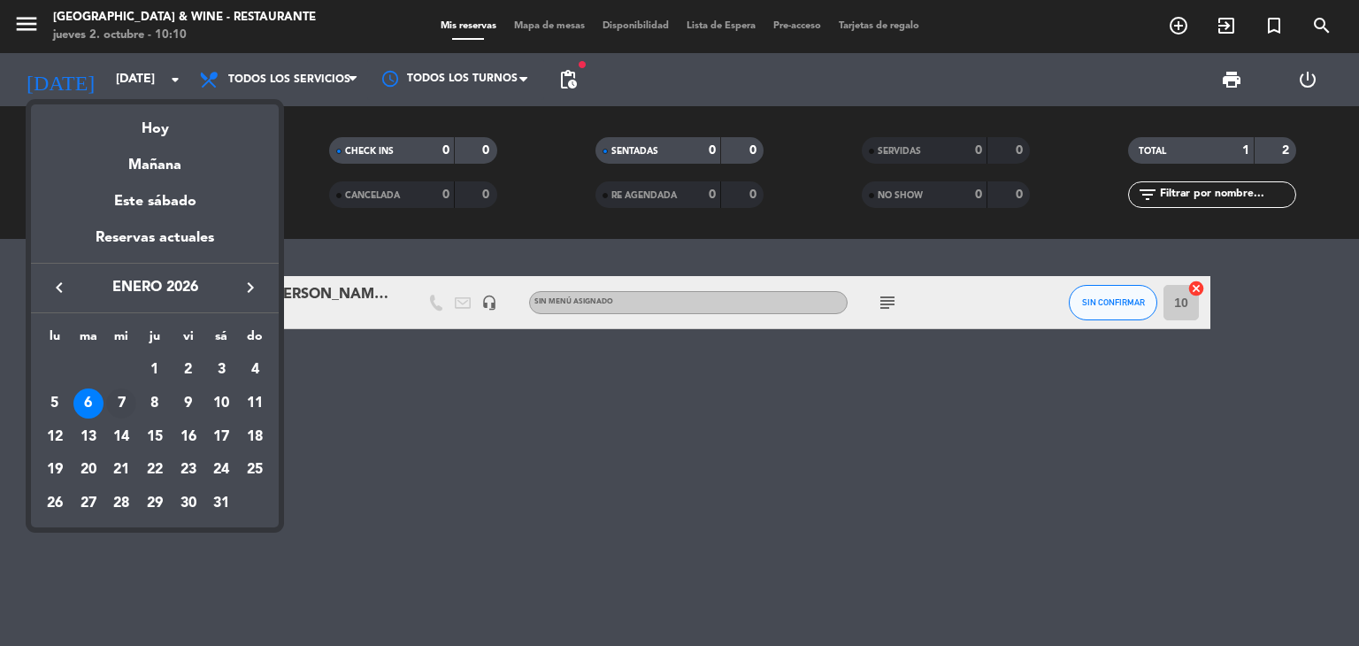
click at [122, 392] on div "7" at bounding box center [121, 403] width 30 height 30
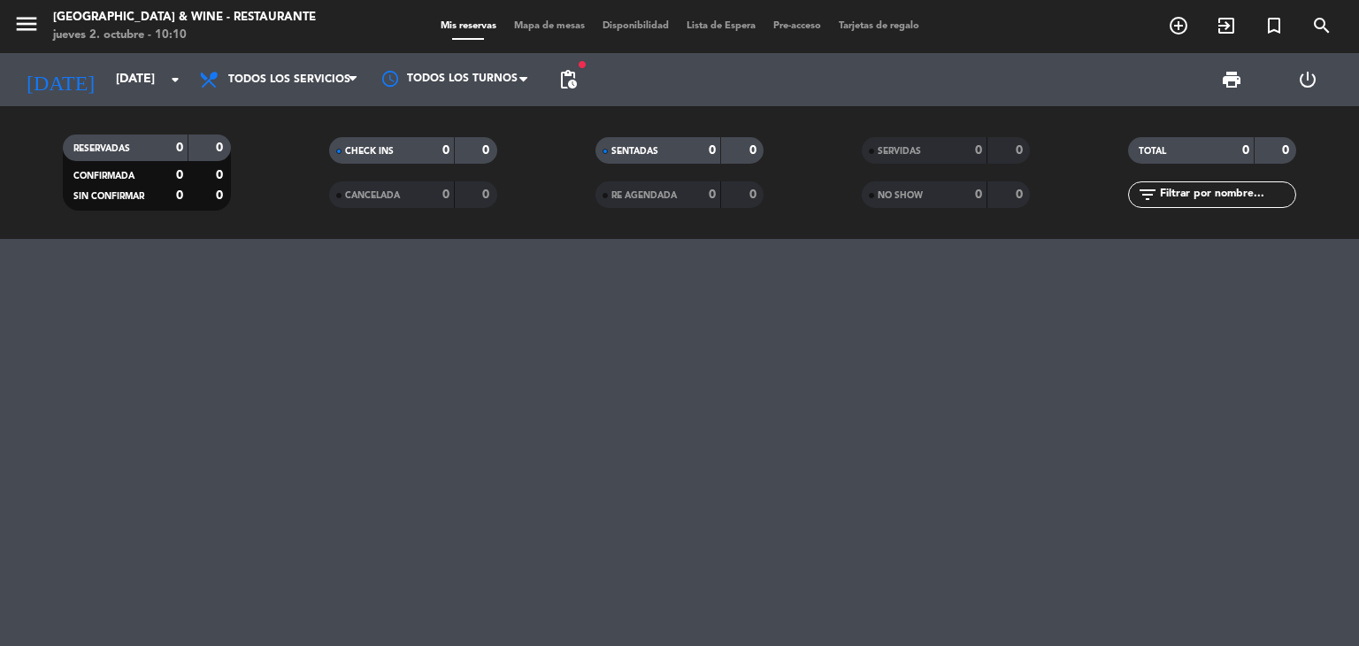
click at [573, 77] on span "pending_actions" at bounding box center [568, 79] width 21 height 21
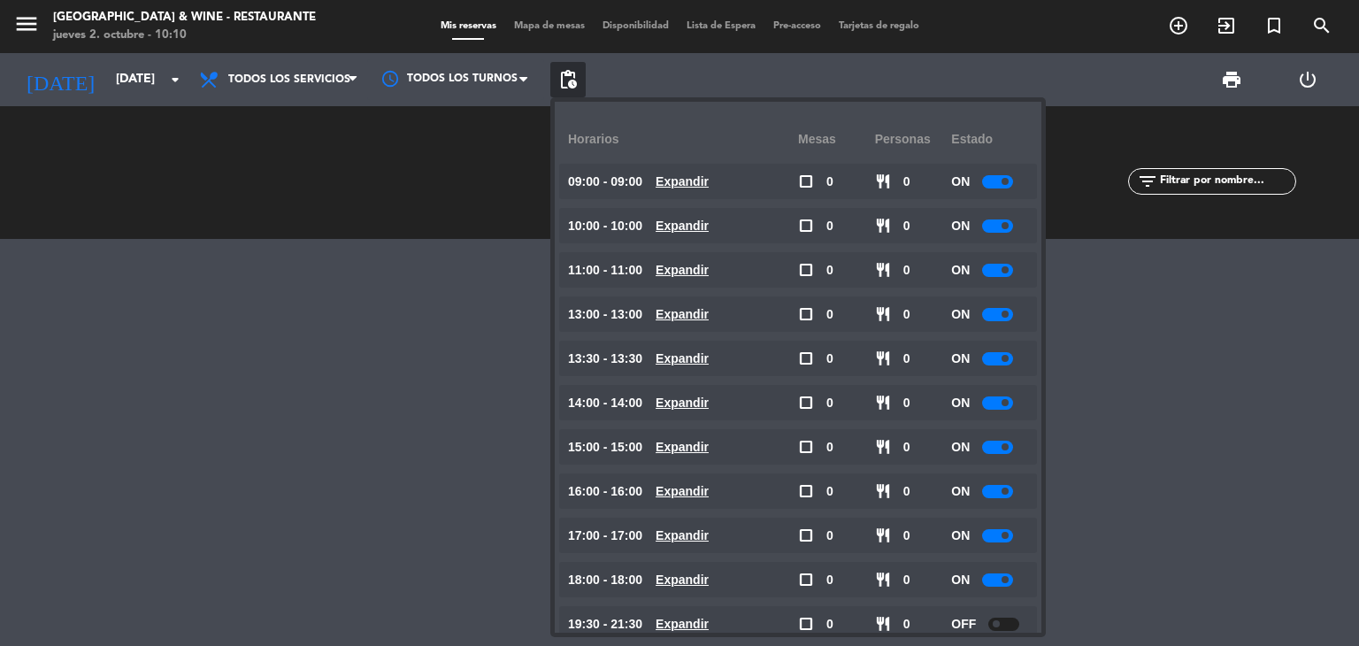
click at [428, 315] on div at bounding box center [679, 442] width 1359 height 407
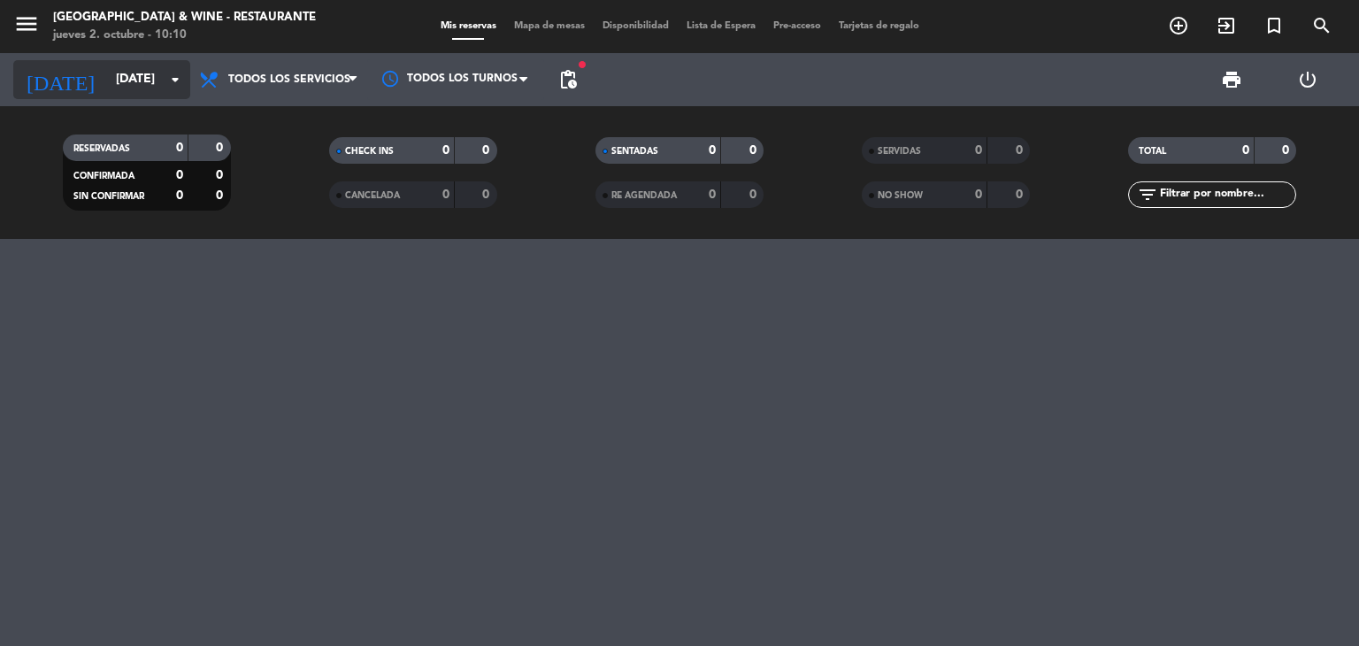
click at [107, 77] on input "[DATE]" at bounding box center [191, 80] width 168 height 32
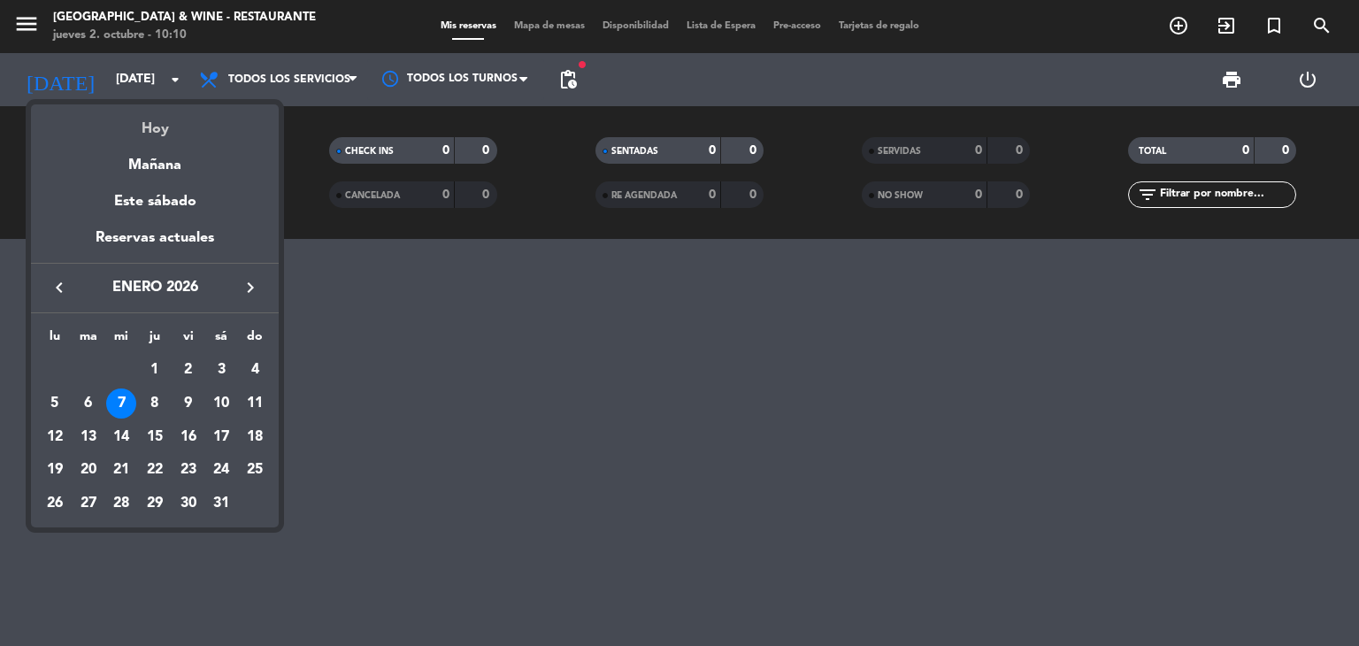
click at [142, 125] on div "Hoy" at bounding box center [155, 122] width 248 height 36
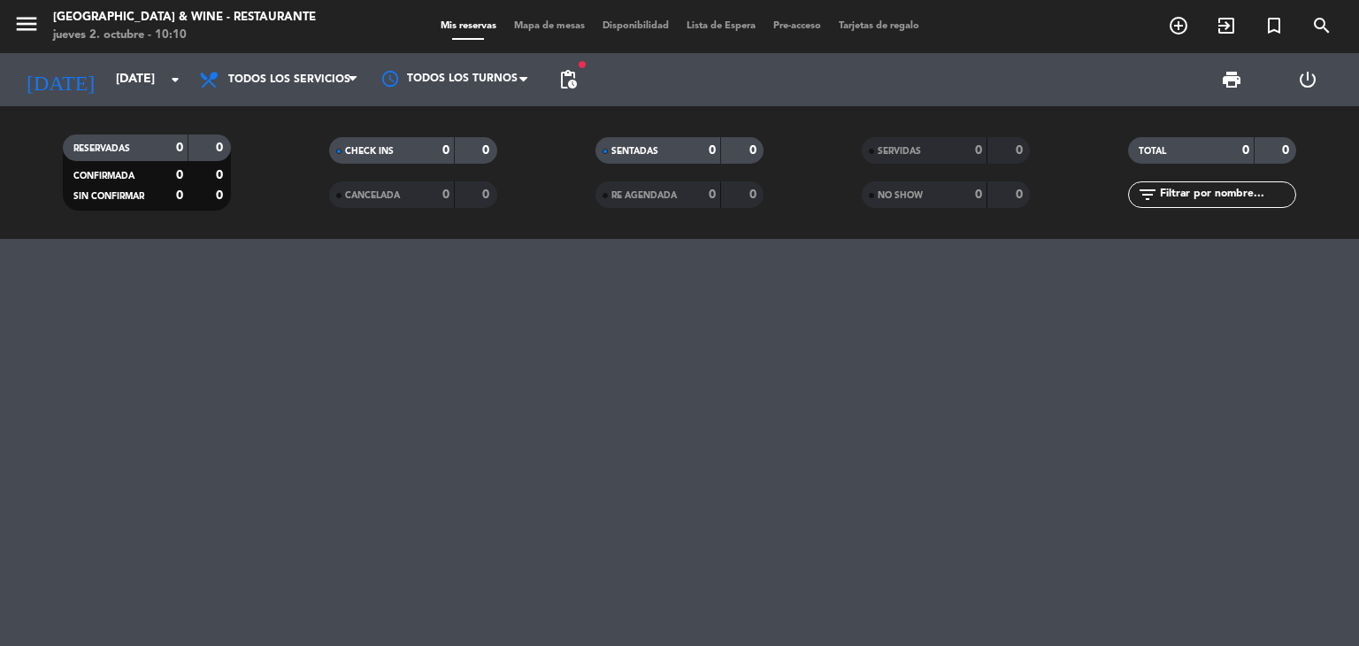
type input "[DEMOGRAPHIC_DATA][DATE]"
